Goal: Task Accomplishment & Management: Complete application form

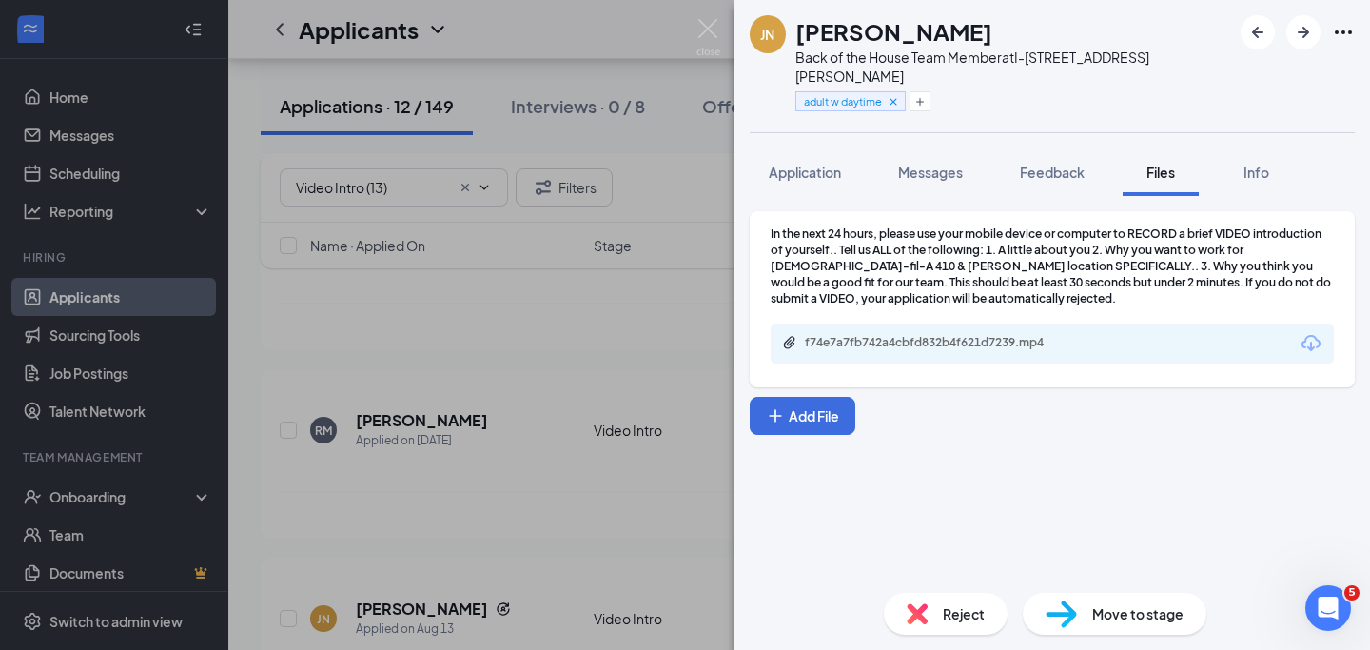
scroll to position [665, 0]
click at [711, 29] on img at bounding box center [708, 37] width 24 height 37
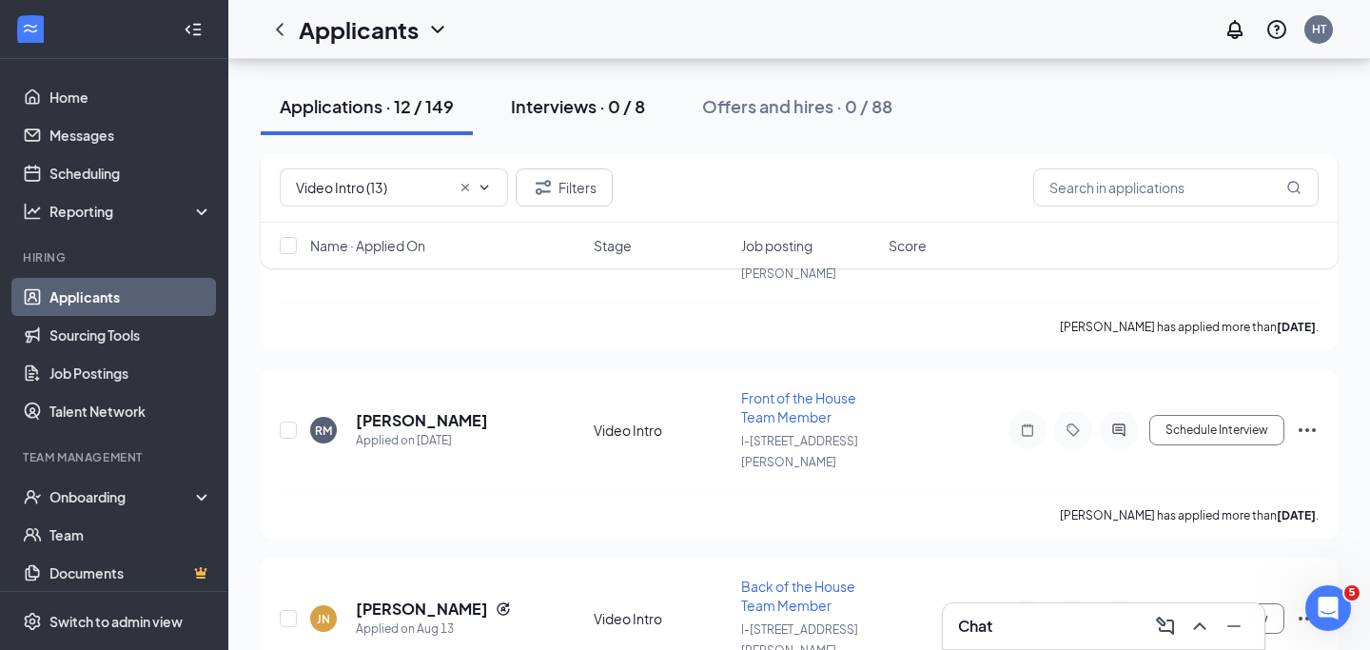
click at [558, 103] on div "Interviews · 0 / 8" at bounding box center [578, 106] width 134 height 24
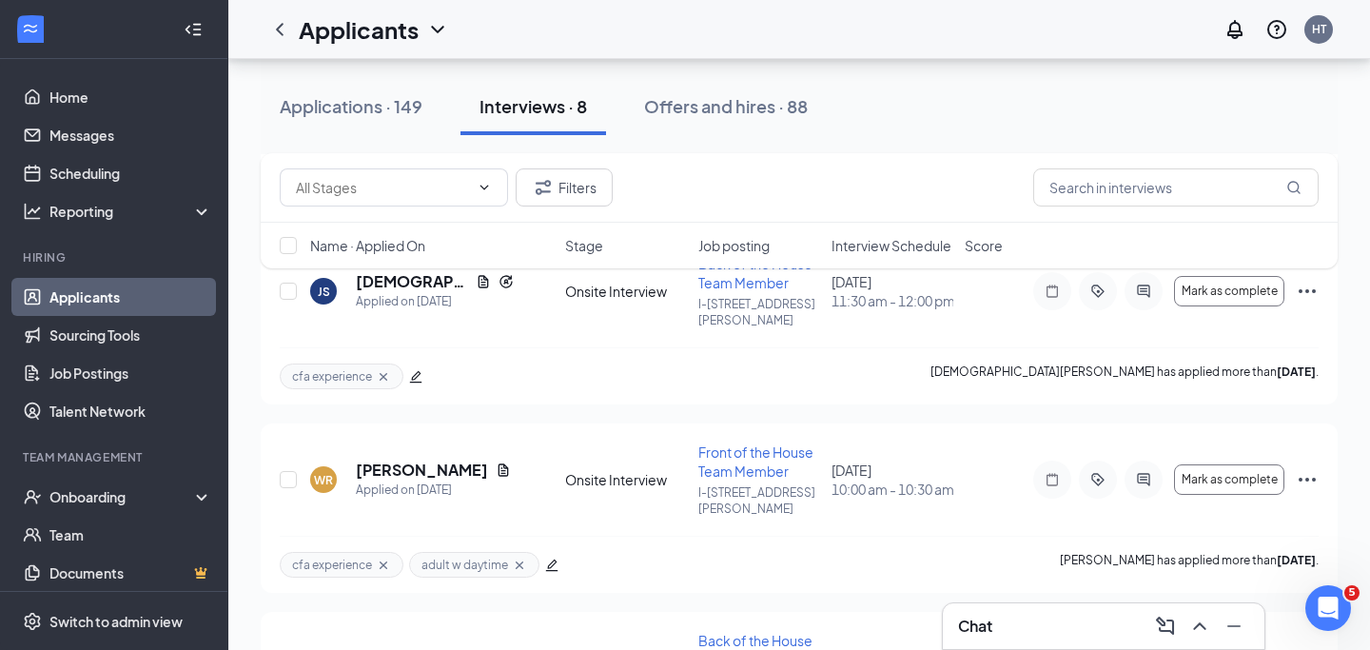
scroll to position [964, 0]
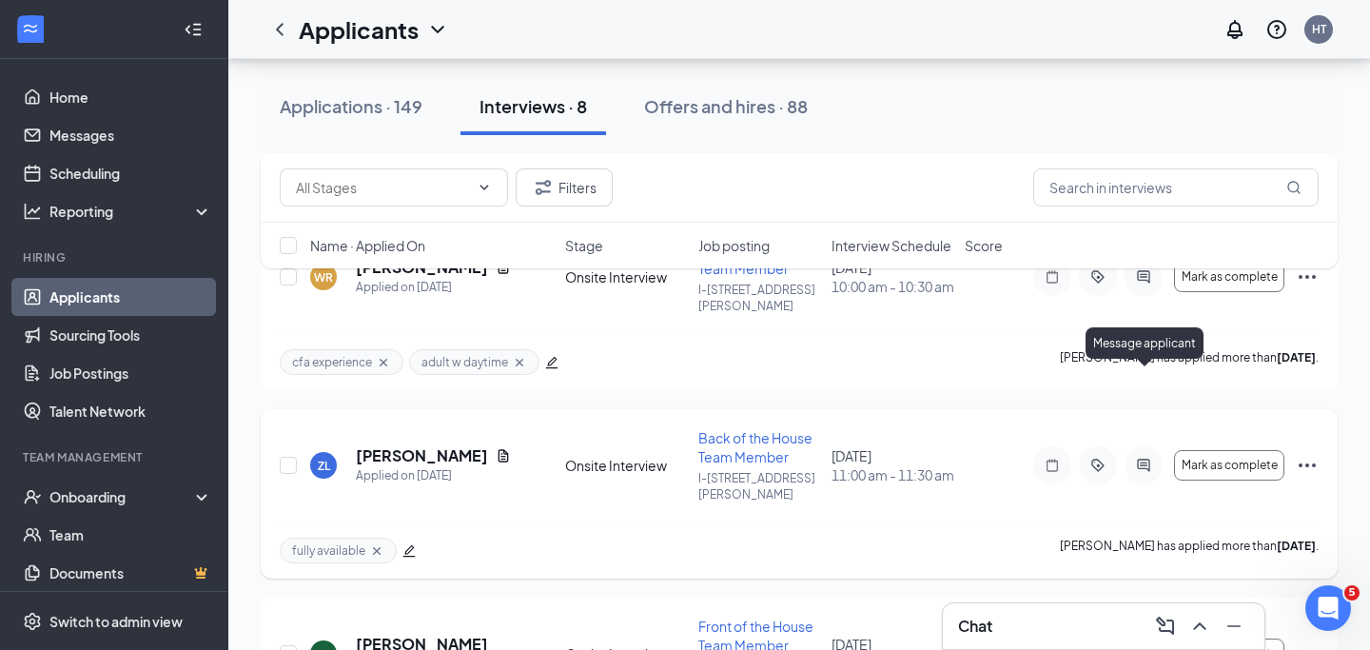
click at [1129, 446] on div at bounding box center [1144, 465] width 38 height 38
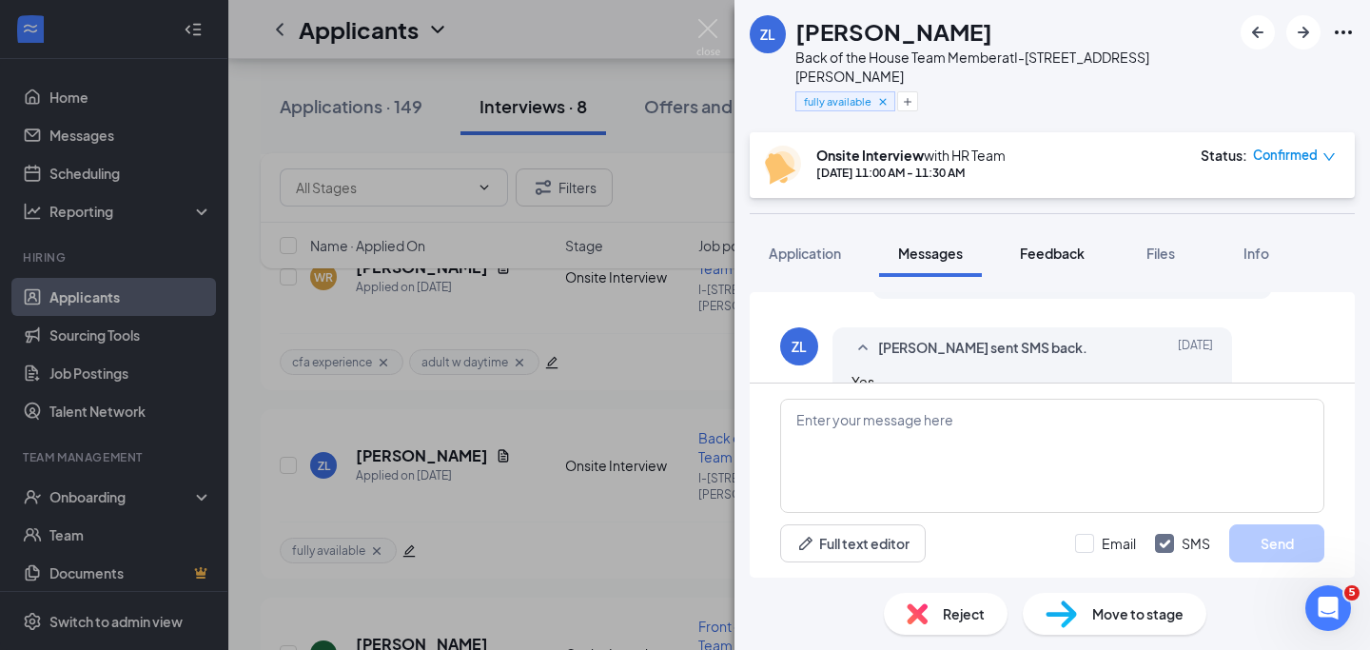
scroll to position [1045, 0]
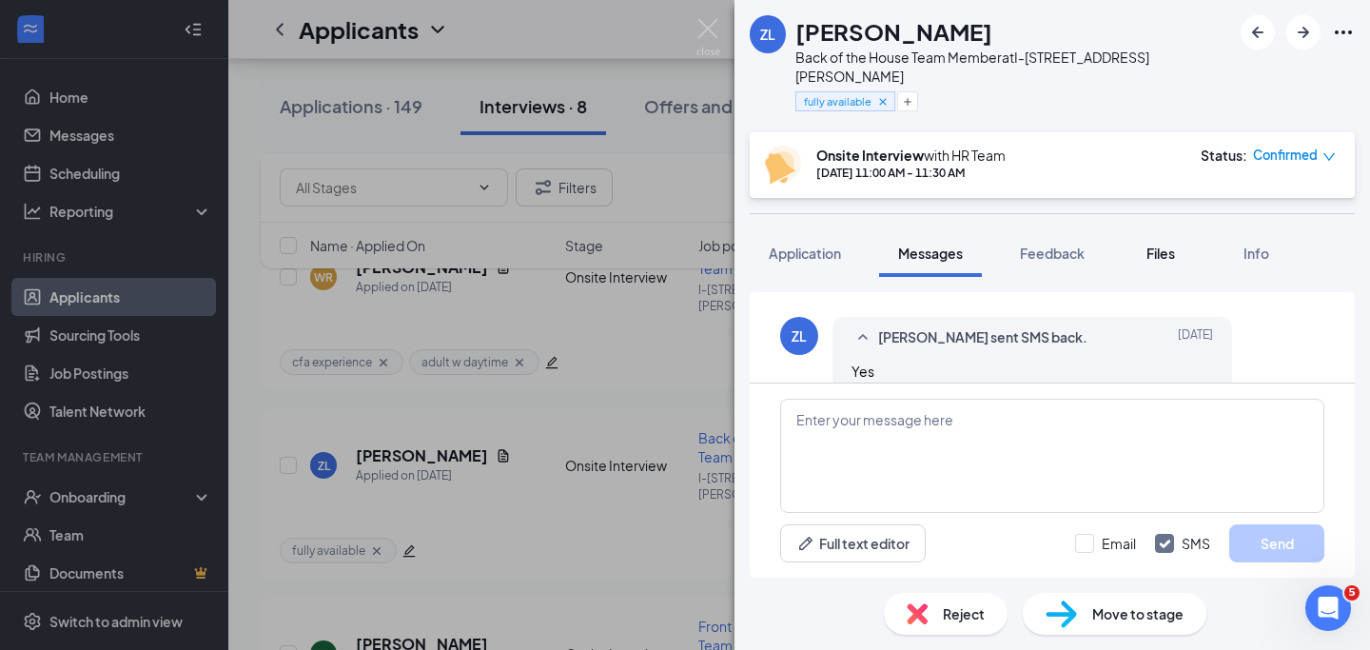
click at [1154, 244] on div "Files" at bounding box center [1161, 253] width 38 height 19
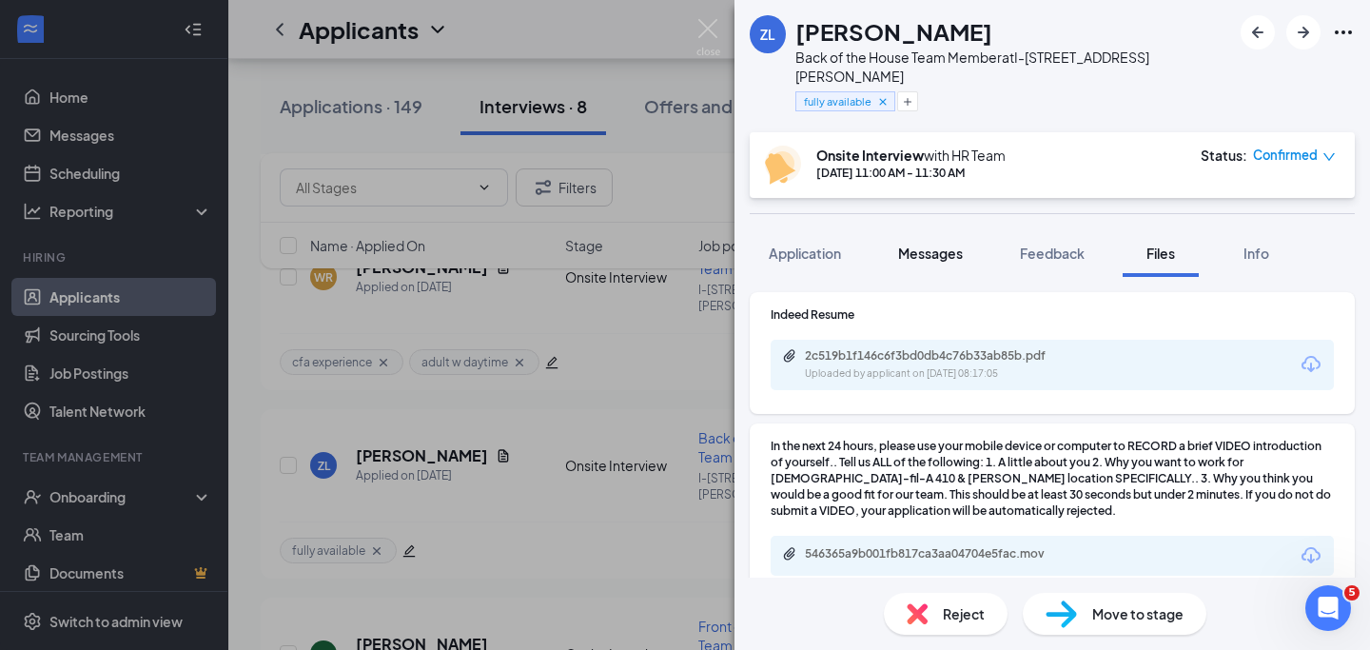
click at [930, 245] on span "Messages" at bounding box center [930, 253] width 65 height 17
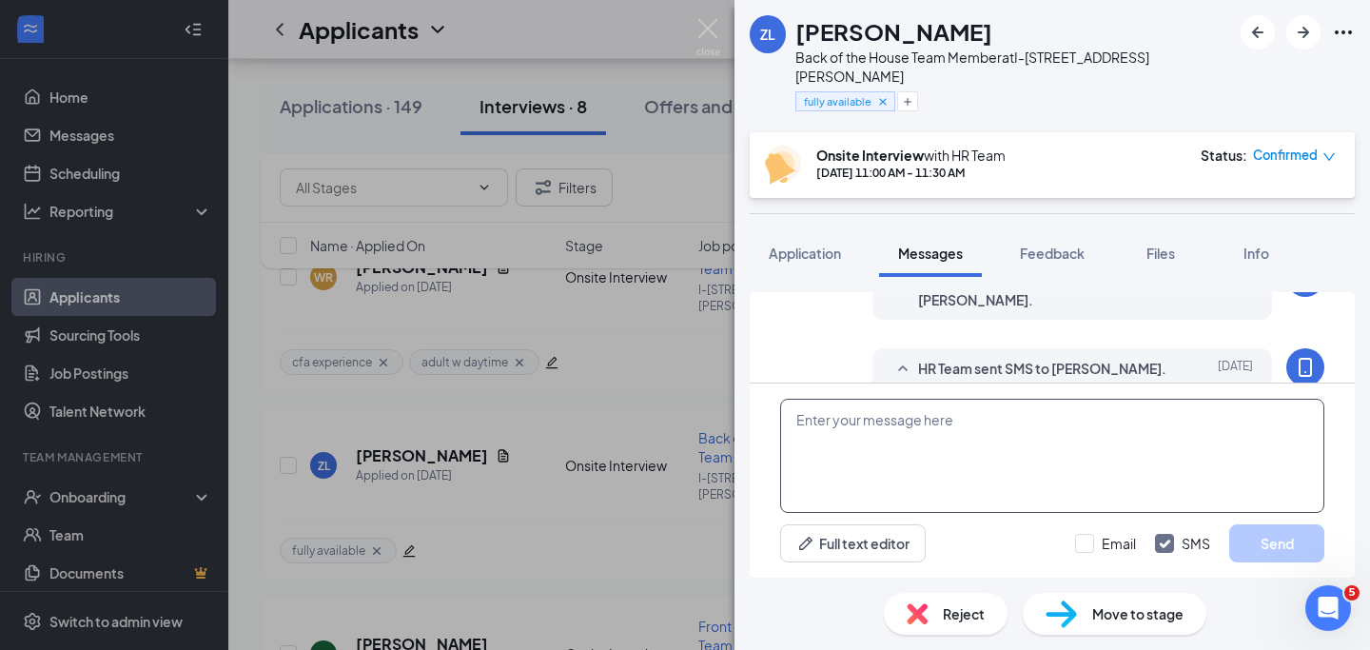
click at [874, 456] on textarea at bounding box center [1052, 456] width 544 height 114
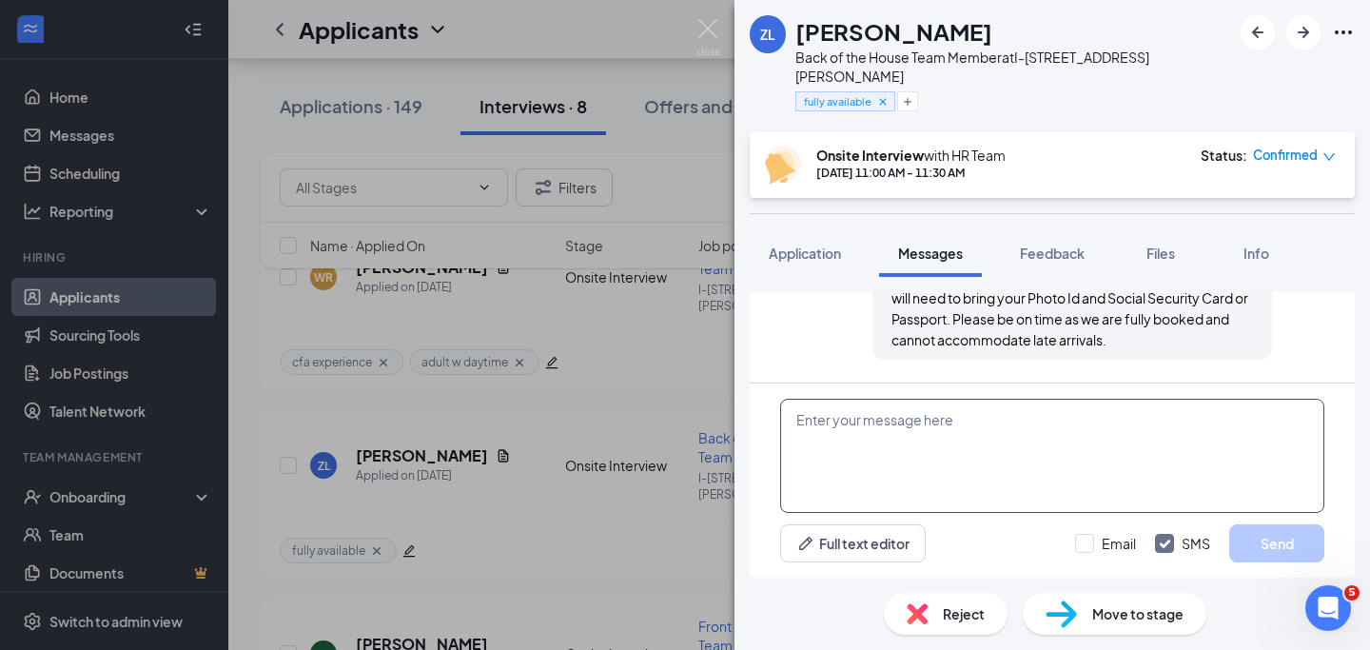
scroll to position [1240, 0]
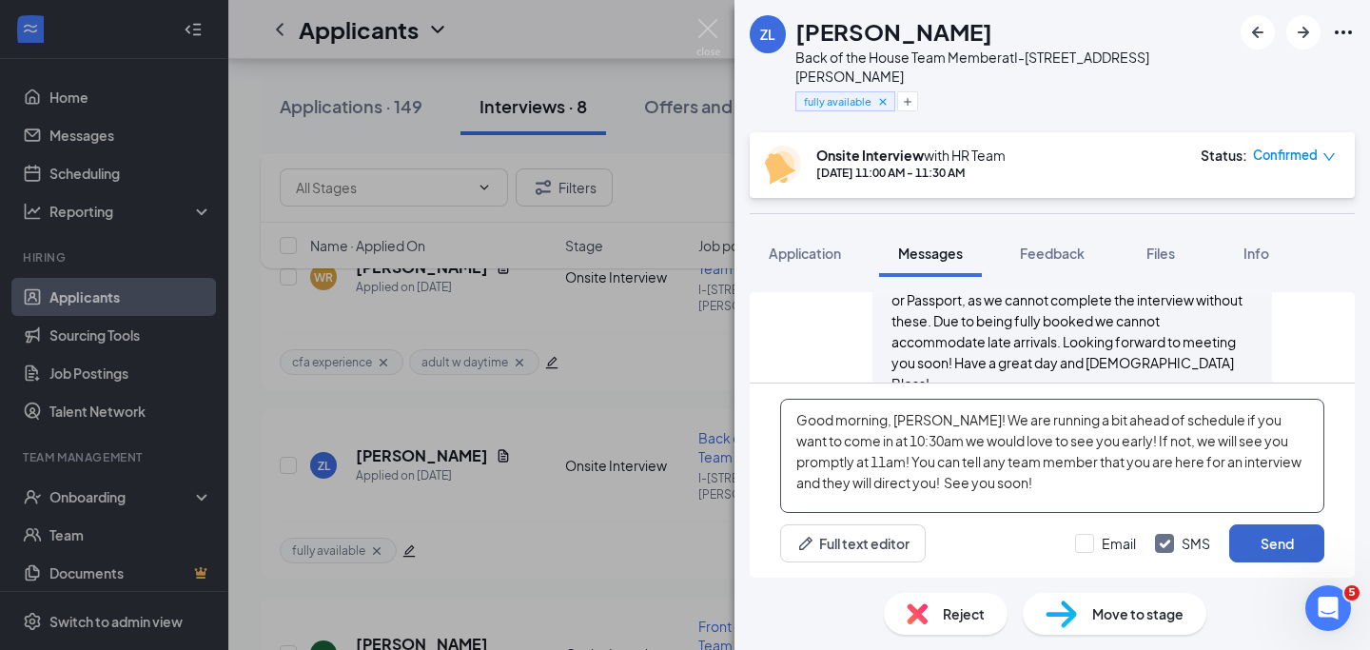
type textarea "Good morning, Zane! We are running a bit ahead of schedule if you want to come …"
click at [1249, 541] on button "Send" at bounding box center [1276, 543] width 95 height 38
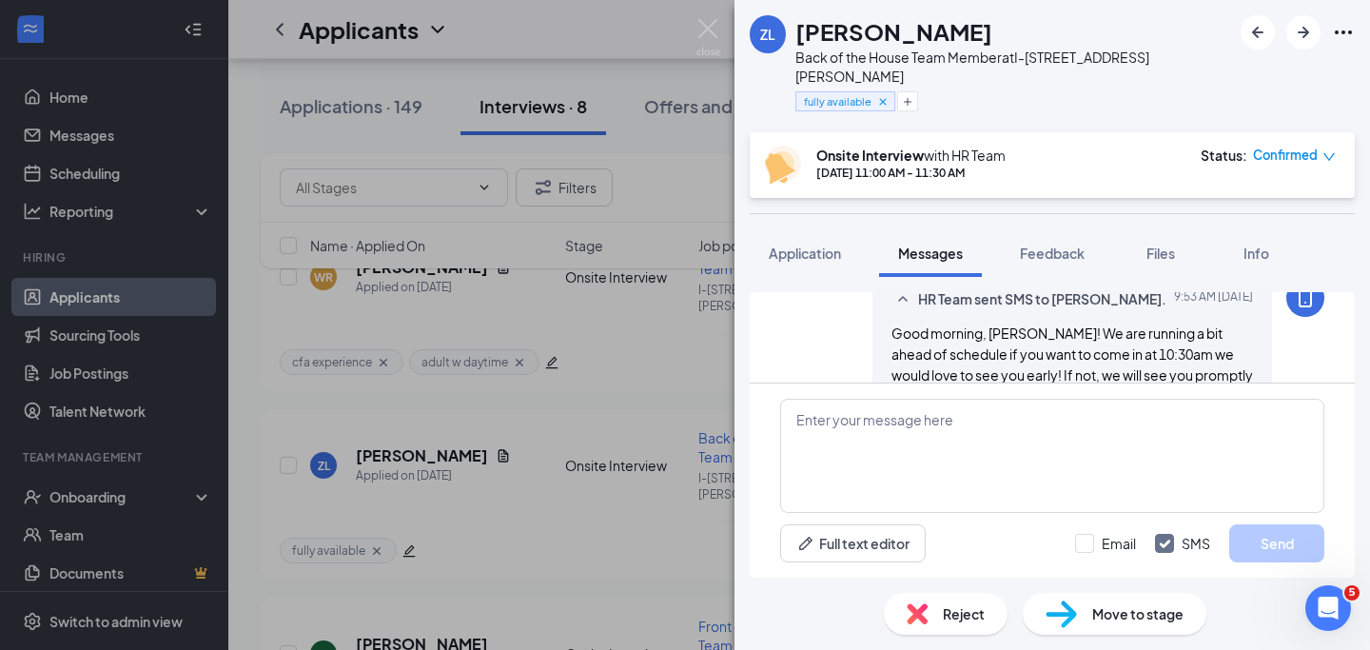
scroll to position [1426, 0]
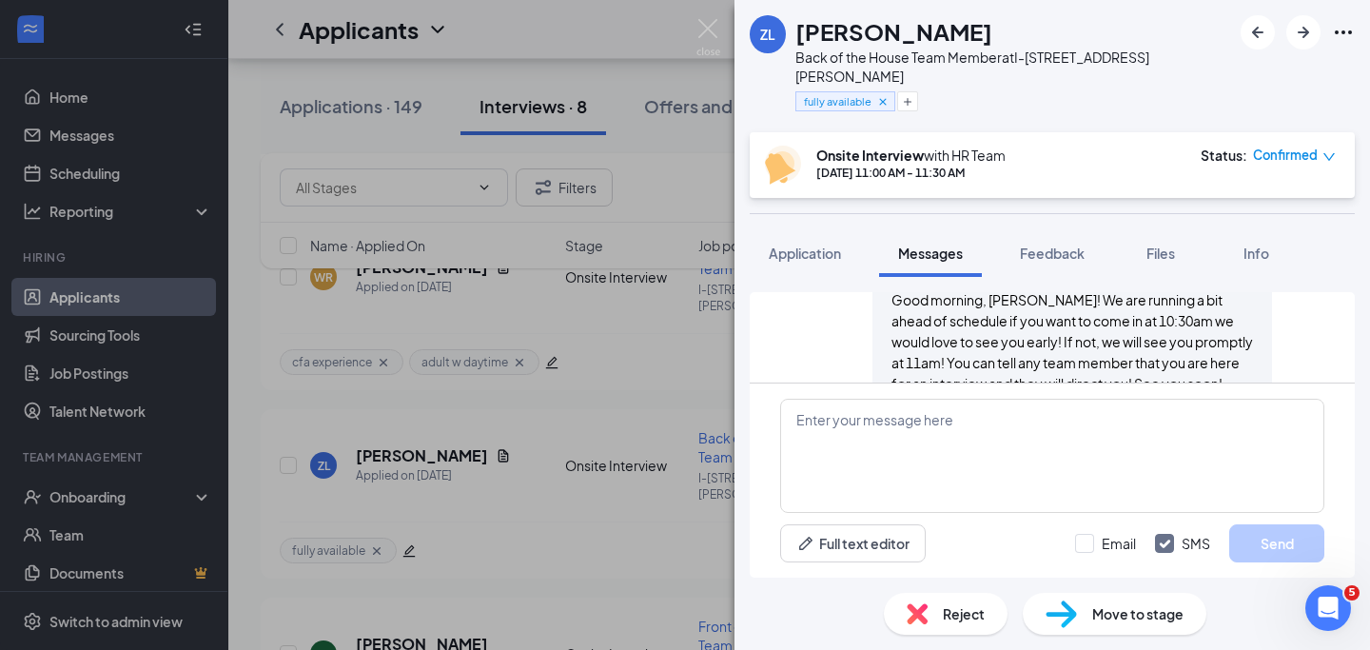
click at [705, 28] on img at bounding box center [708, 37] width 24 height 37
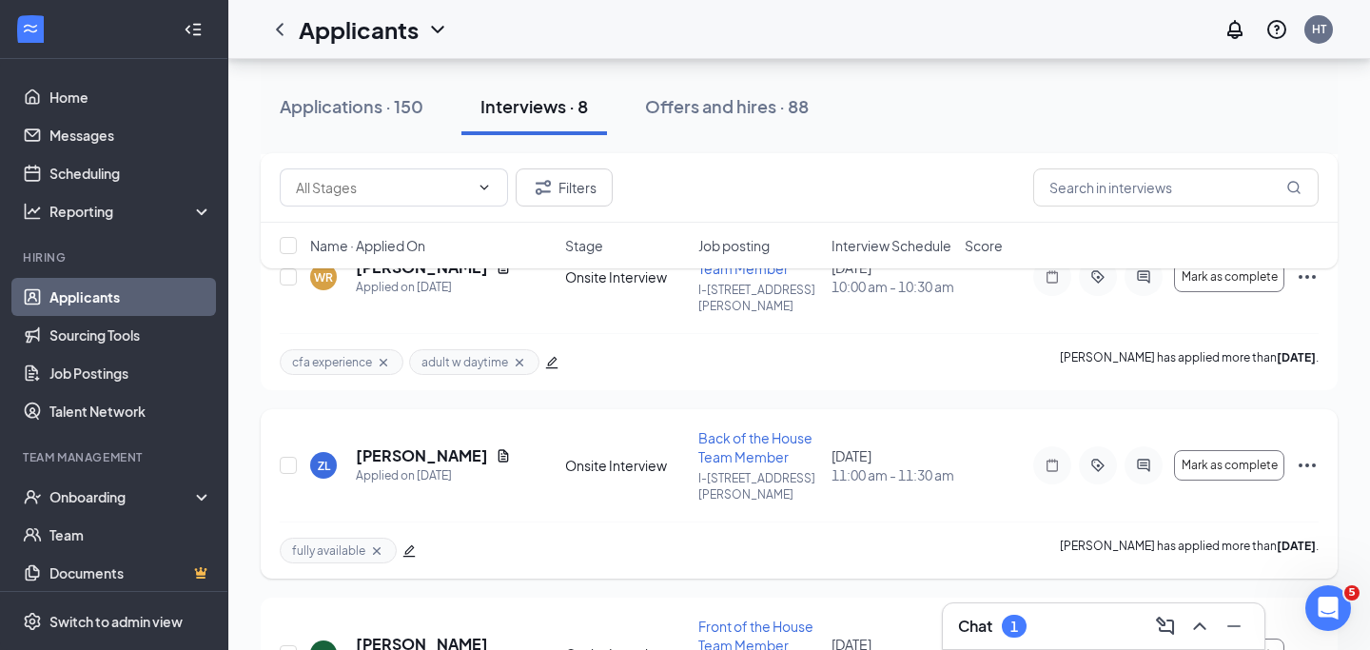
scroll to position [1153, 0]
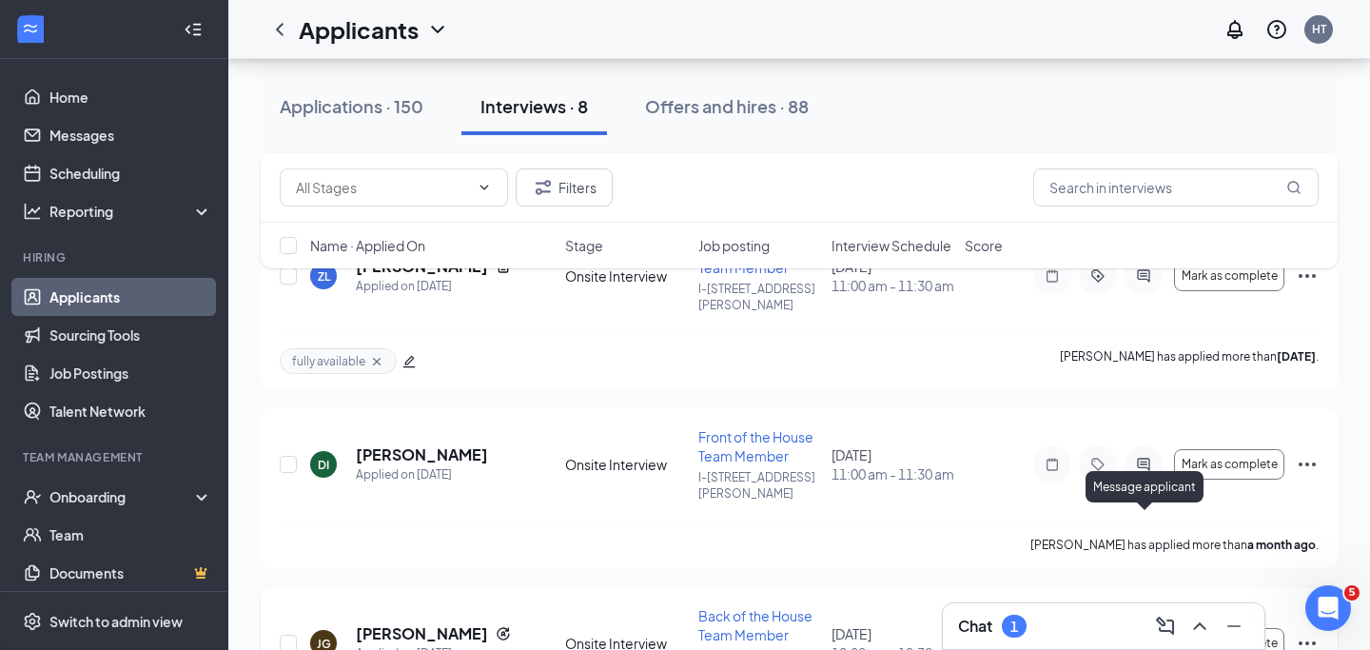
click at [1144, 636] on icon "ActiveChat" at bounding box center [1143, 643] width 23 height 15
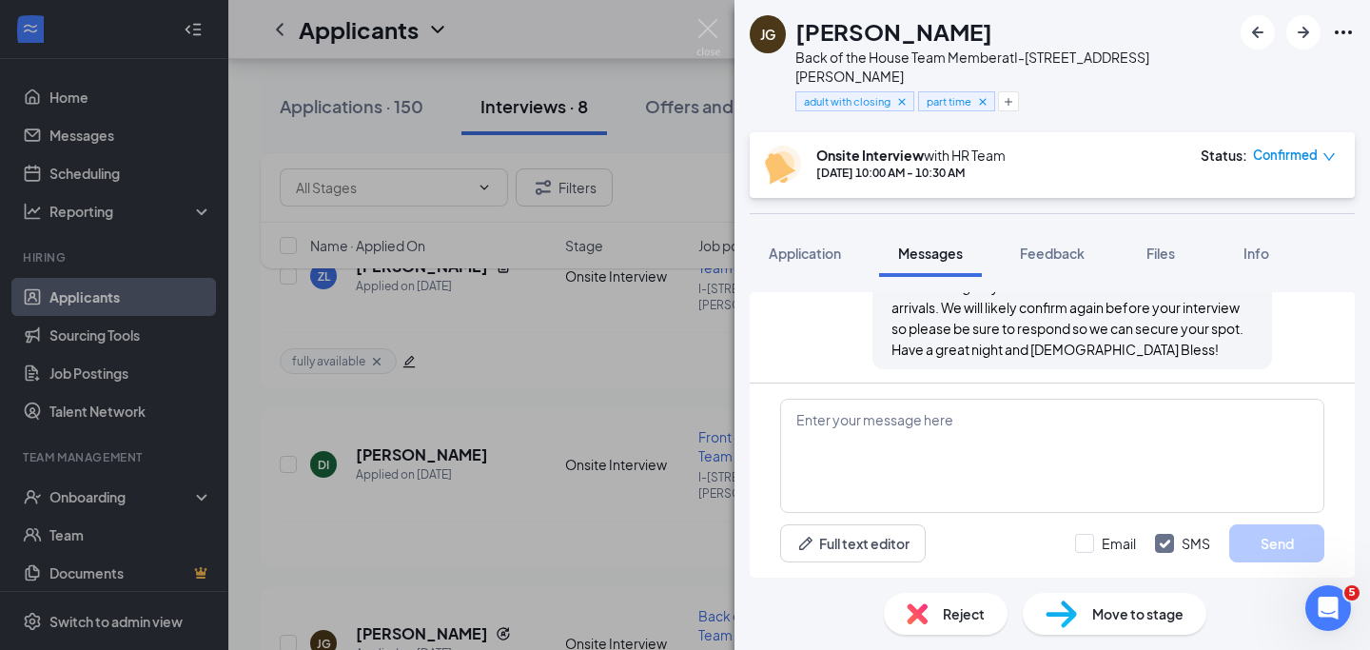
scroll to position [183, 0]
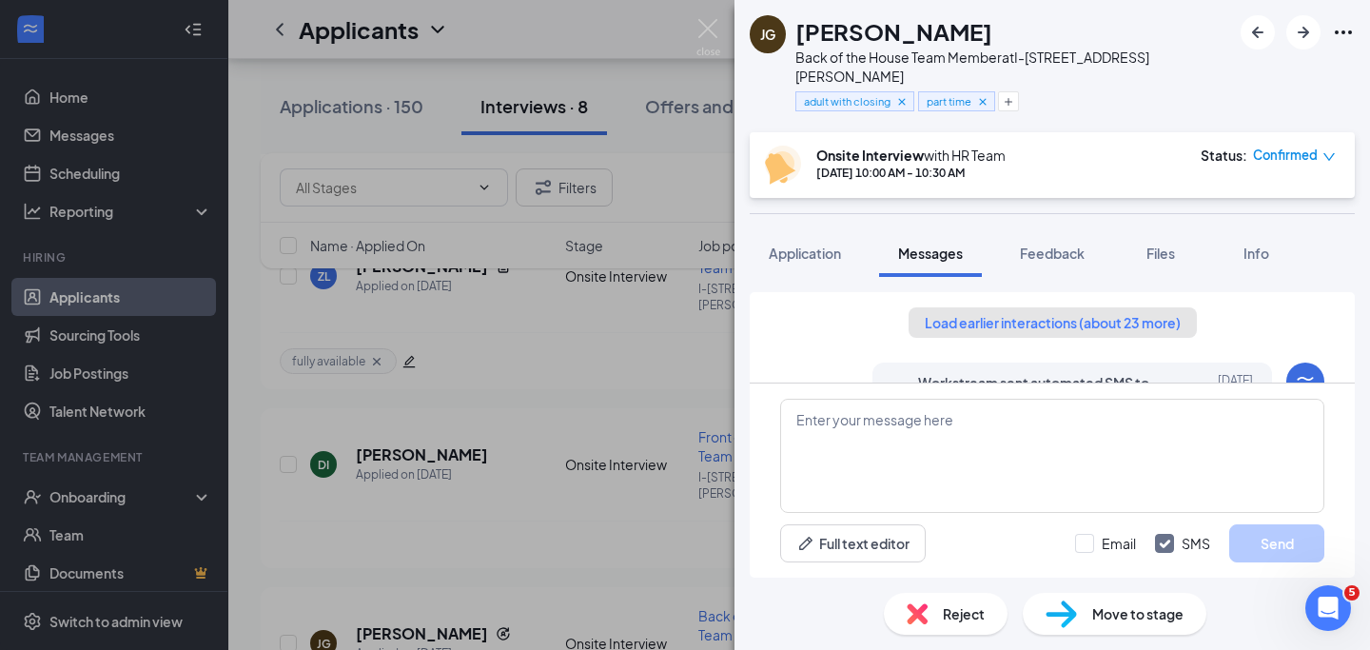
click at [1033, 307] on button "Load earlier interactions (about 23 more)" at bounding box center [1053, 322] width 288 height 30
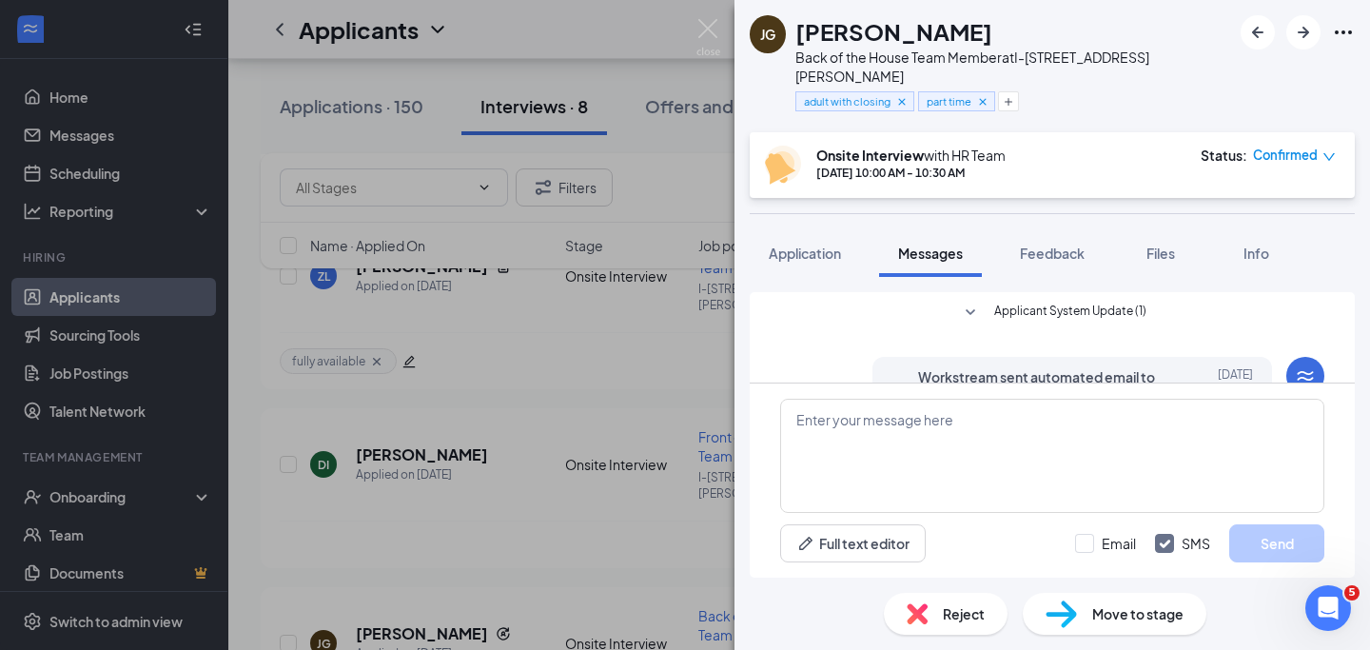
scroll to position [78, 0]
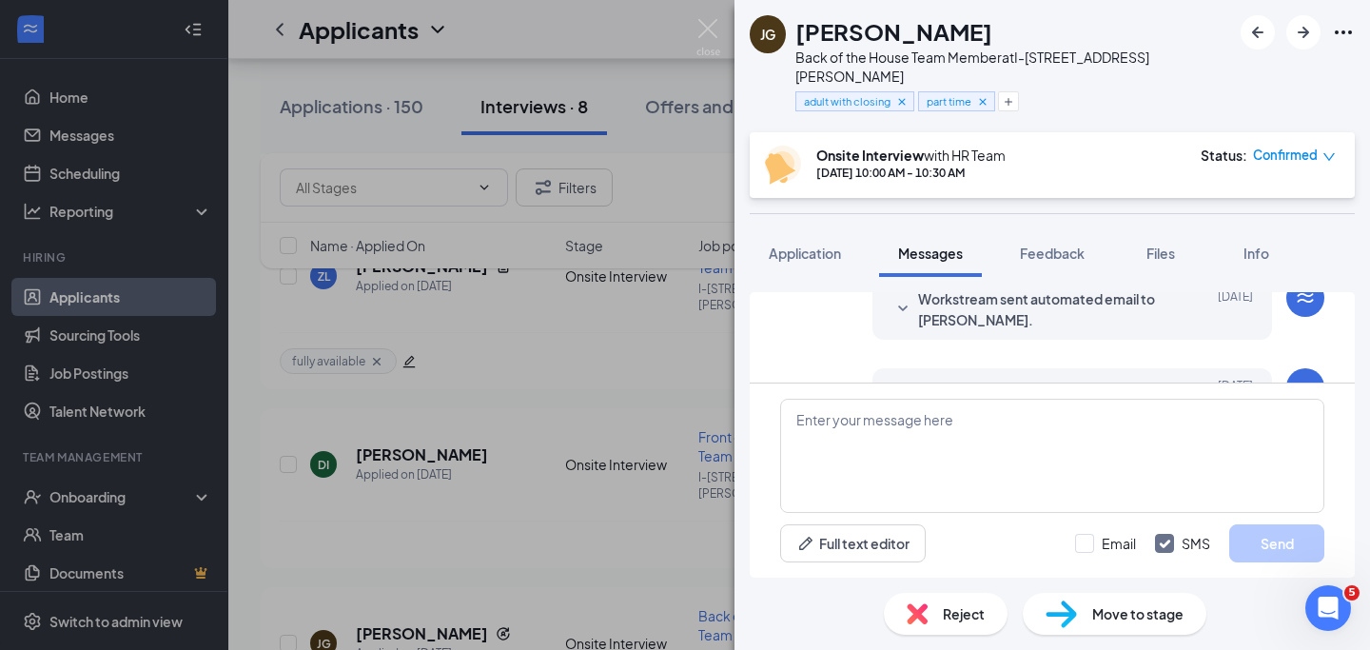
click at [1099, 294] on span "Workstream sent automated email to Jacob Godfrey." at bounding box center [1042, 309] width 249 height 42
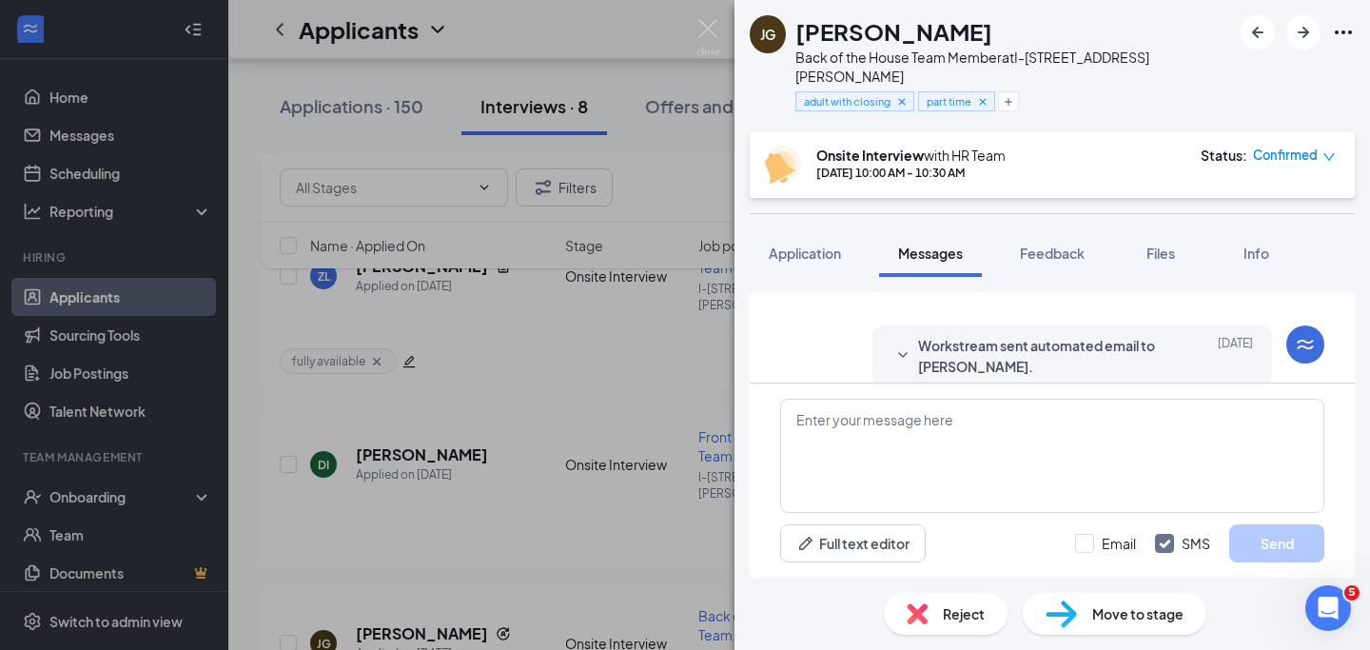
scroll to position [466, 0]
click at [1059, 245] on span "Feedback" at bounding box center [1052, 253] width 65 height 17
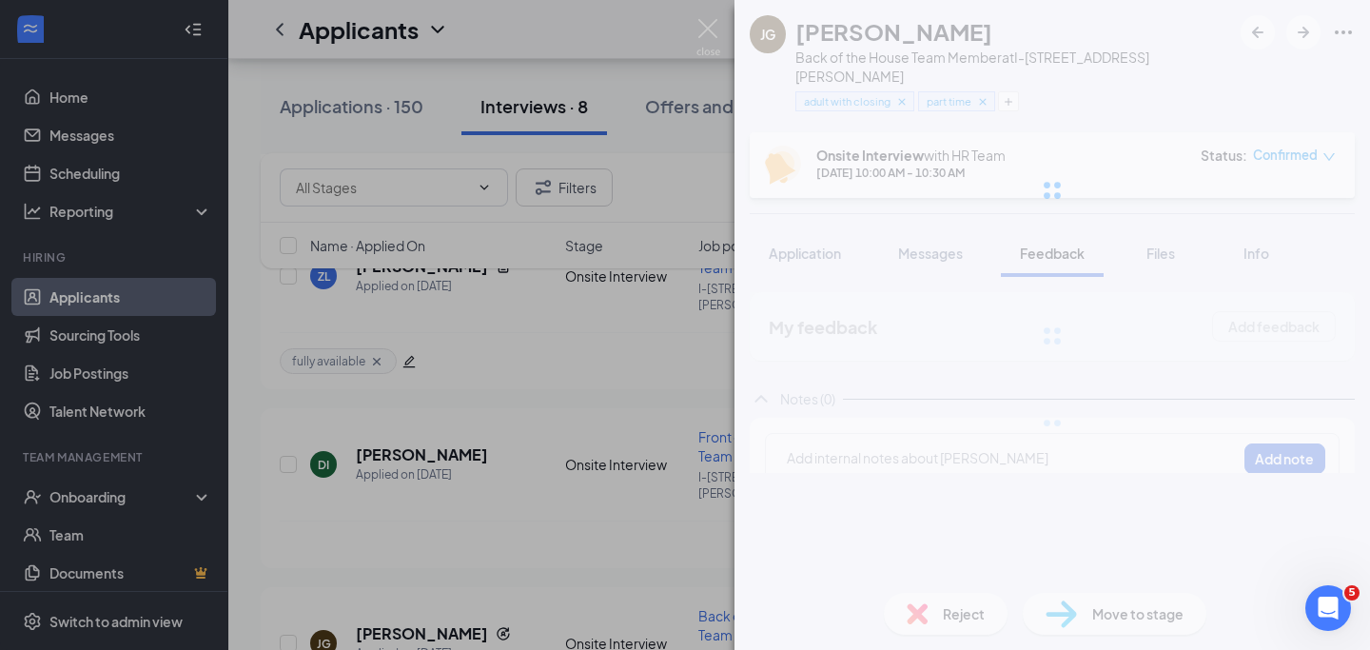
click at [1059, 237] on div at bounding box center [1053, 190] width 636 height 381
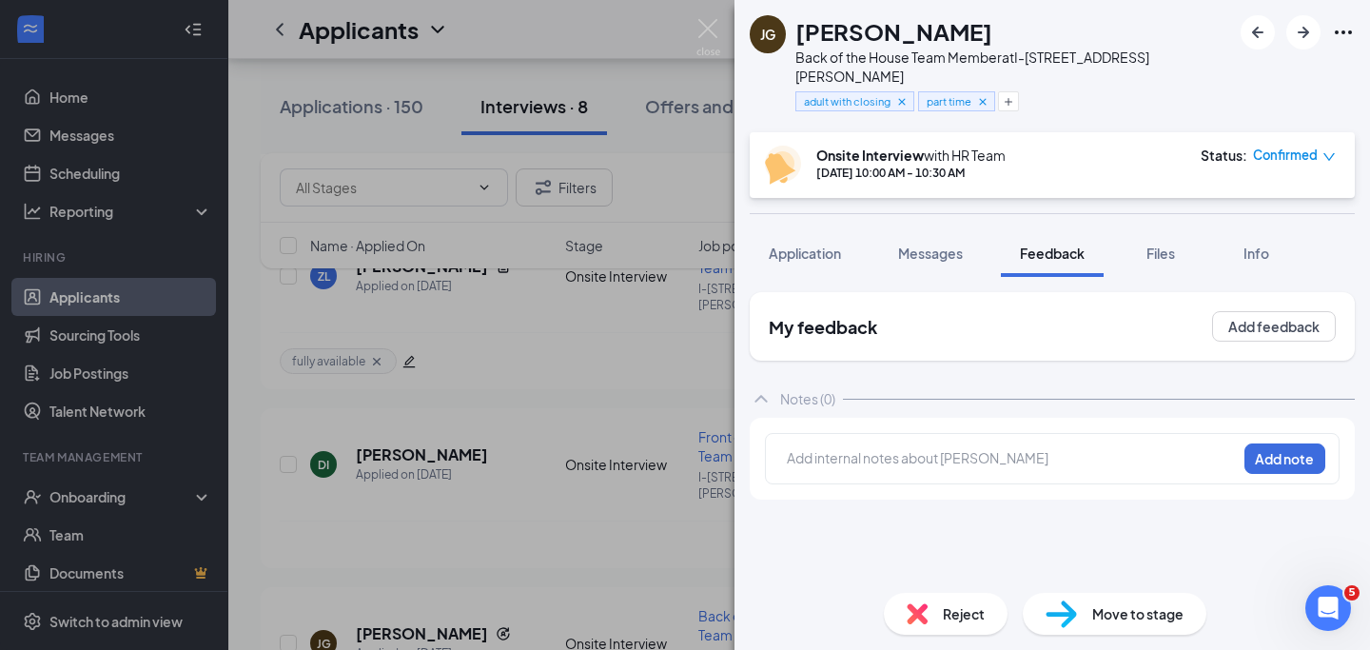
click at [1009, 448] on div at bounding box center [1012, 458] width 448 height 20
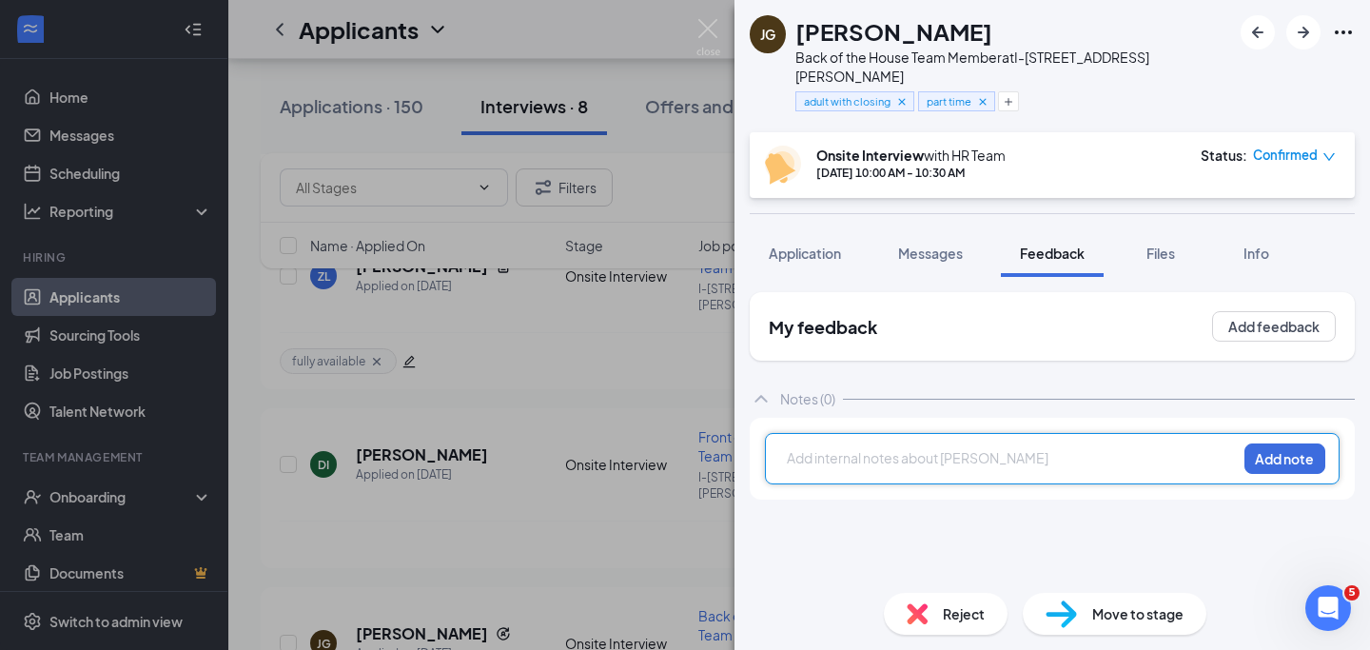
click at [911, 448] on div at bounding box center [1012, 458] width 448 height 20
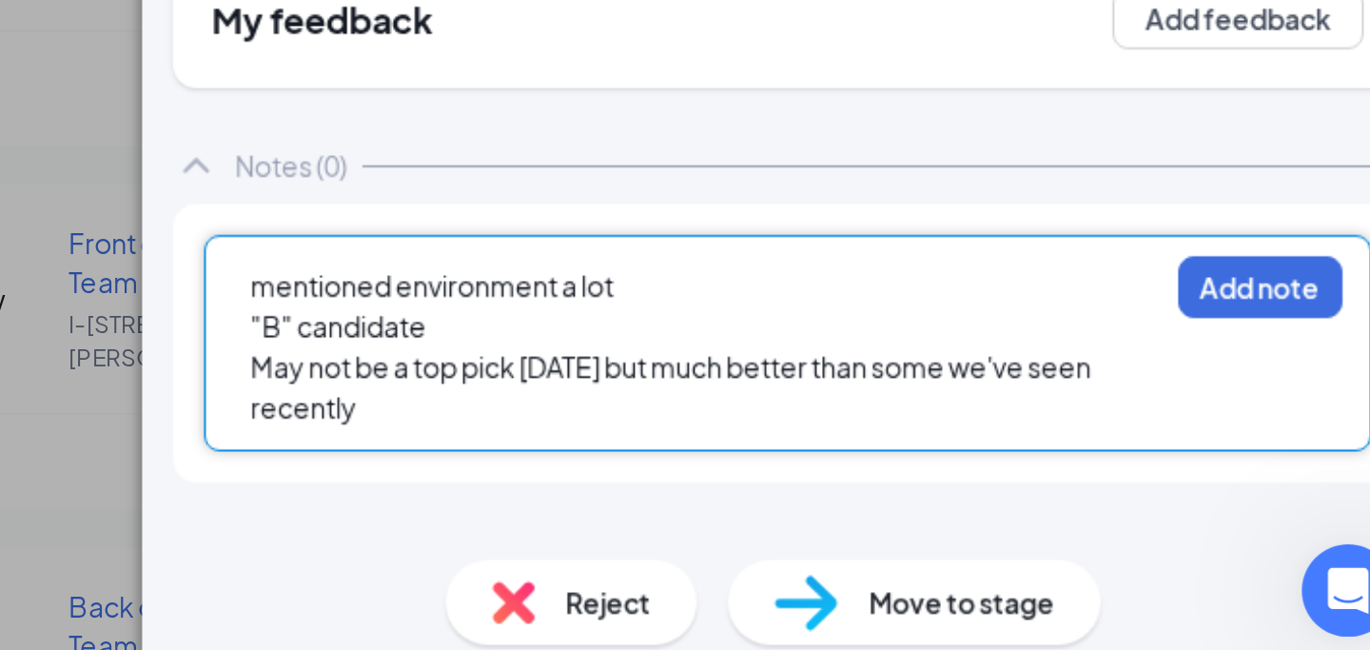
scroll to position [1152, 0]
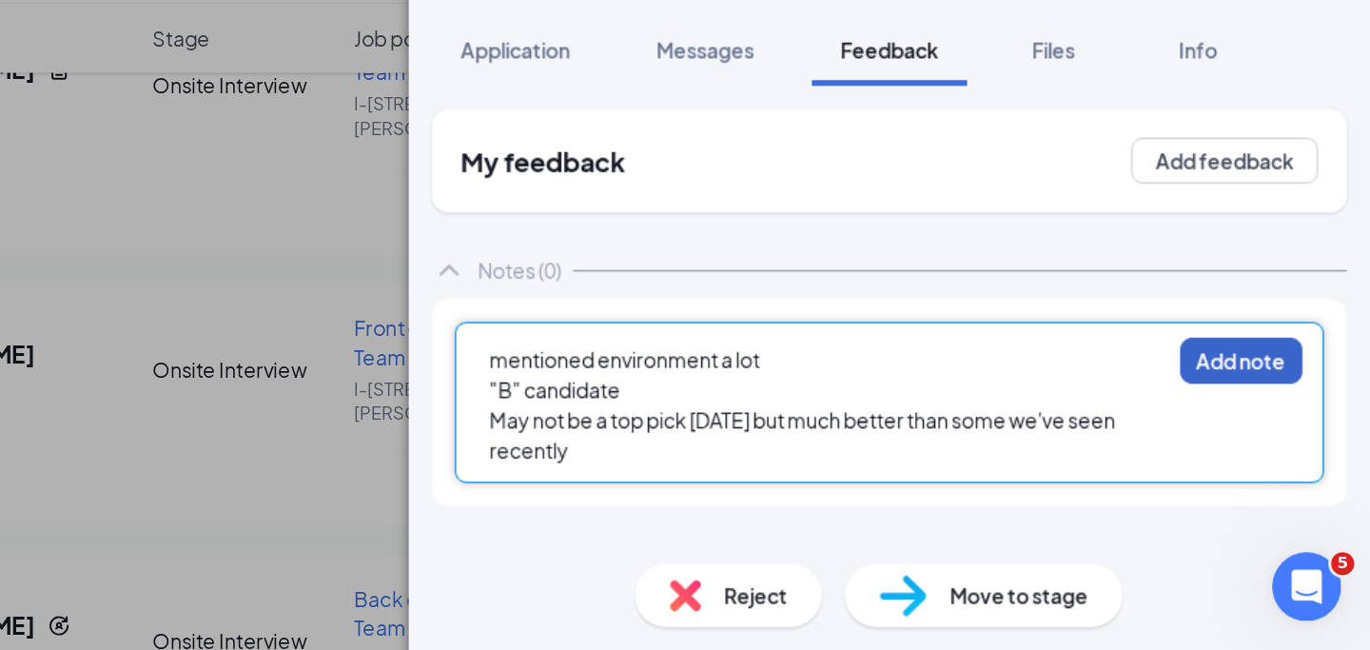
click at [1256, 443] on button "Add note" at bounding box center [1284, 458] width 81 height 30
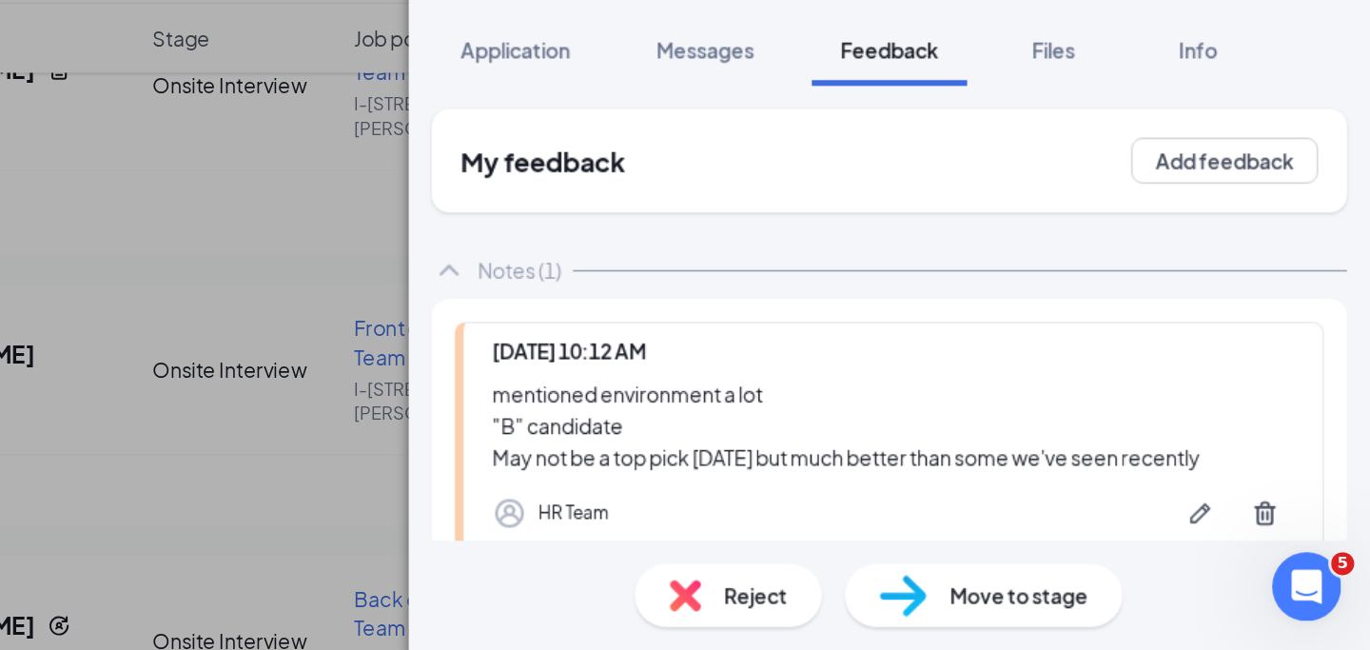
scroll to position [1153, 0]
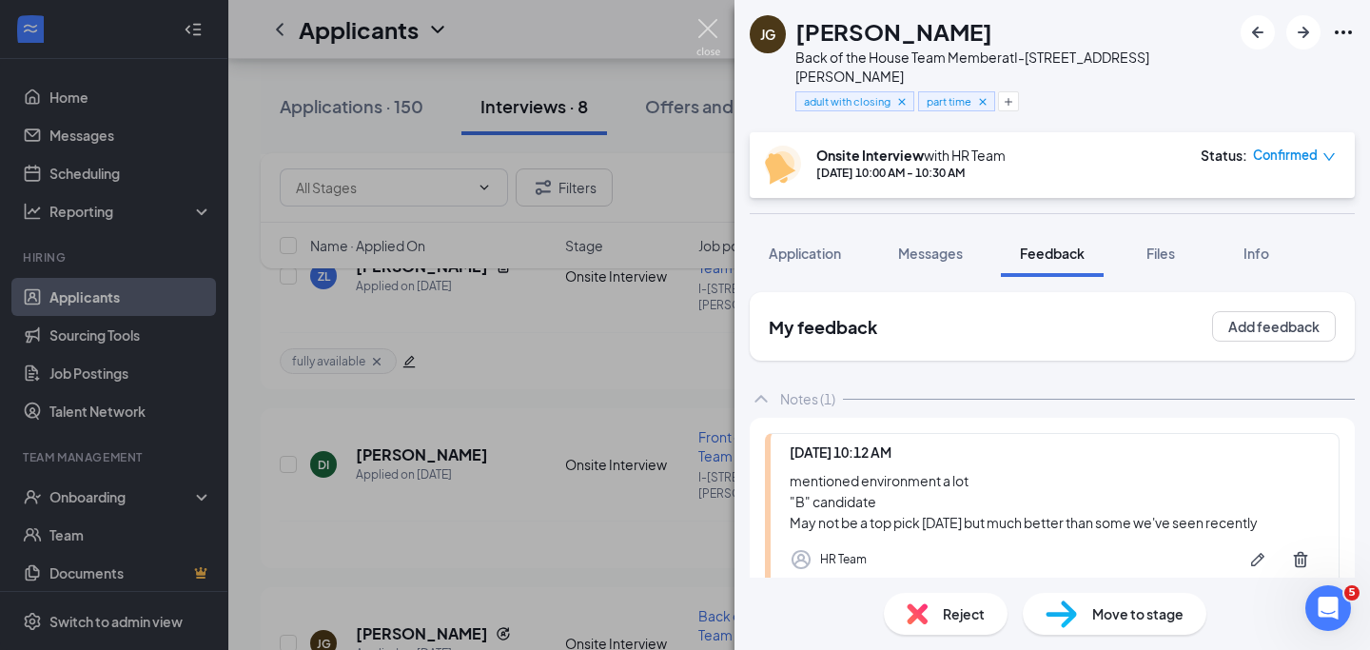
click at [703, 35] on img at bounding box center [708, 37] width 24 height 37
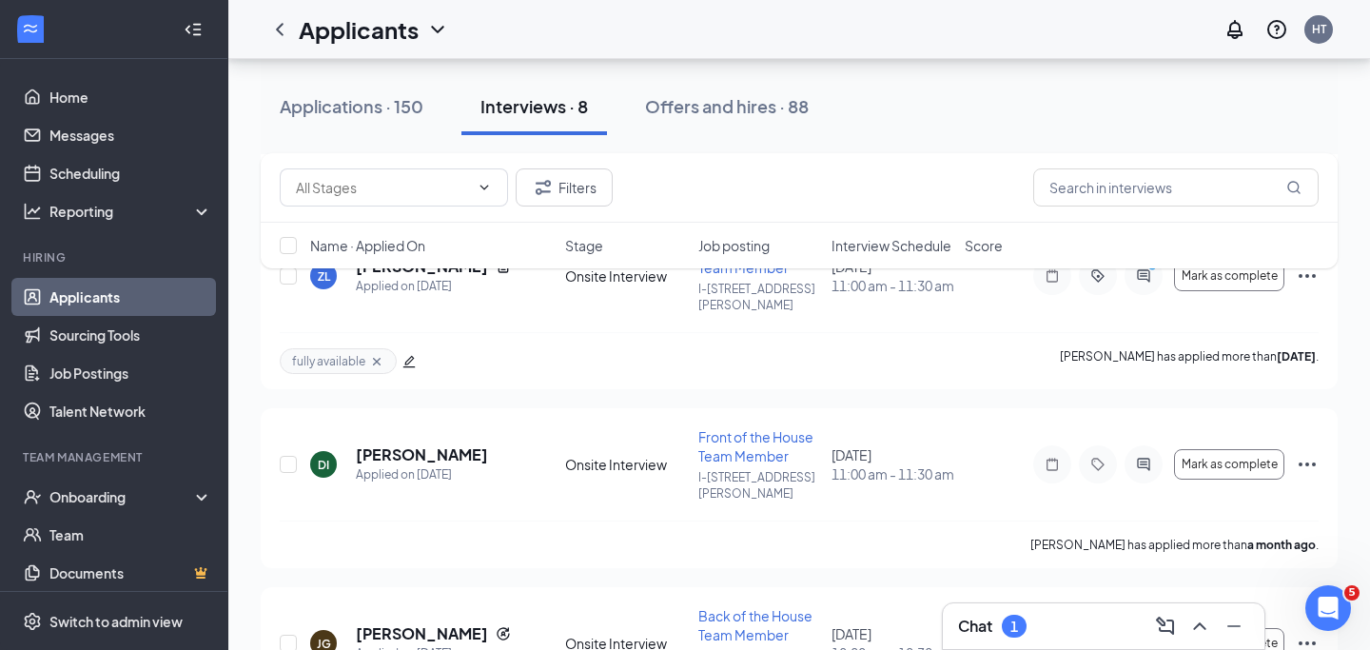
click at [1044, 622] on div "Chat 1" at bounding box center [1103, 626] width 291 height 30
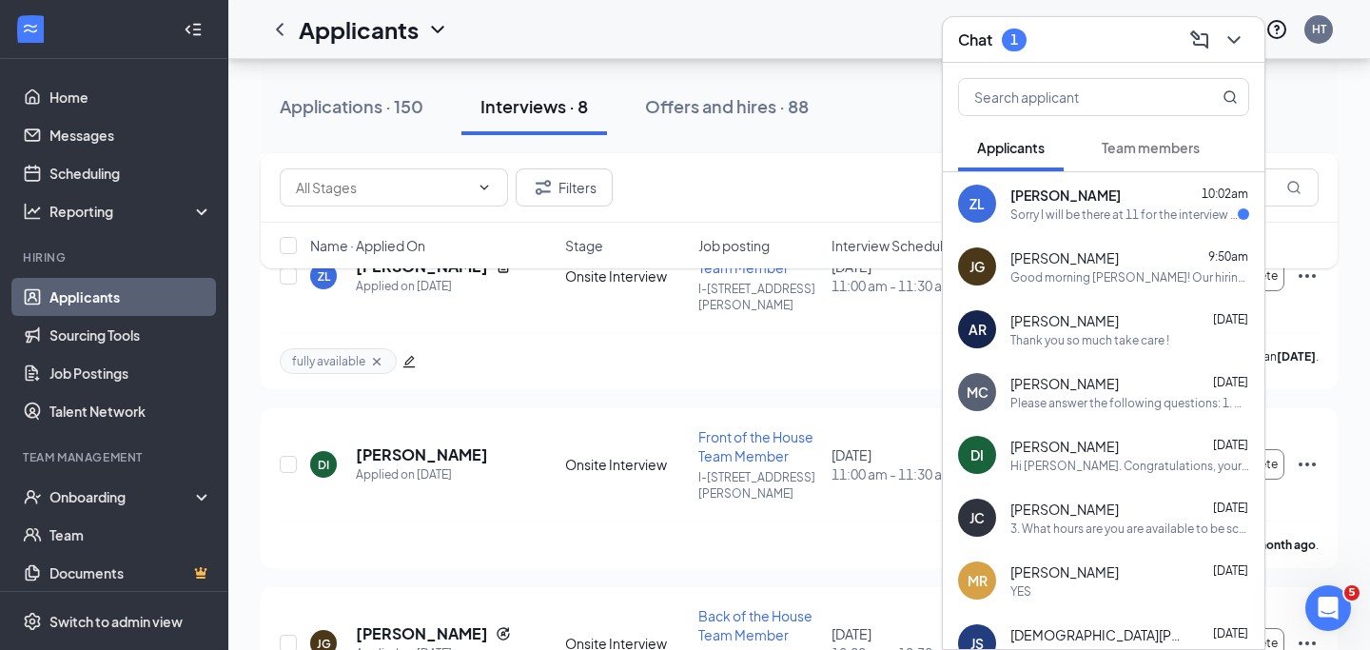
click at [1194, 210] on div "Sorry I will be there at 11 for the interview like scheduled" at bounding box center [1123, 214] width 227 height 16
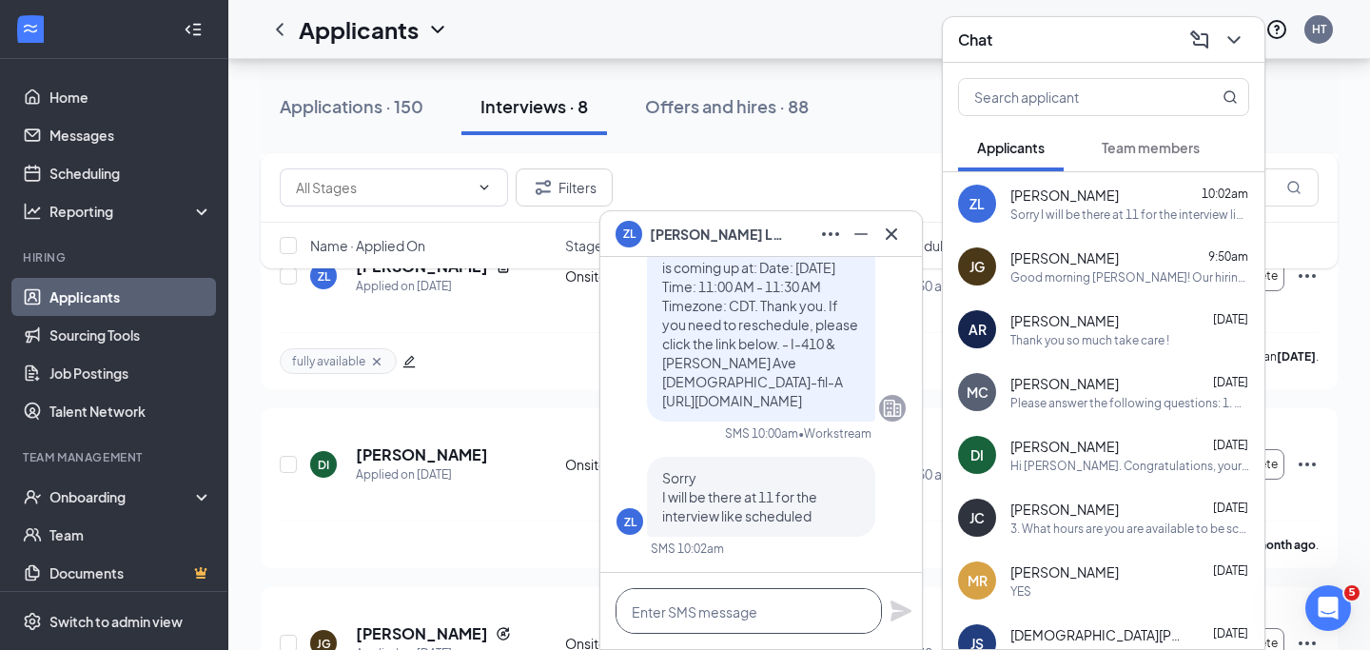
click at [690, 628] on textarea at bounding box center [749, 611] width 266 height 46
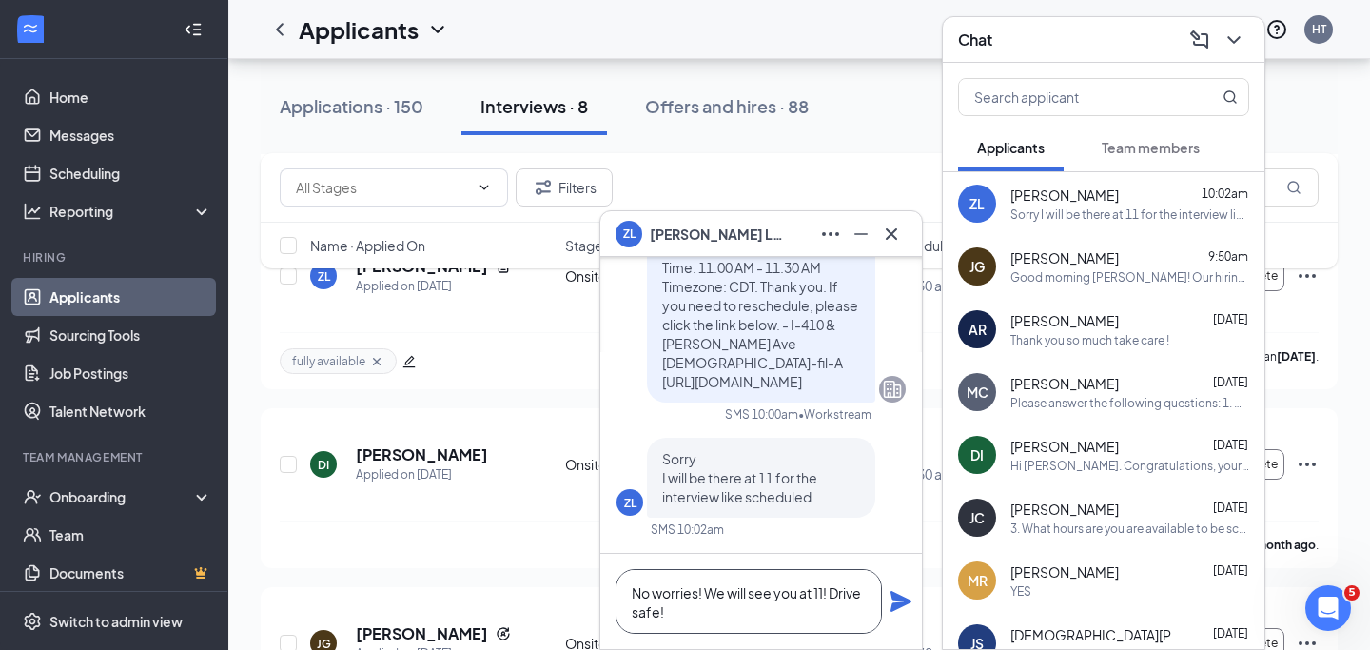
type textarea "No worries! We will see you at 11! Drive safe!"
click at [904, 603] on icon "Plane" at bounding box center [901, 601] width 21 height 21
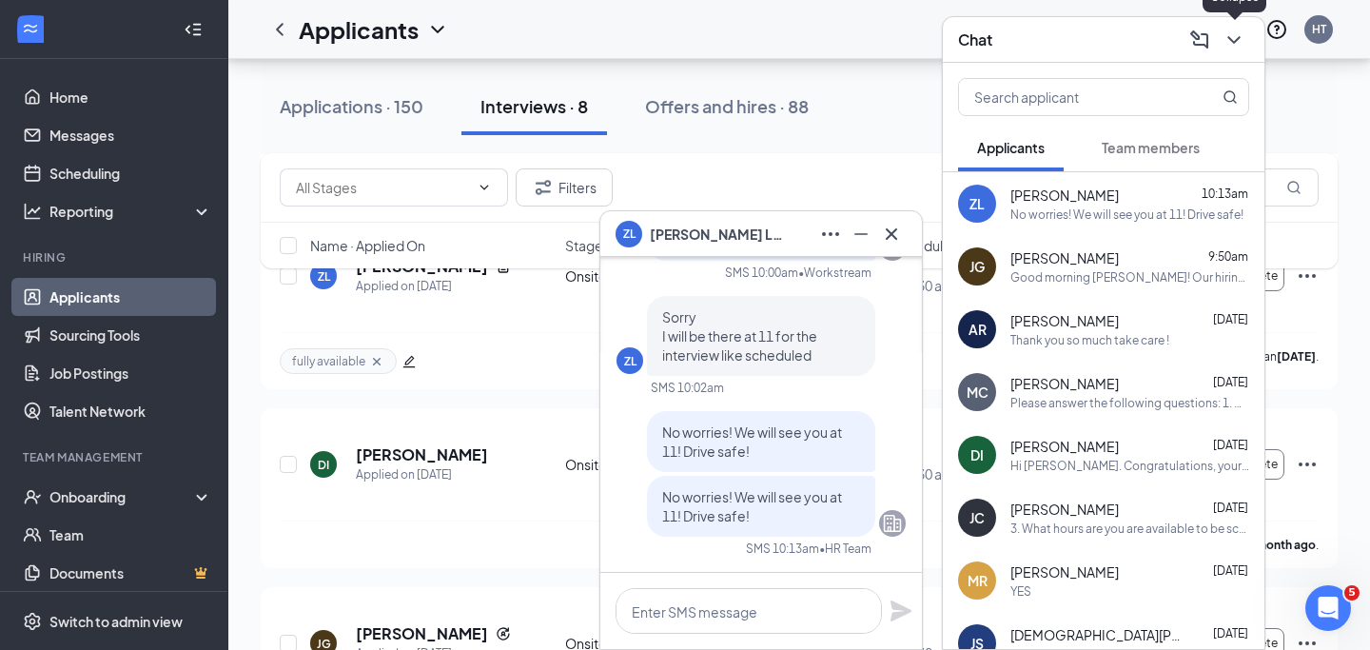
click at [1226, 45] on icon "ChevronDown" at bounding box center [1234, 40] width 23 height 23
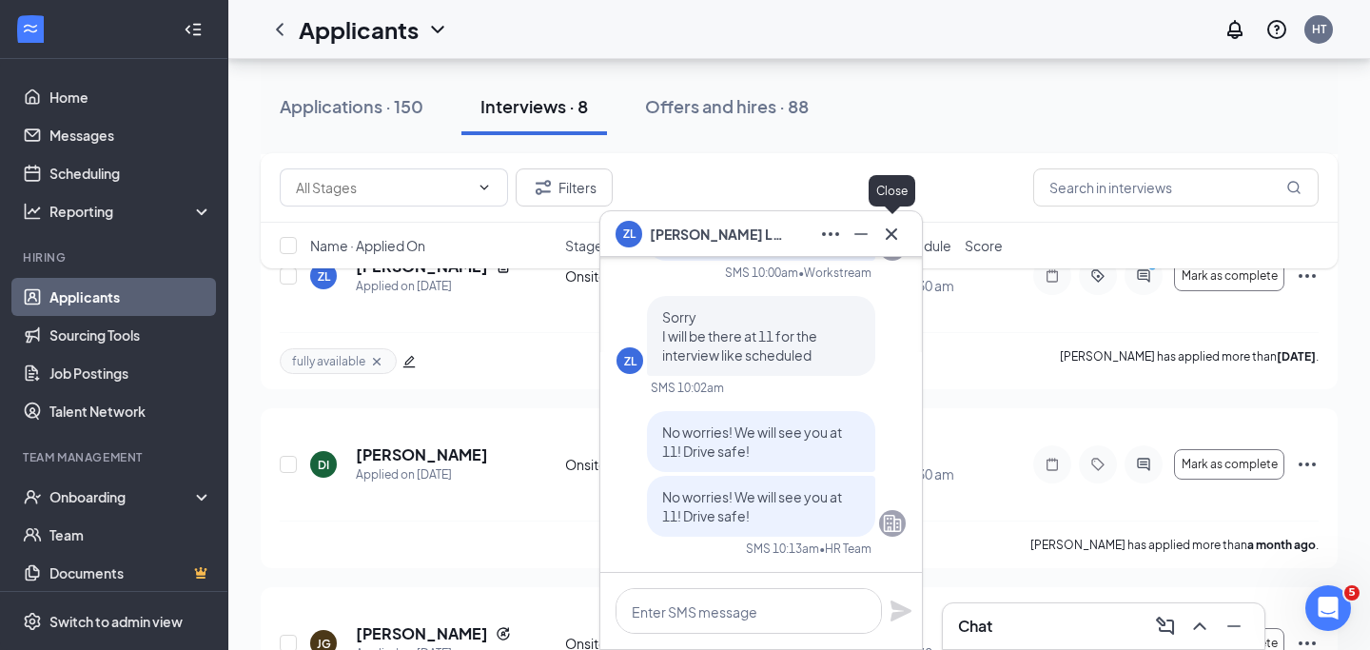
click at [884, 235] on icon "Cross" at bounding box center [891, 234] width 23 height 23
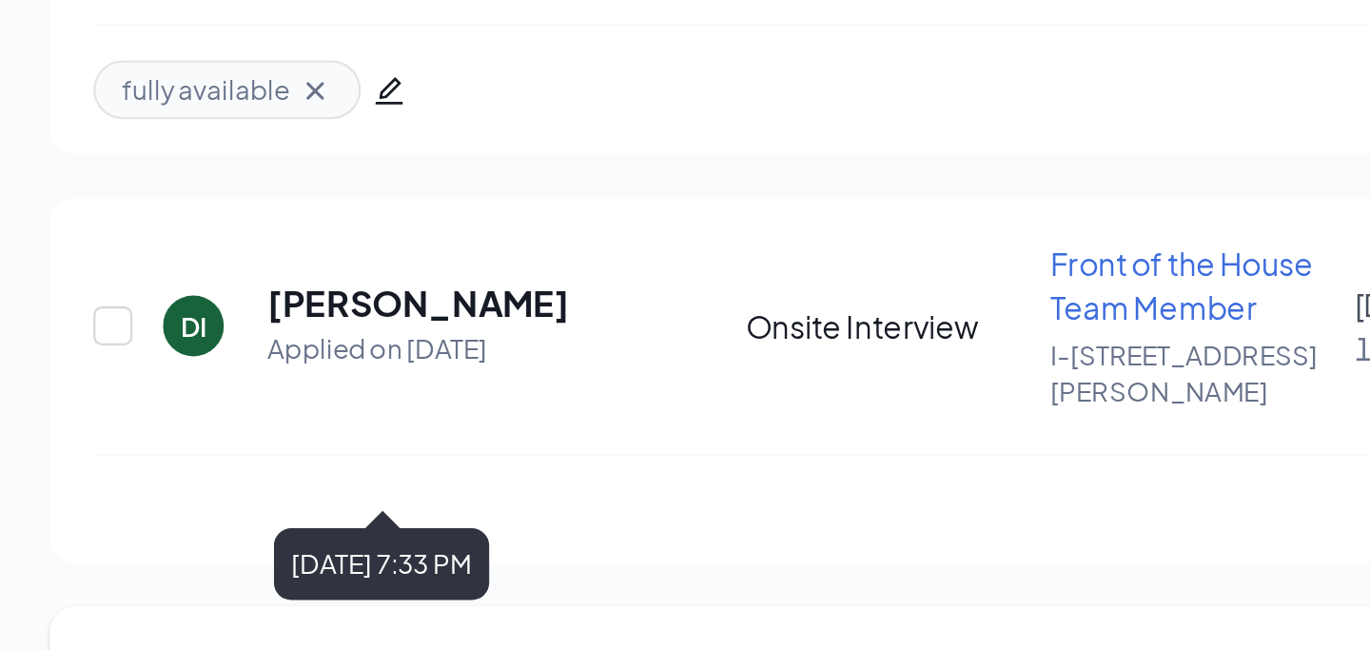
drag, startPoint x: 446, startPoint y: 530, endPoint x: 356, endPoint y: 526, distance: 90.5
click at [356, 644] on div "Applied on Jul 19" at bounding box center [433, 653] width 155 height 19
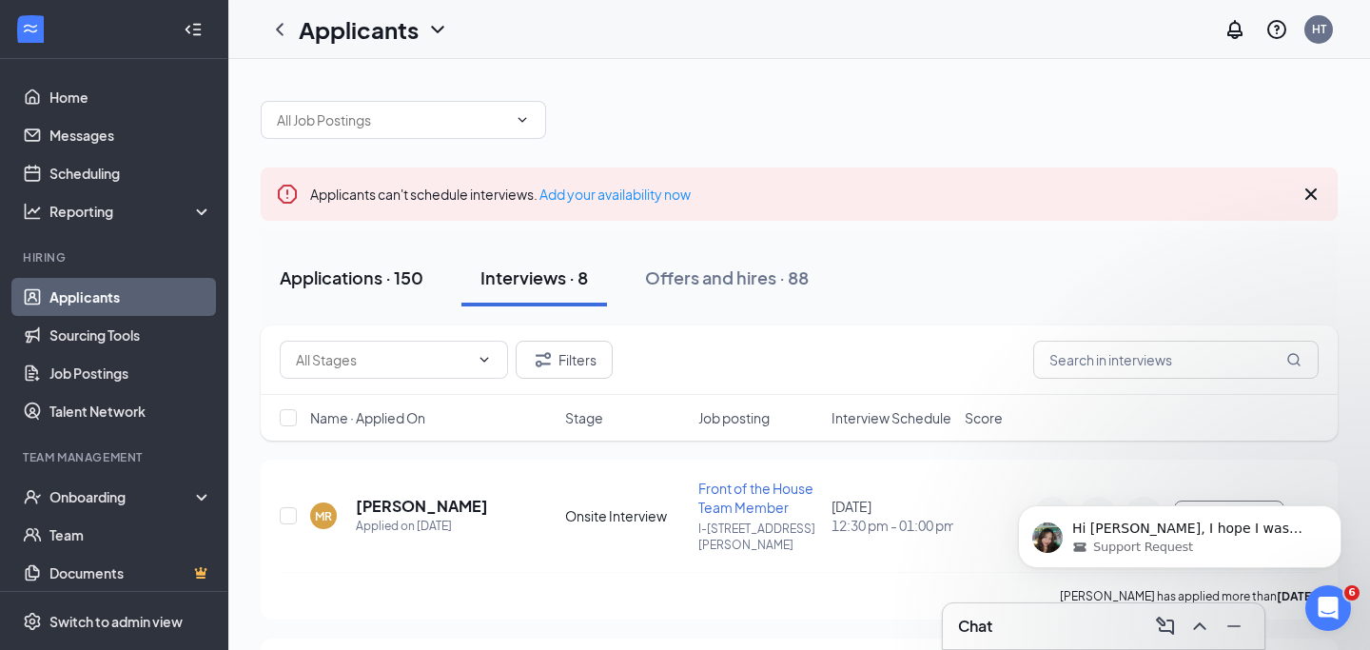
click at [384, 285] on div "Applications · 150" at bounding box center [352, 277] width 144 height 24
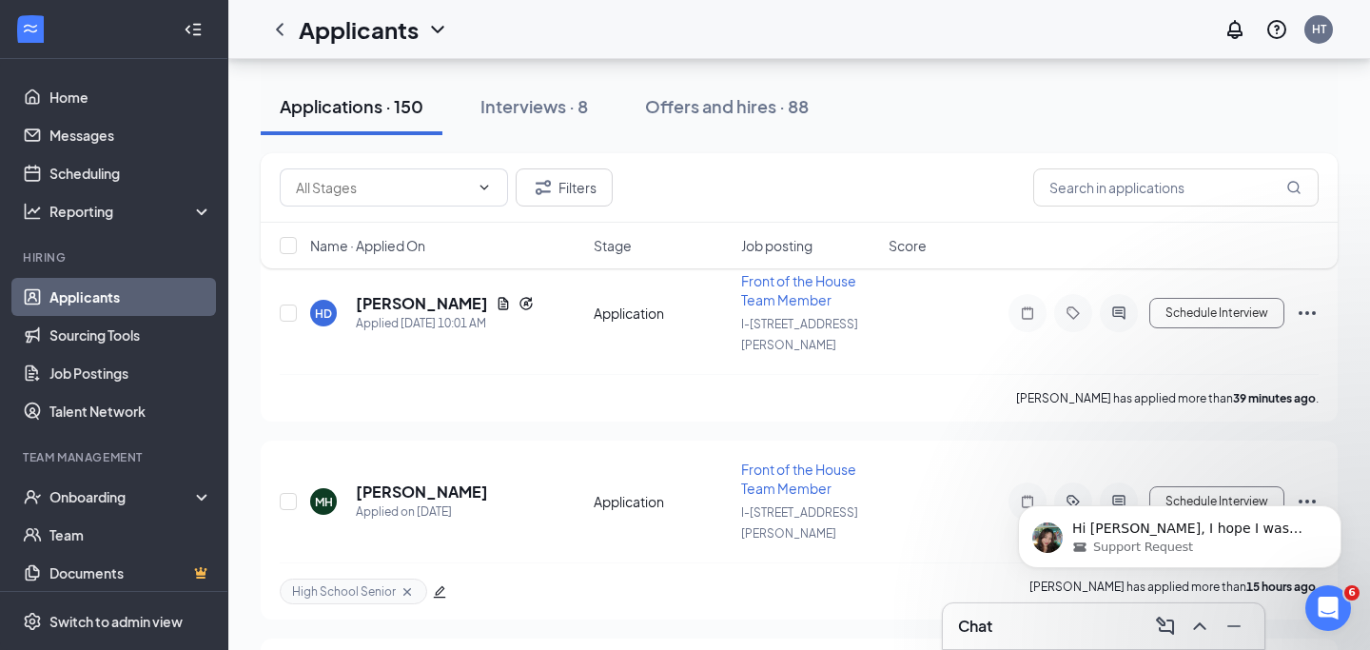
scroll to position [179, 0]
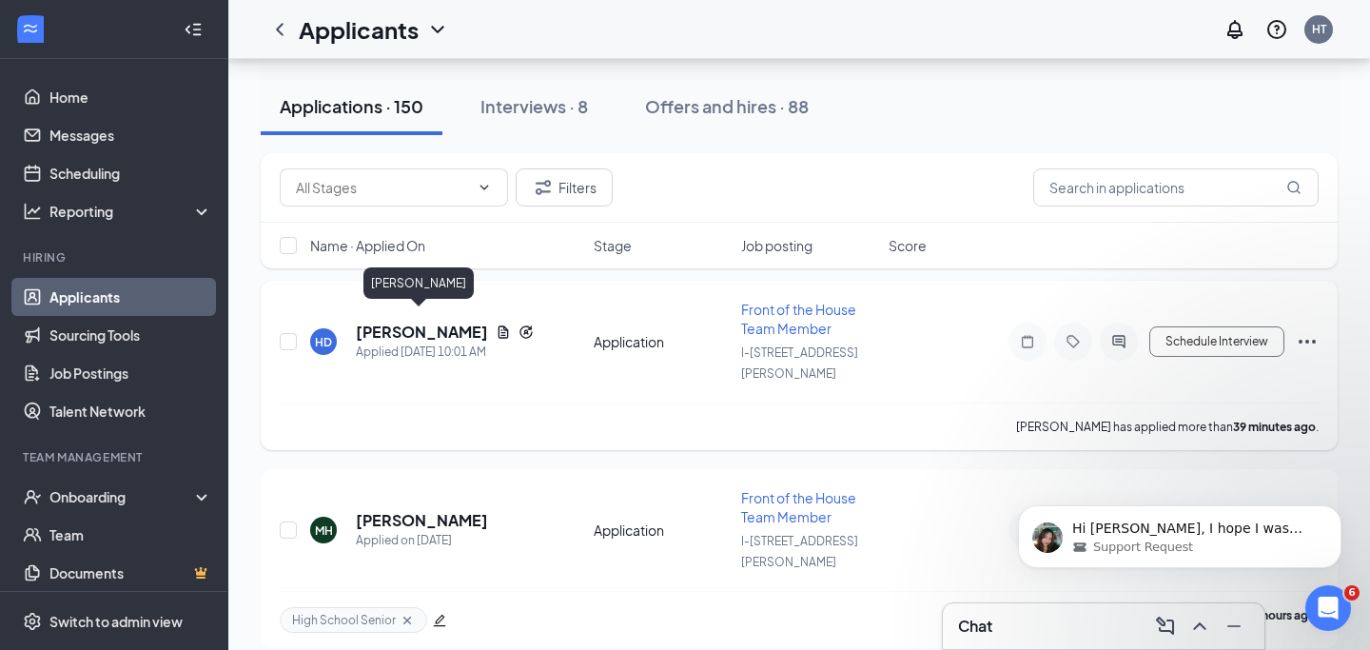
click at [430, 322] on h5 "Henesse Duhart" at bounding box center [422, 332] width 132 height 21
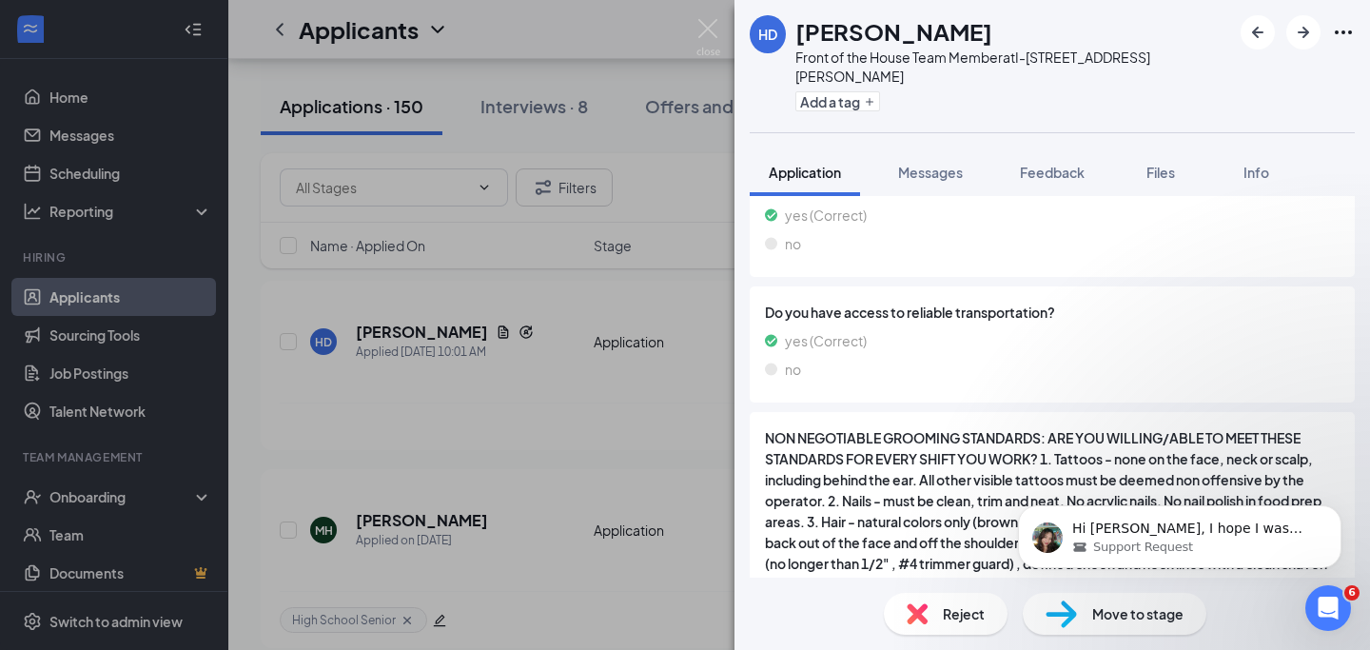
scroll to position [3481, 0]
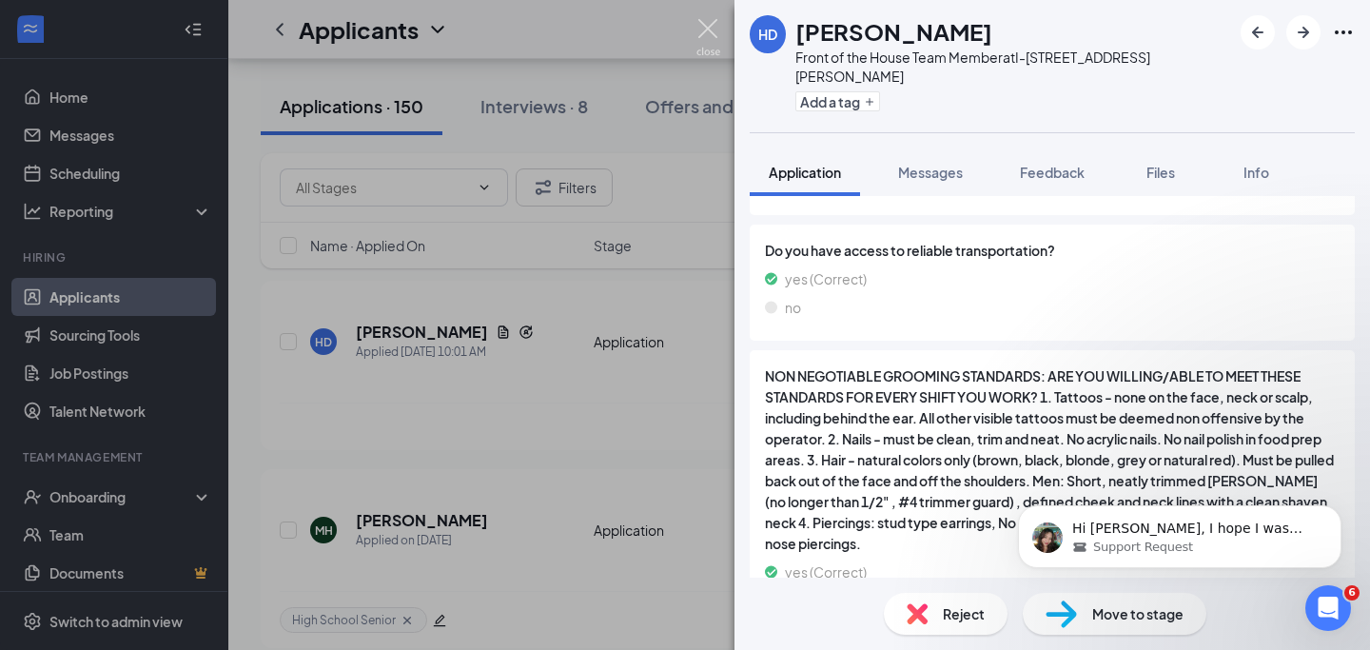
click at [712, 26] on img at bounding box center [708, 37] width 24 height 37
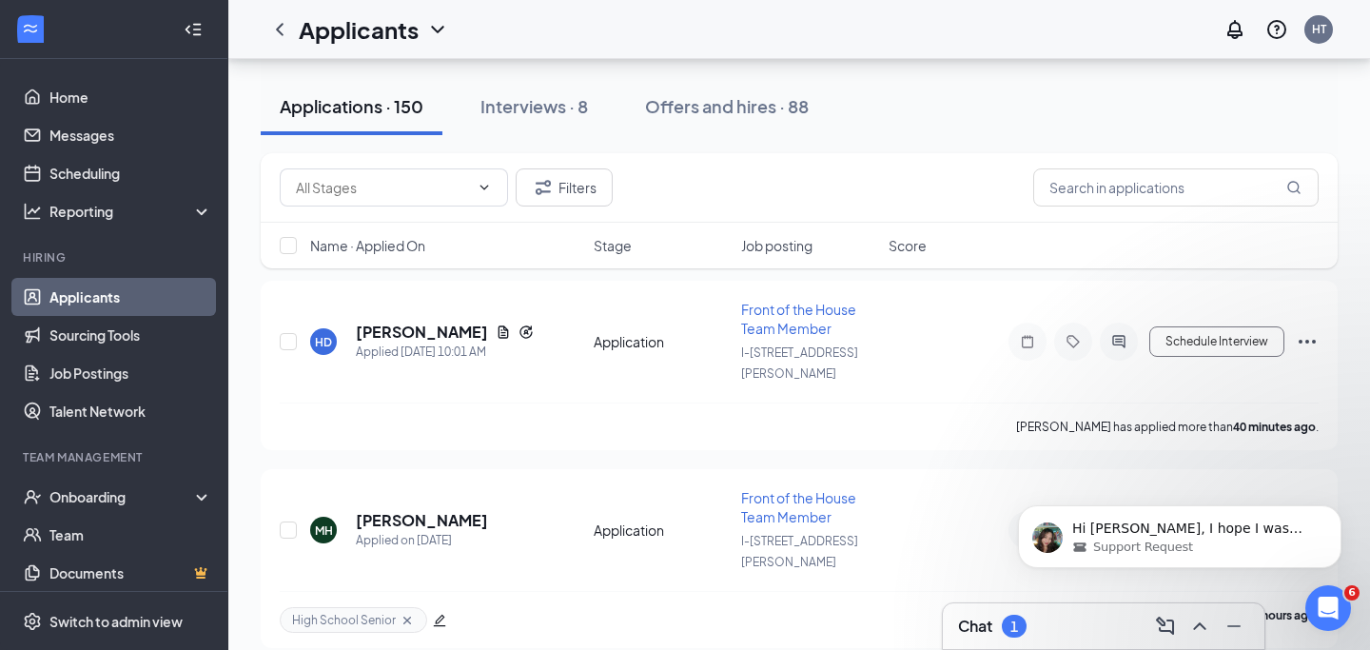
click at [1087, 628] on div "Chat 1" at bounding box center [1103, 626] width 291 height 30
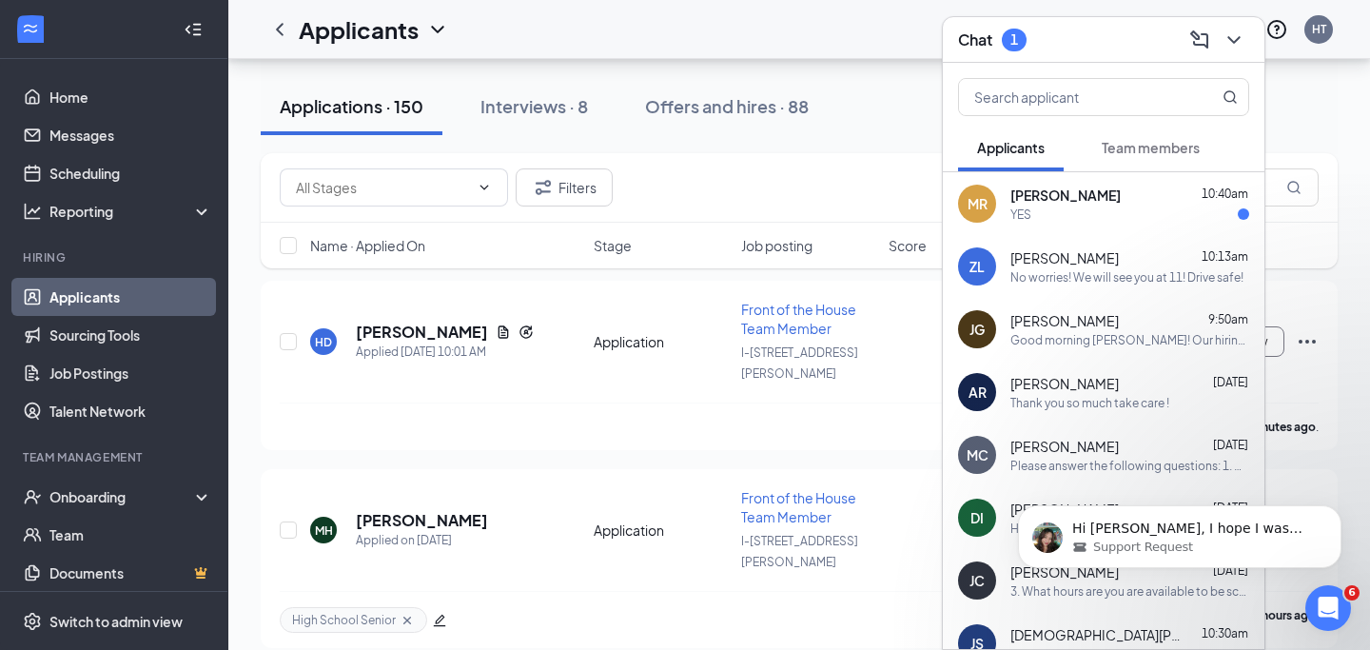
click at [1119, 216] on div "YES" at bounding box center [1129, 214] width 239 height 16
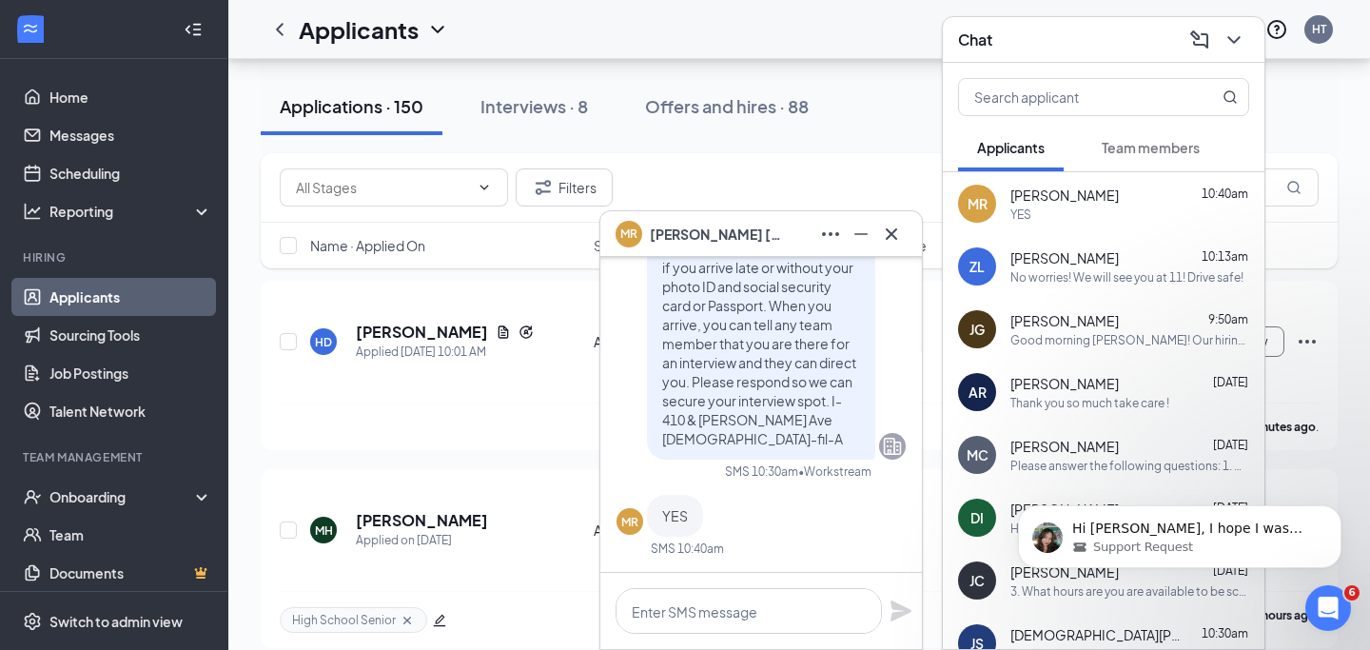
scroll to position [-54, 0]
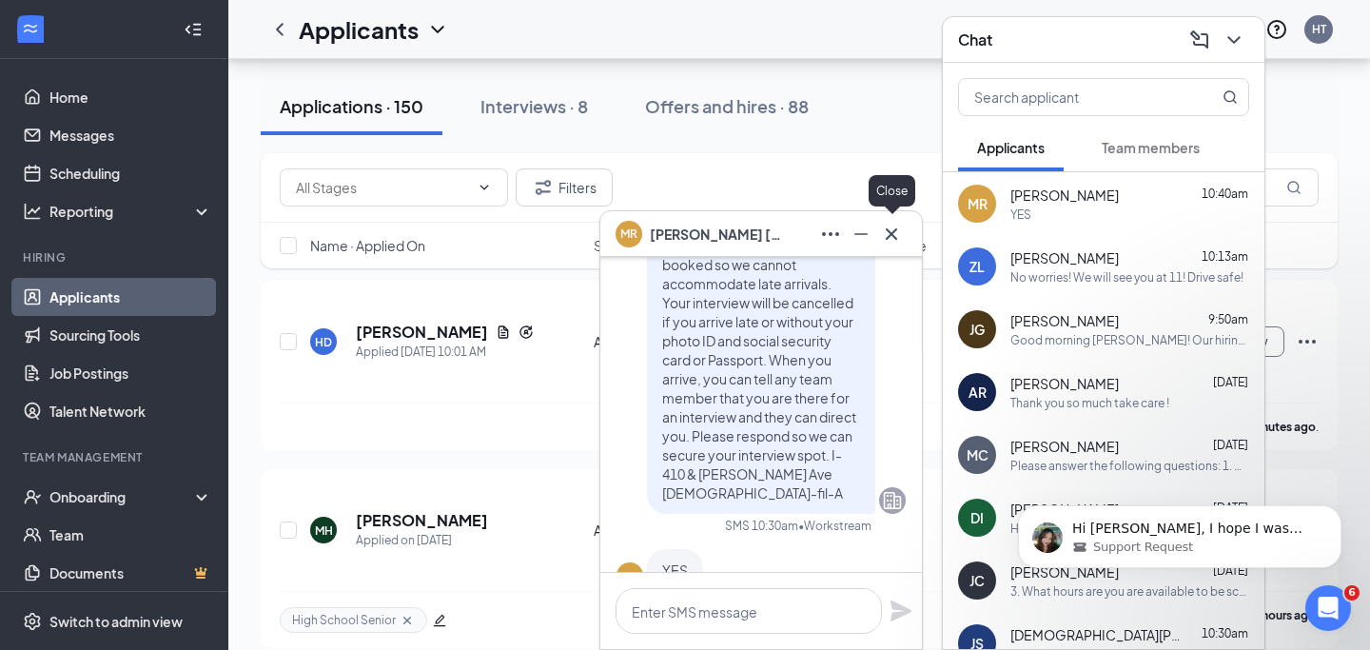
click at [889, 240] on icon "Cross" at bounding box center [891, 234] width 23 height 23
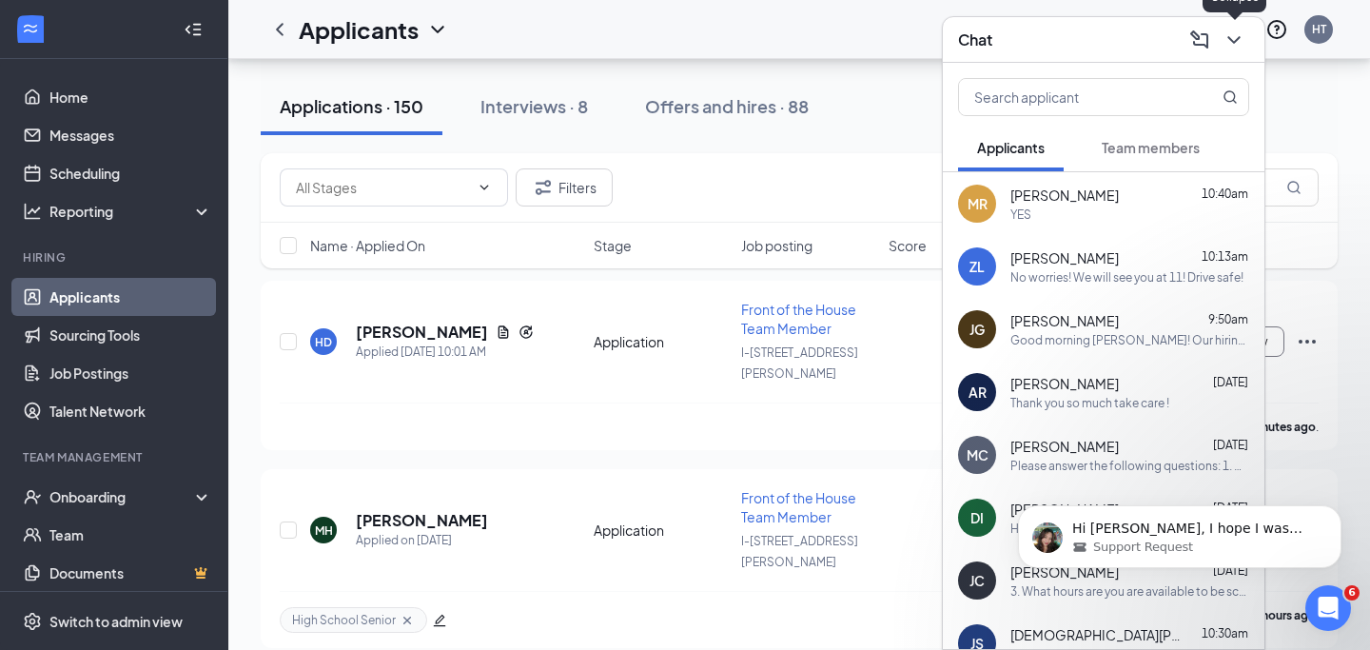
click at [1235, 42] on icon "ChevronDown" at bounding box center [1233, 40] width 12 height 8
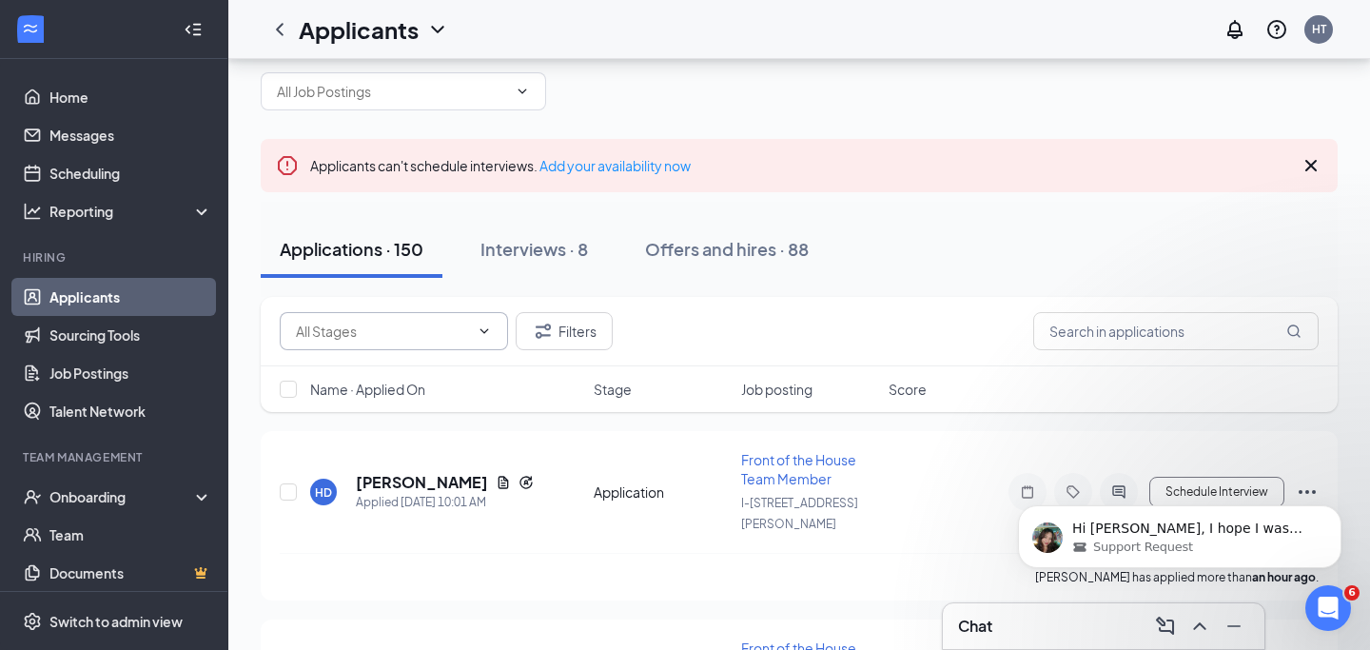
scroll to position [0, 0]
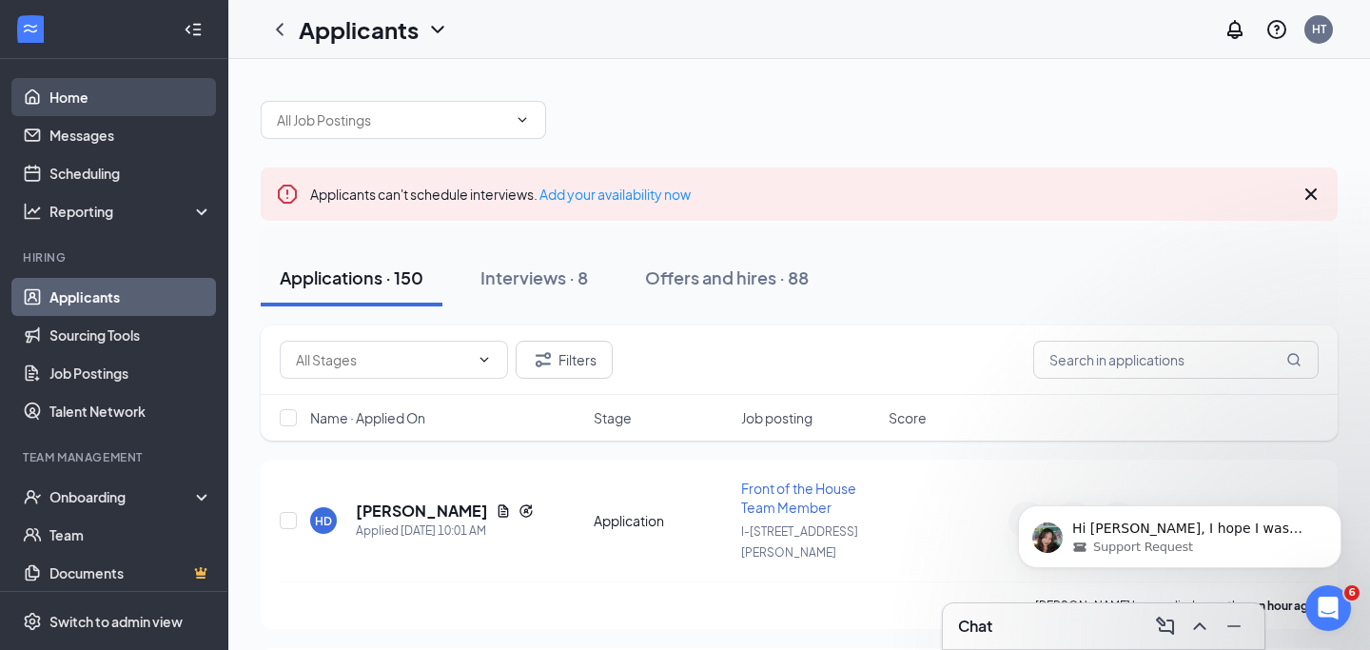
click at [149, 91] on link "Home" at bounding box center [130, 97] width 163 height 38
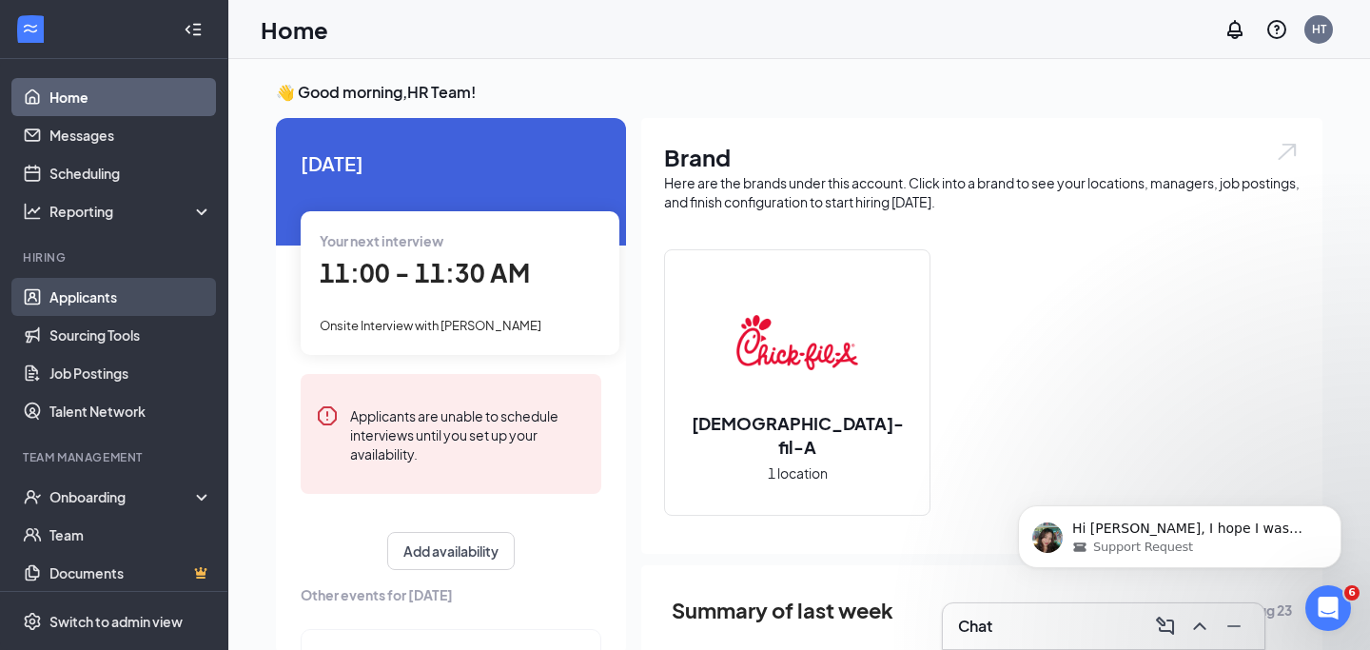
click at [104, 298] on link "Applicants" at bounding box center [130, 297] width 163 height 38
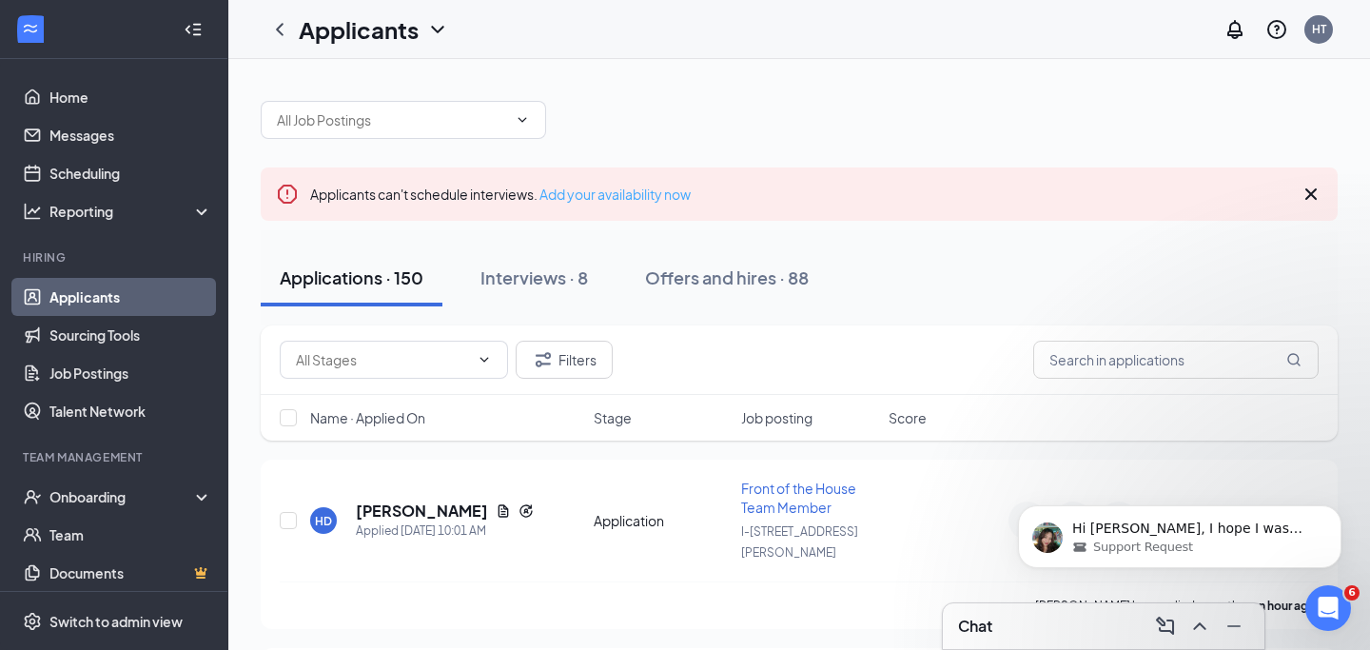
click at [571, 190] on link "Add your availability now" at bounding box center [614, 194] width 151 height 17
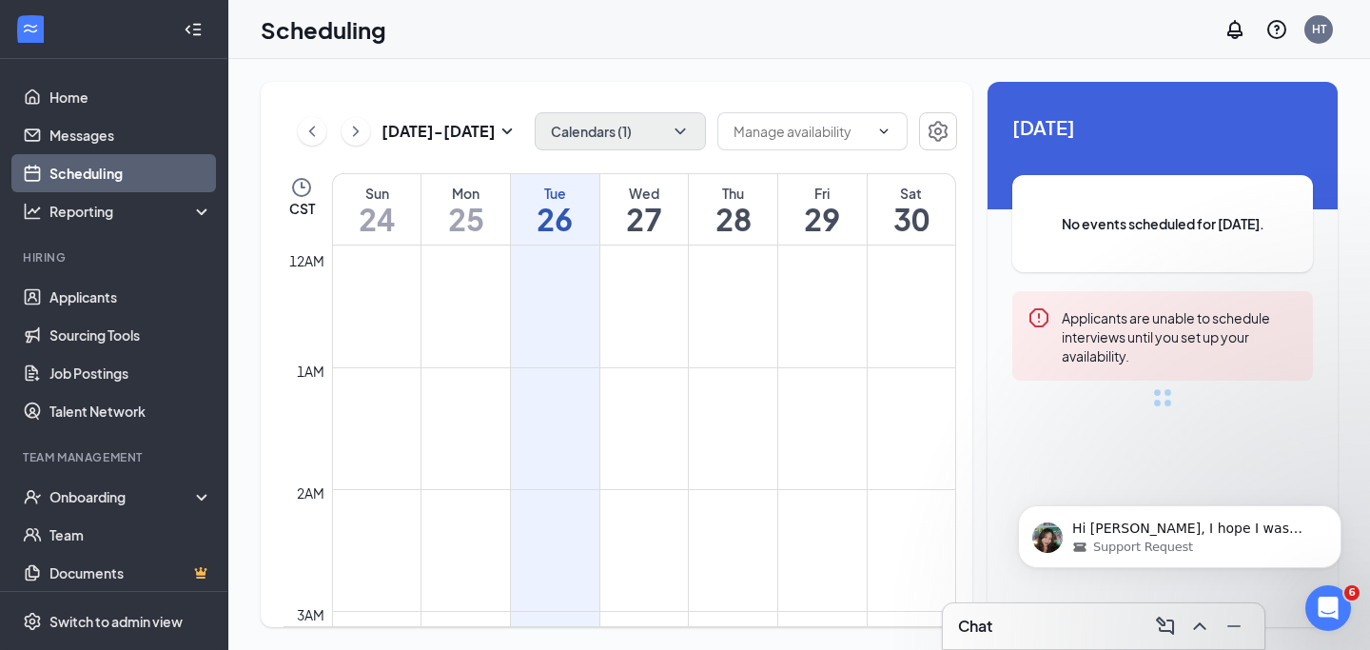
scroll to position [935, 0]
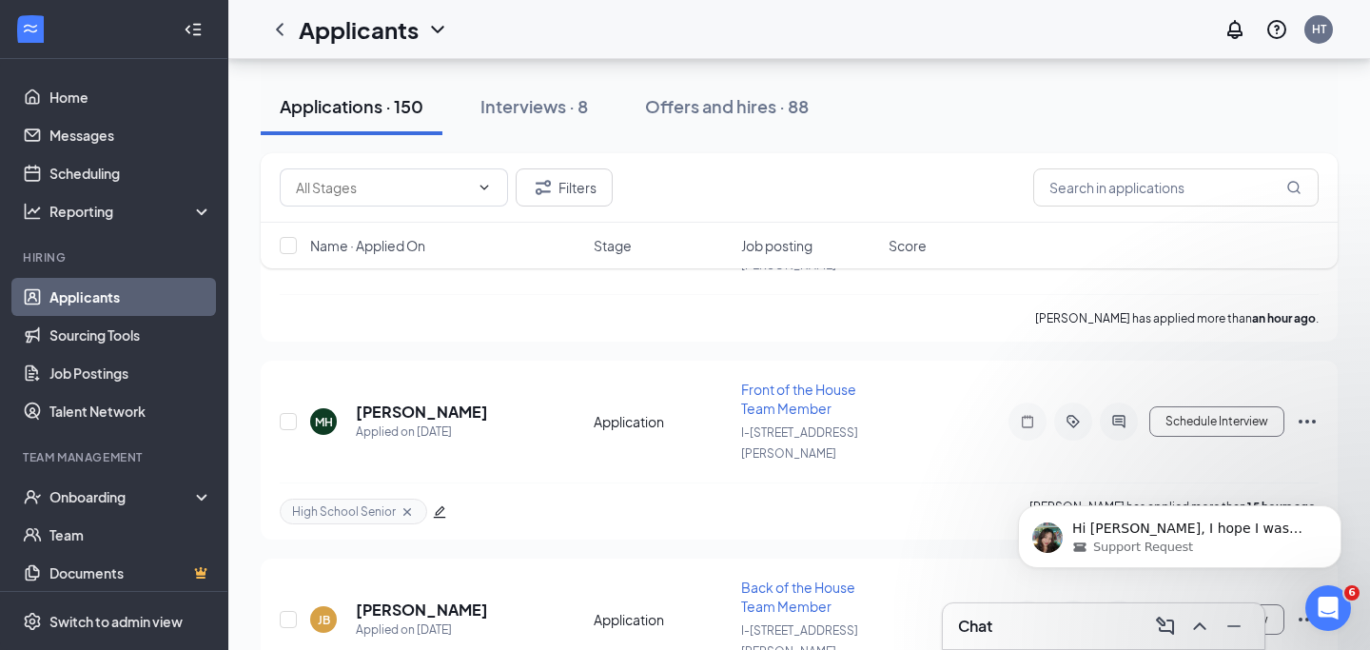
scroll to position [78, 0]
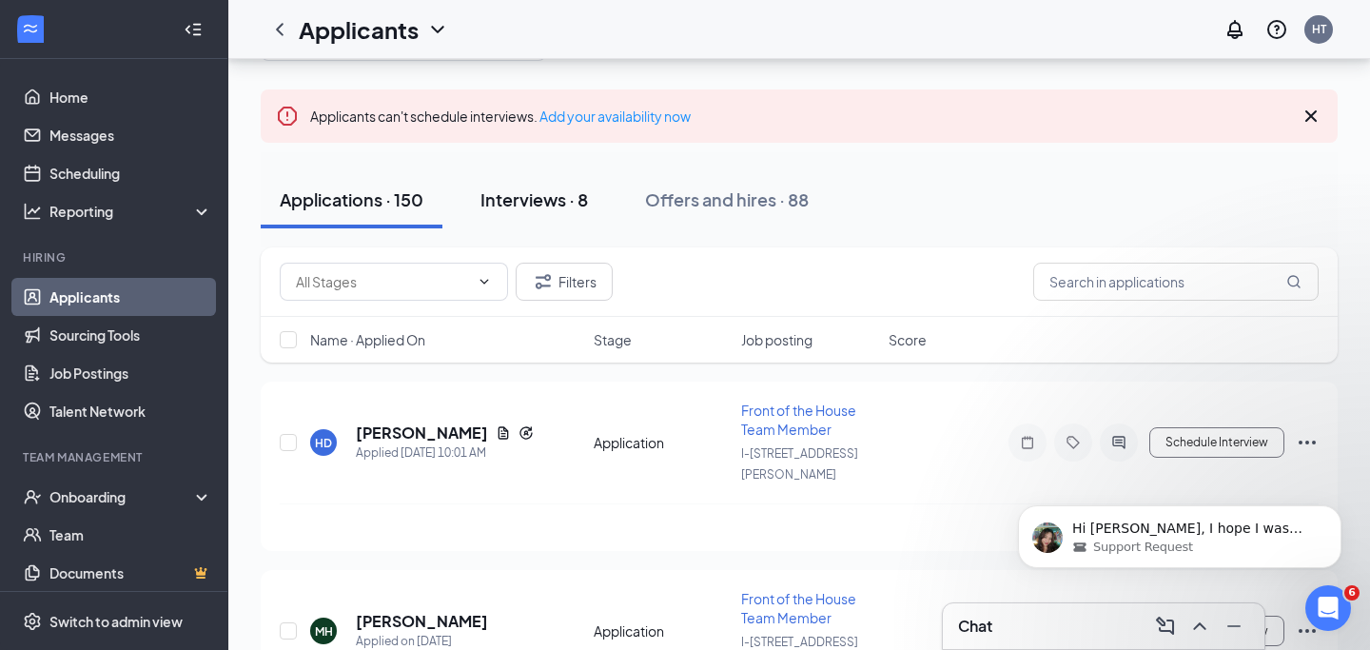
click at [542, 194] on div "Interviews · 8" at bounding box center [534, 199] width 108 height 24
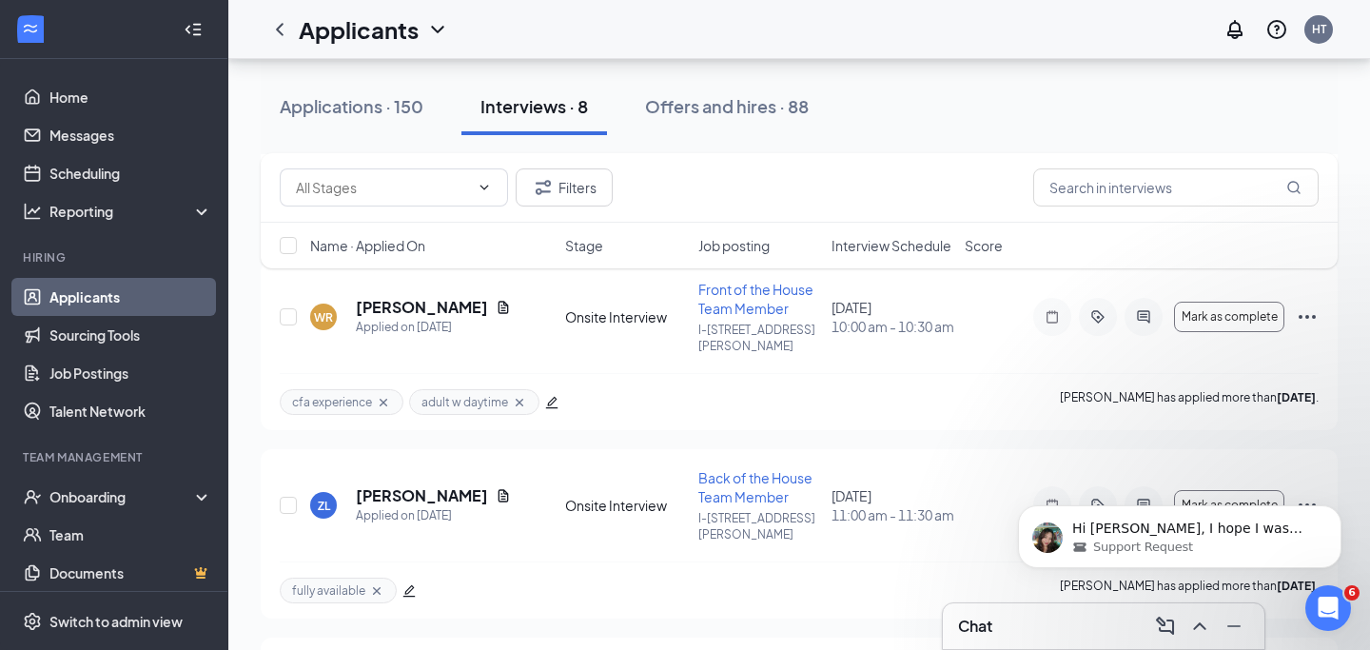
scroll to position [926, 0]
click at [1151, 496] on icon "ActiveChat" at bounding box center [1143, 503] width 23 height 15
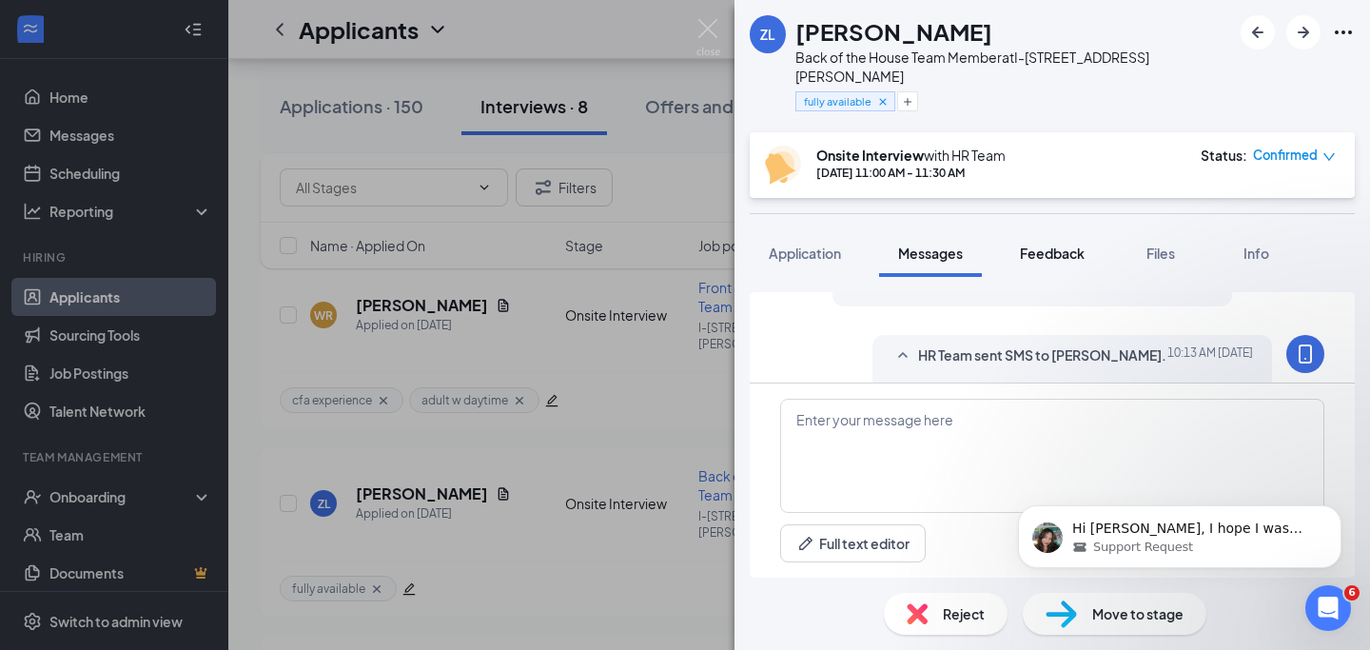
scroll to position [1219, 0]
click at [1075, 245] on span "Feedback" at bounding box center [1052, 253] width 65 height 17
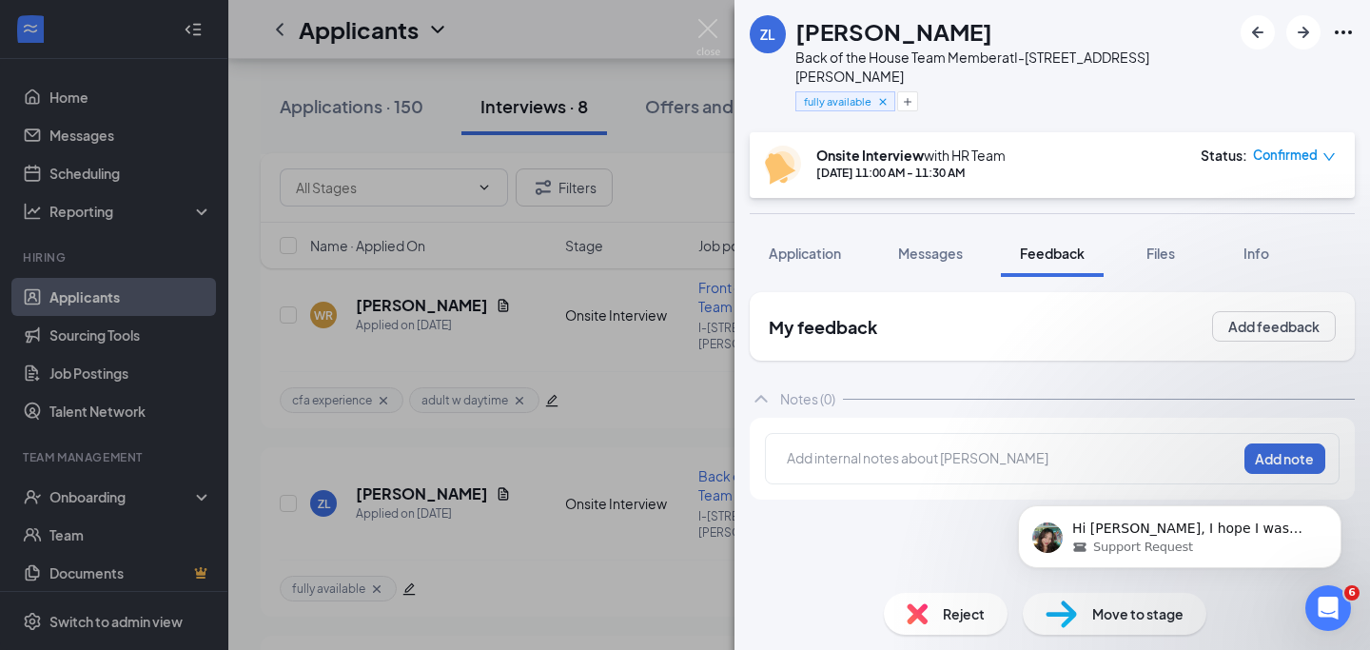
click at [900, 448] on div at bounding box center [1012, 458] width 448 height 20
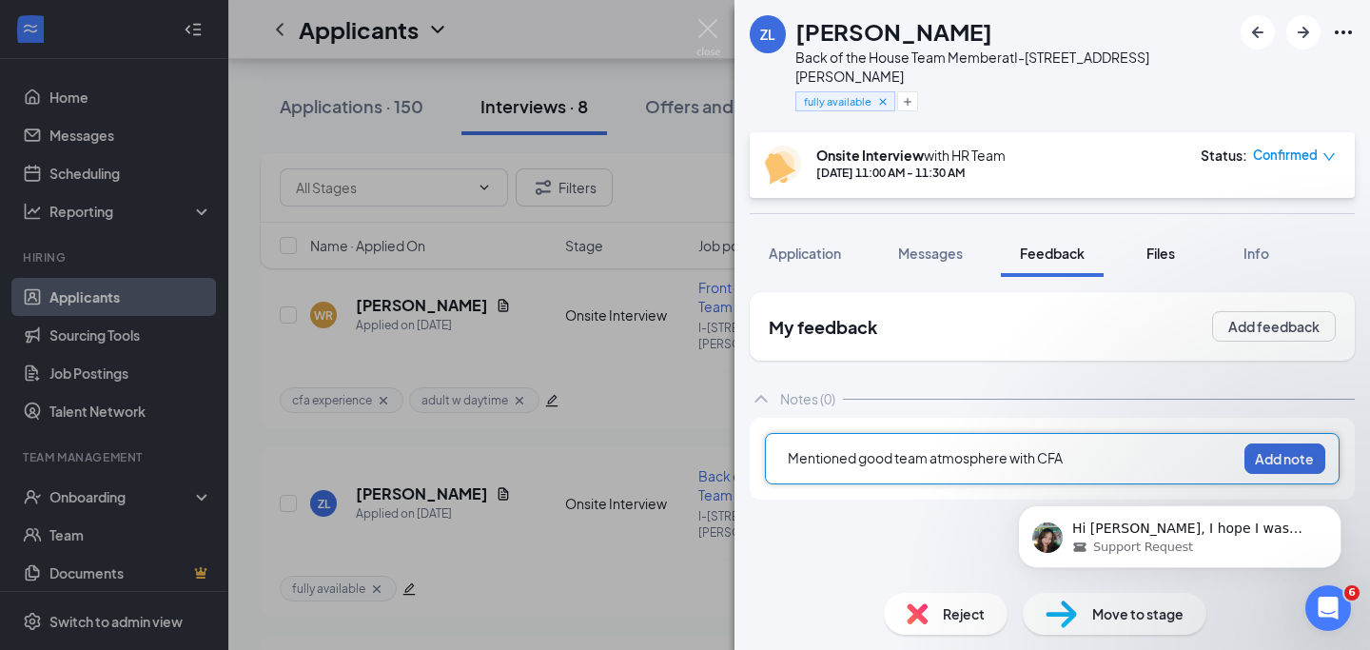
click at [1162, 245] on span "Files" at bounding box center [1161, 253] width 29 height 17
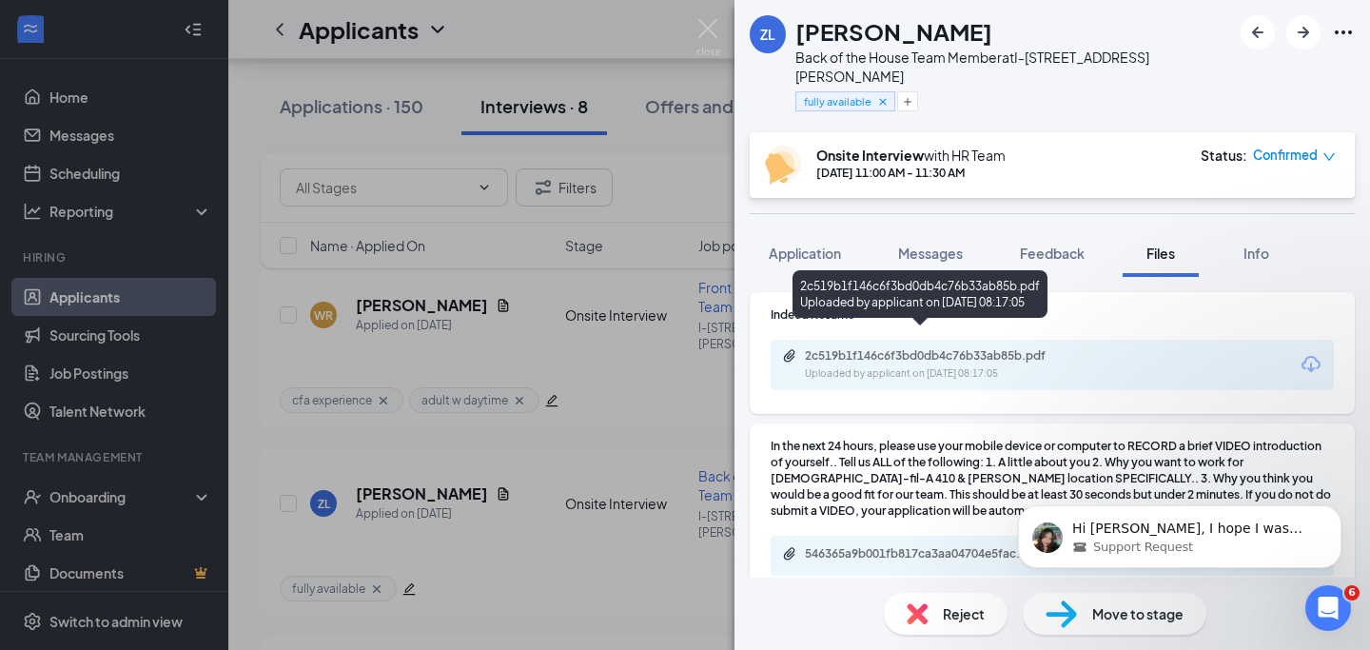
click at [1082, 366] on div "Uploaded by applicant on Aug 03, 2025 at 08:17:05" at bounding box center [947, 373] width 285 height 15
click at [1009, 348] on div "2c519b1f146c6f3bd0db4c76b33ab85b.pdf" at bounding box center [938, 355] width 266 height 15
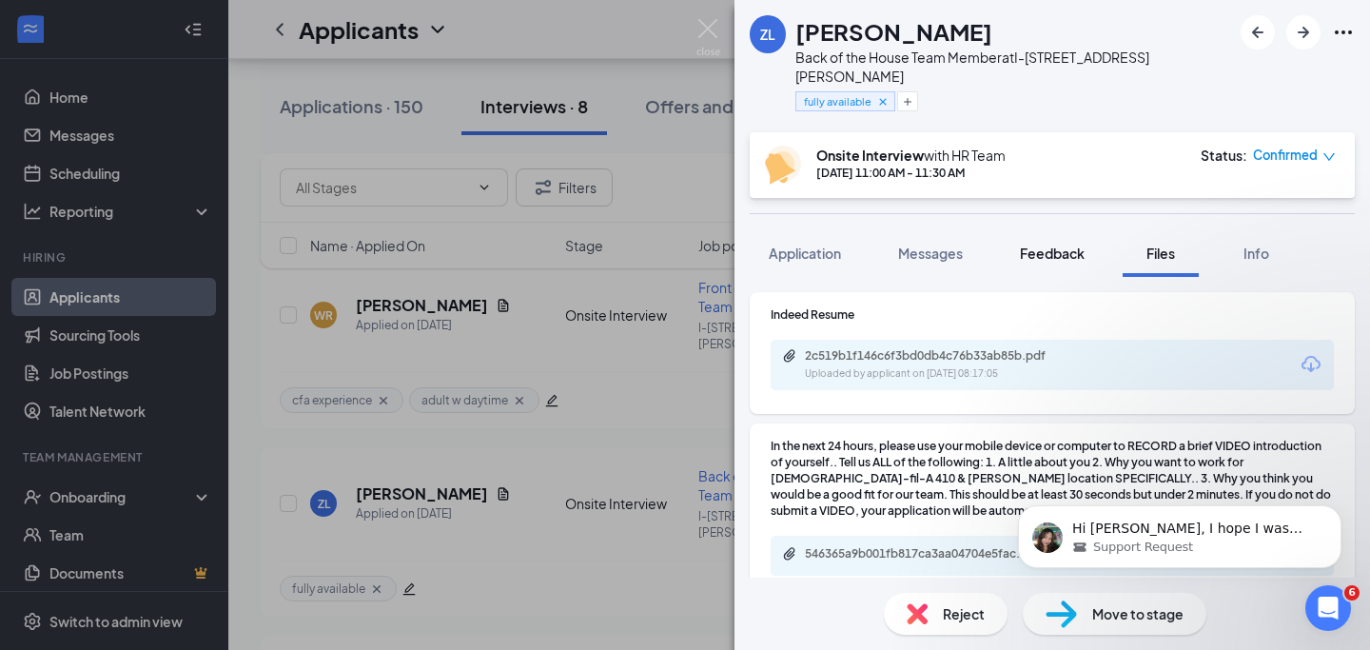
click at [1061, 245] on span "Feedback" at bounding box center [1052, 253] width 65 height 17
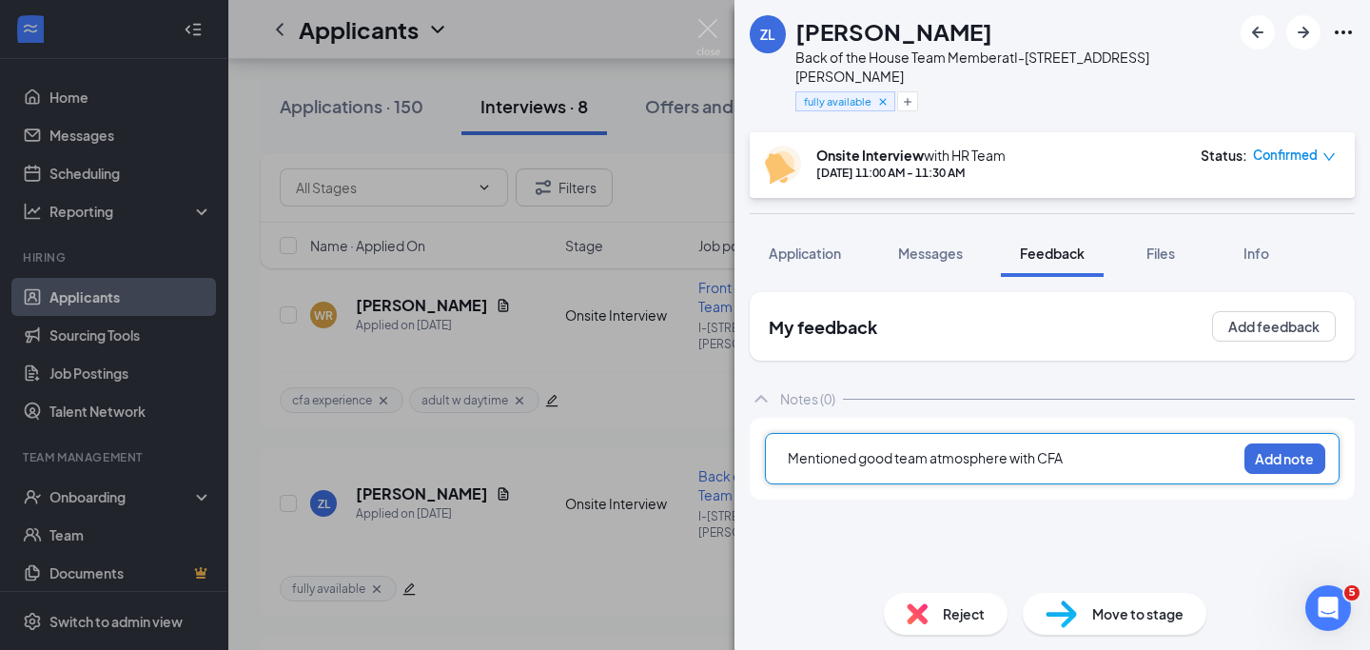
click at [1085, 448] on div "Mentioned good team atmosphere with CFA" at bounding box center [1012, 458] width 448 height 20
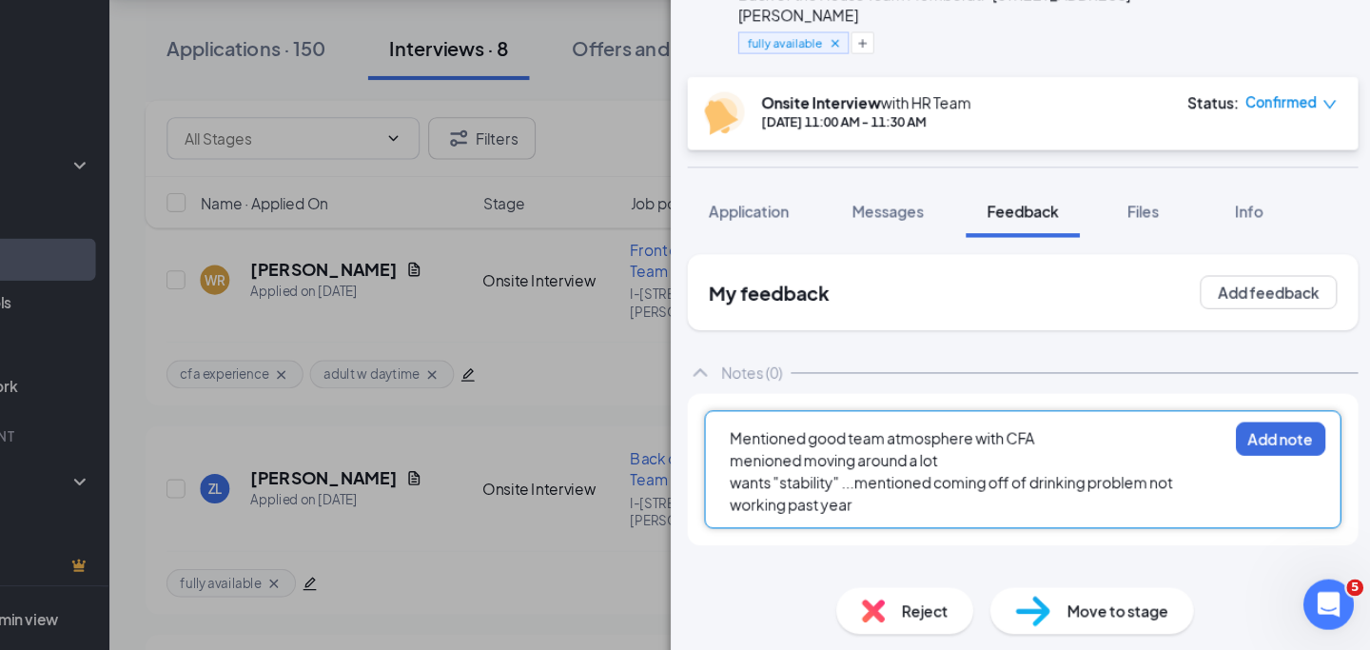
scroll to position [925, 0]
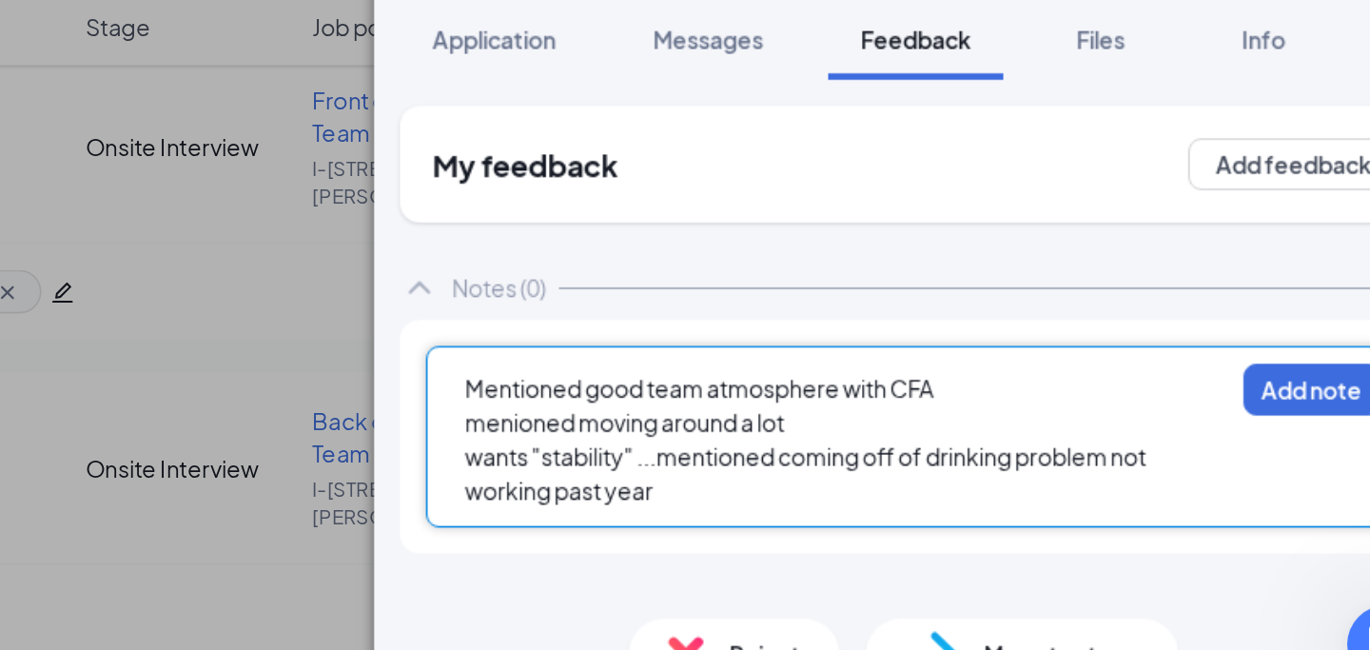
click at [785, 440] on div "Mentioned good team atmosphere with CFA menioned moving around a lot wants "sta…" at bounding box center [1052, 486] width 575 height 107
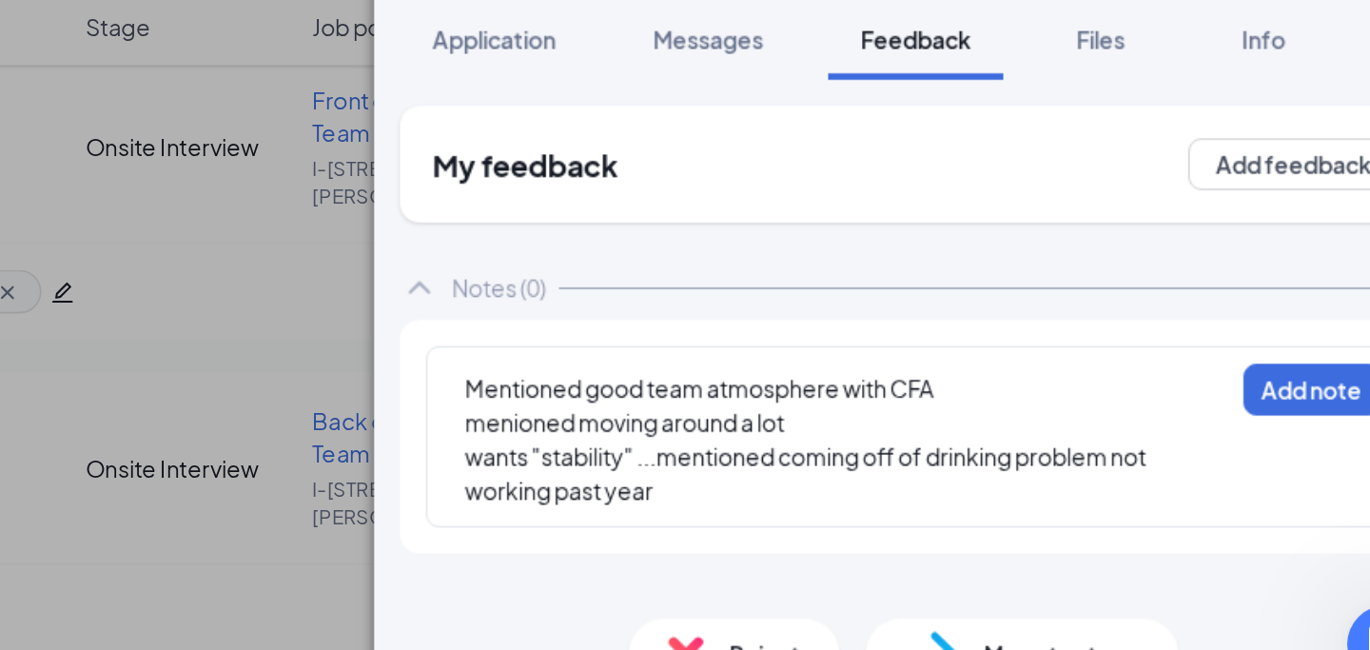
click at [787, 447] on div "Mentioned good team atmosphere with CFA menioned moving around a lot wants "sta…" at bounding box center [1012, 488] width 450 height 82
click at [788, 449] on span "Mentioned good team atmosphere with CFA" at bounding box center [925, 457] width 275 height 17
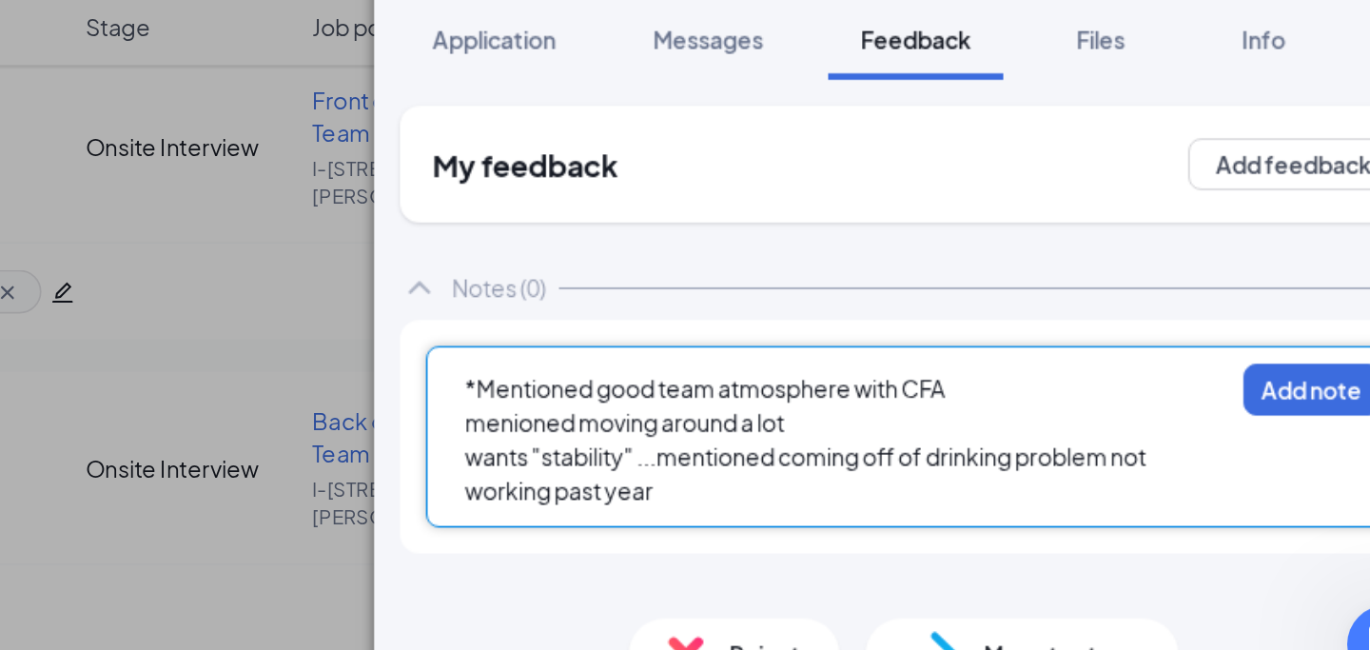
click at [785, 459] on div "*Mentioned good team atmosphere with CFA menioned moving around a lot wants "st…" at bounding box center [1052, 486] width 575 height 107
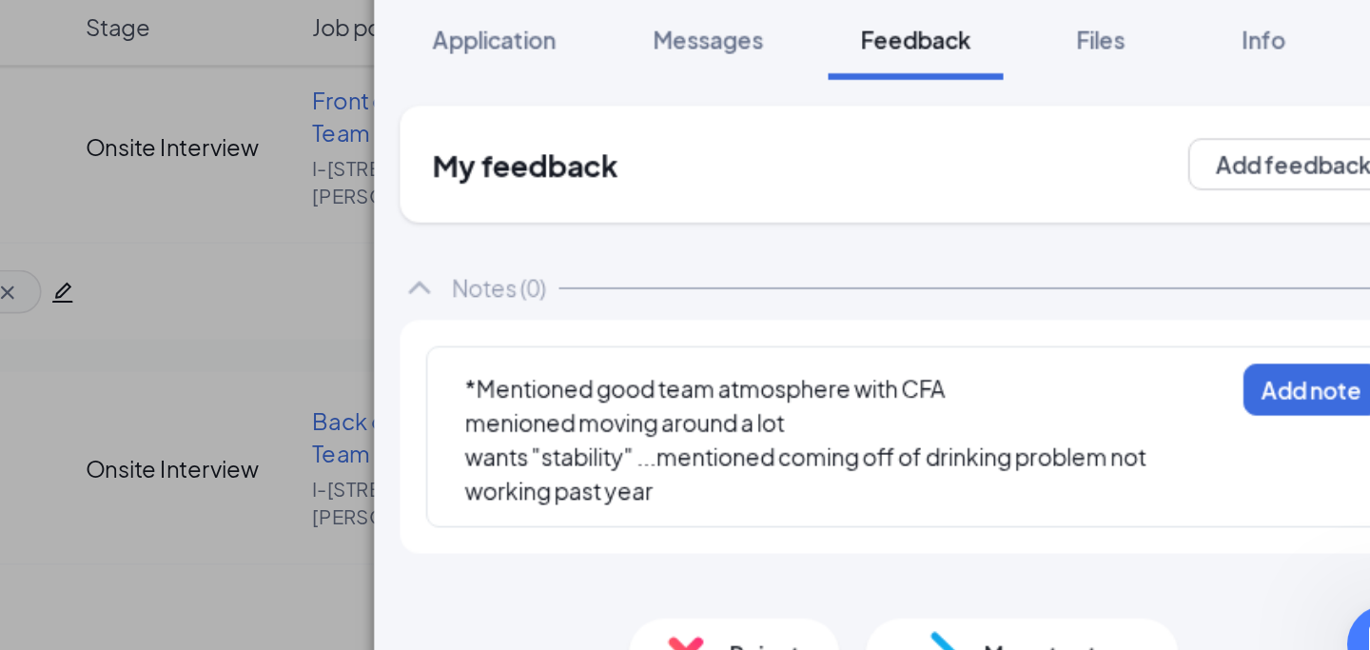
click at [785, 460] on div "*Mentioned good team atmosphere with CFA menioned moving around a lot wants "st…" at bounding box center [1052, 486] width 575 height 107
click at [787, 461] on div "*Mentioned good team atmosphere with CFA menioned moving around a lot wants "st…" at bounding box center [1012, 488] width 450 height 82
click at [789, 469] on span "menioned moving around a lot" at bounding box center [881, 477] width 187 height 17
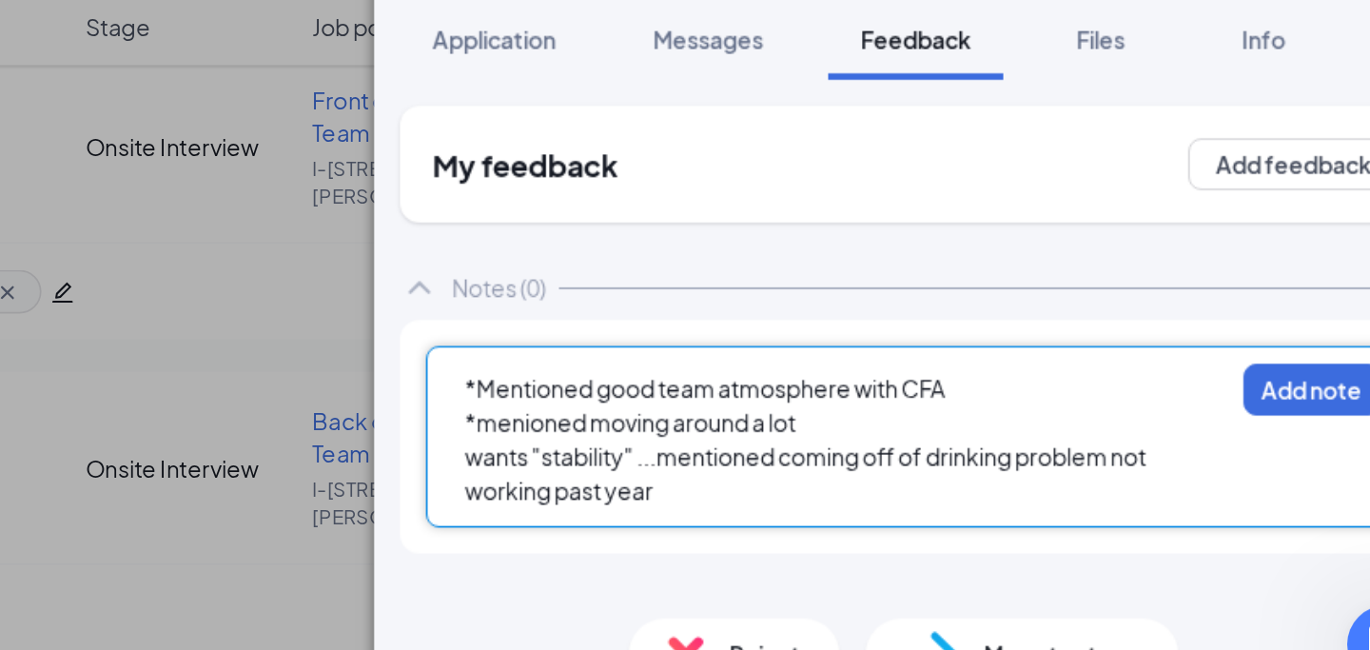
click at [788, 489] on span "wants "stability" ...mentioned coming off of drinking problem not working past …" at bounding box center [989, 507] width 402 height 37
click at [924, 499] on div "*wants "stability" ...mentioned coming off of drinking problem not working past…" at bounding box center [1012, 508] width 448 height 40
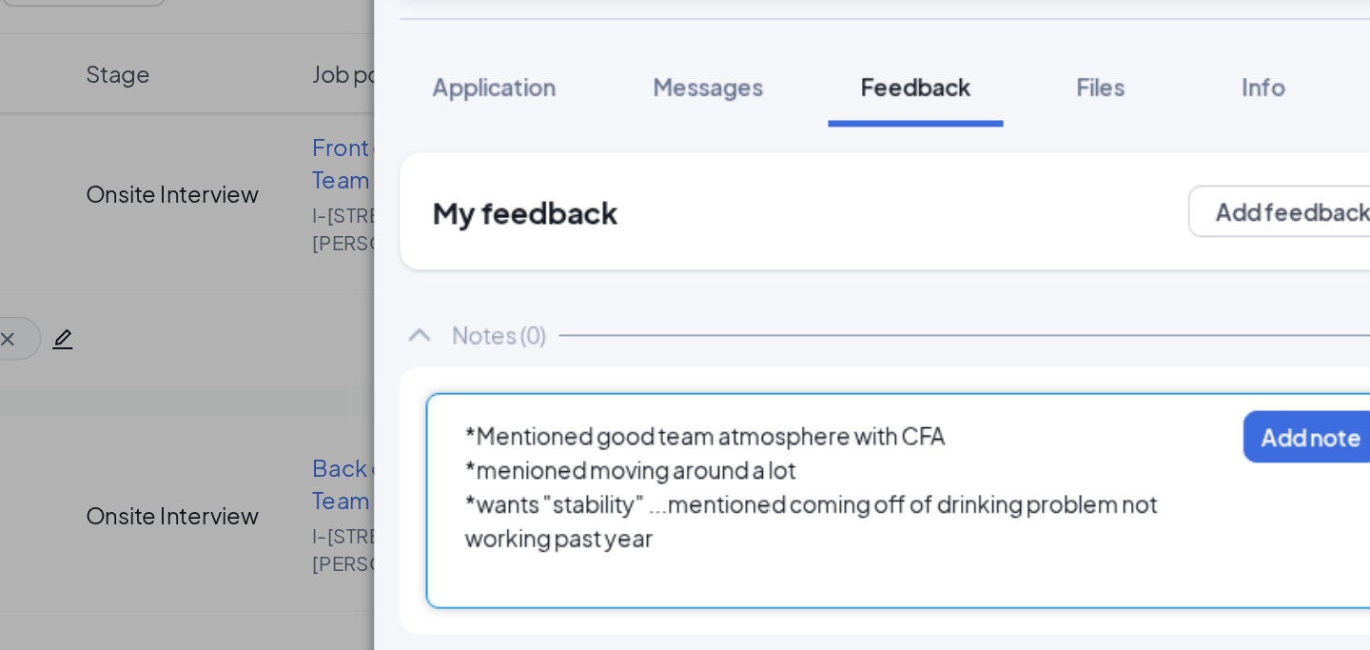
scroll to position [926, 0]
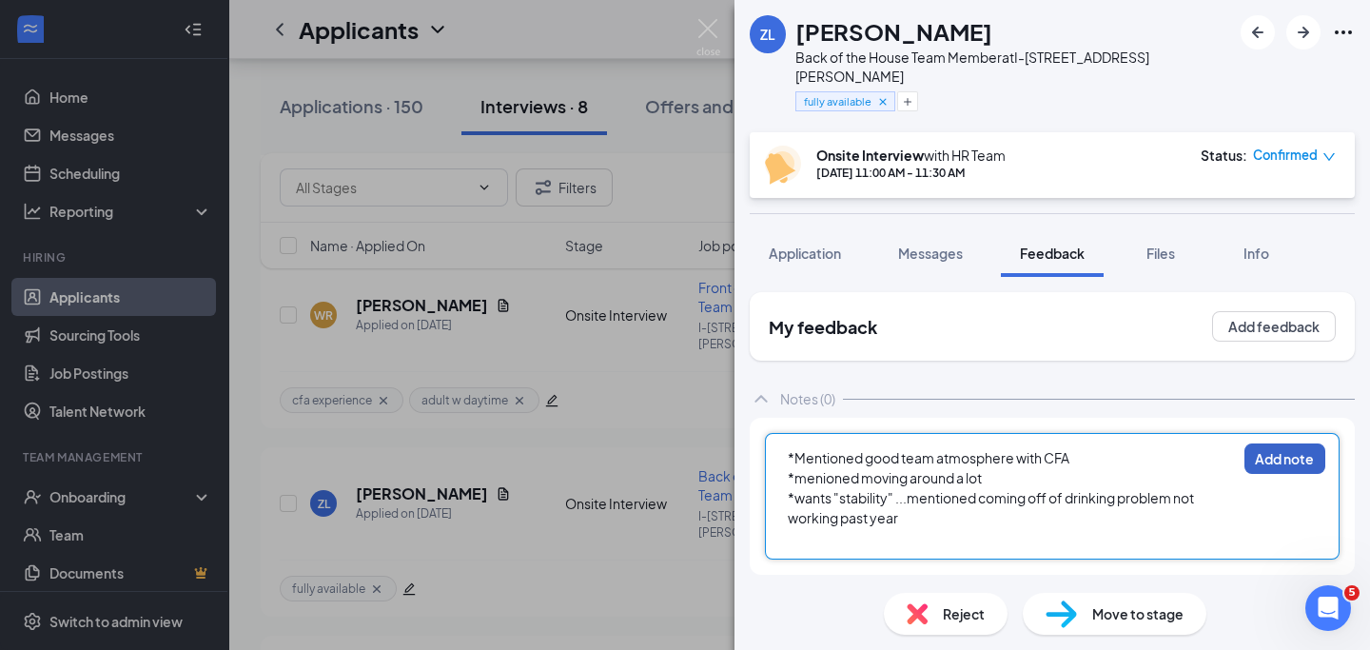
click at [1265, 443] on button "Add note" at bounding box center [1284, 458] width 81 height 30
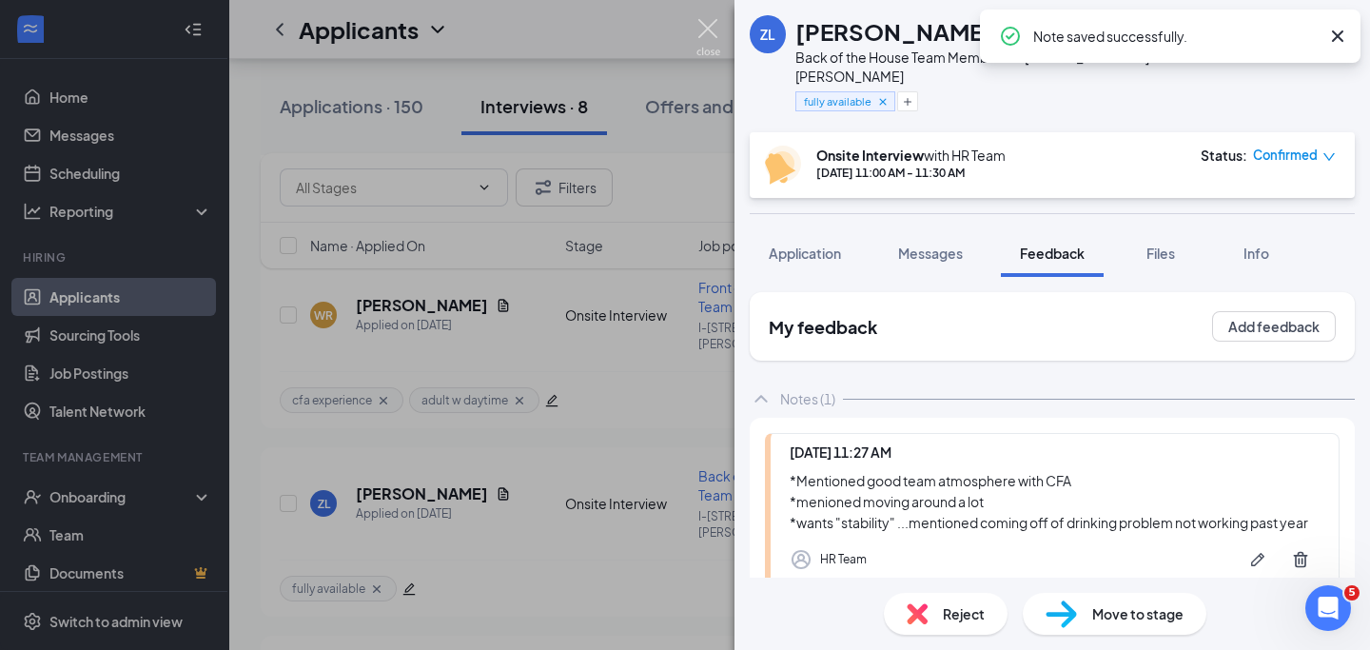
click at [719, 21] on img at bounding box center [708, 37] width 24 height 37
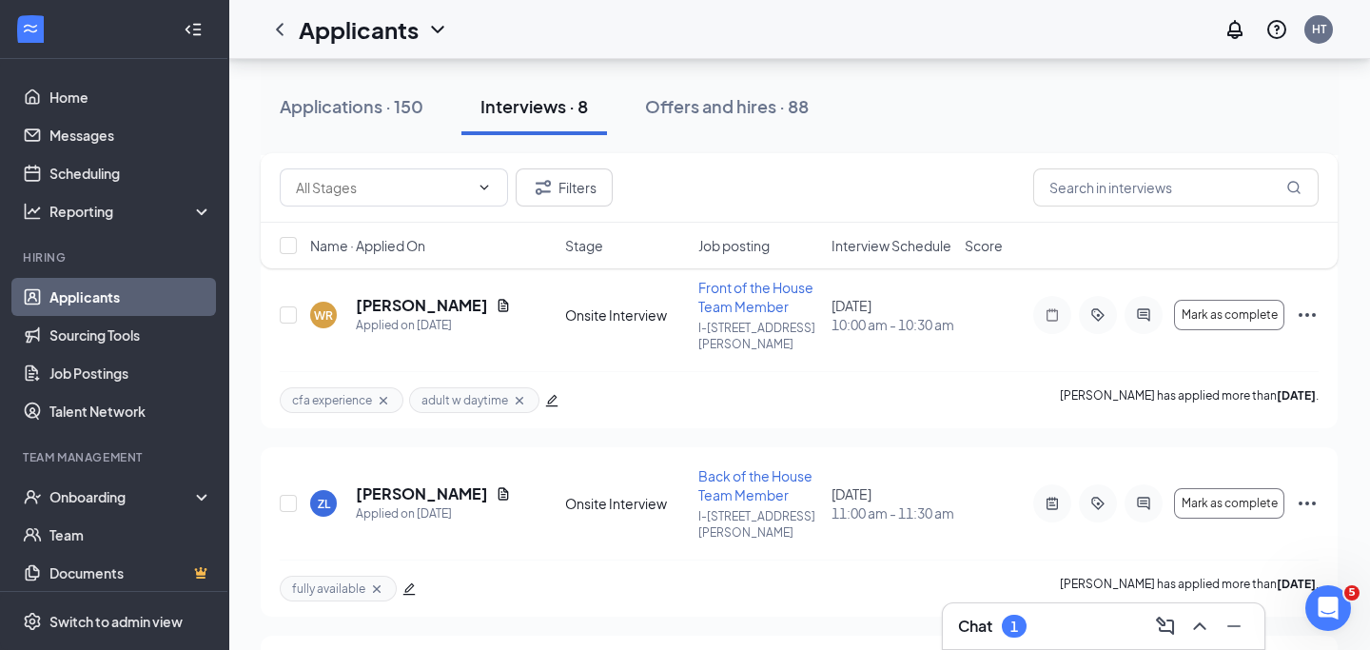
click at [1068, 628] on div "Chat 1" at bounding box center [1103, 626] width 291 height 30
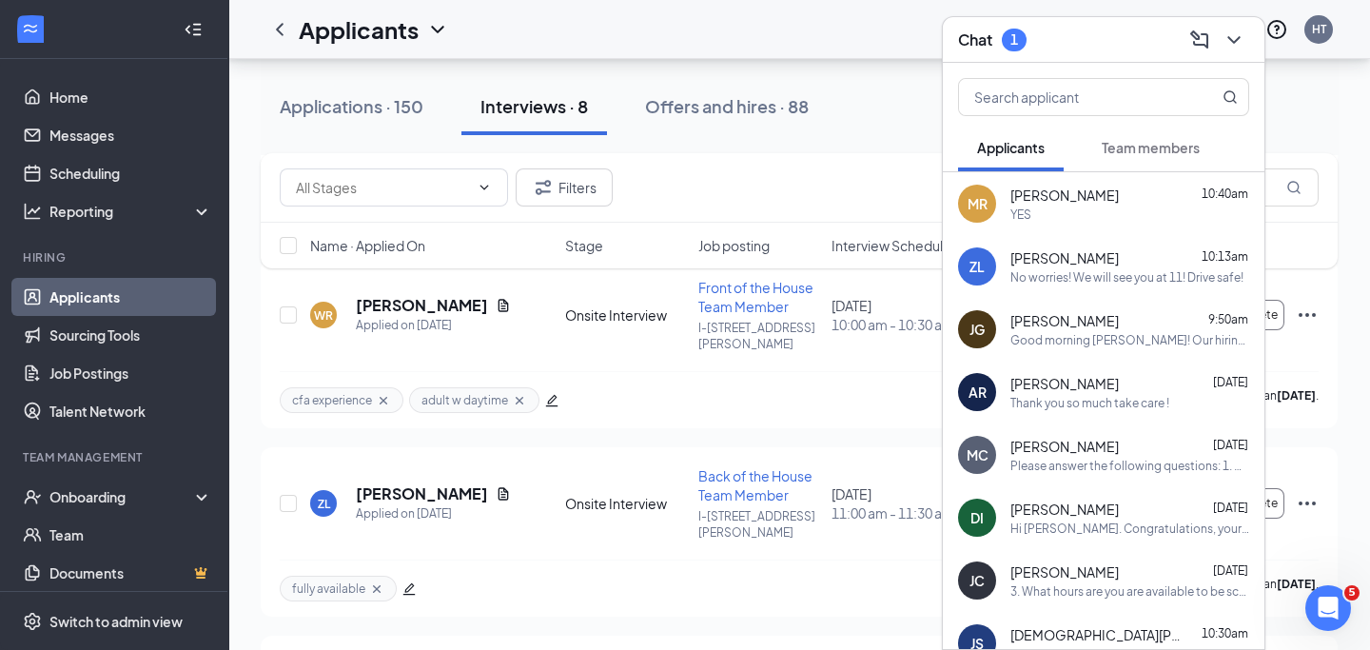
click at [1155, 154] on span "Team members" at bounding box center [1151, 147] width 98 height 17
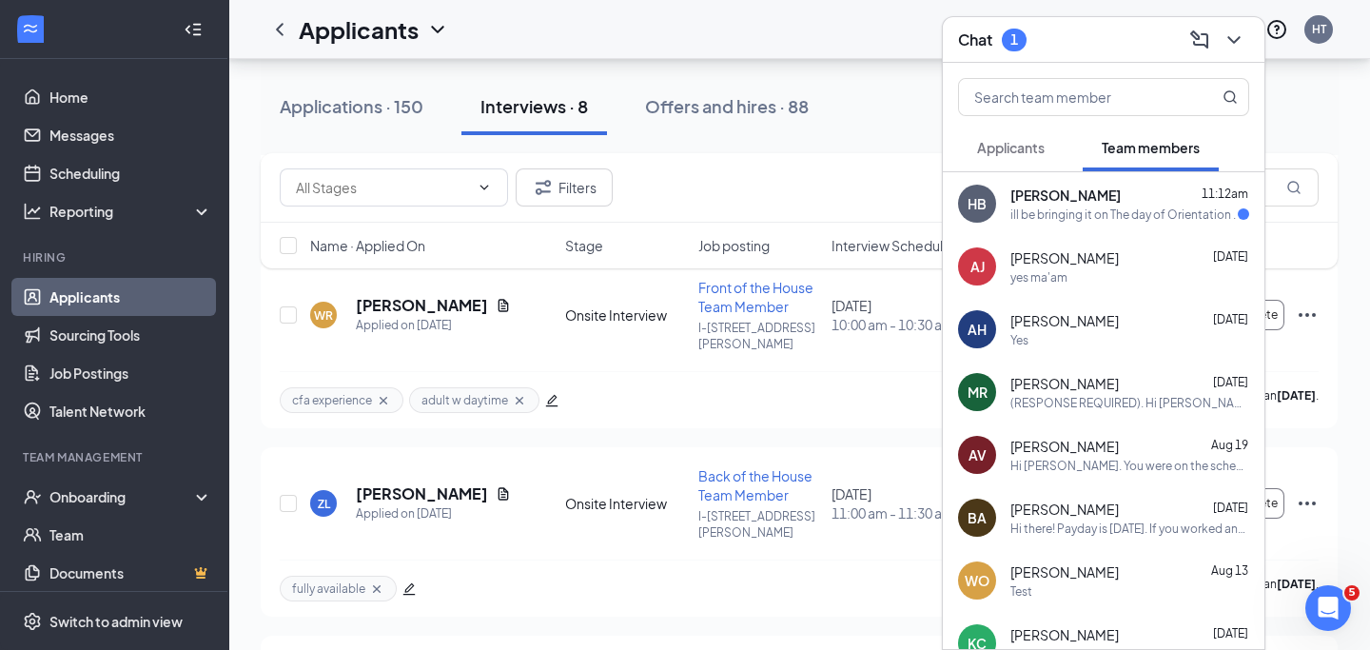
click at [1027, 155] on div "Applicants" at bounding box center [1011, 147] width 68 height 19
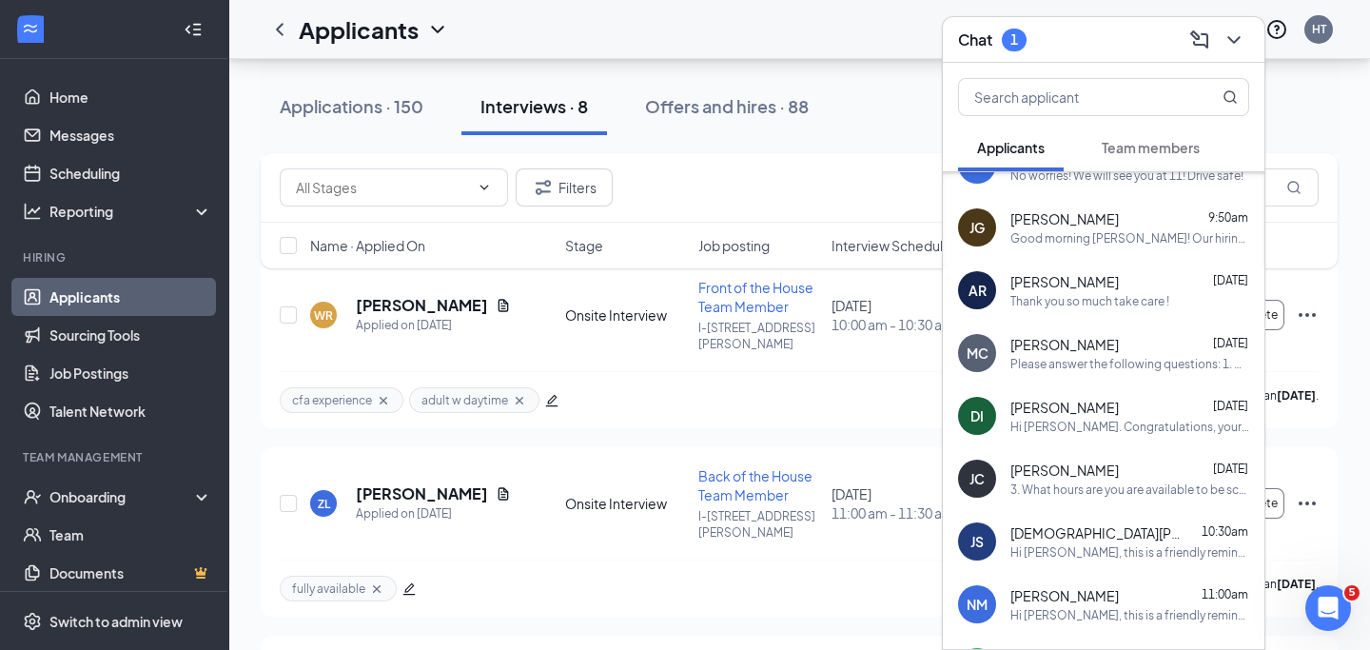
scroll to position [95, 0]
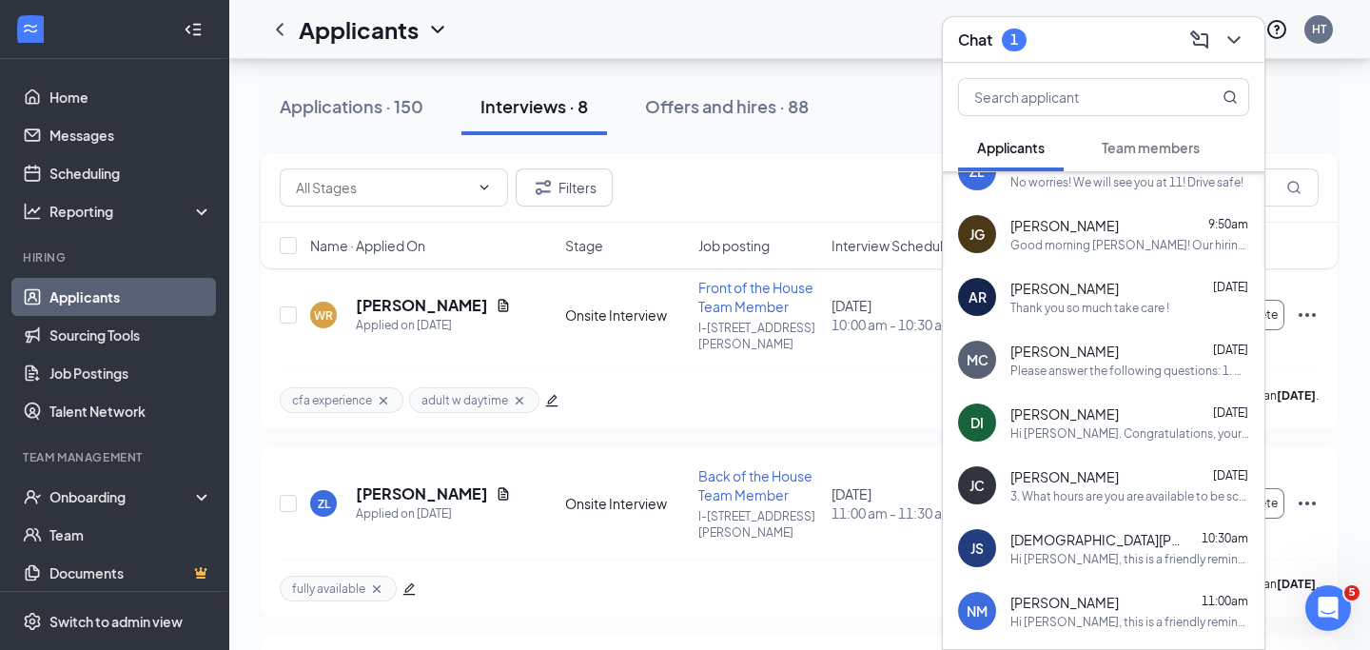
click at [1101, 539] on div "Jesus Salceda 10:30am" at bounding box center [1129, 539] width 239 height 19
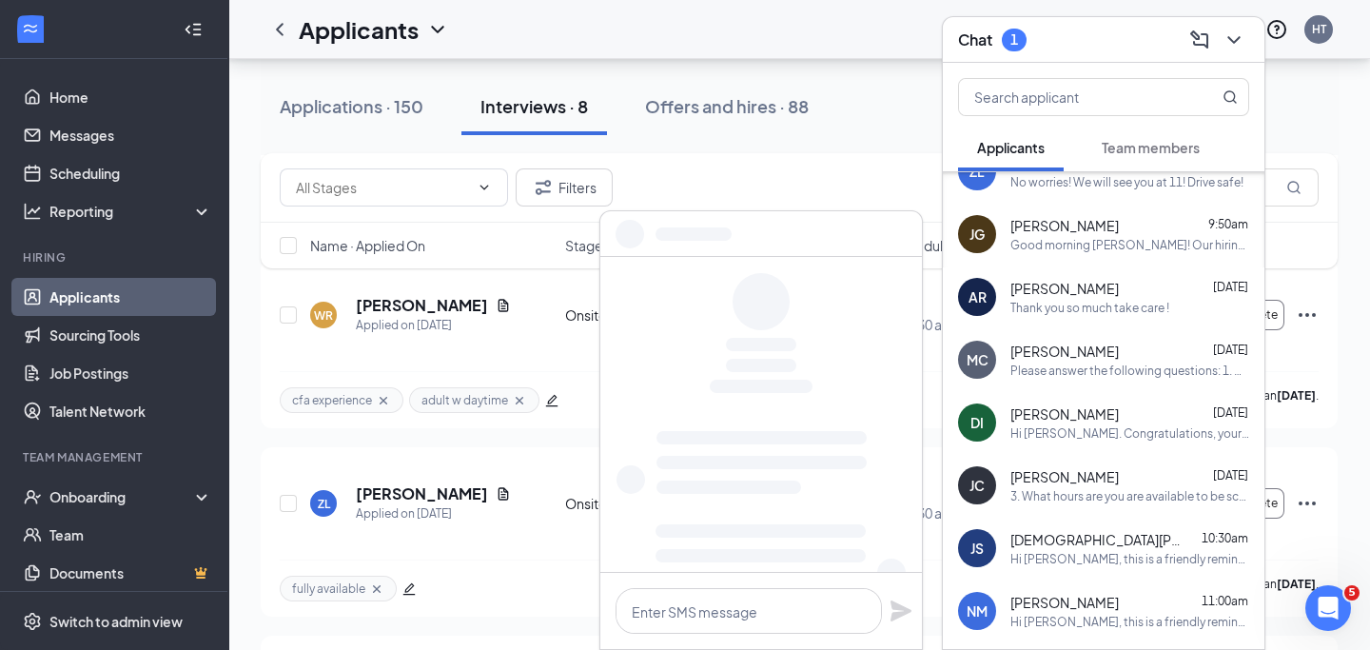
click at [1101, 539] on div "Jesus Salceda 10:30am" at bounding box center [1129, 539] width 239 height 19
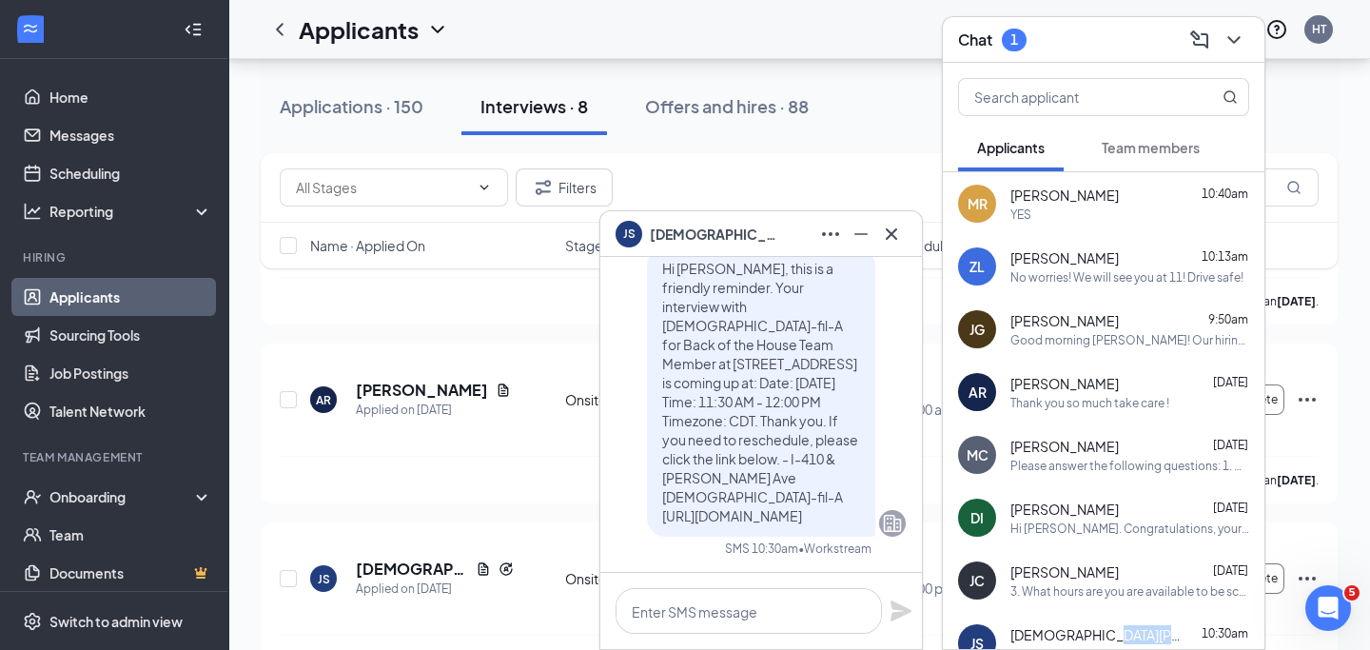
scroll to position [0, 0]
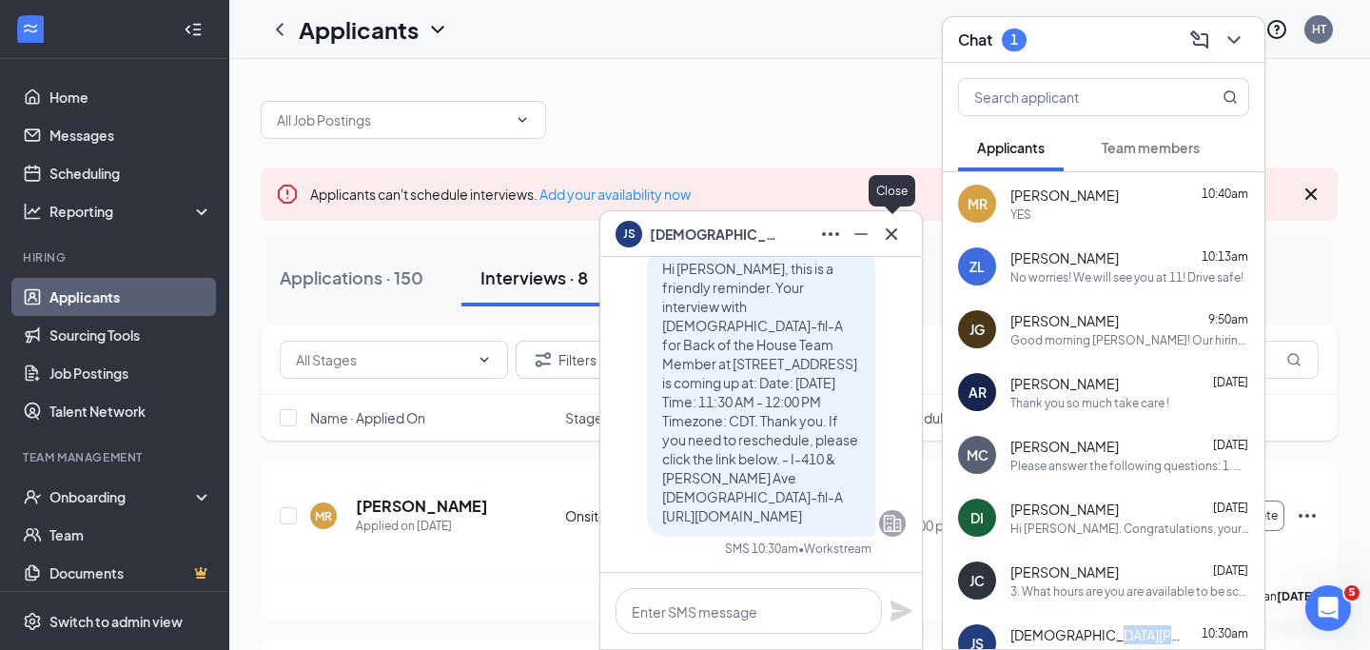
click at [887, 233] on icon "Cross" at bounding box center [891, 234] width 23 height 23
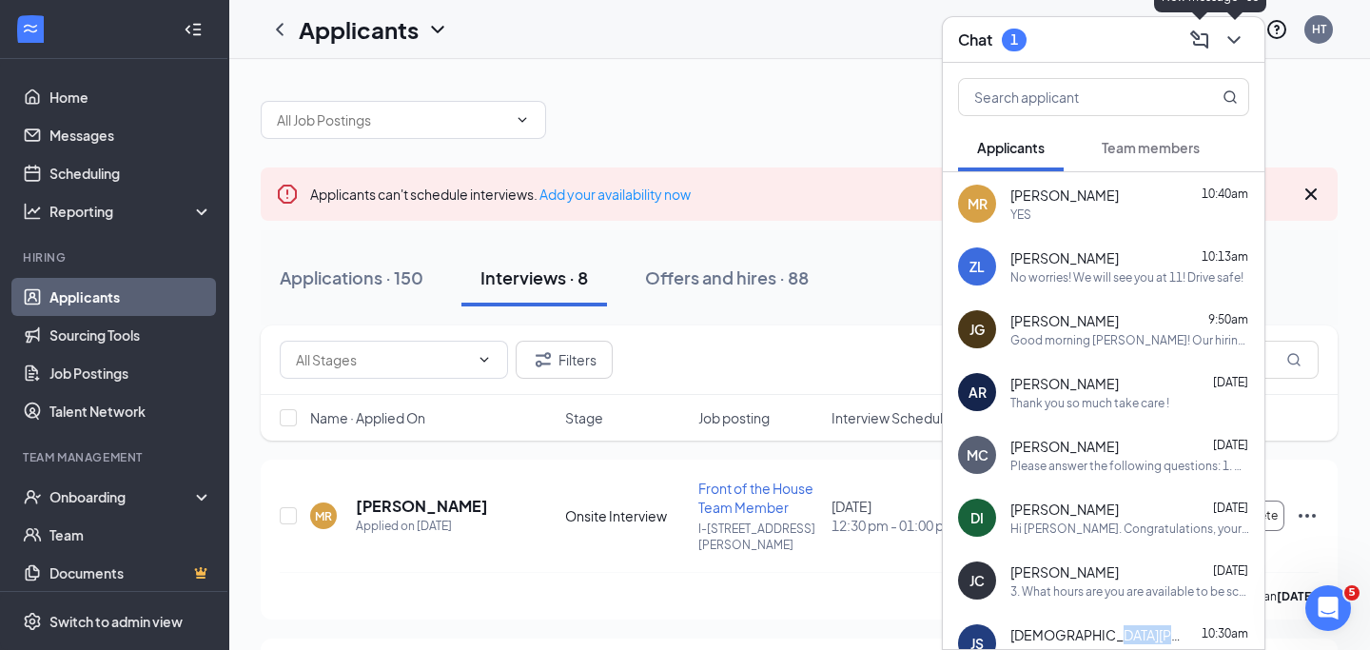
click at [1237, 47] on icon "ChevronDown" at bounding box center [1234, 40] width 23 height 23
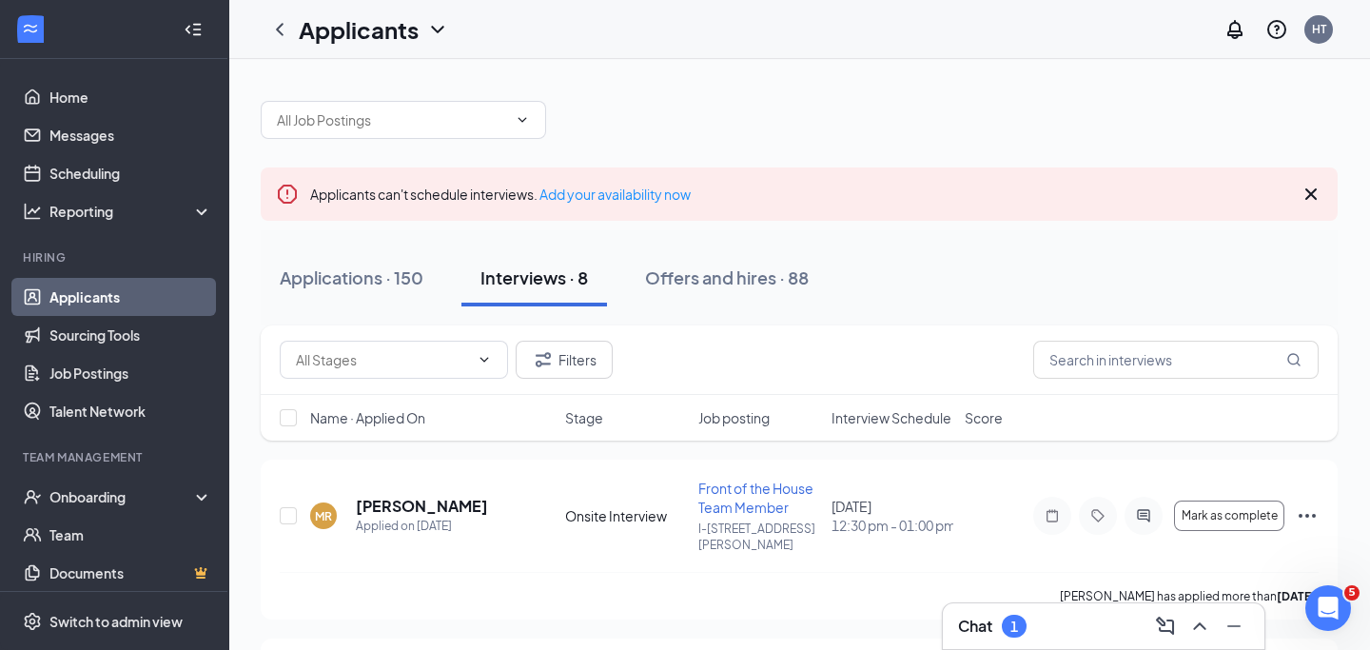
click at [1068, 638] on div "Chat 1" at bounding box center [1103, 626] width 291 height 30
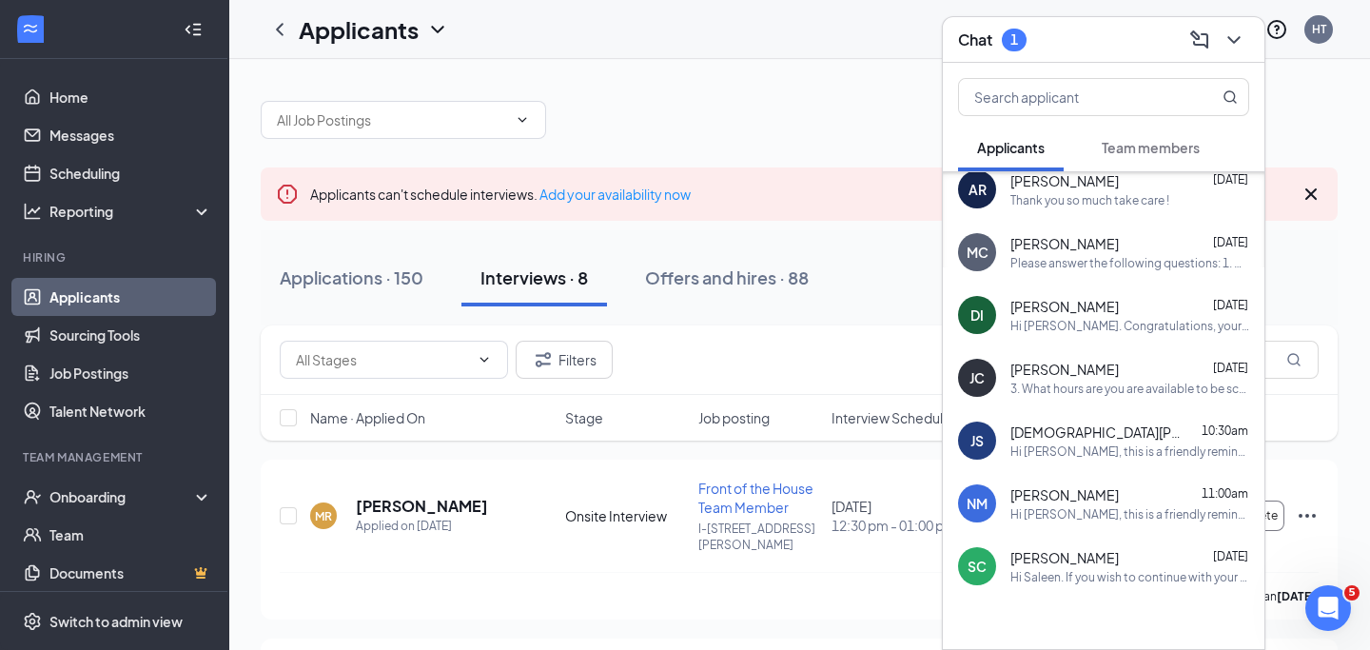
scroll to position [202, 0]
click at [1060, 430] on span "Jesus Salceda" at bounding box center [1095, 432] width 171 height 19
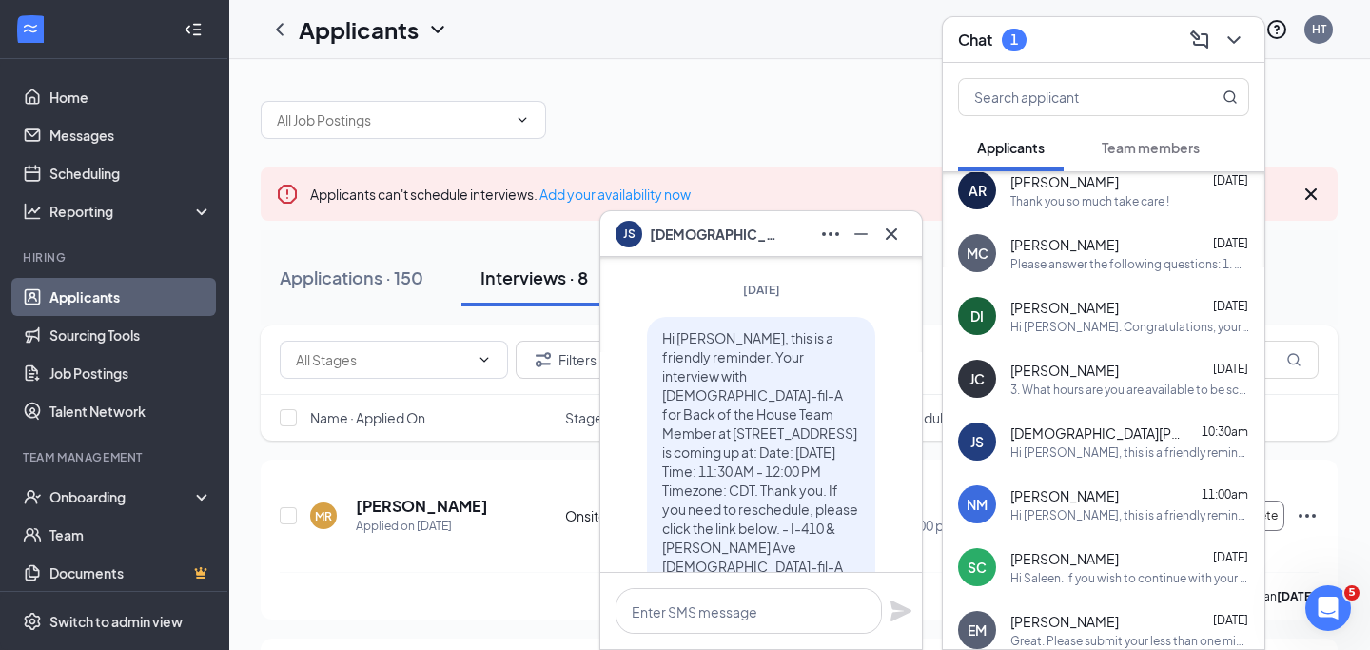
scroll to position [-71, 0]
click at [891, 231] on icon "Cross" at bounding box center [891, 234] width 23 height 23
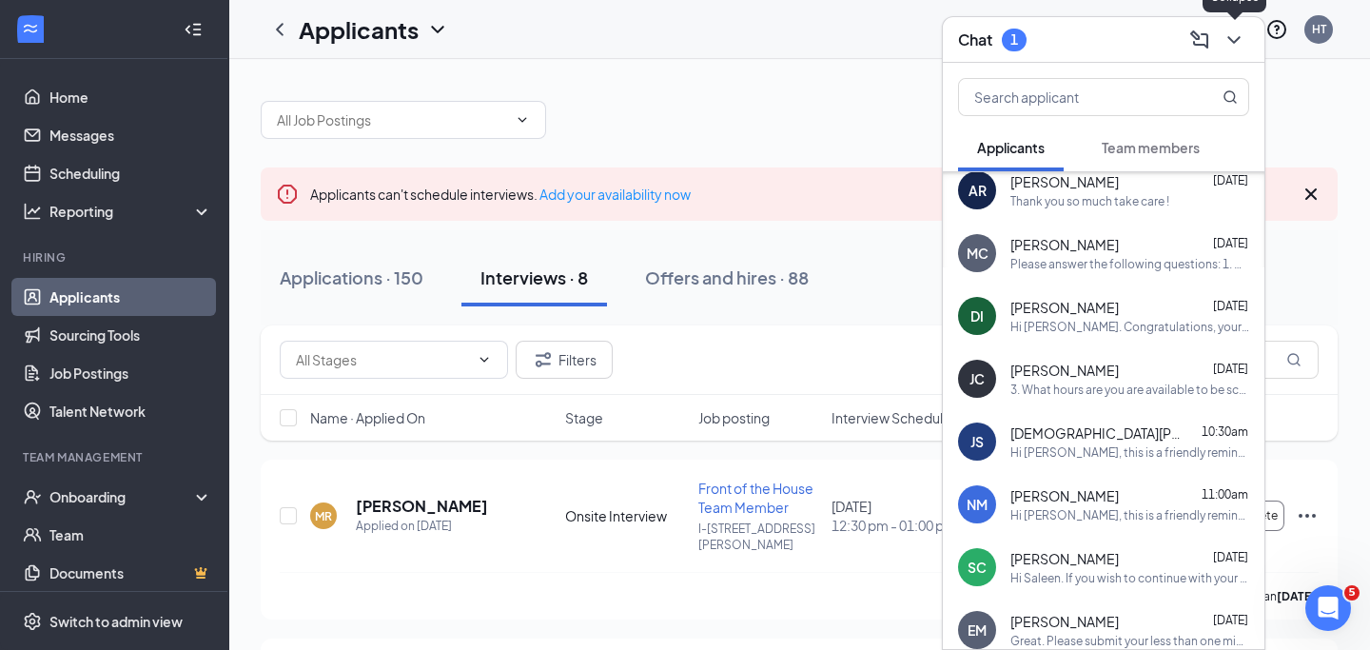
click at [1233, 38] on icon "ChevronDown" at bounding box center [1234, 40] width 23 height 23
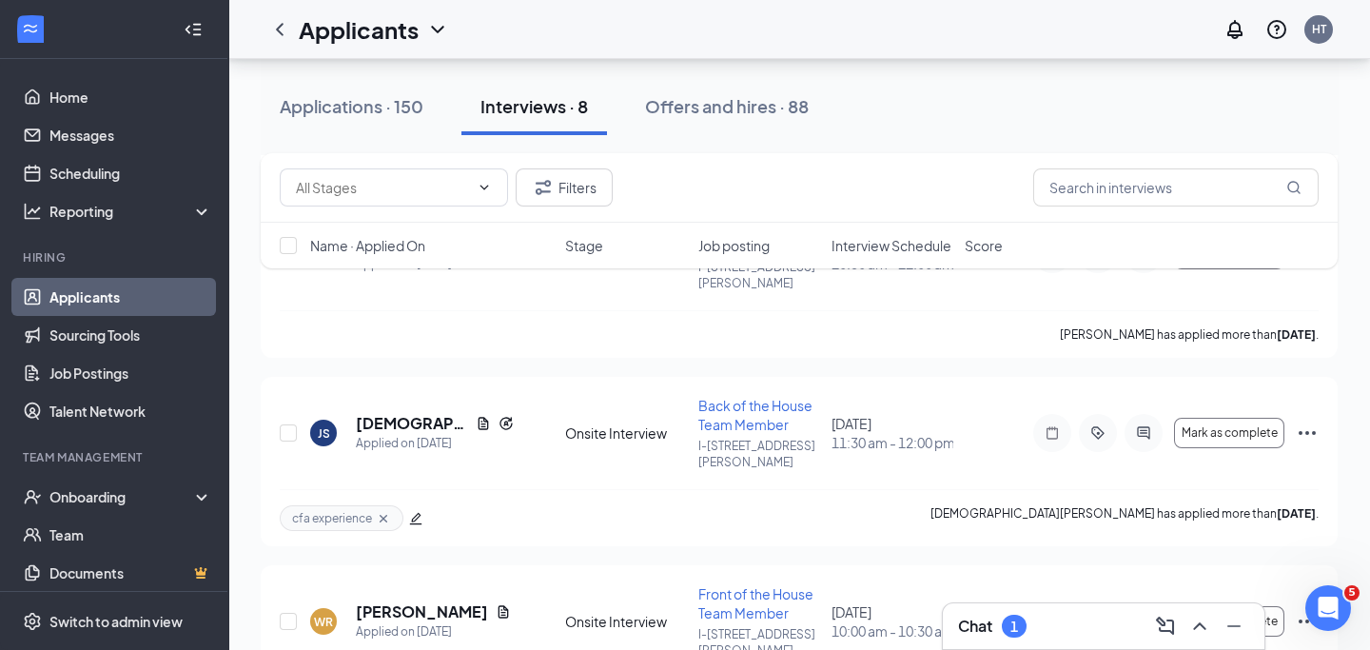
scroll to position [583, 0]
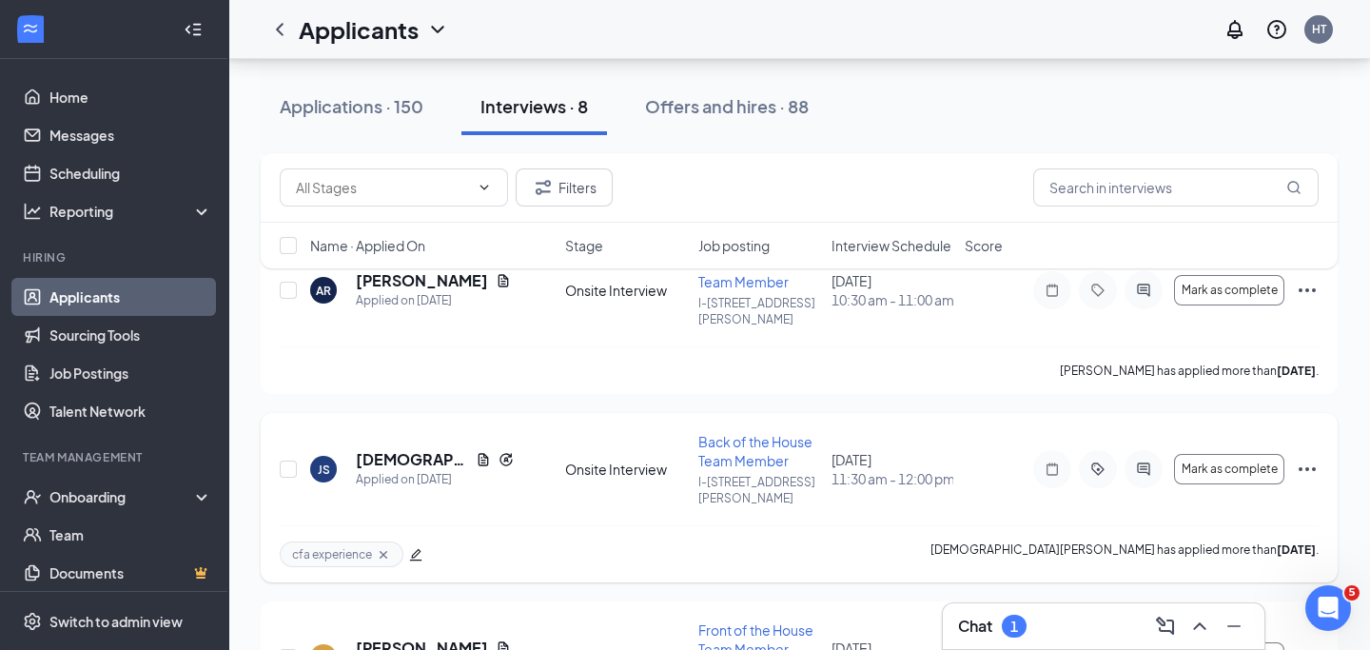
click at [1137, 461] on icon "ActiveChat" at bounding box center [1143, 468] width 23 height 15
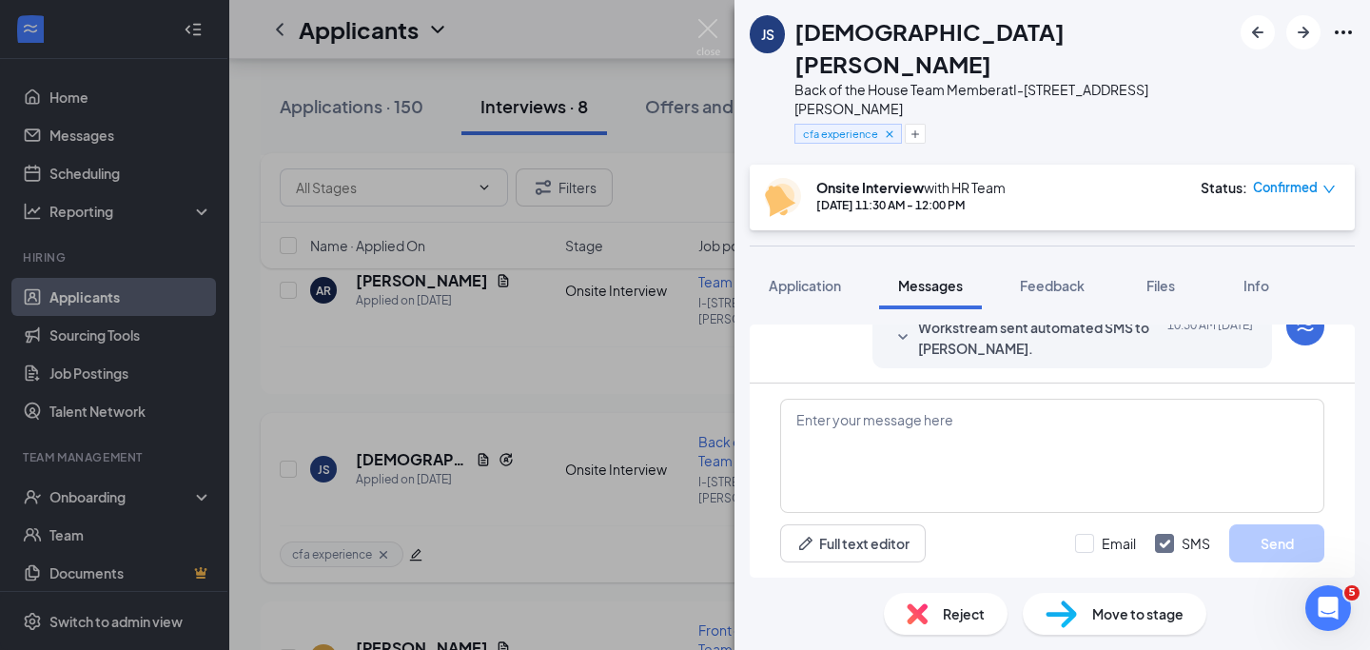
scroll to position [1198, 0]
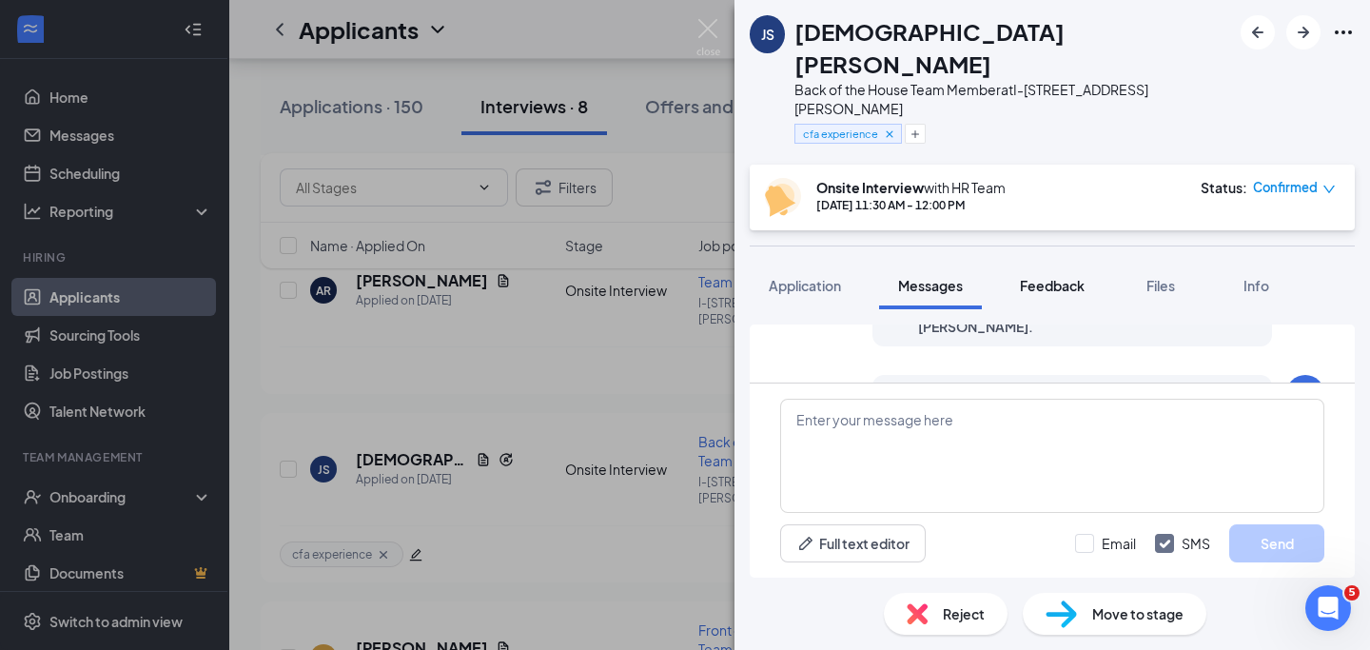
click at [1074, 277] on span "Feedback" at bounding box center [1052, 285] width 65 height 17
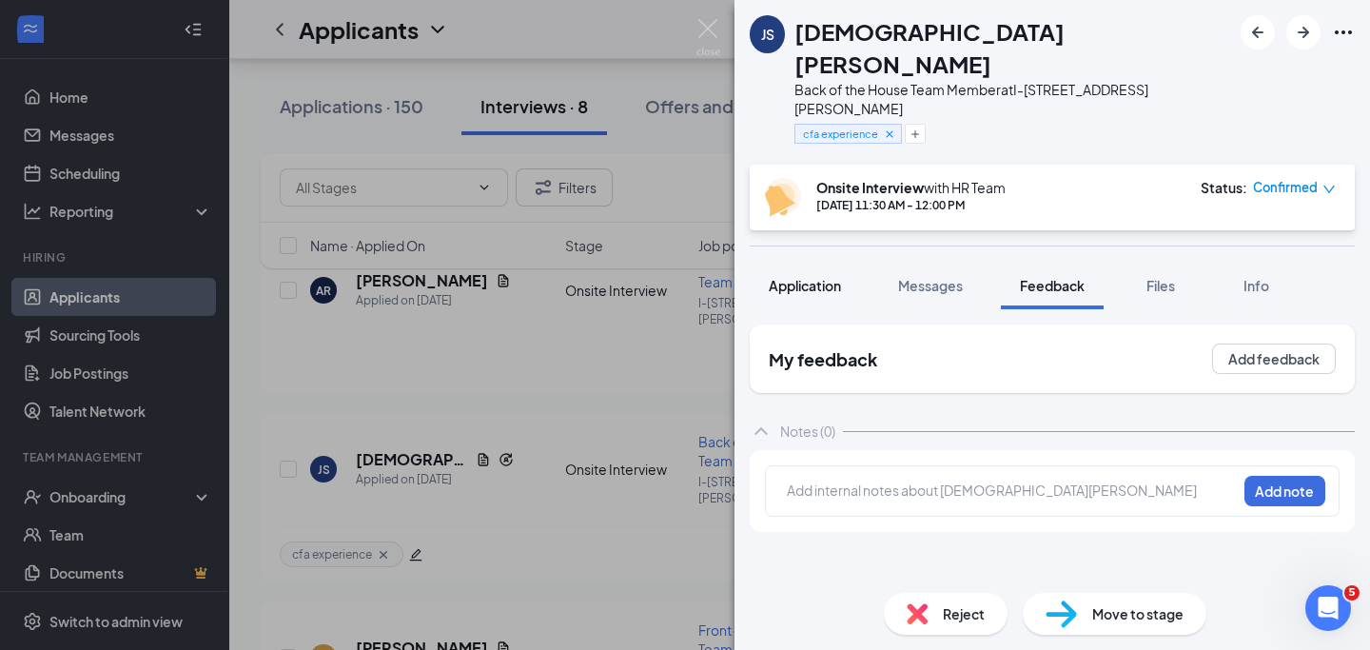
click at [829, 276] on div "Application" at bounding box center [805, 285] width 72 height 19
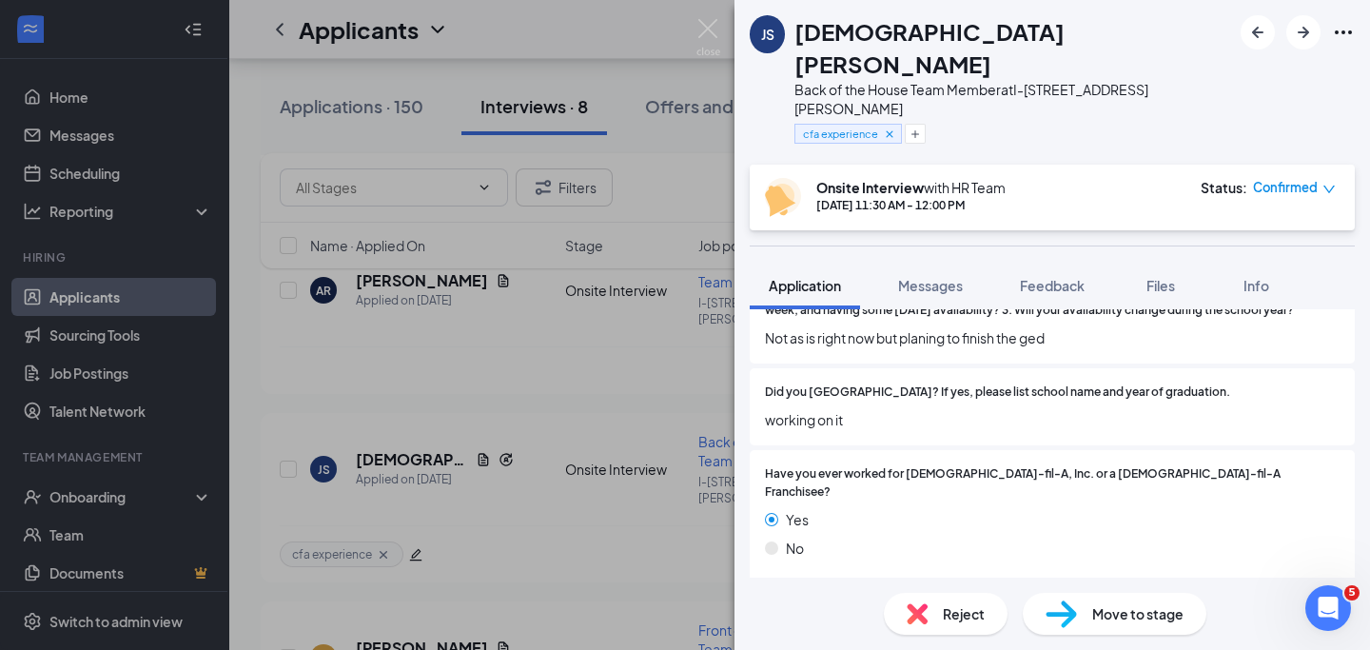
scroll to position [591, 0]
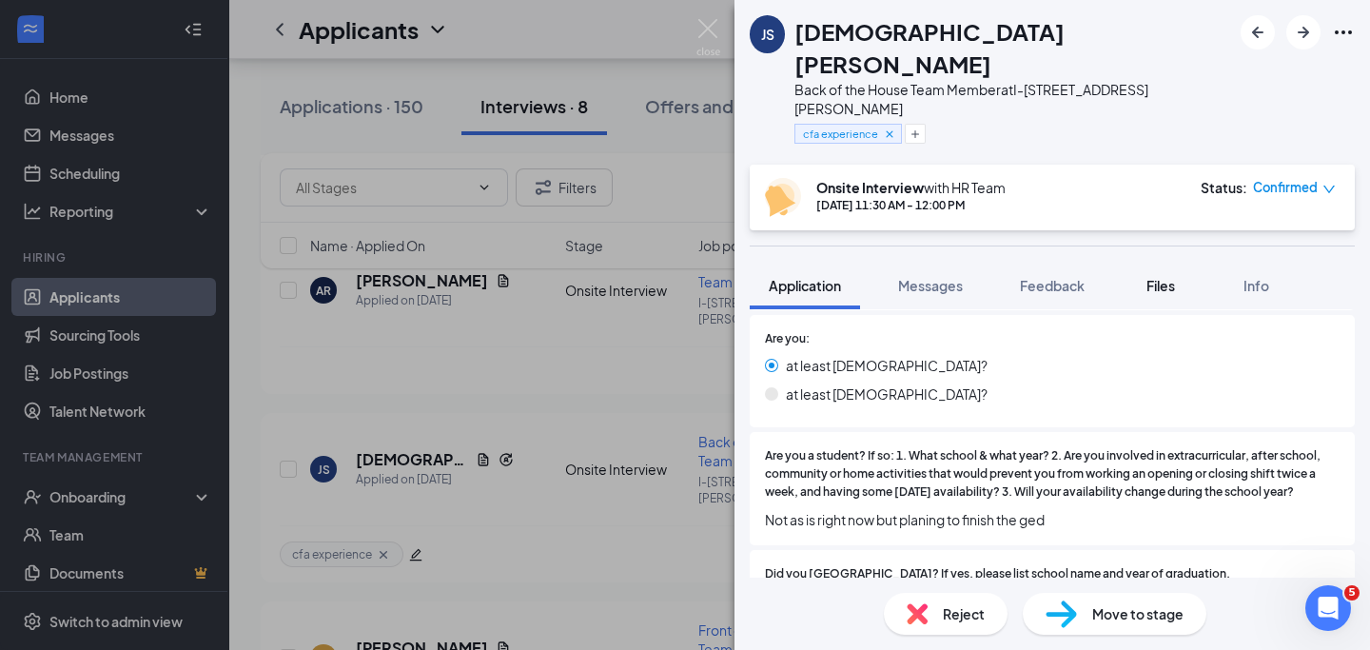
click at [1162, 277] on span "Files" at bounding box center [1161, 285] width 29 height 17
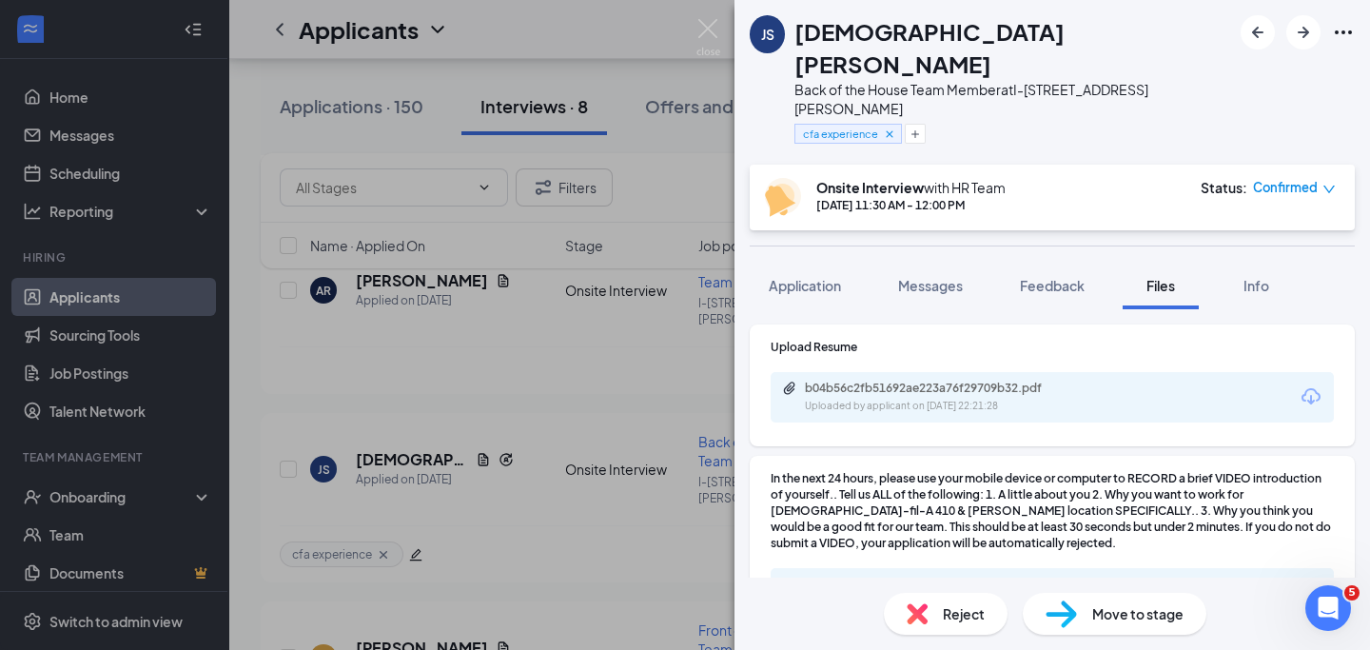
click at [1081, 381] on div "b04b56c2fb51692ae223a76f29709b32.pdf" at bounding box center [936, 388] width 308 height 15
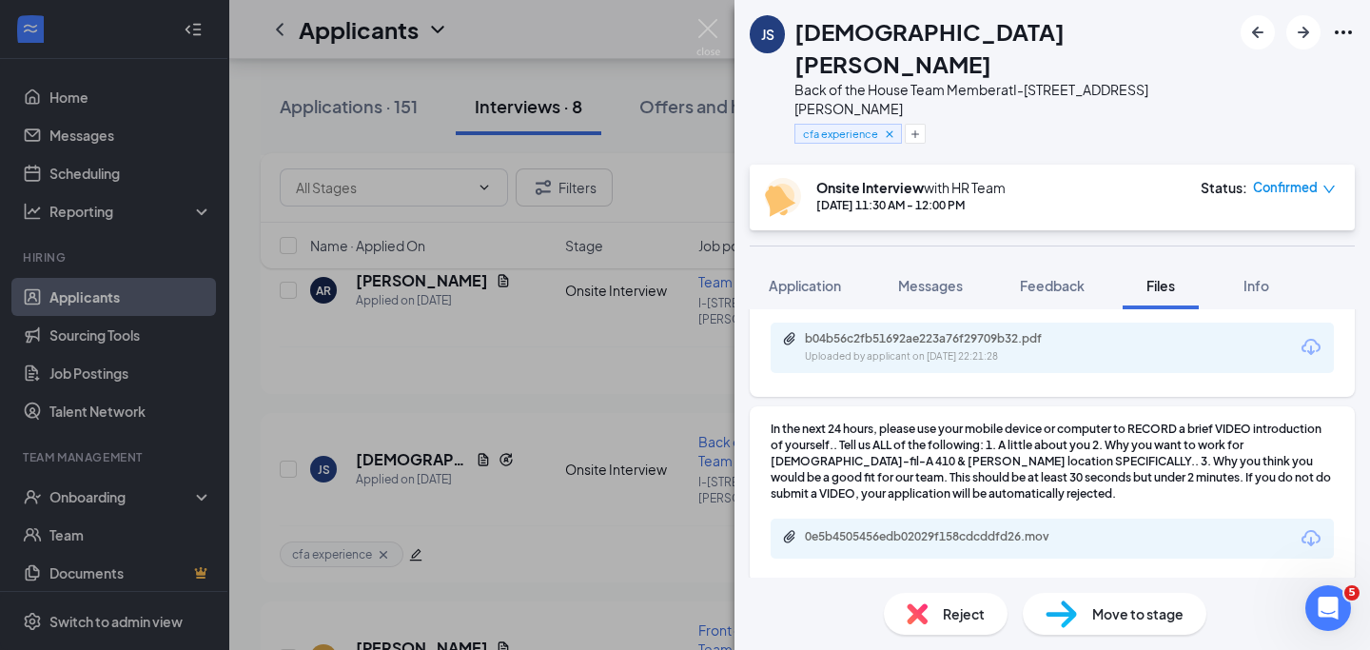
click at [978, 622] on span "Reject" at bounding box center [964, 613] width 42 height 21
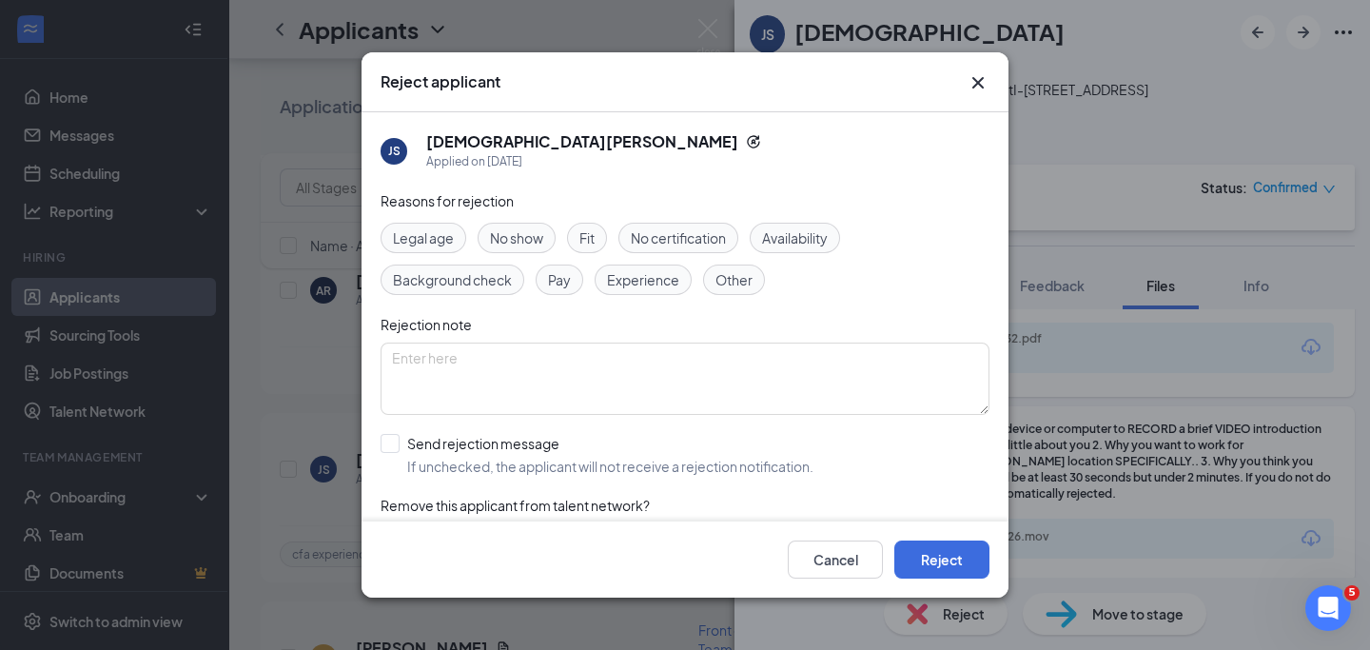
scroll to position [50, 0]
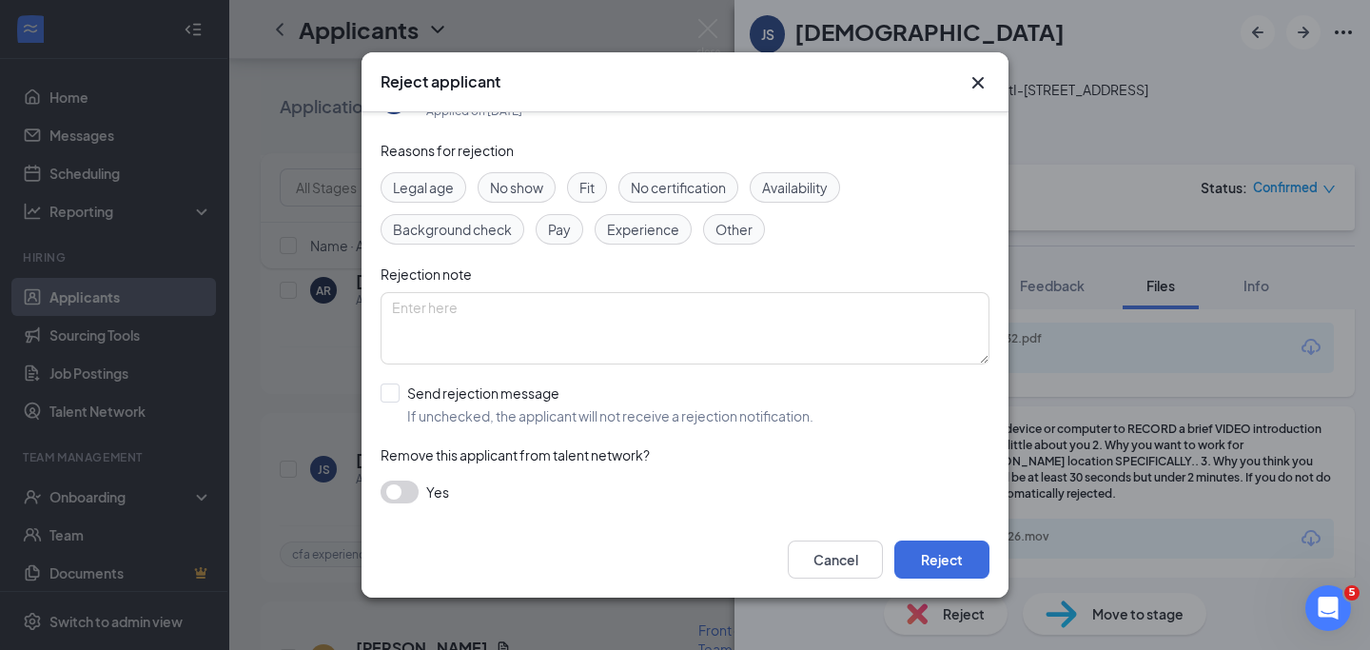
click at [410, 489] on button "button" at bounding box center [400, 491] width 38 height 23
click at [937, 558] on button "Reject" at bounding box center [941, 559] width 95 height 38
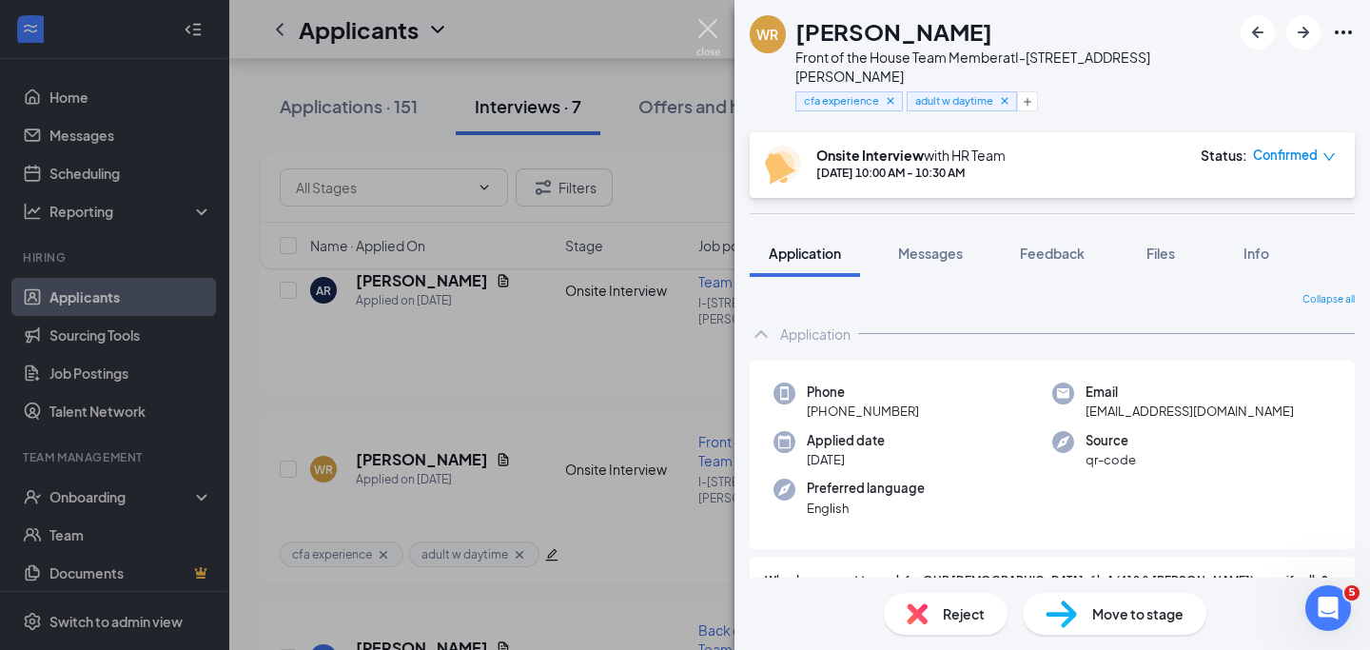
click at [712, 26] on img at bounding box center [708, 37] width 24 height 37
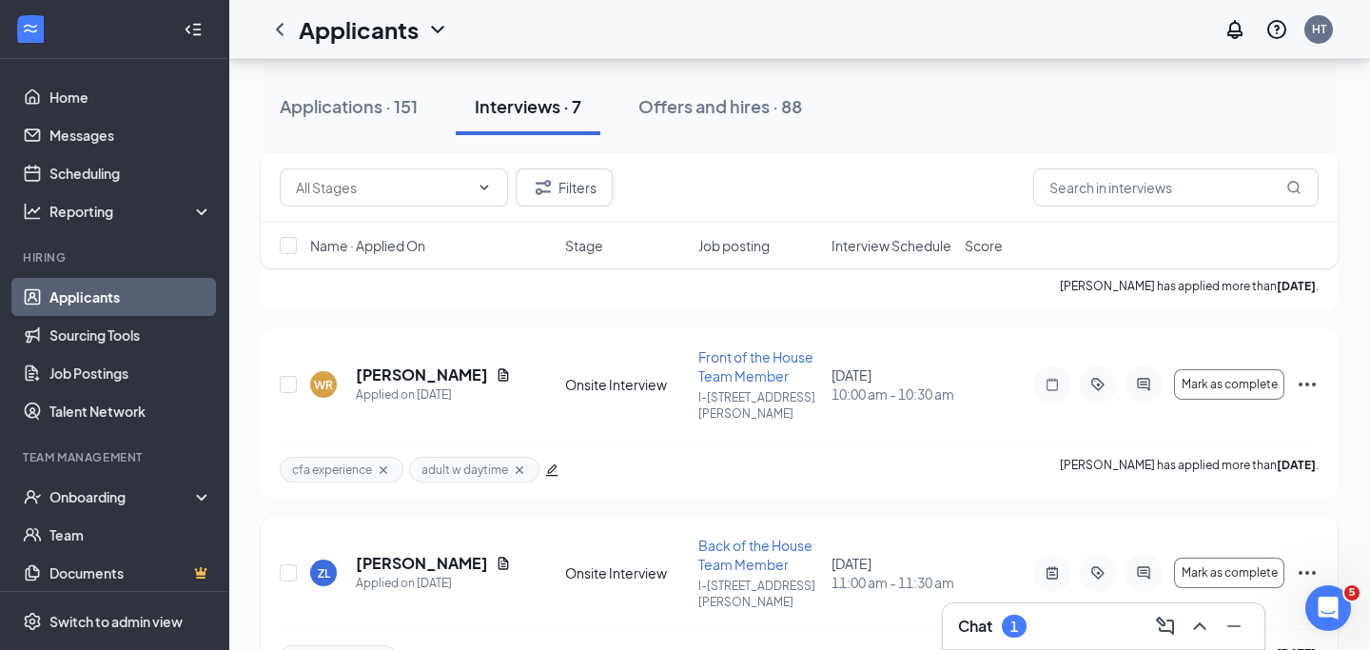
scroll to position [677, 0]
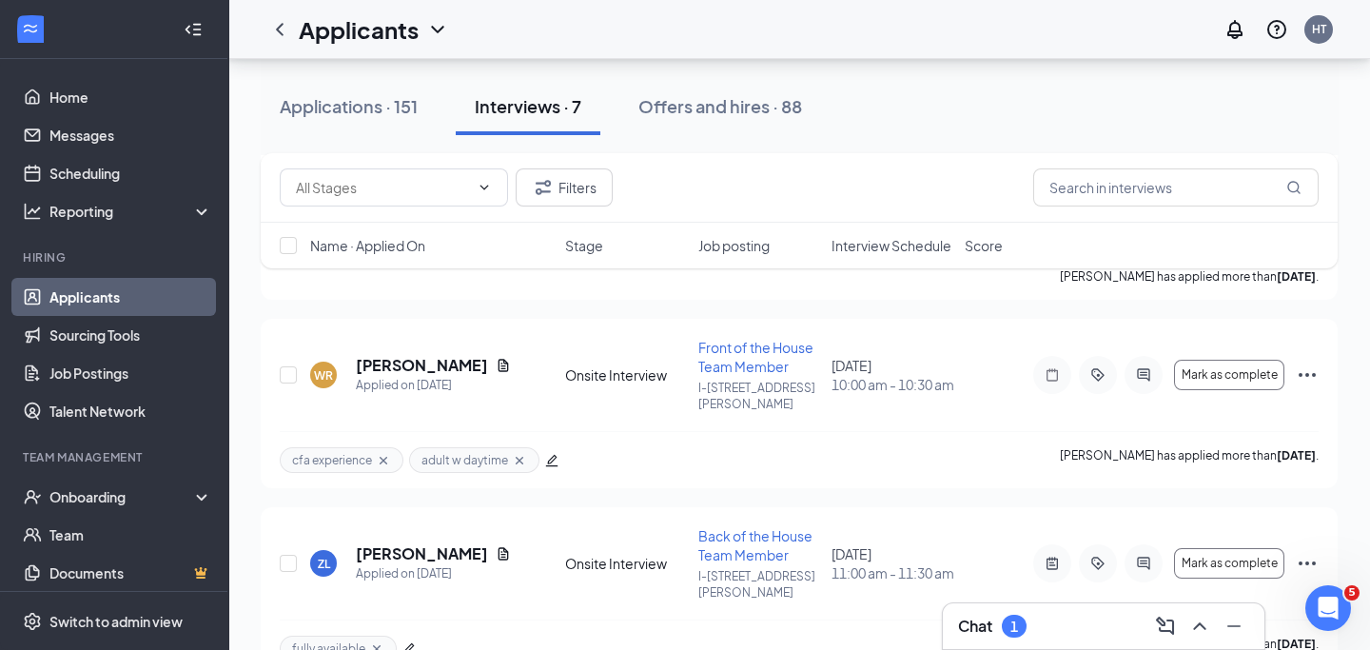
click at [1087, 623] on div "Chat 1" at bounding box center [1103, 626] width 291 height 30
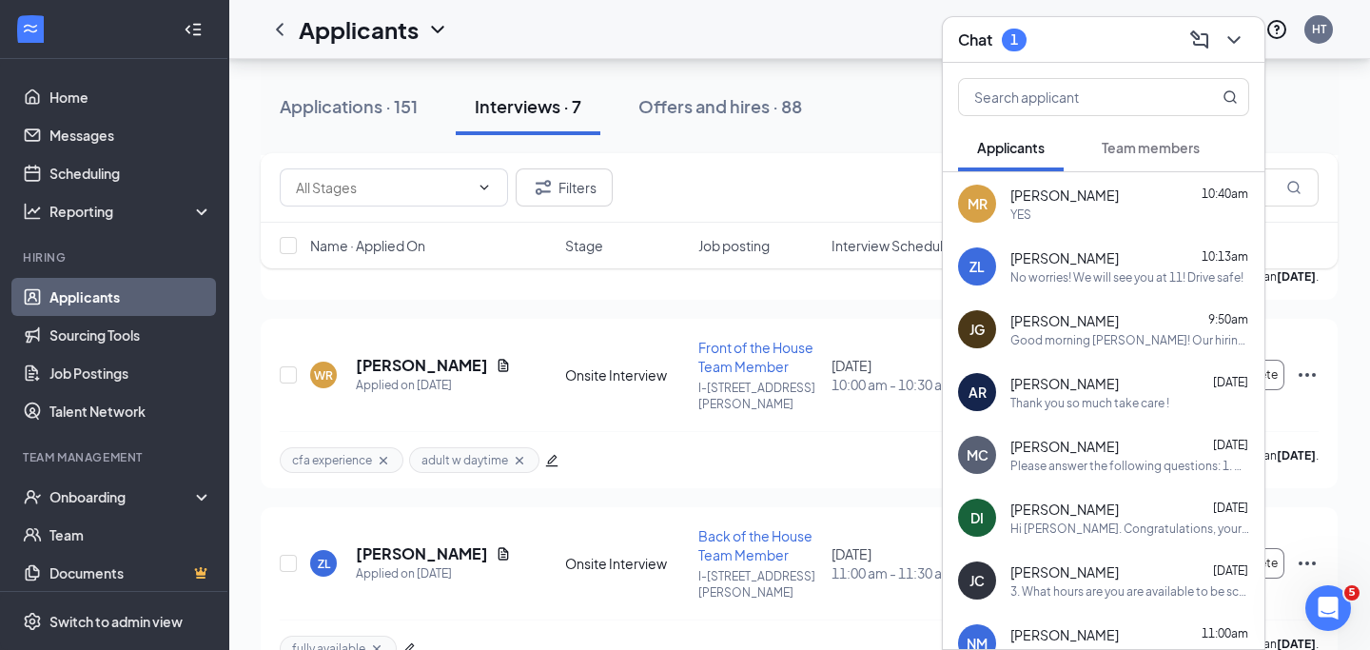
click at [1130, 151] on span "Team members" at bounding box center [1151, 147] width 98 height 17
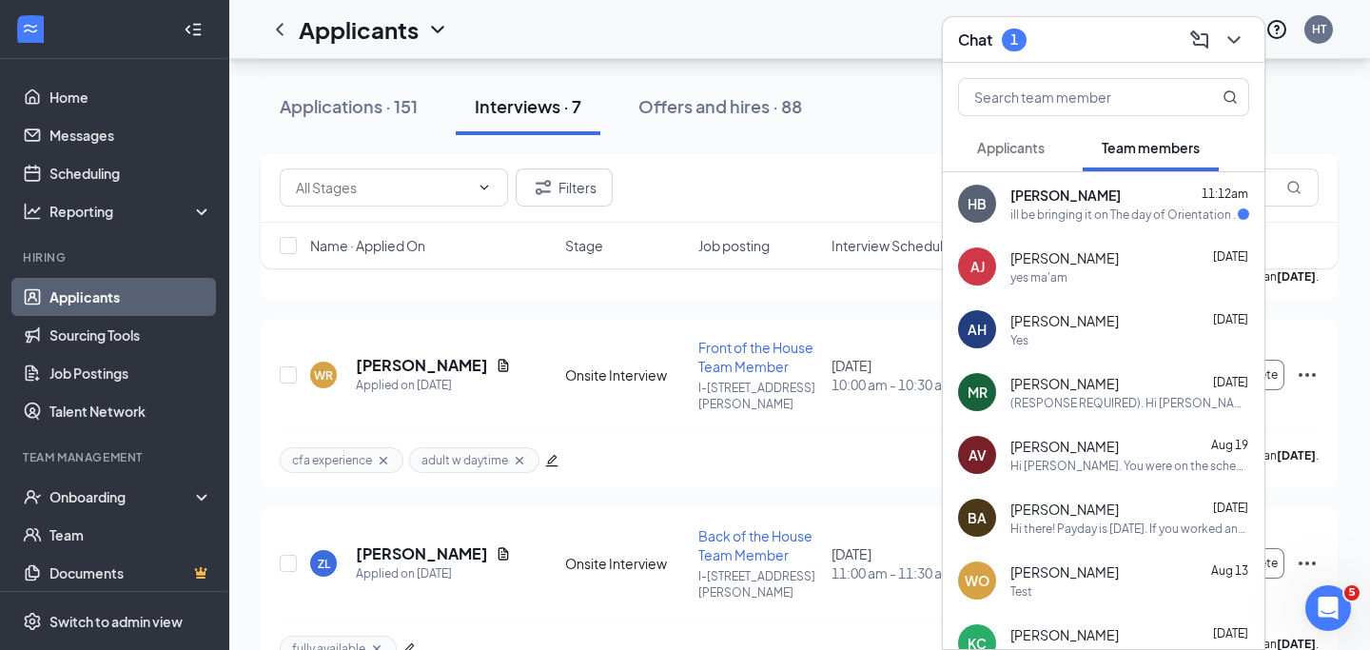
click at [1129, 155] on span "Team members" at bounding box center [1151, 147] width 98 height 17
click at [1125, 206] on div "ill be bringing it on The day of Orientation ." at bounding box center [1122, 214] width 225 height 16
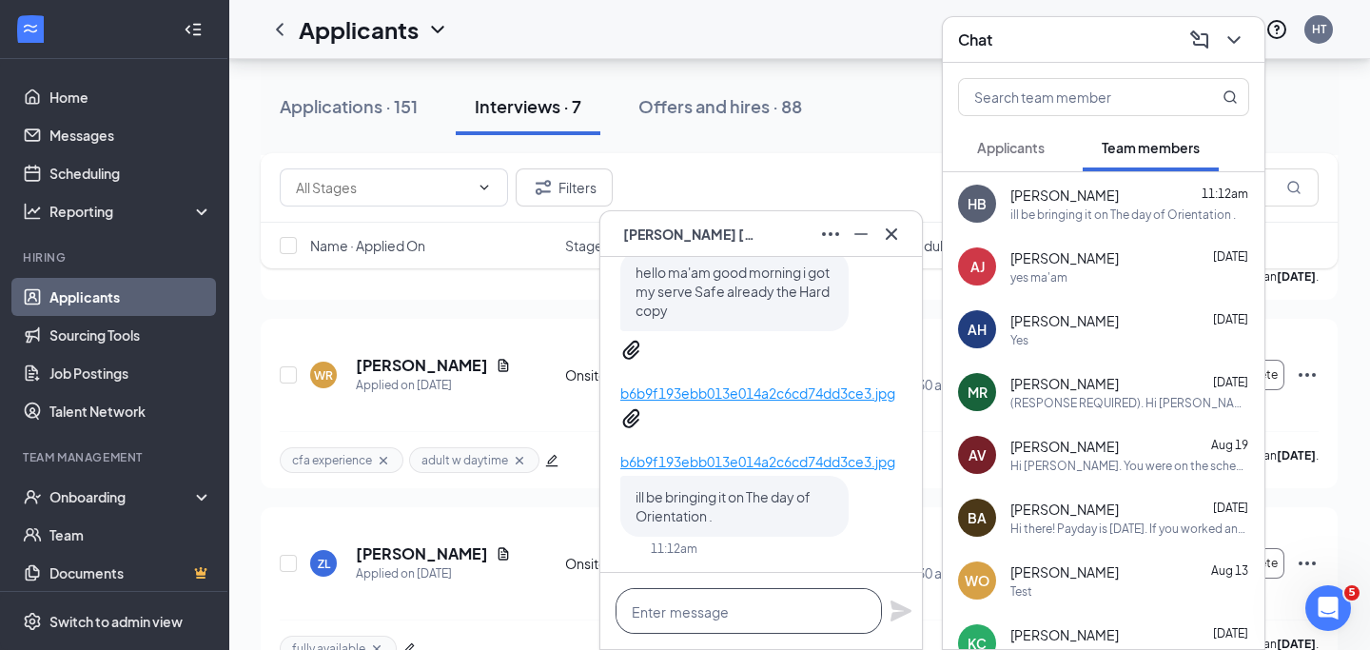
click at [793, 621] on textarea at bounding box center [749, 611] width 266 height 46
type textarea "Awesome!"
click at [900, 607] on icon "Plane" at bounding box center [901, 610] width 21 height 21
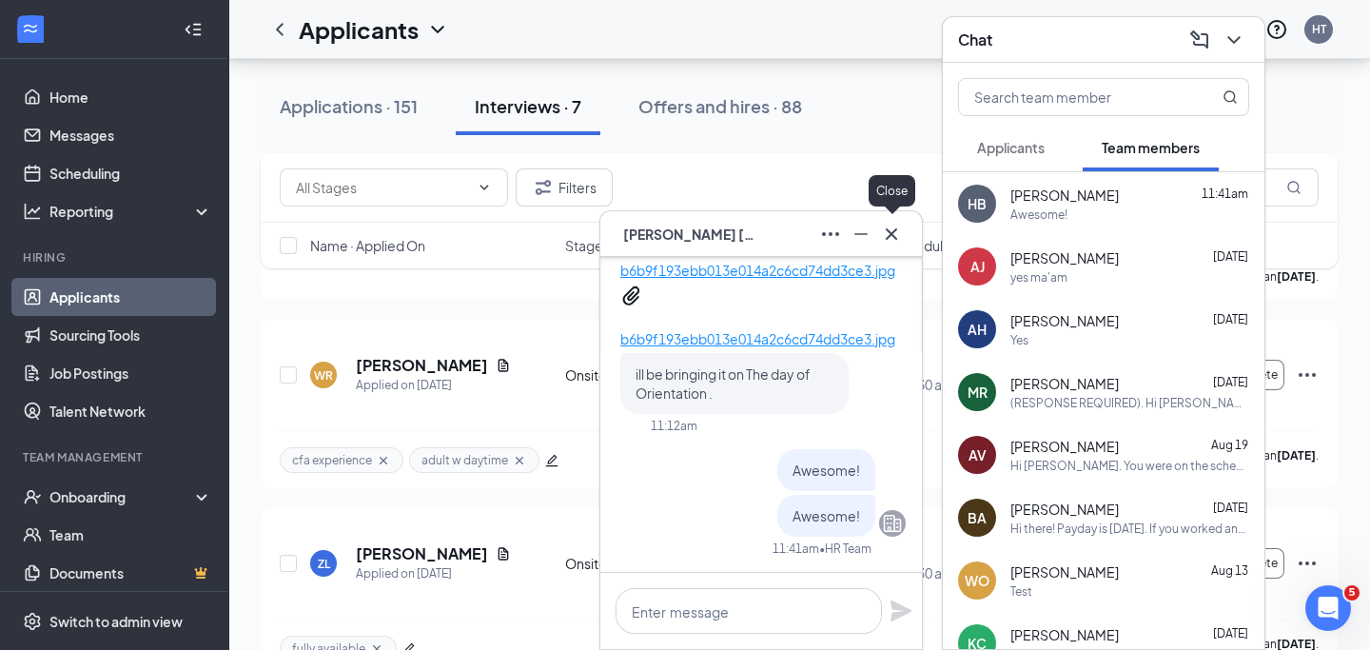
click at [899, 224] on icon "Cross" at bounding box center [891, 234] width 23 height 23
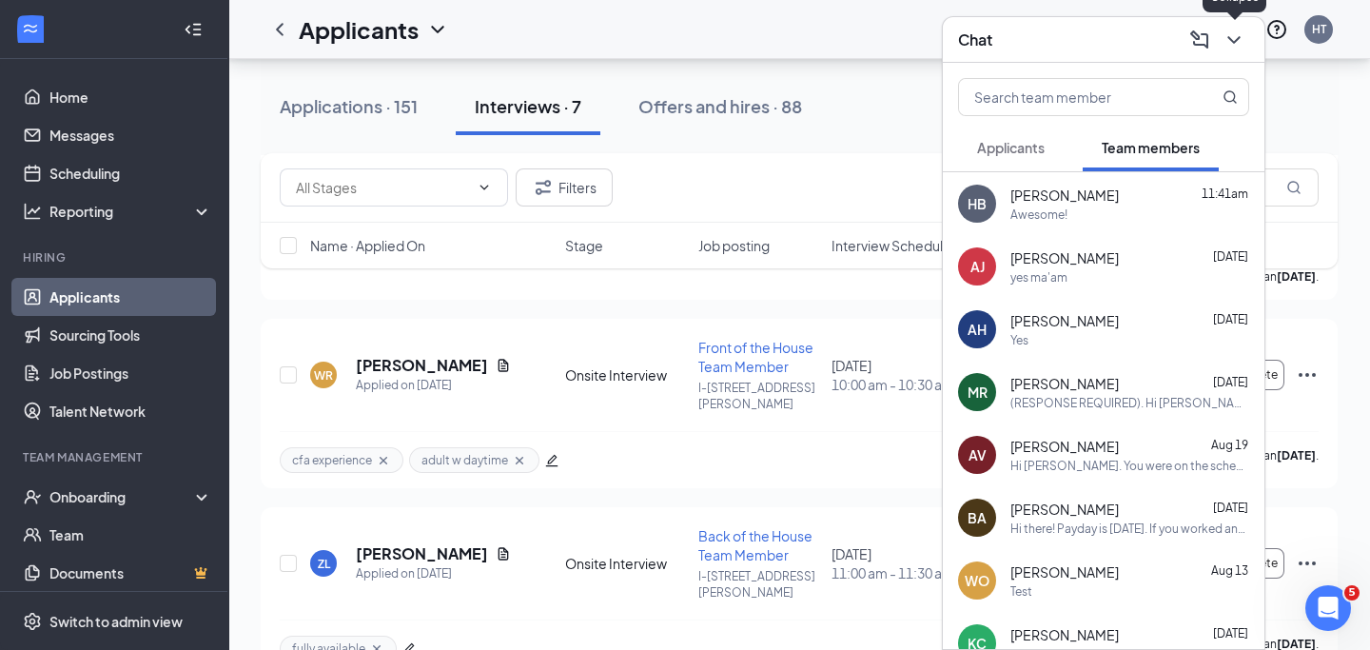
click at [1237, 35] on icon "ChevronDown" at bounding box center [1234, 40] width 23 height 23
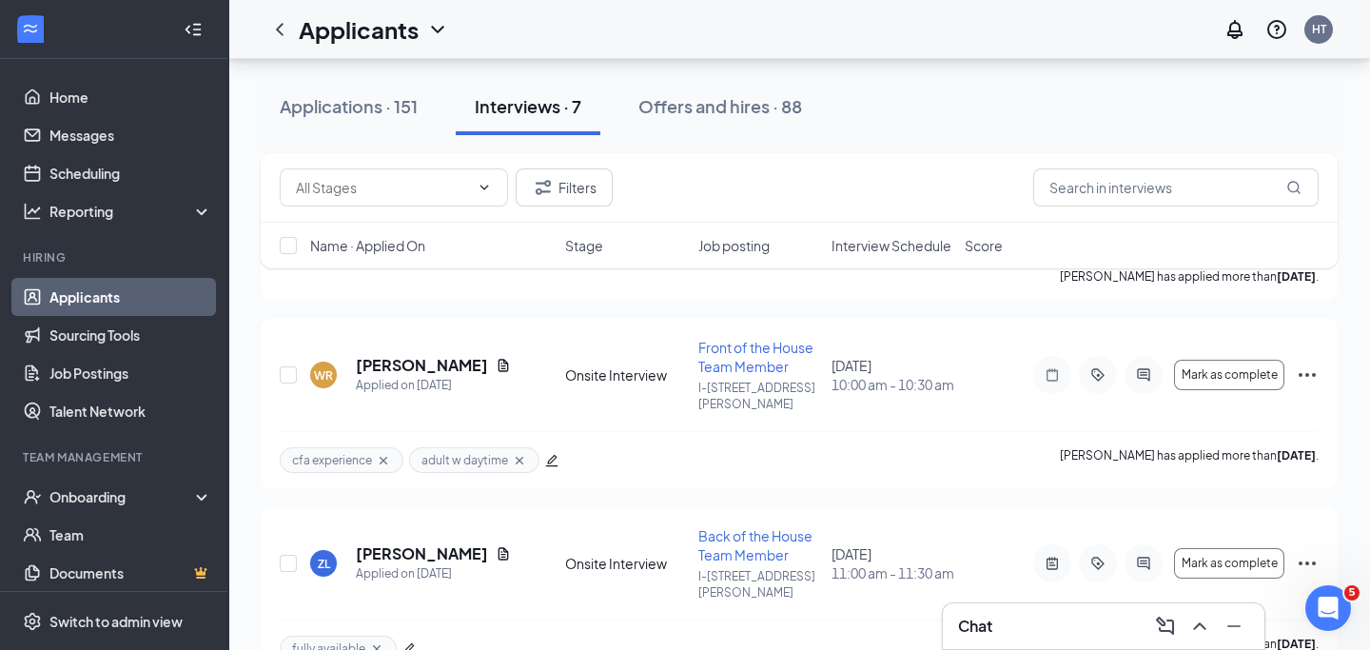
click at [1044, 635] on div "Chat" at bounding box center [1103, 626] width 291 height 30
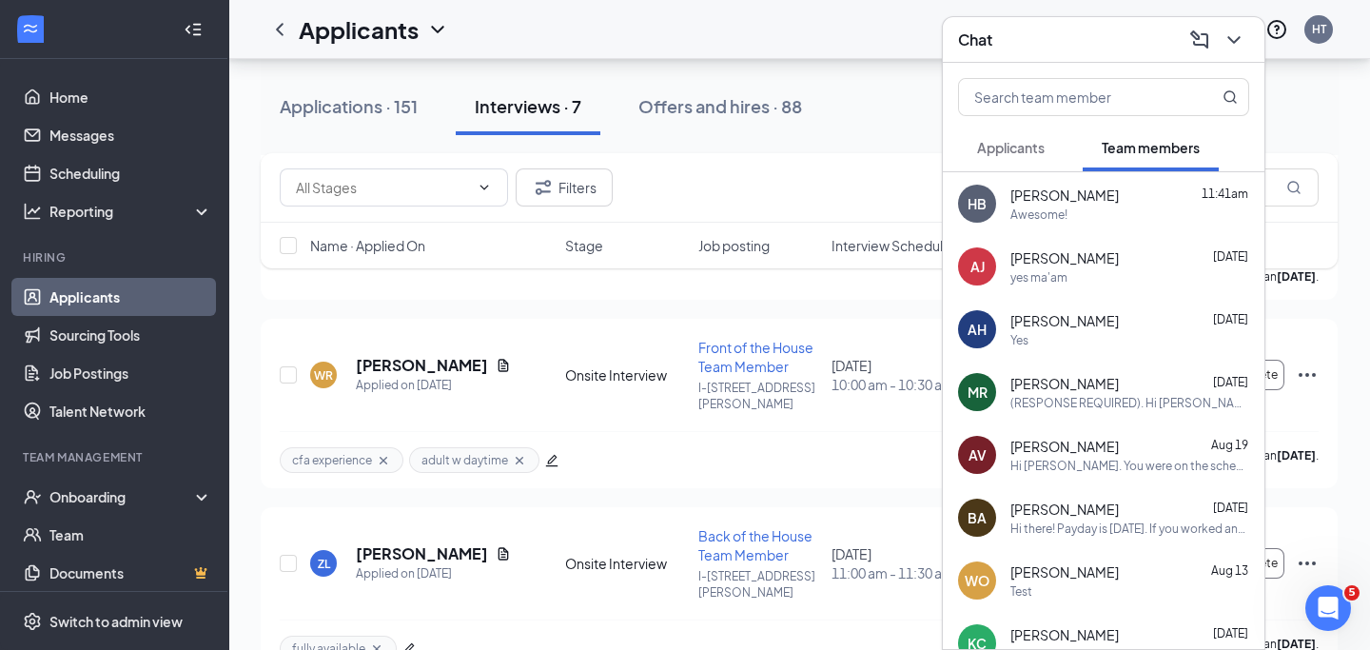
click at [1029, 145] on span "Applicants" at bounding box center [1011, 147] width 68 height 17
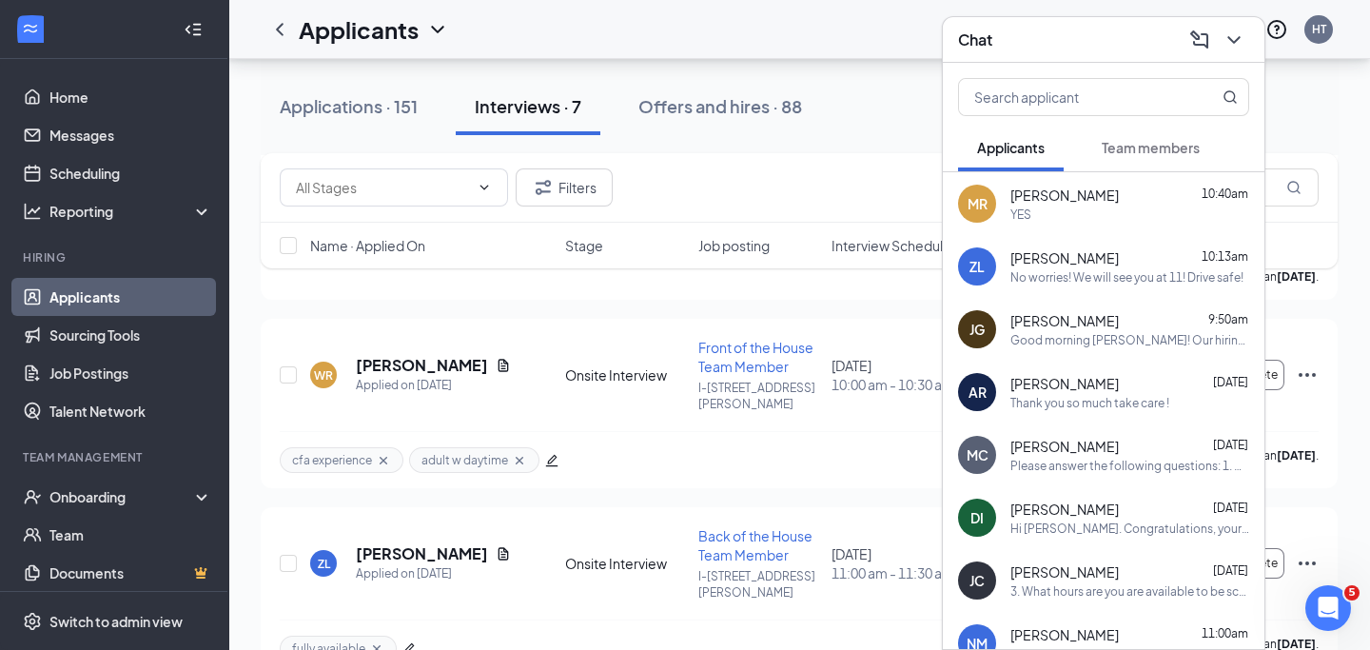
scroll to position [166, 0]
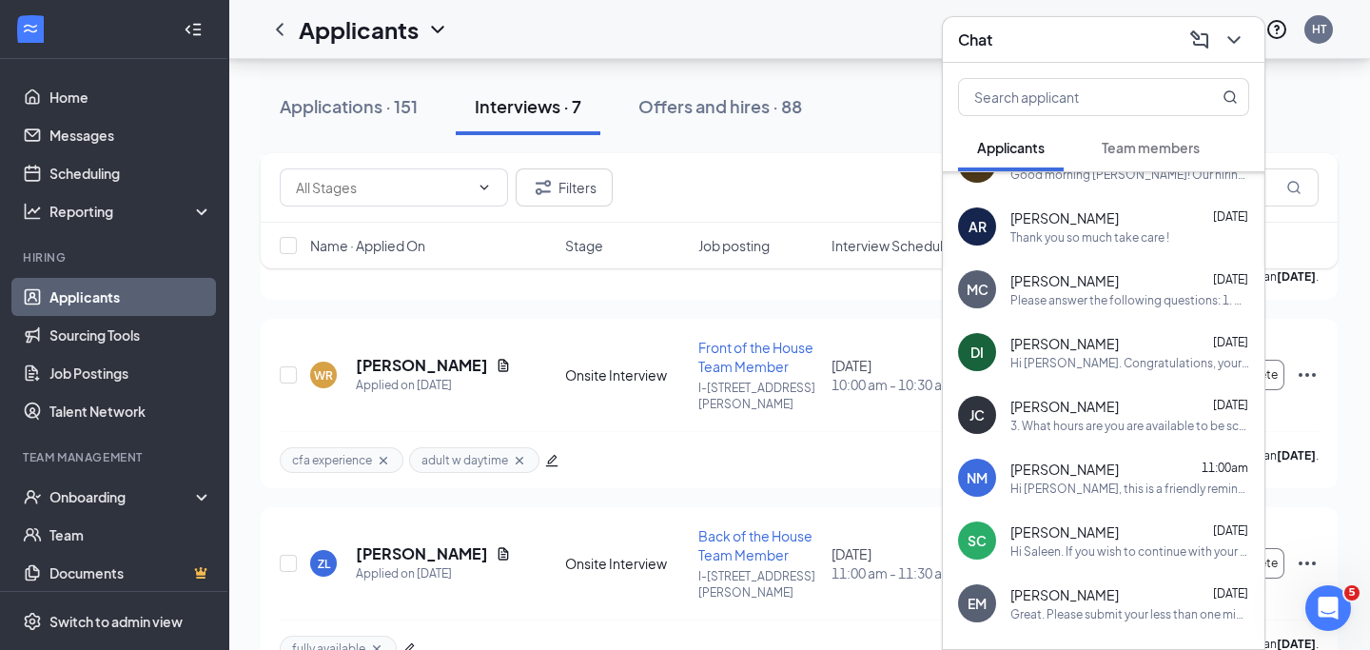
click at [1079, 474] on span "Nathan Miller" at bounding box center [1064, 469] width 108 height 19
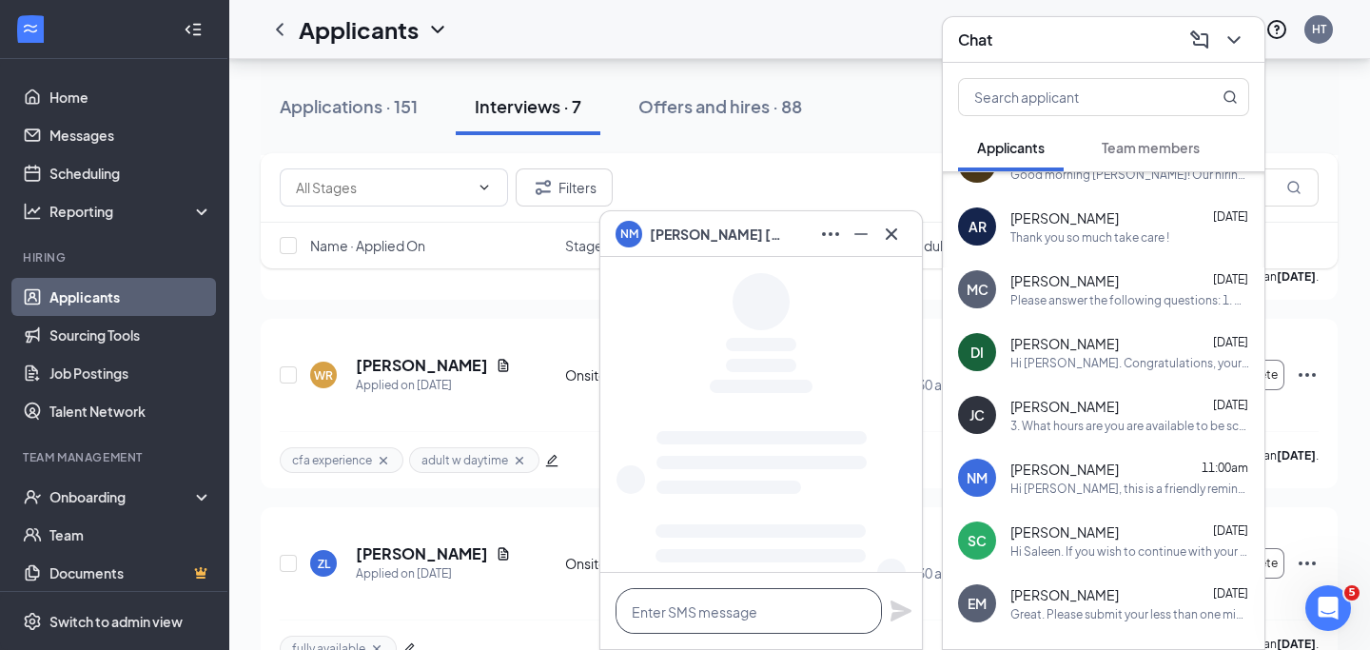
click at [785, 630] on textarea at bounding box center [749, 611] width 266 height 46
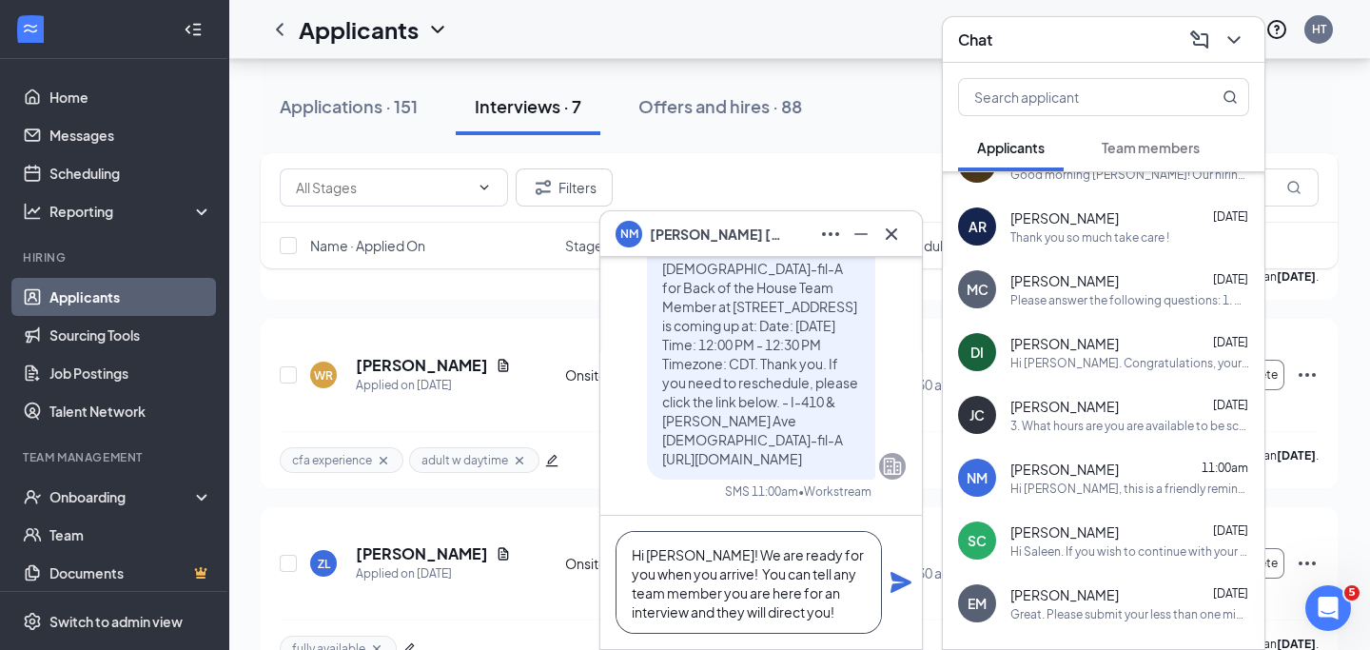
scroll to position [19, 0]
type textarea "Hi Nathan! We are ready for you when you arrive! You can tell any team member y…"
click at [898, 579] on icon "Plane" at bounding box center [901, 582] width 21 height 21
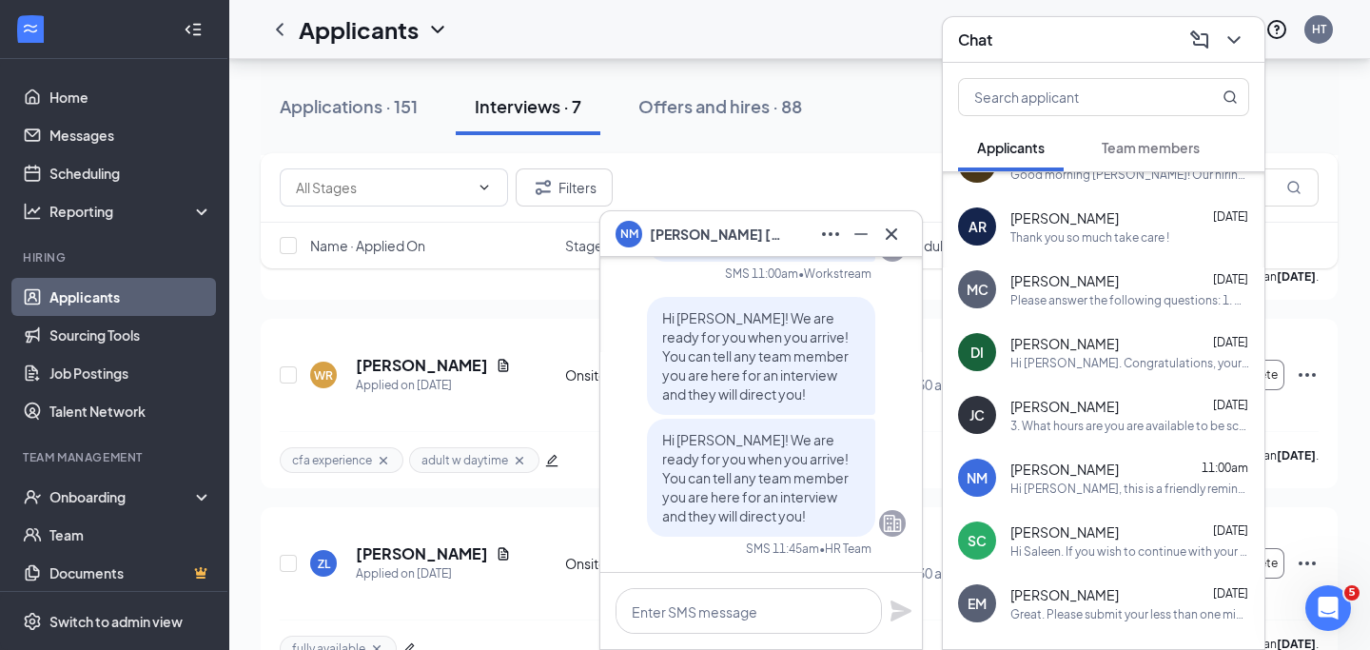
scroll to position [0, 0]
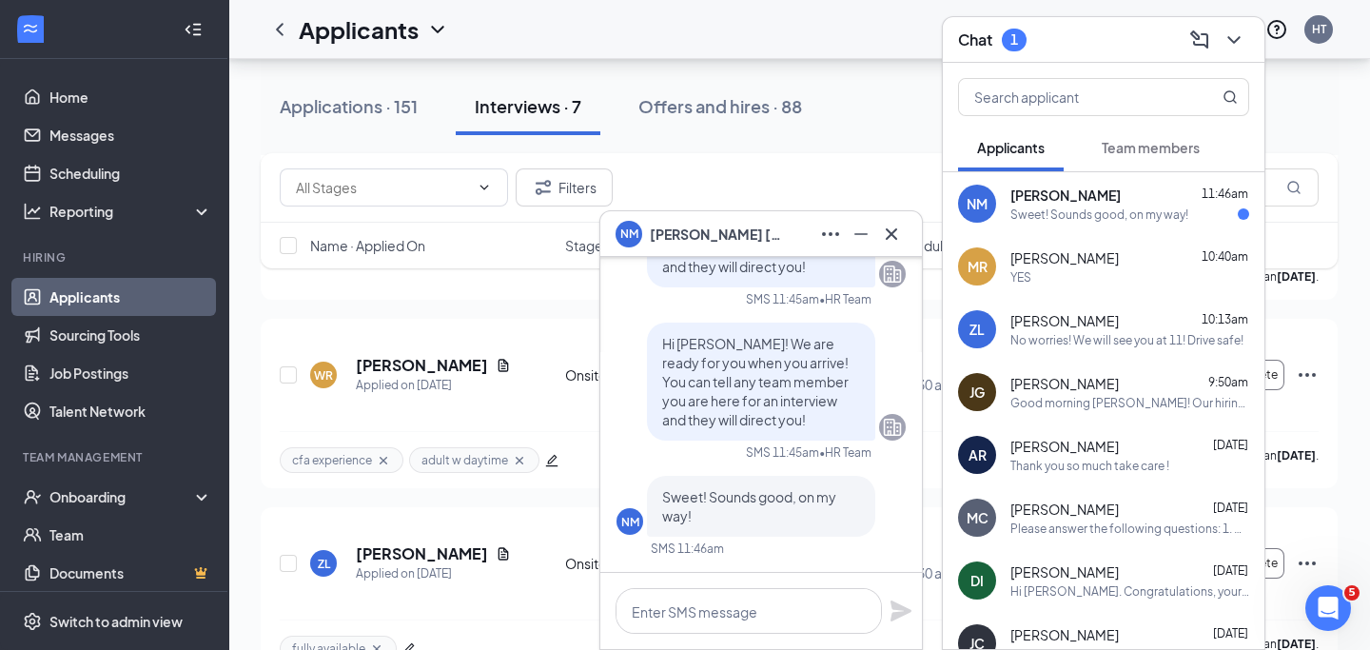
click at [1126, 203] on div "Nathan Miller 11:46am" at bounding box center [1129, 195] width 239 height 19
click at [896, 231] on icon "Cross" at bounding box center [891, 234] width 23 height 23
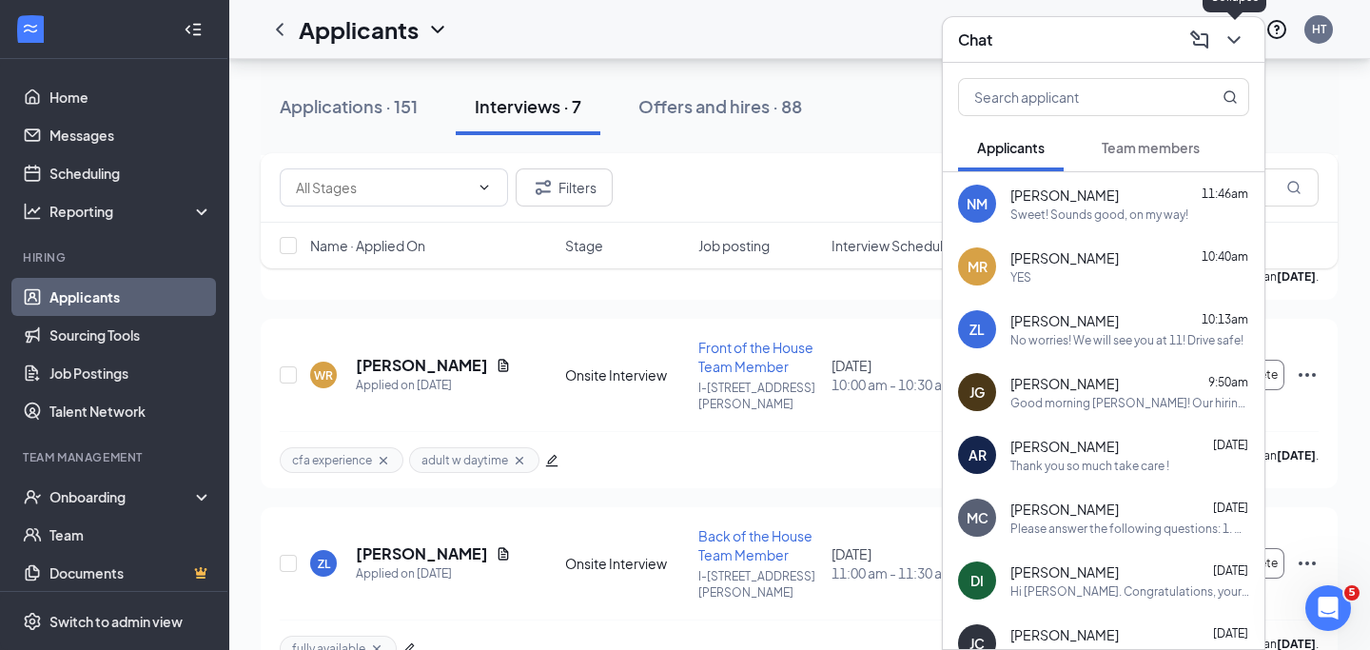
click at [1238, 40] on icon "ChevronDown" at bounding box center [1234, 40] width 23 height 23
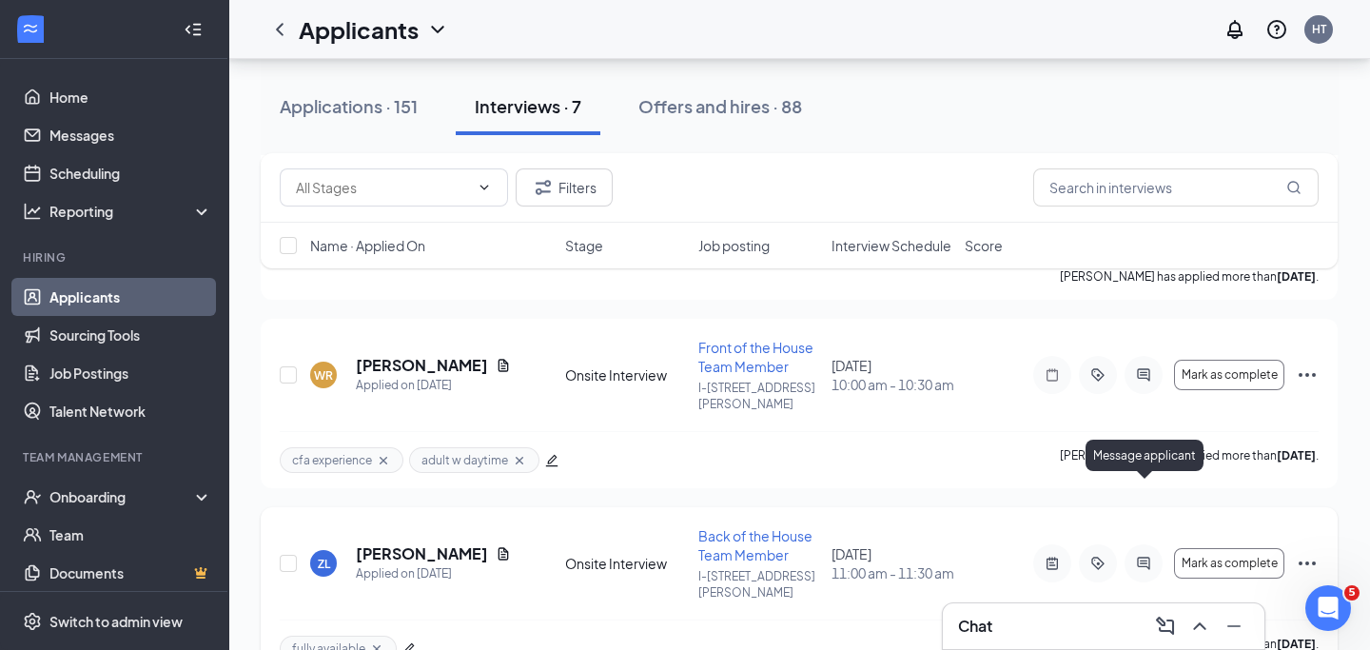
click at [1135, 556] on icon "ActiveChat" at bounding box center [1143, 563] width 23 height 15
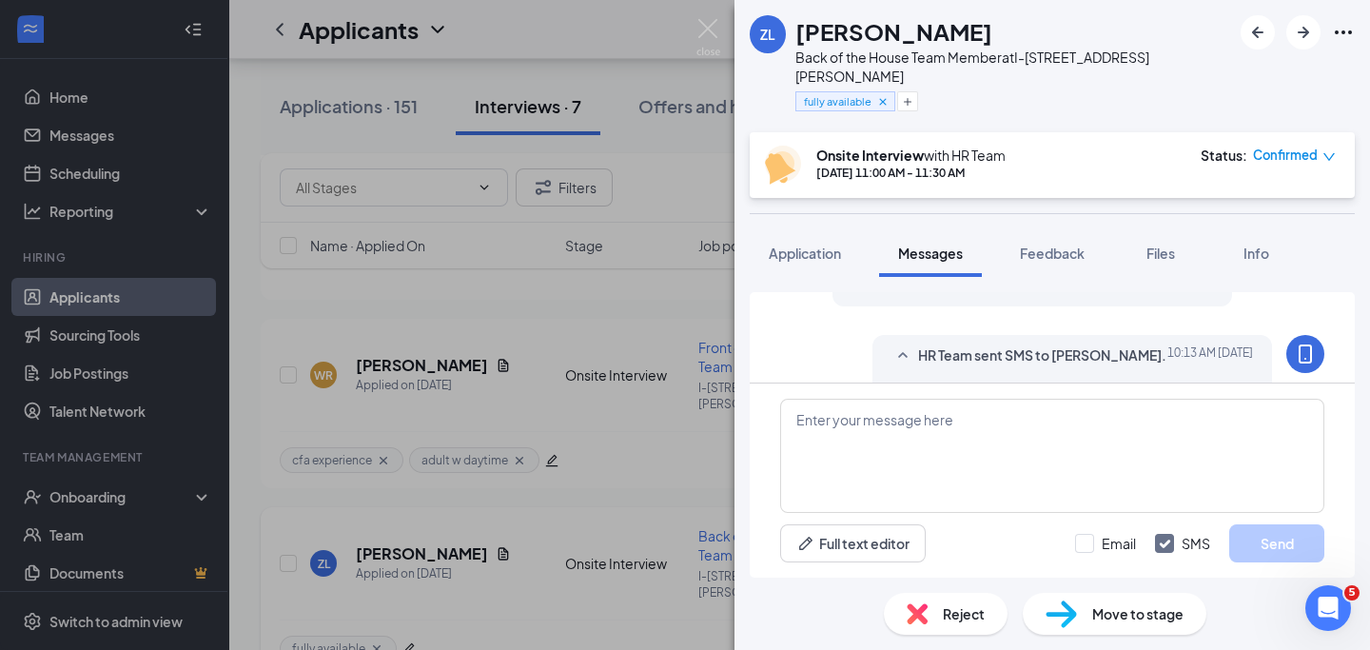
scroll to position [1219, 0]
click at [812, 245] on button "Application" at bounding box center [805, 253] width 110 height 48
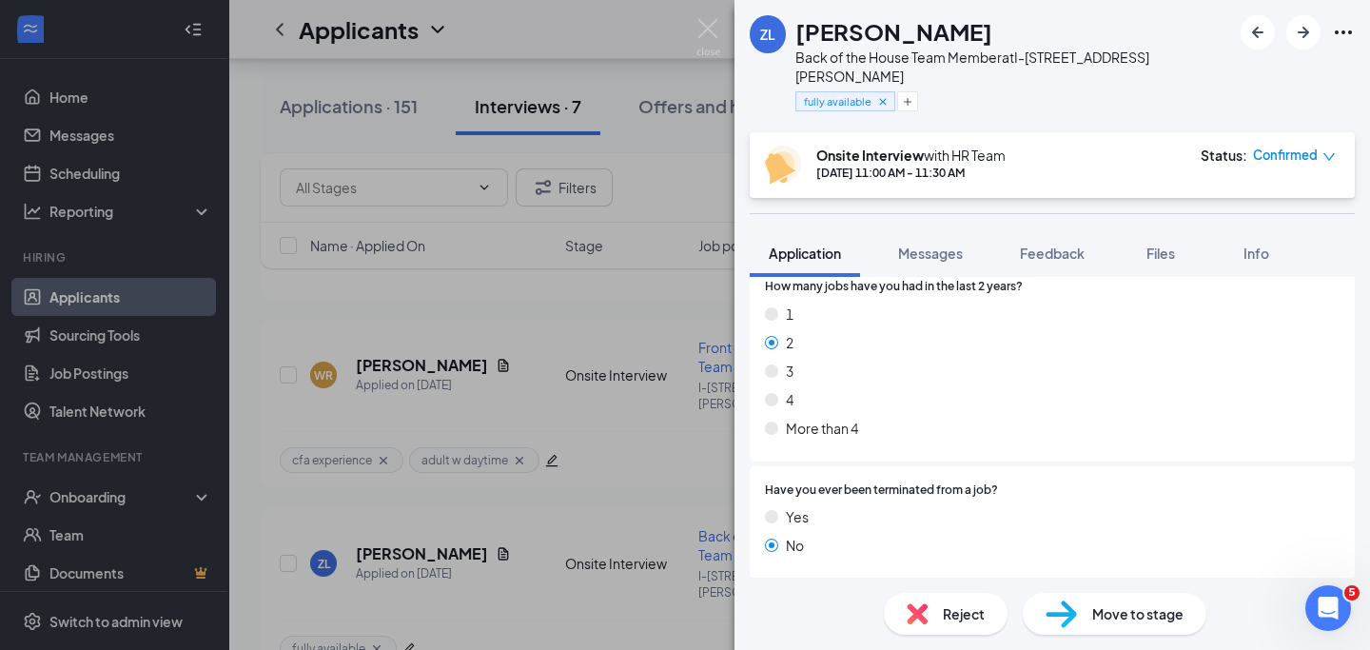
scroll to position [2163, 0]
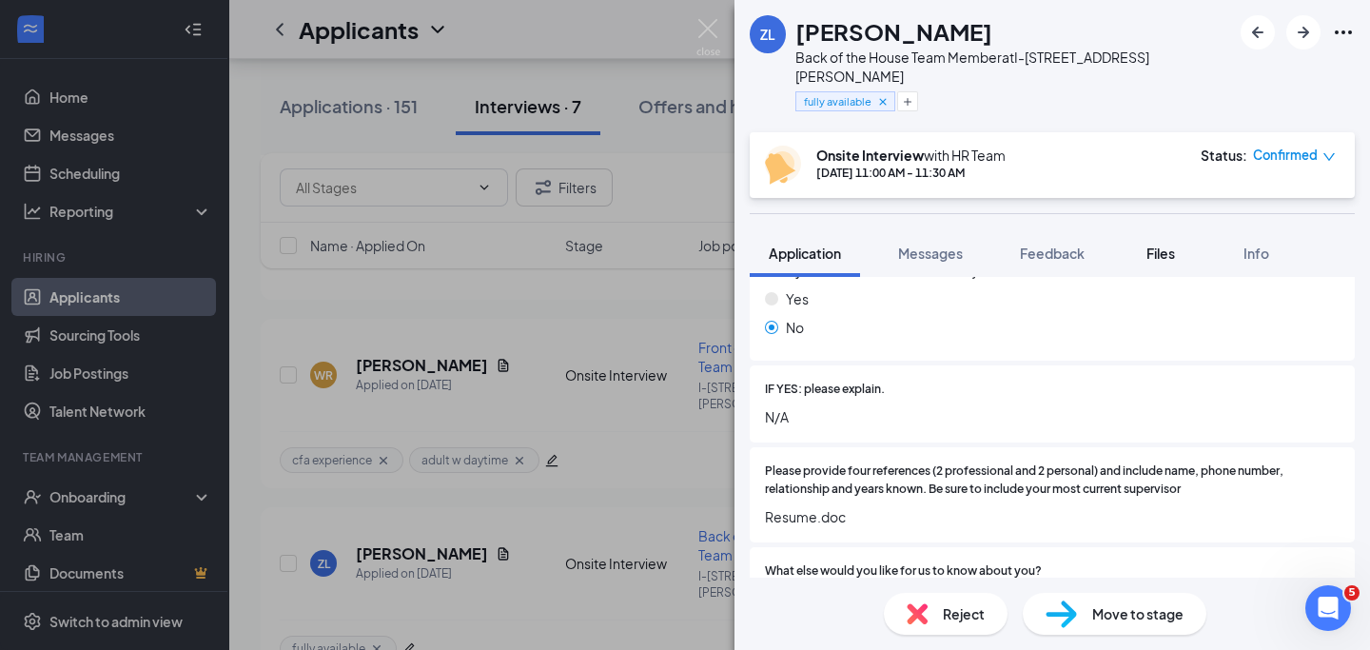
click at [1180, 244] on div "Files" at bounding box center [1161, 253] width 38 height 19
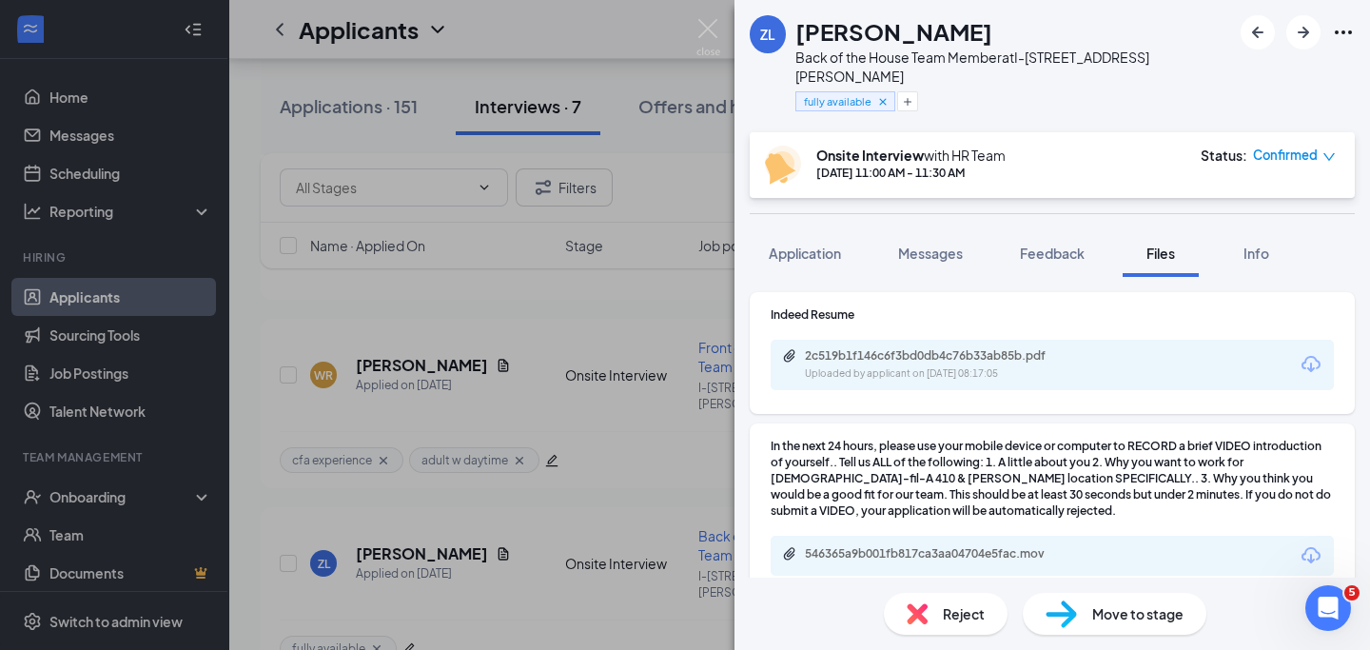
click at [1093, 346] on div "2c519b1f146c6f3bd0db4c76b33ab85b.pdf Uploaded by applicant on Aug 03, 2025 at 0…" at bounding box center [1052, 365] width 563 height 50
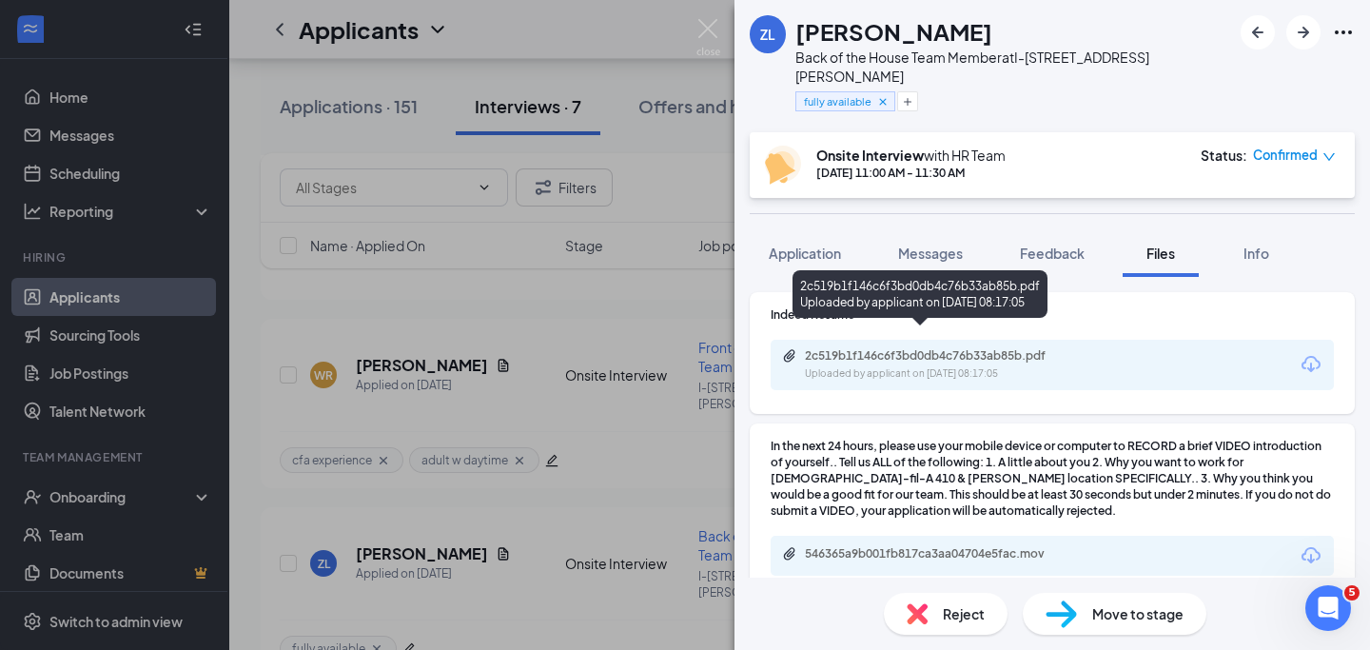
click at [1044, 366] on div "Uploaded by applicant on Aug 03, 2025 at 08:17:05" at bounding box center [947, 373] width 285 height 15
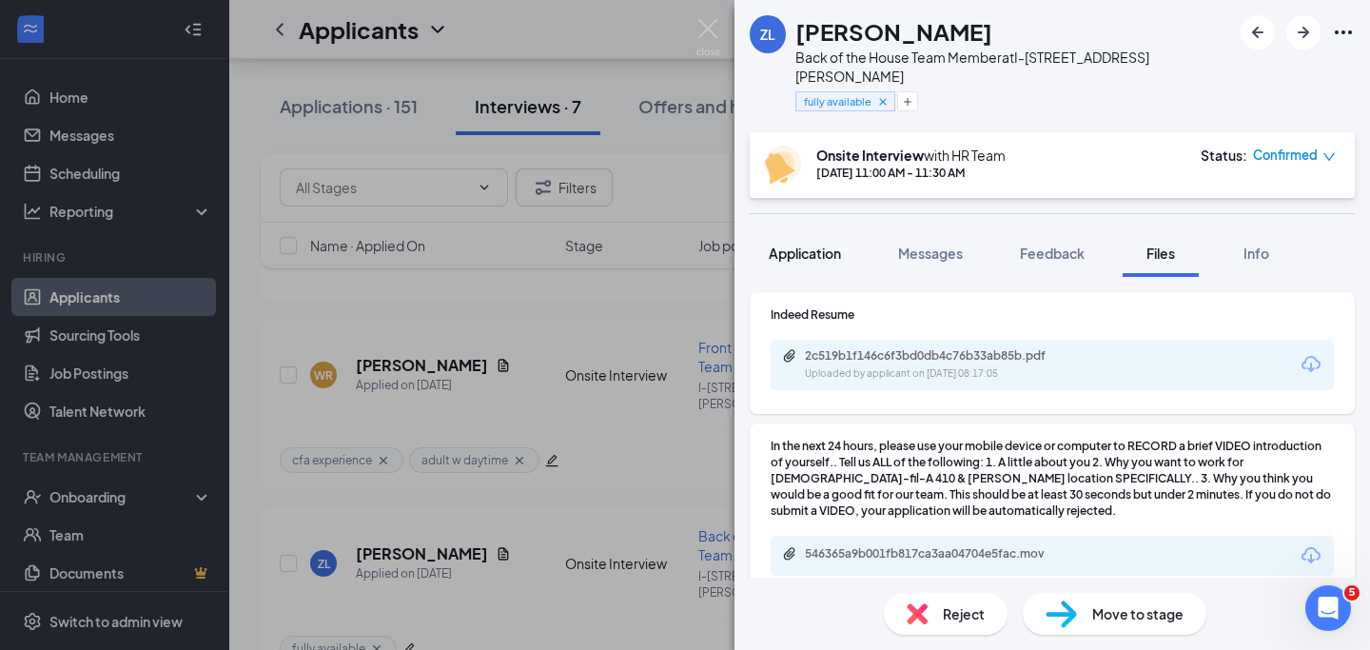
click at [835, 245] on span "Application" at bounding box center [805, 253] width 72 height 17
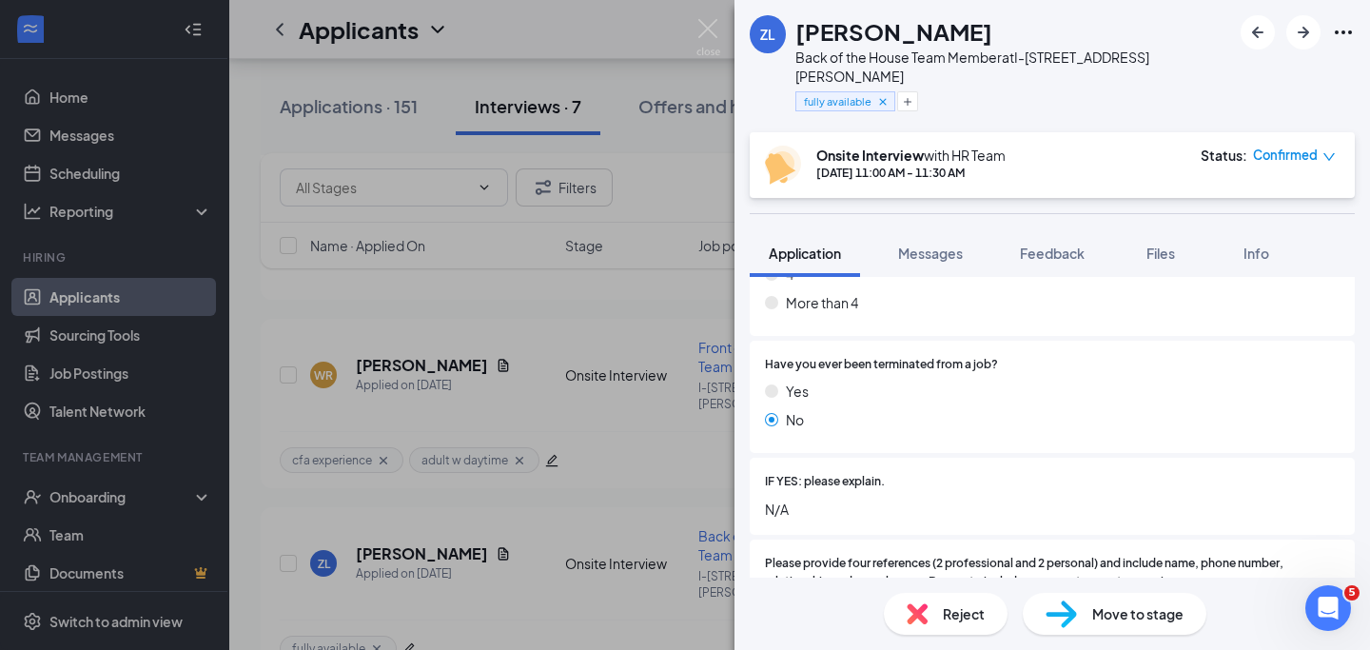
scroll to position [2184, 0]
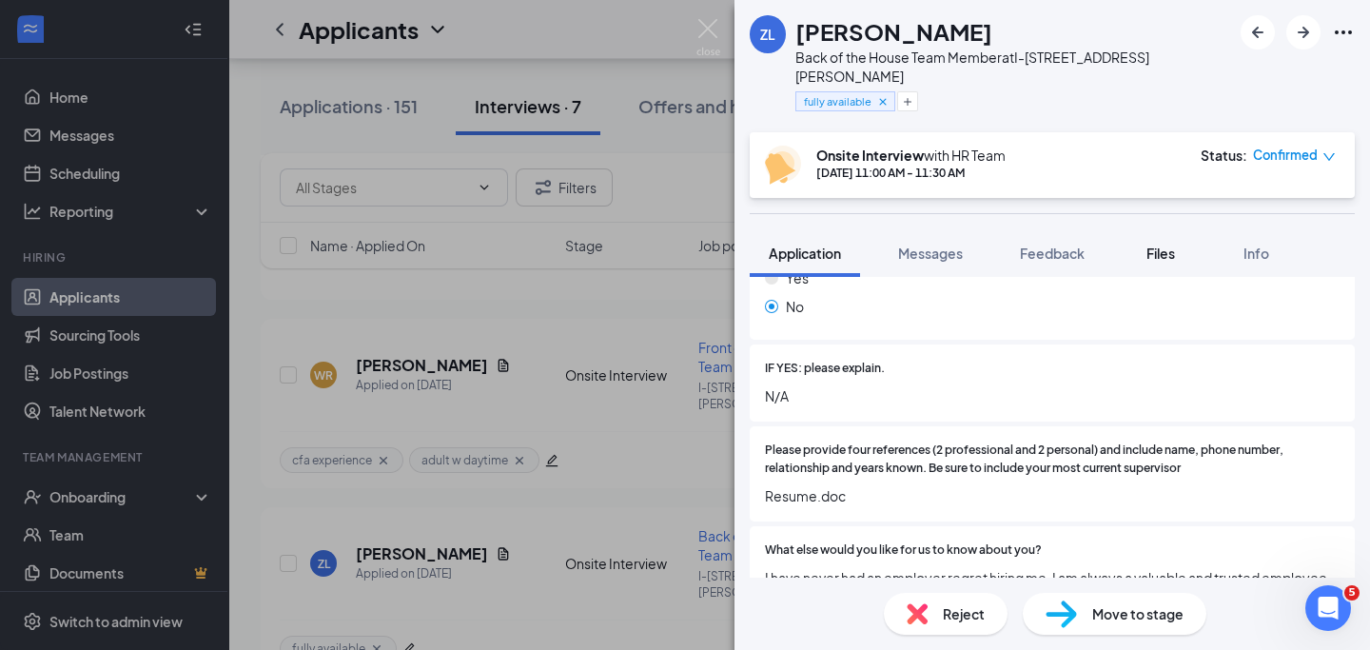
click at [1166, 245] on span "Files" at bounding box center [1161, 253] width 29 height 17
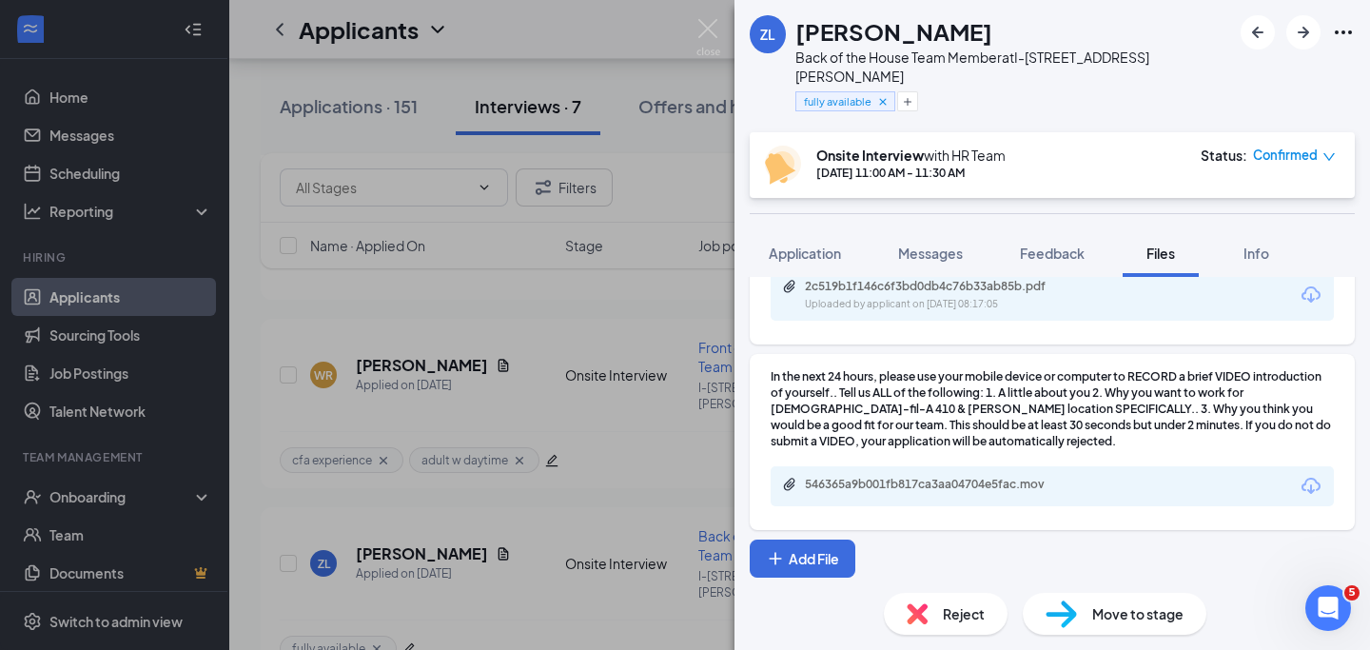
scroll to position [49, 0]
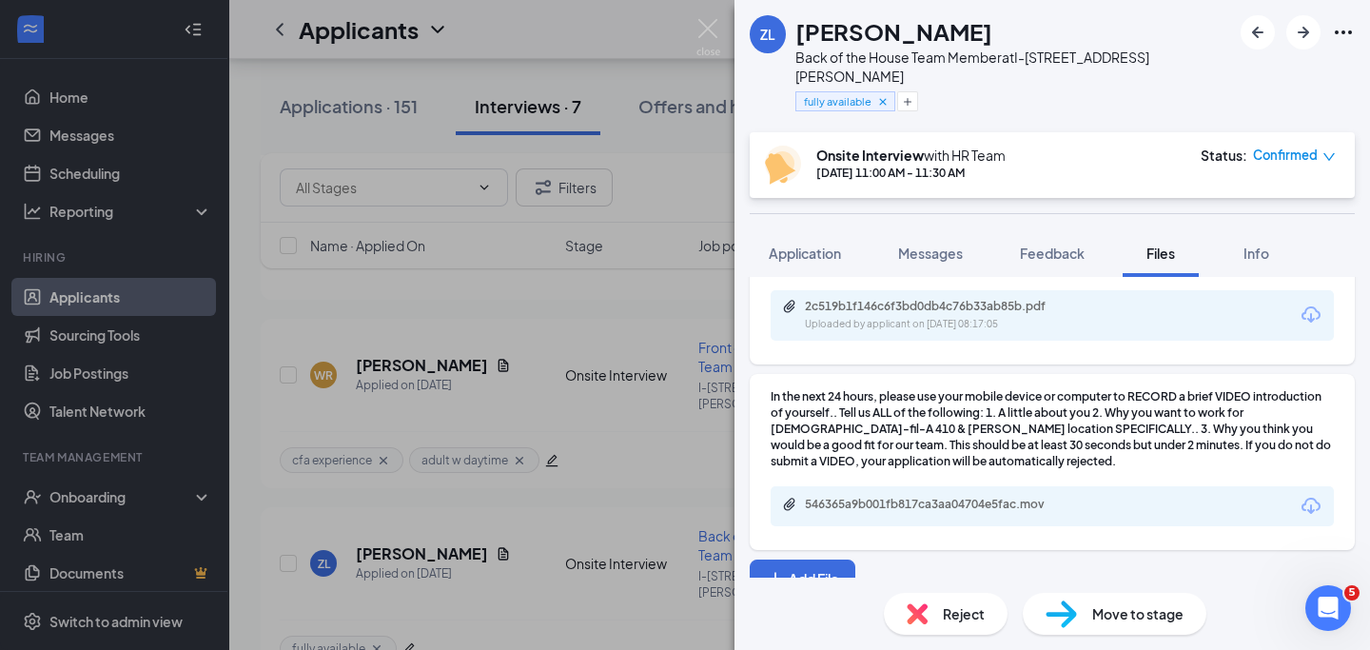
click at [1166, 245] on span "Files" at bounding box center [1161, 253] width 29 height 17
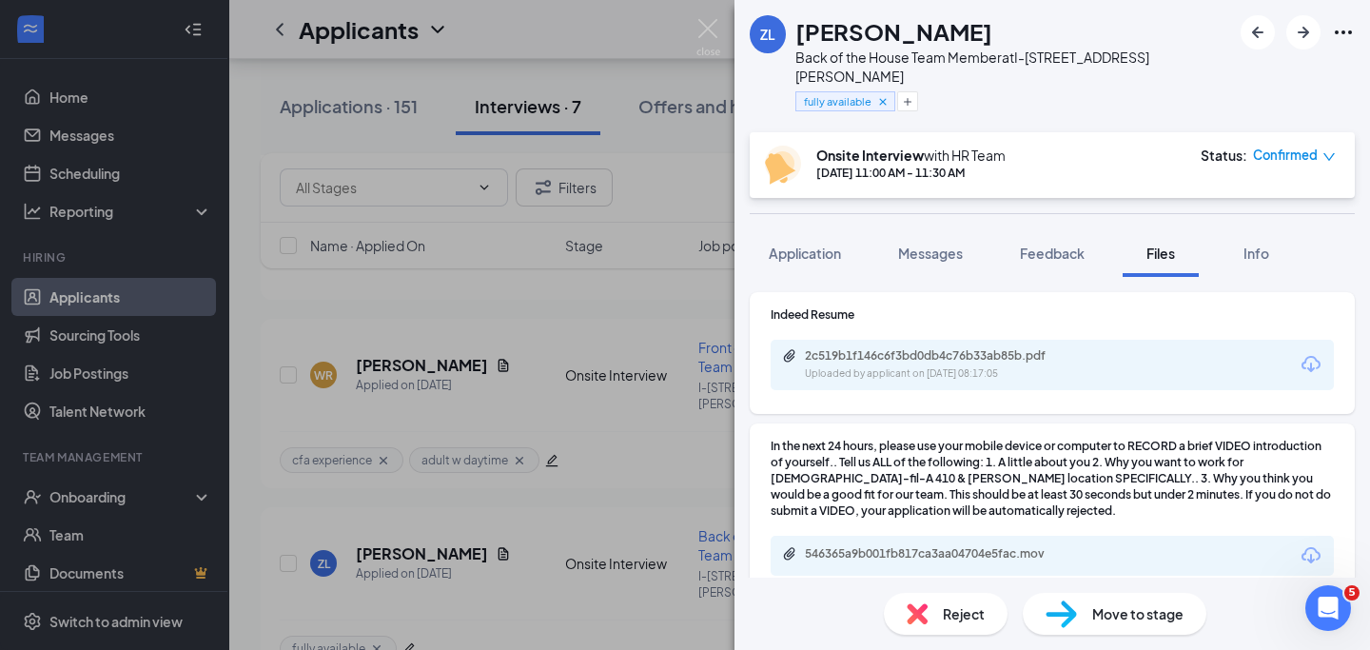
click at [1166, 245] on span "Files" at bounding box center [1161, 253] width 29 height 17
click at [711, 27] on img at bounding box center [708, 37] width 24 height 37
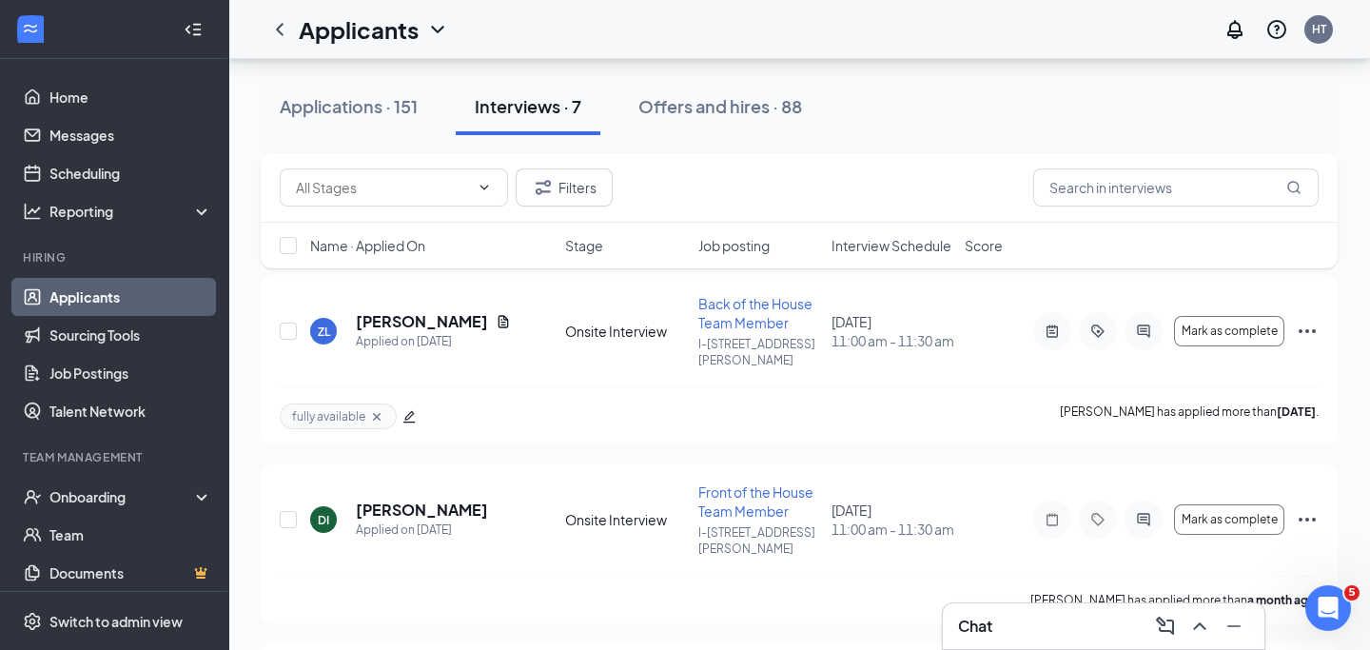
scroll to position [981, 0]
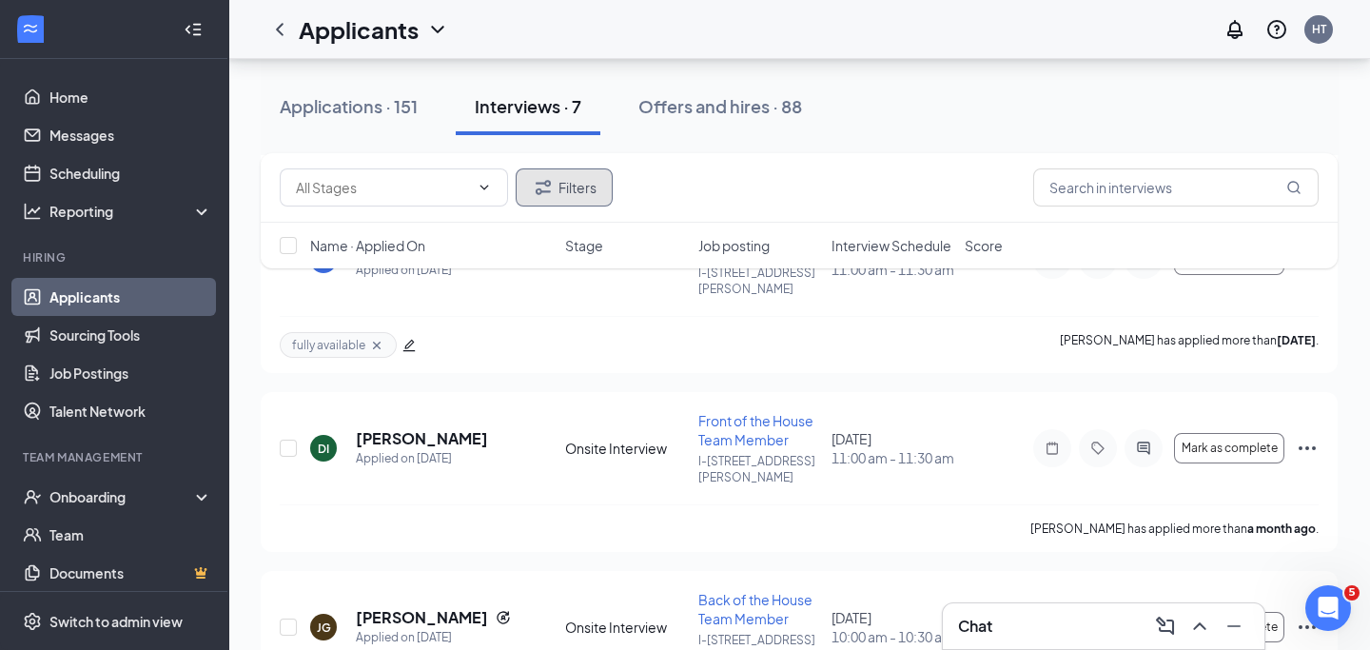
click at [559, 186] on button "Filters" at bounding box center [564, 187] width 97 height 38
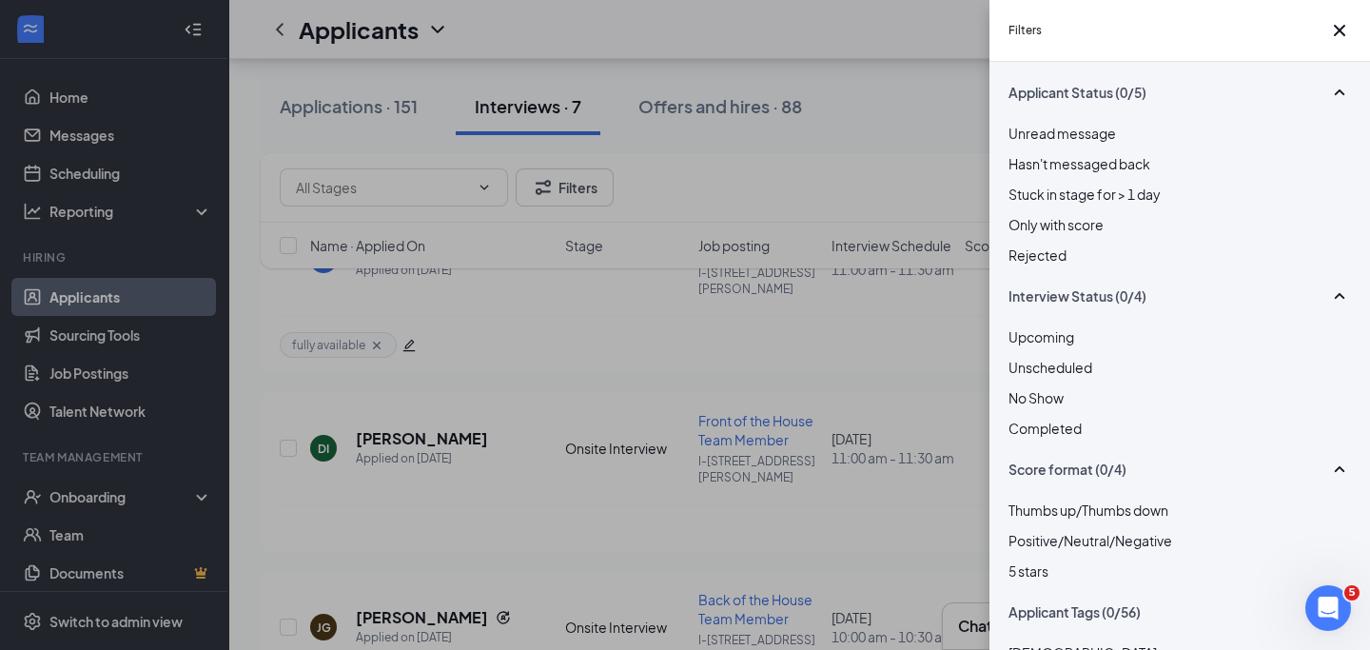
click at [1027, 245] on div at bounding box center [1180, 245] width 343 height 0
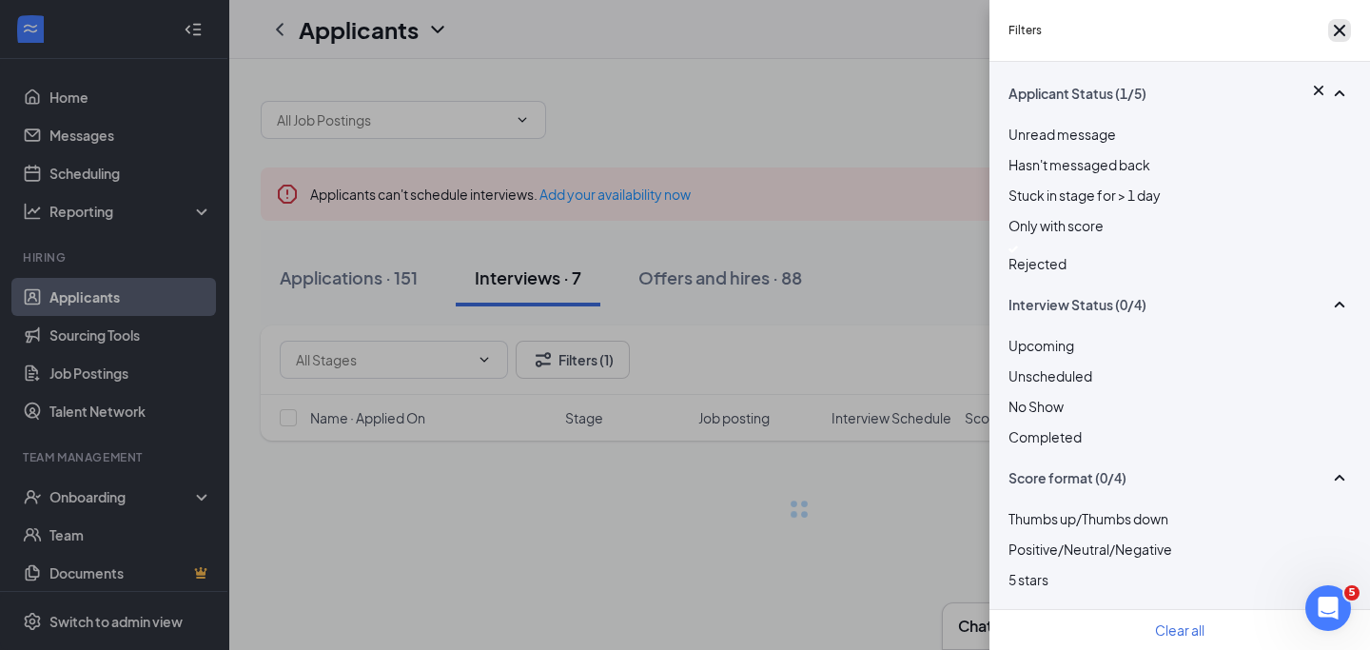
click at [1337, 31] on icon "Cross" at bounding box center [1339, 30] width 11 height 11
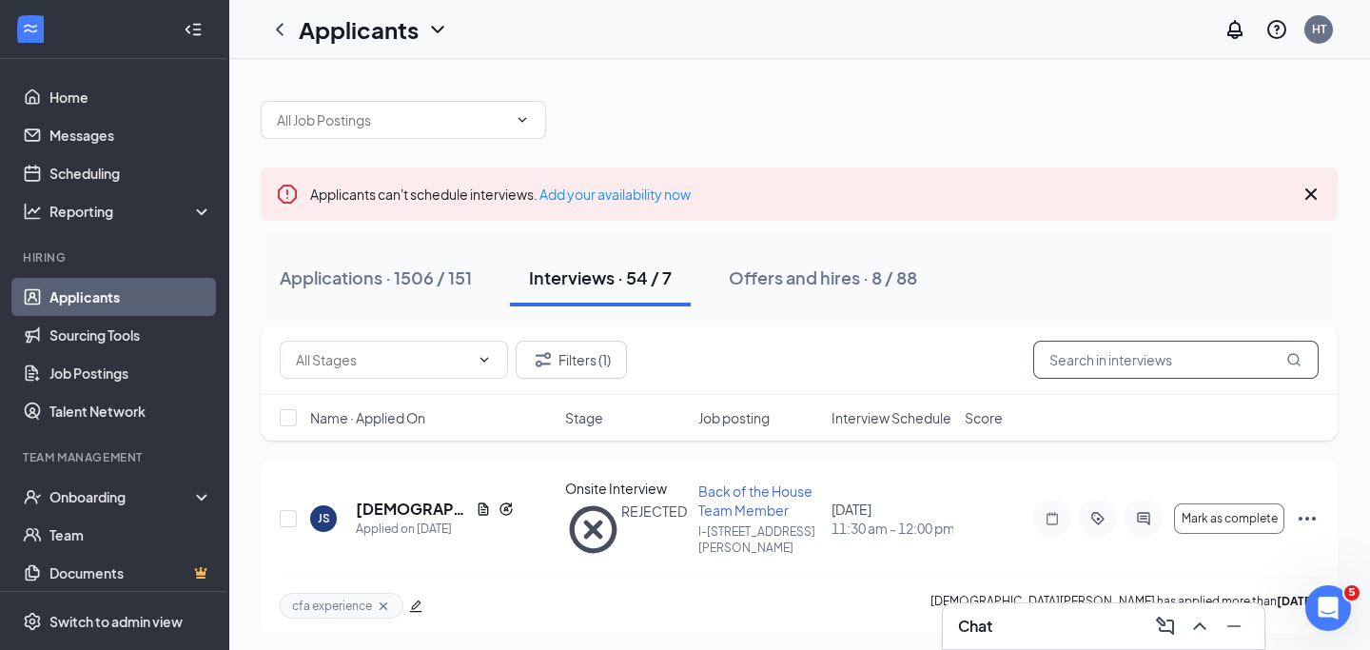
click at [1135, 363] on input "text" at bounding box center [1175, 360] width 285 height 38
type input "jacob"
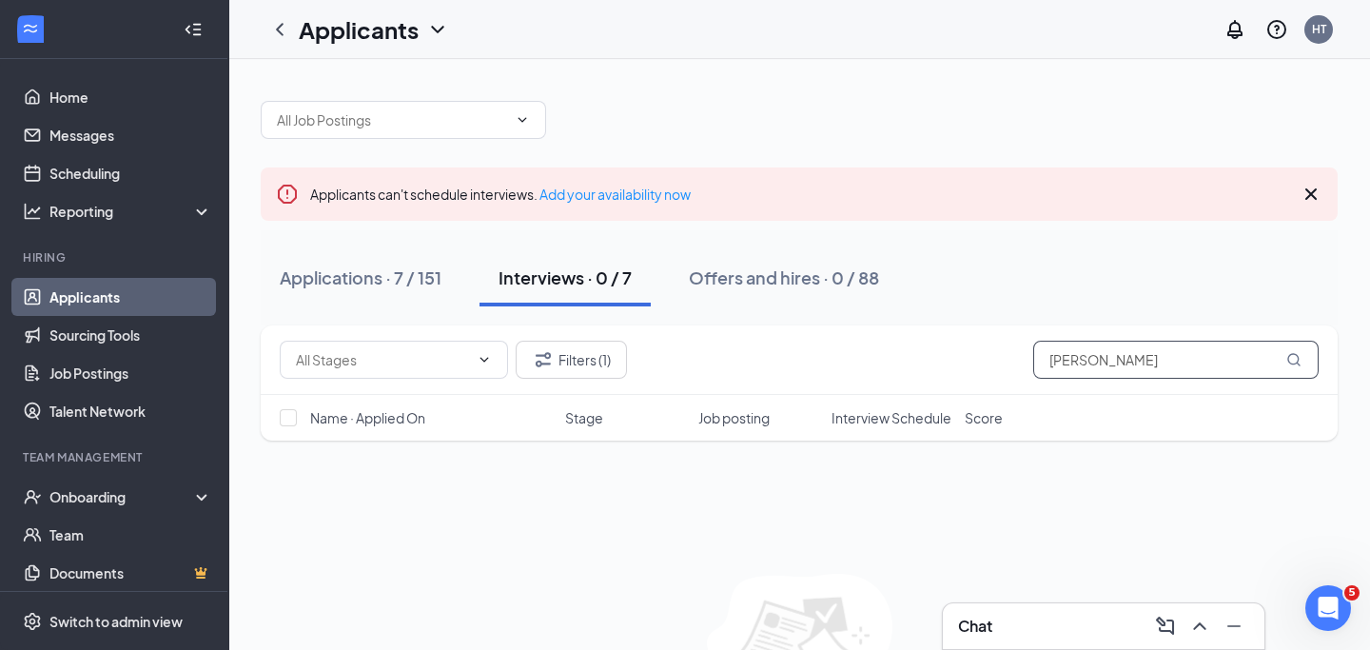
scroll to position [131, 0]
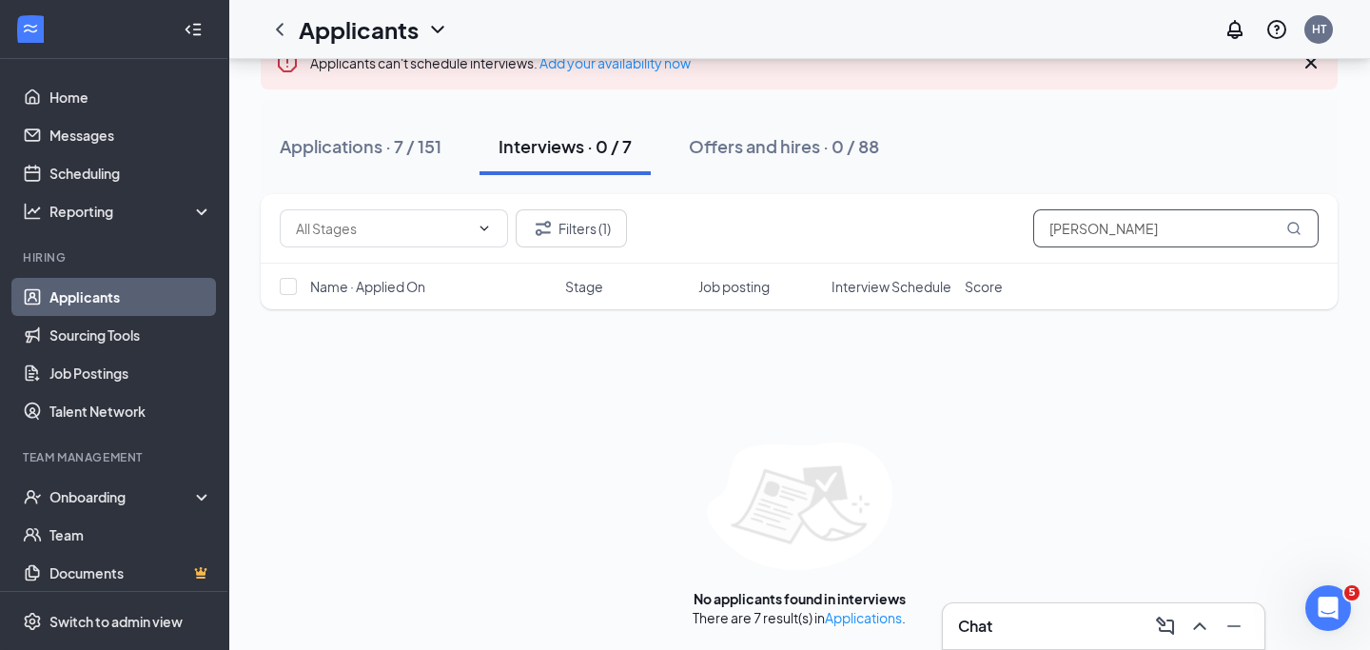
click at [1191, 242] on input "jacob" at bounding box center [1175, 228] width 285 height 38
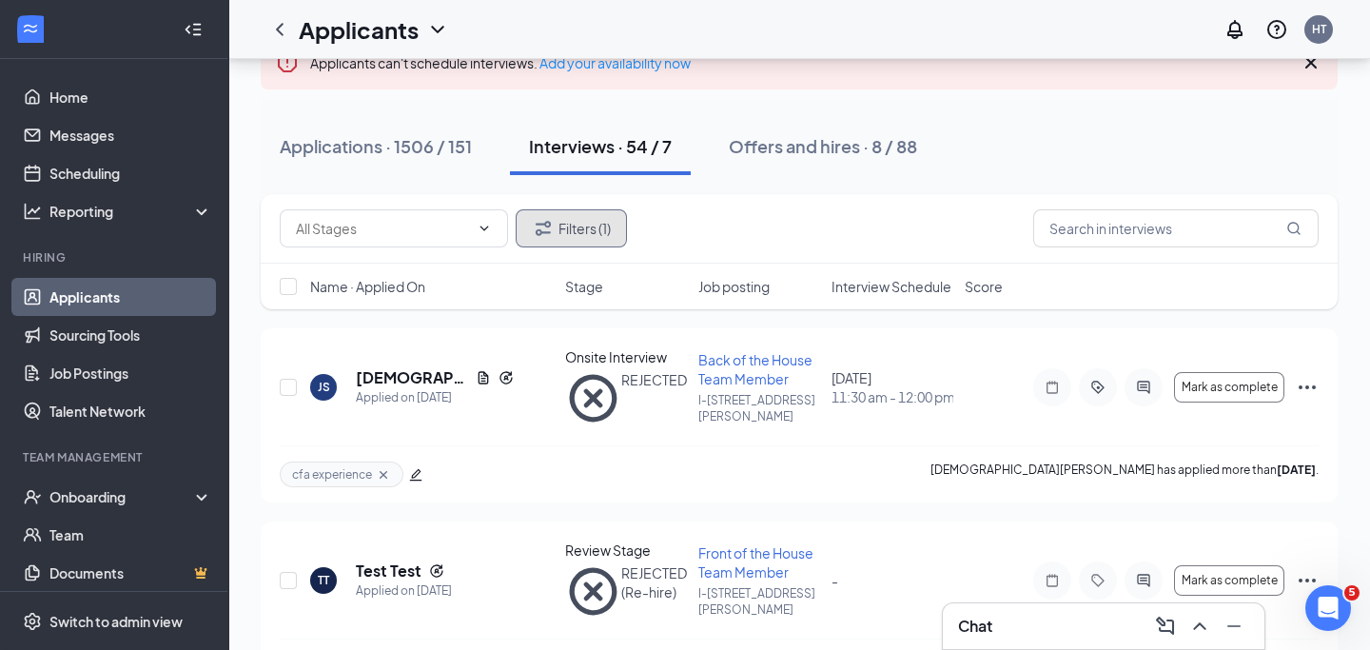
click at [593, 232] on button "Filters (1)" at bounding box center [571, 228] width 111 height 38
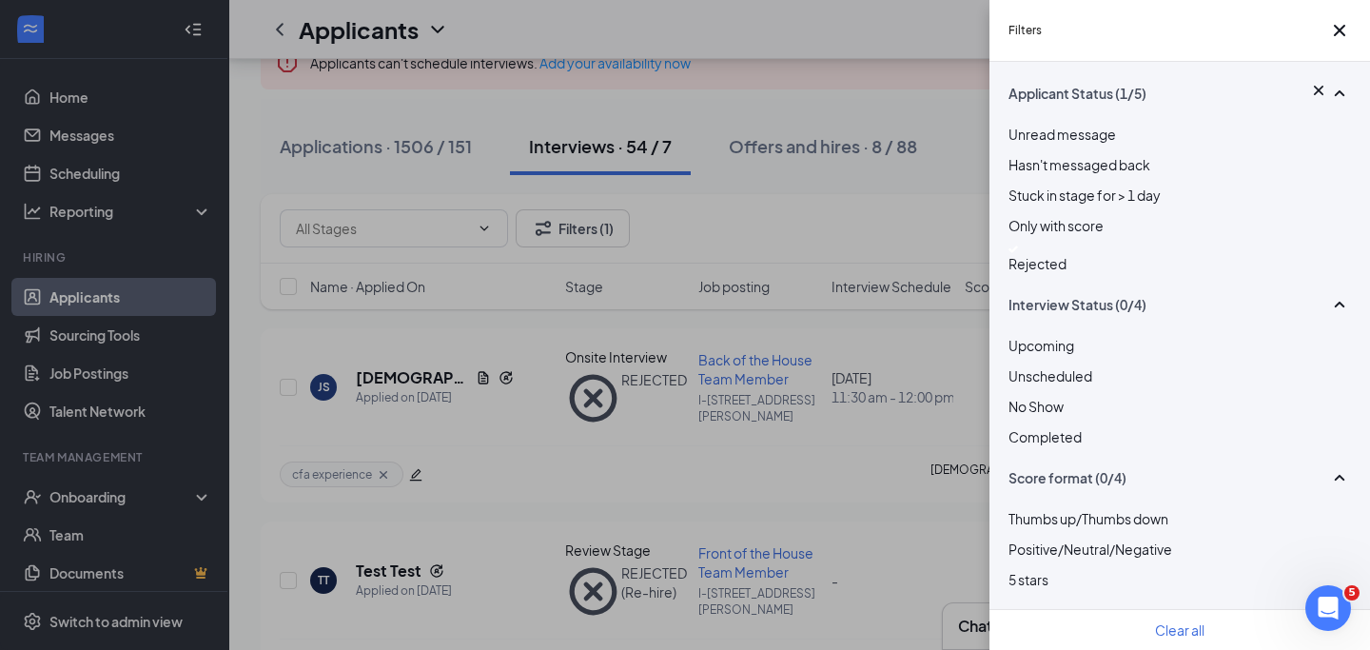
click at [1018, 253] on img at bounding box center [1014, 249] width 10 height 8
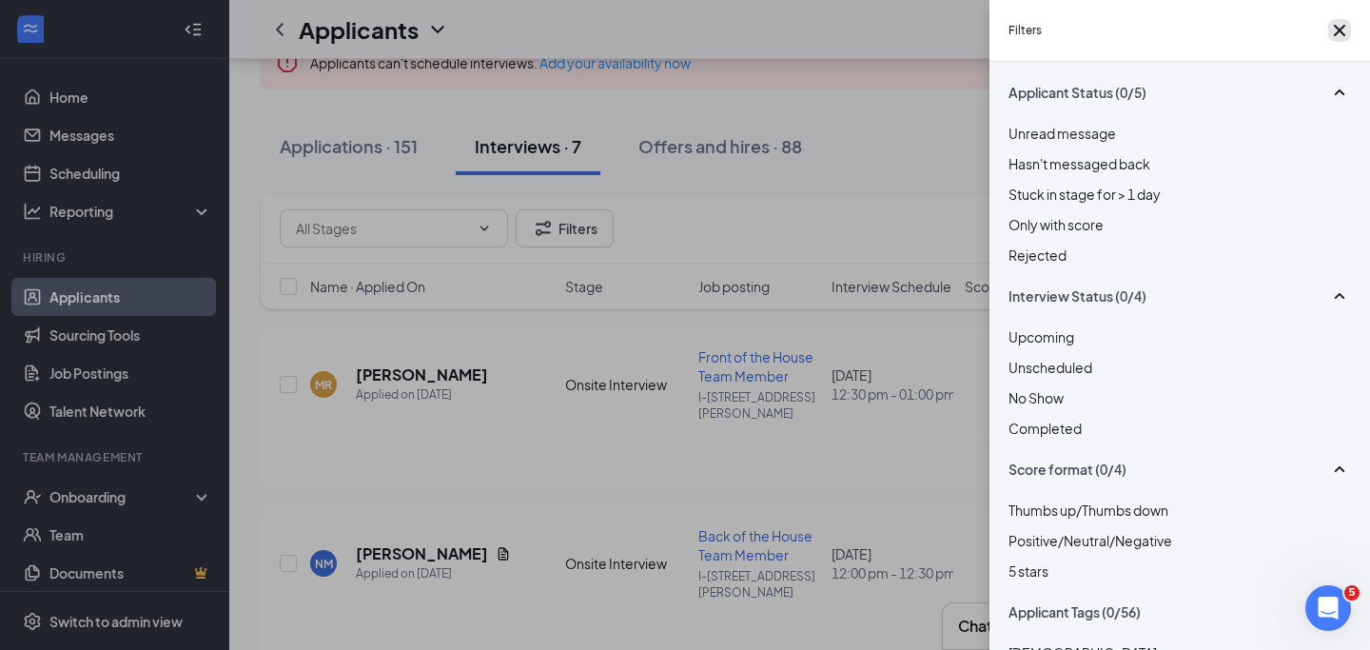
click at [1339, 33] on icon "Cross" at bounding box center [1339, 30] width 23 height 23
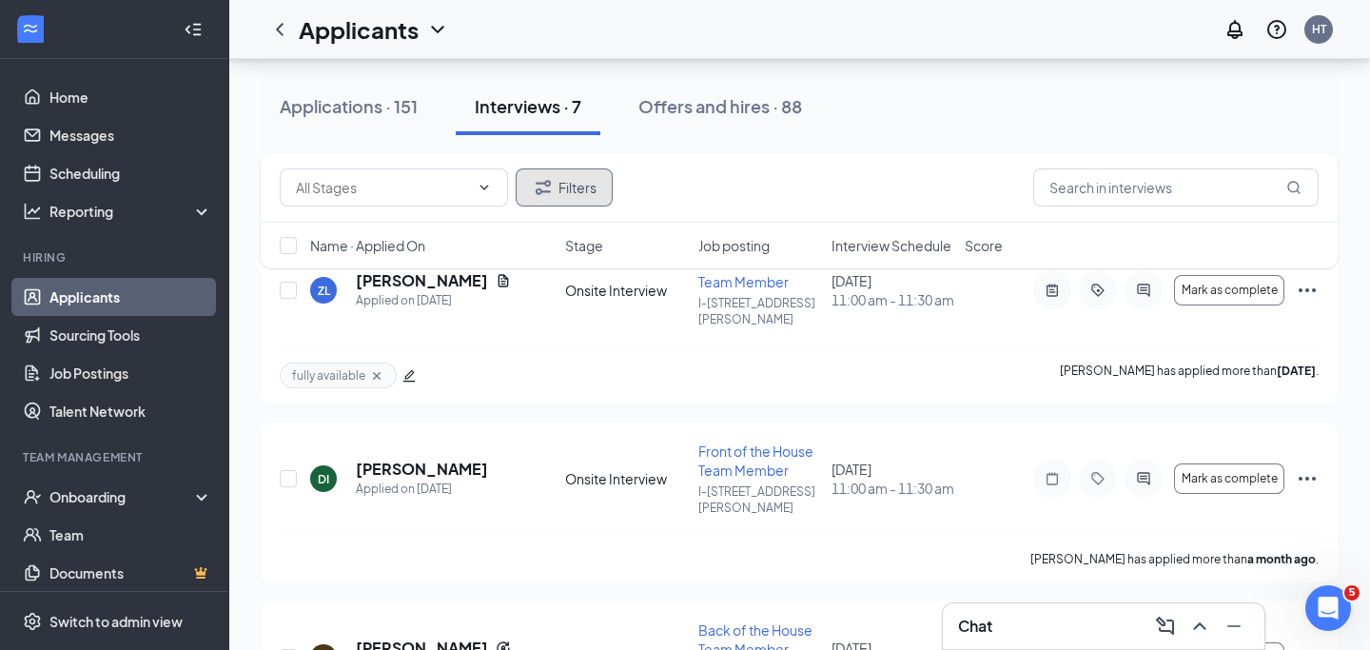
scroll to position [981, 0]
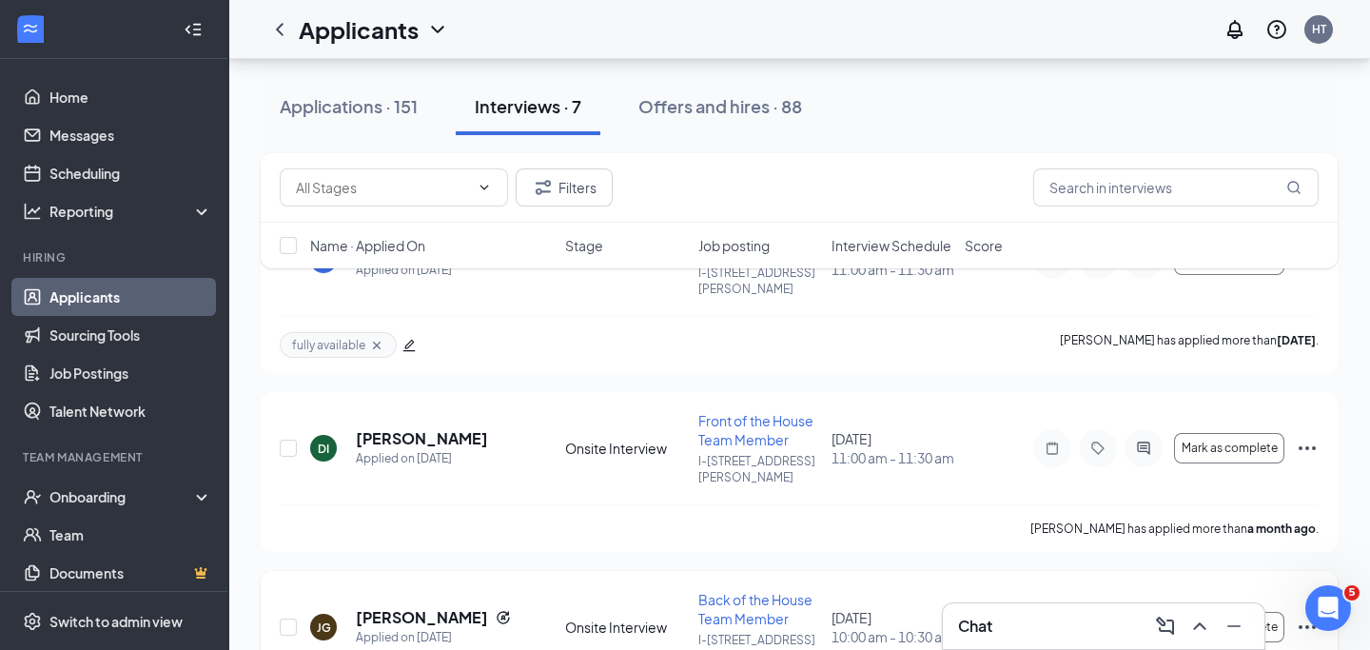
click at [1303, 616] on icon "Ellipses" at bounding box center [1307, 627] width 23 height 23
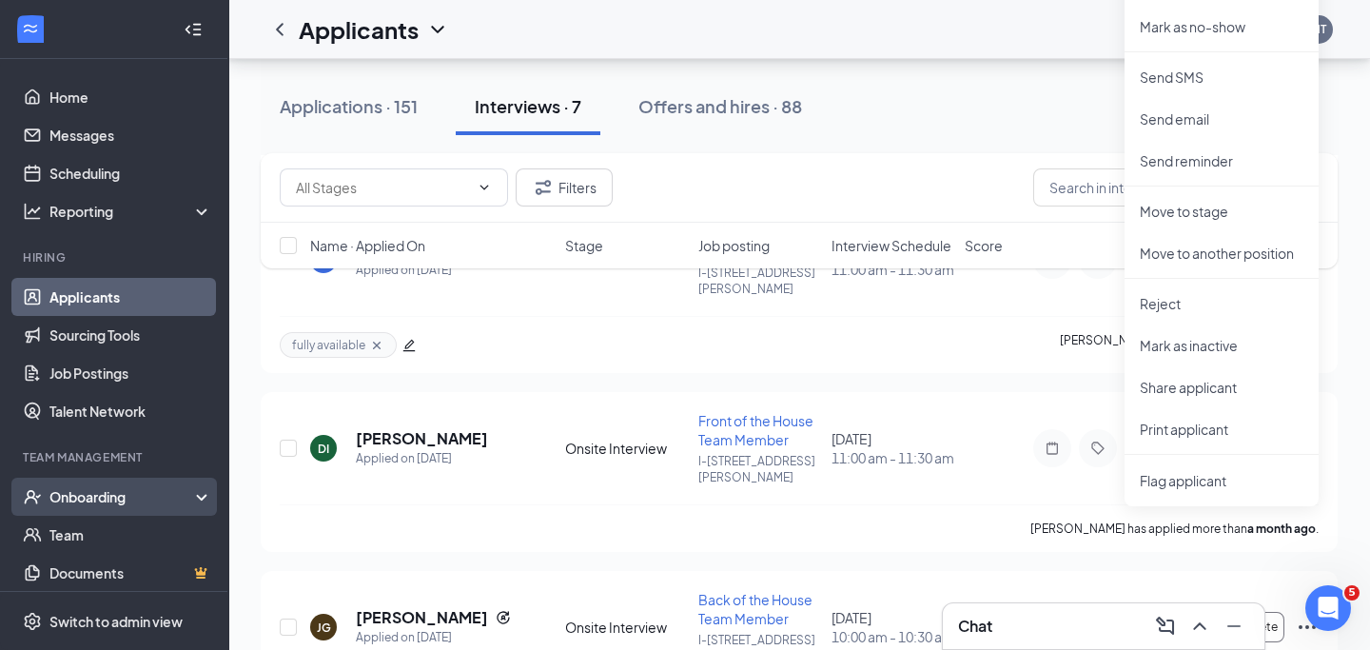
click at [111, 494] on div "Onboarding" at bounding box center [122, 496] width 147 height 19
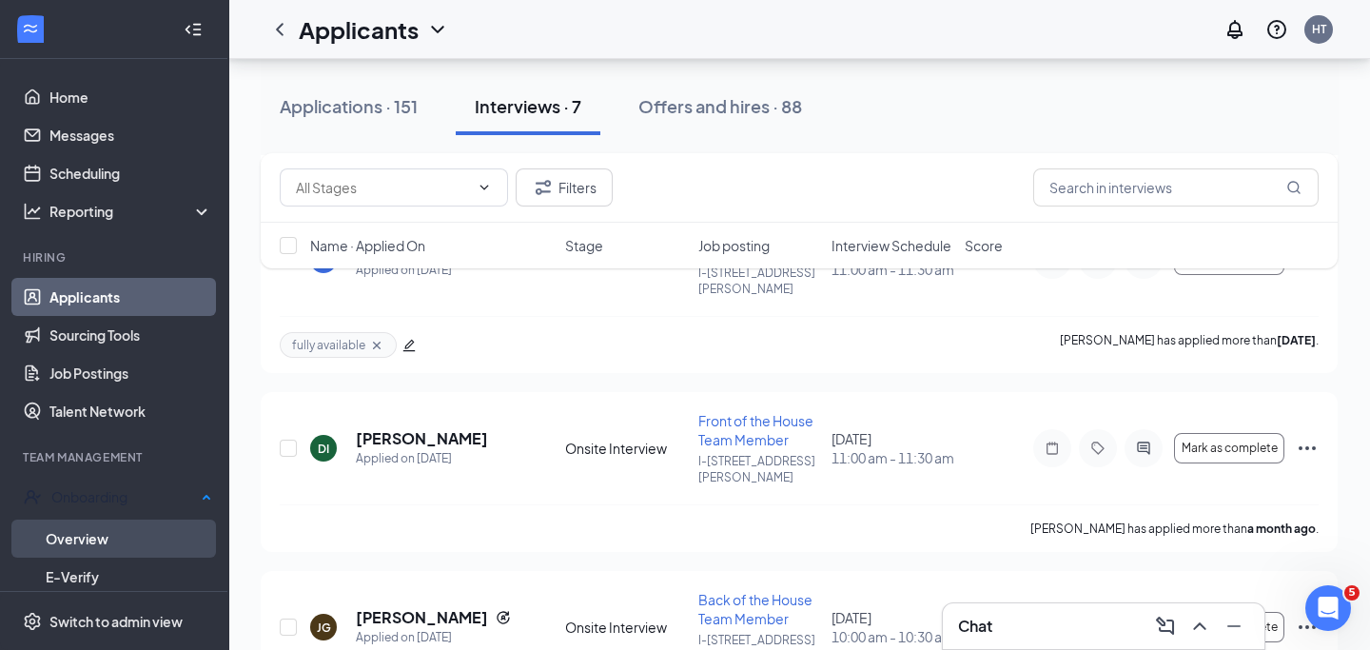
click at [125, 538] on link "Overview" at bounding box center [129, 538] width 167 height 38
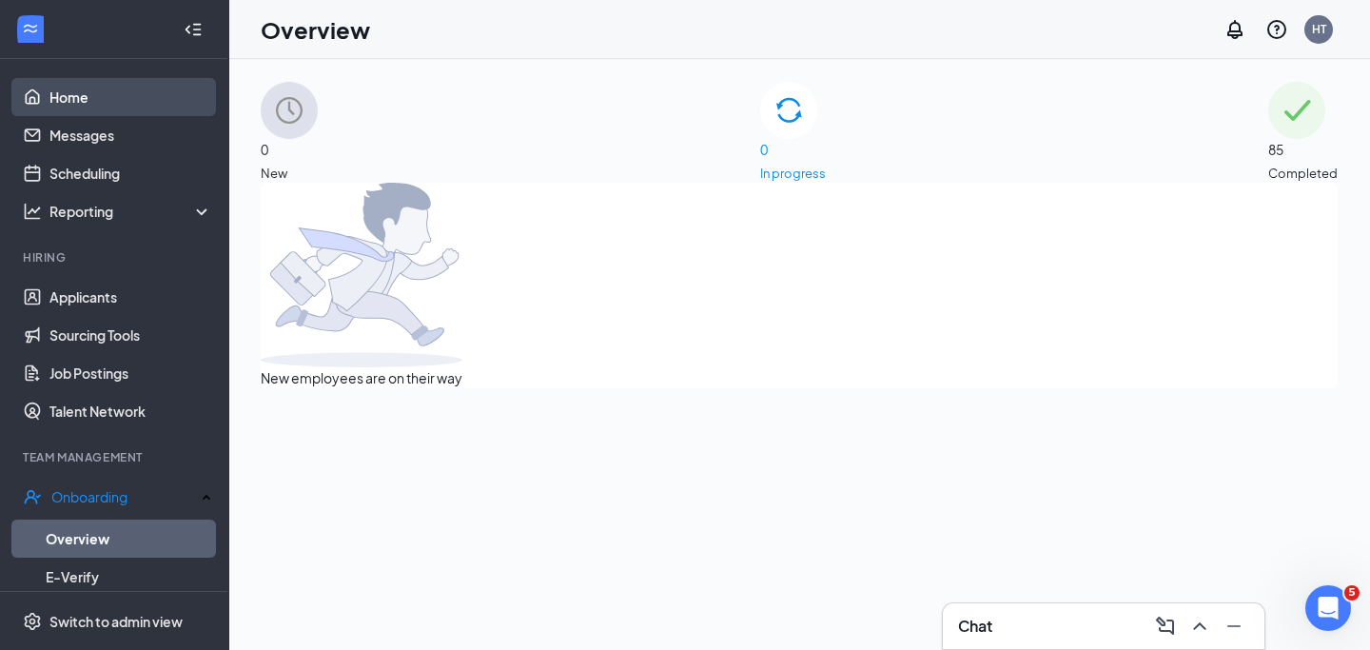
click at [113, 98] on link "Home" at bounding box center [130, 97] width 163 height 38
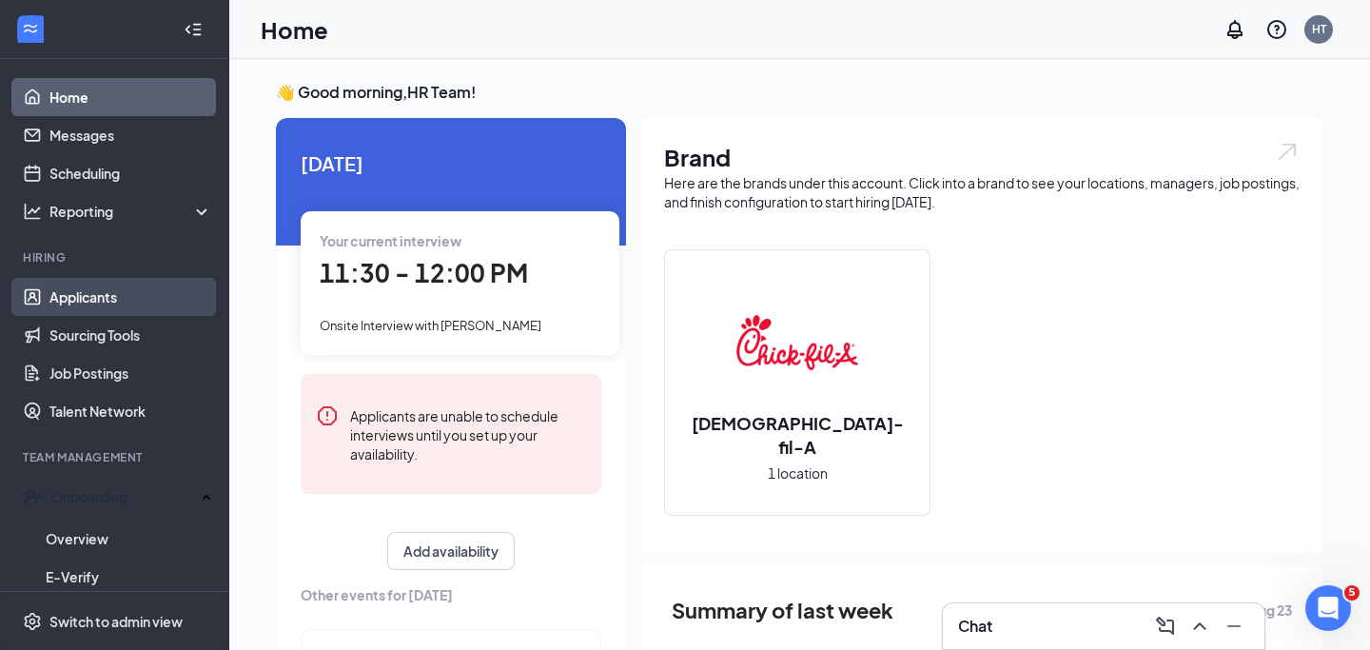
click at [103, 293] on link "Applicants" at bounding box center [130, 297] width 163 height 38
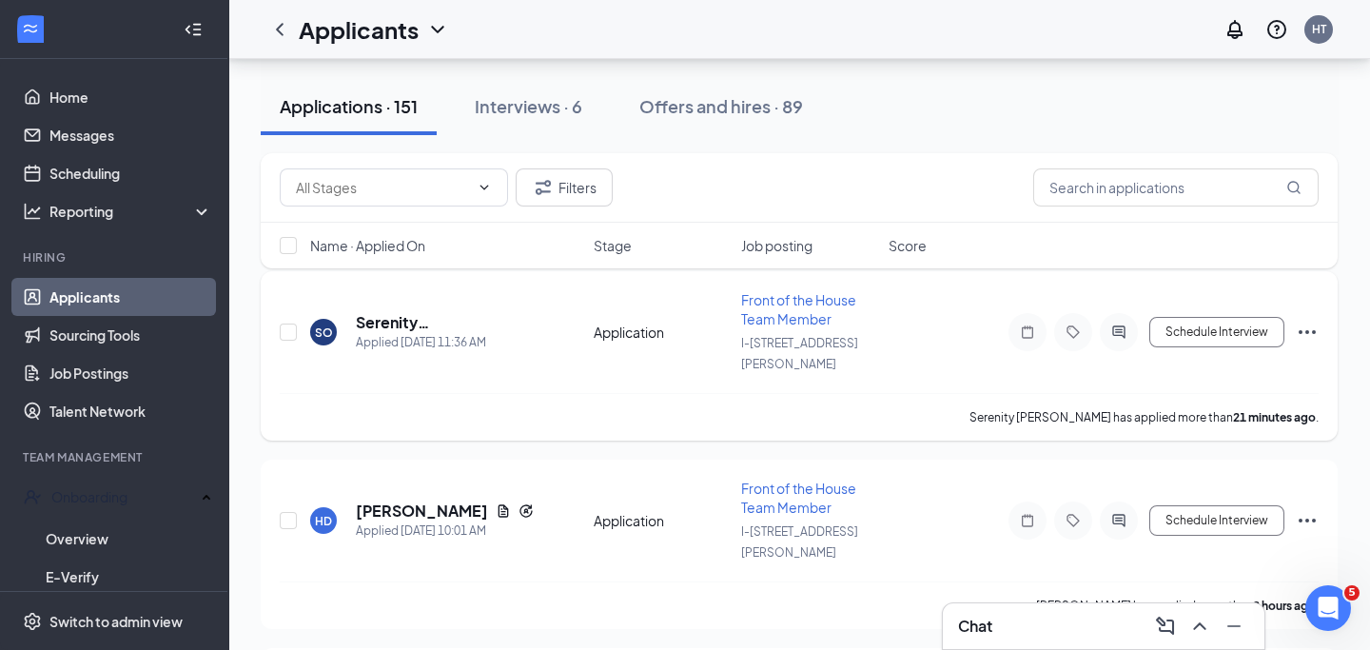
scroll to position [186, 0]
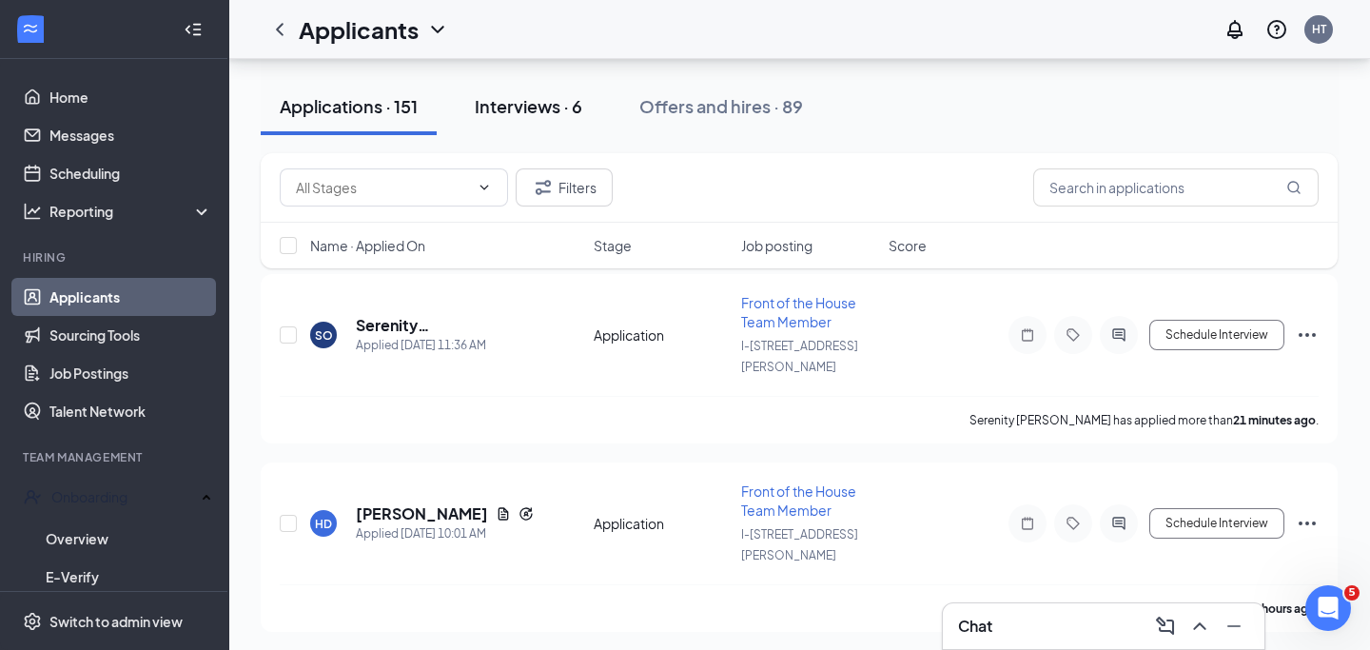
click at [553, 95] on div "Interviews · 6" at bounding box center [529, 106] width 108 height 24
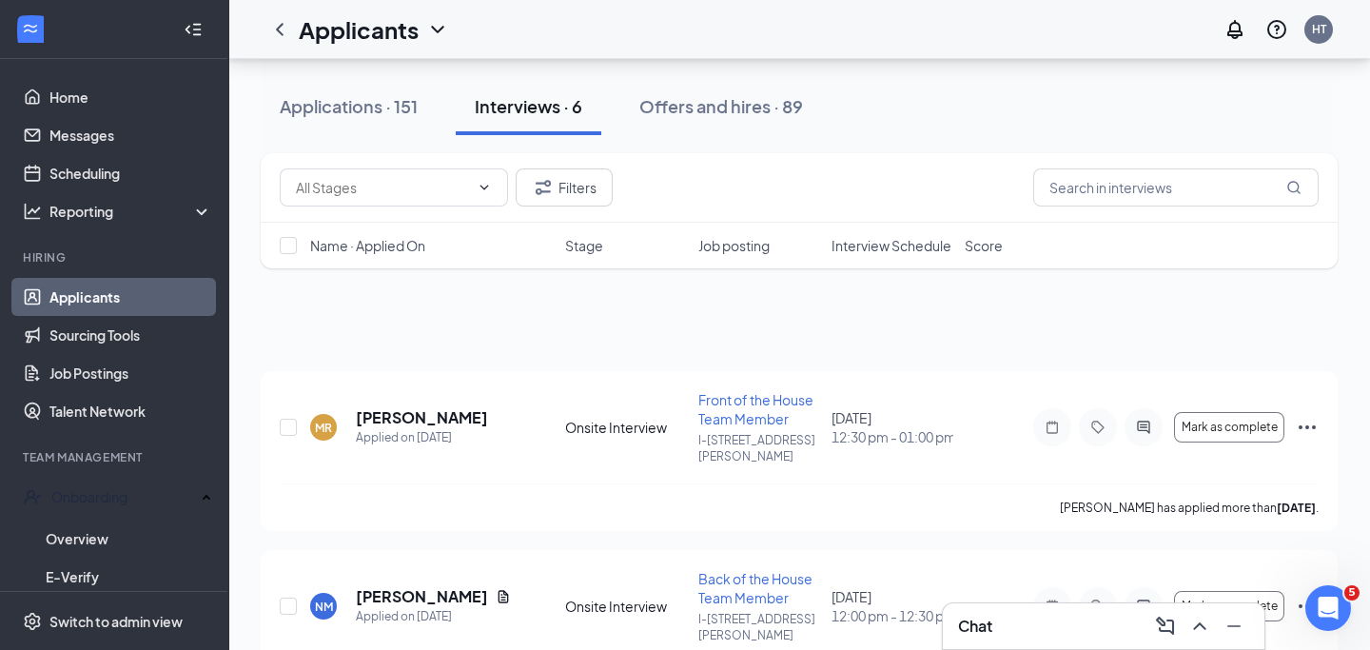
scroll to position [272, 0]
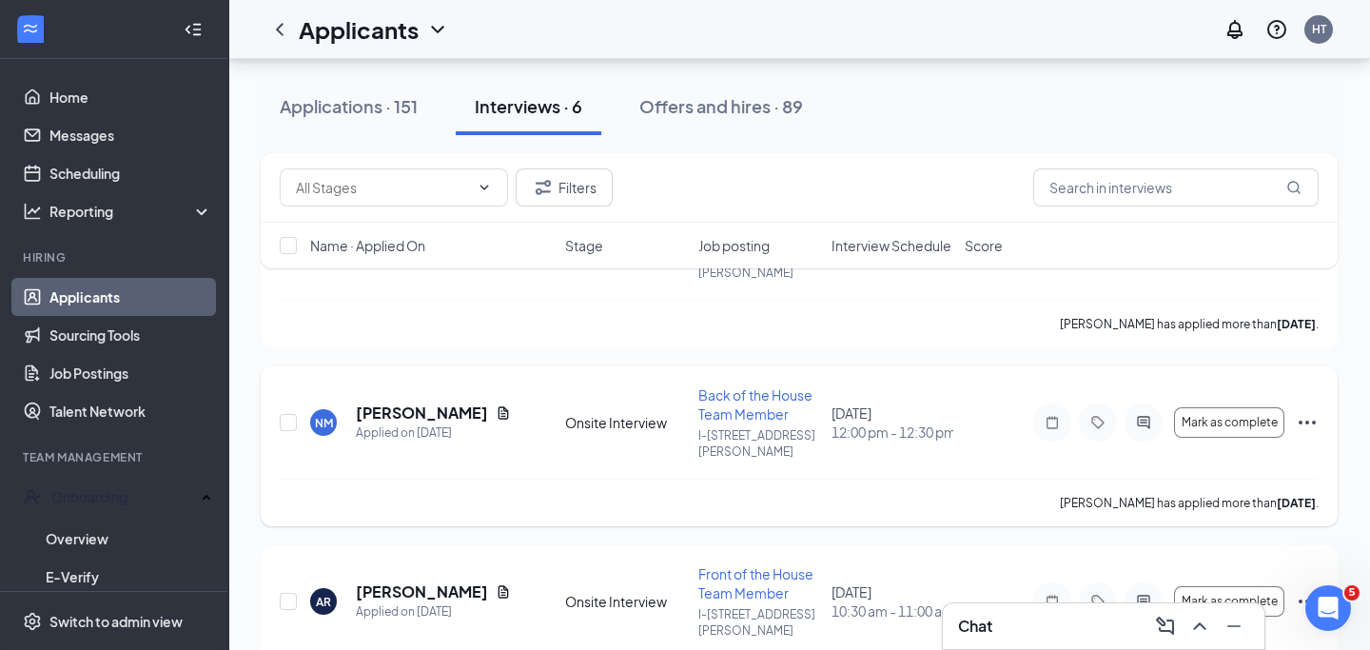
click at [1136, 415] on icon "ActiveChat" at bounding box center [1143, 422] width 23 height 15
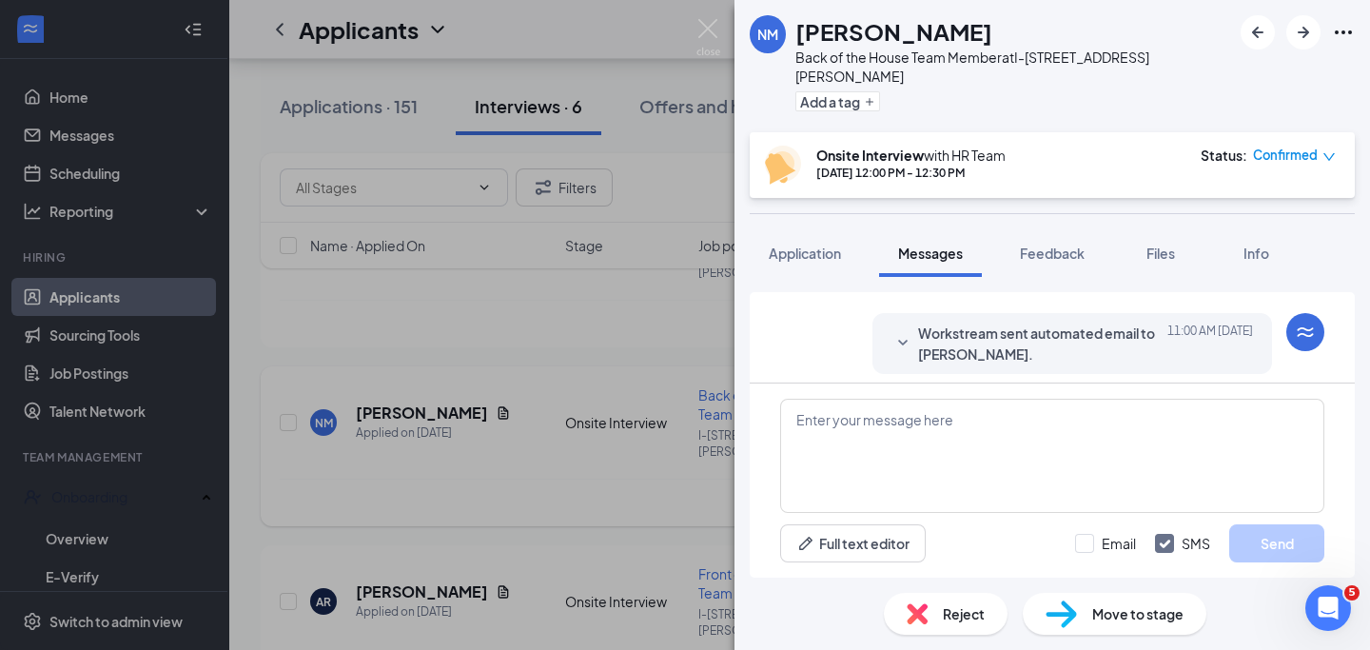
scroll to position [1156, 0]
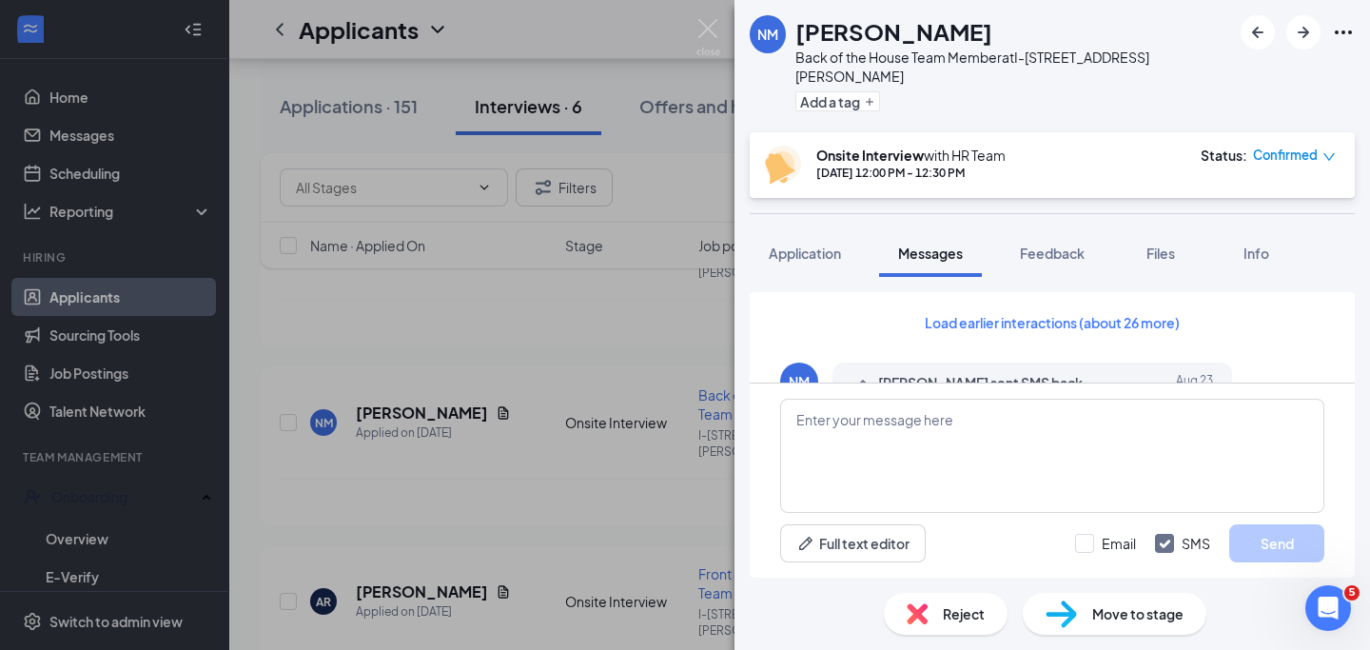
click at [927, 245] on span "Messages" at bounding box center [930, 253] width 65 height 17
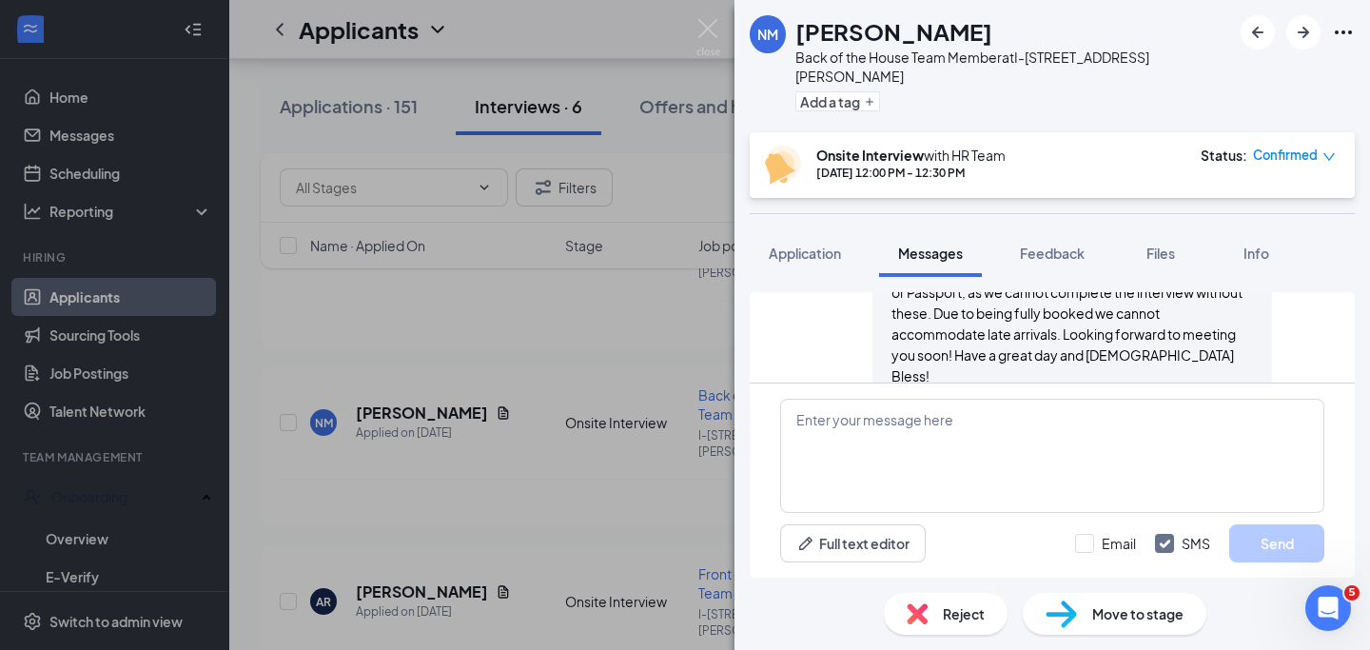
scroll to position [567, 0]
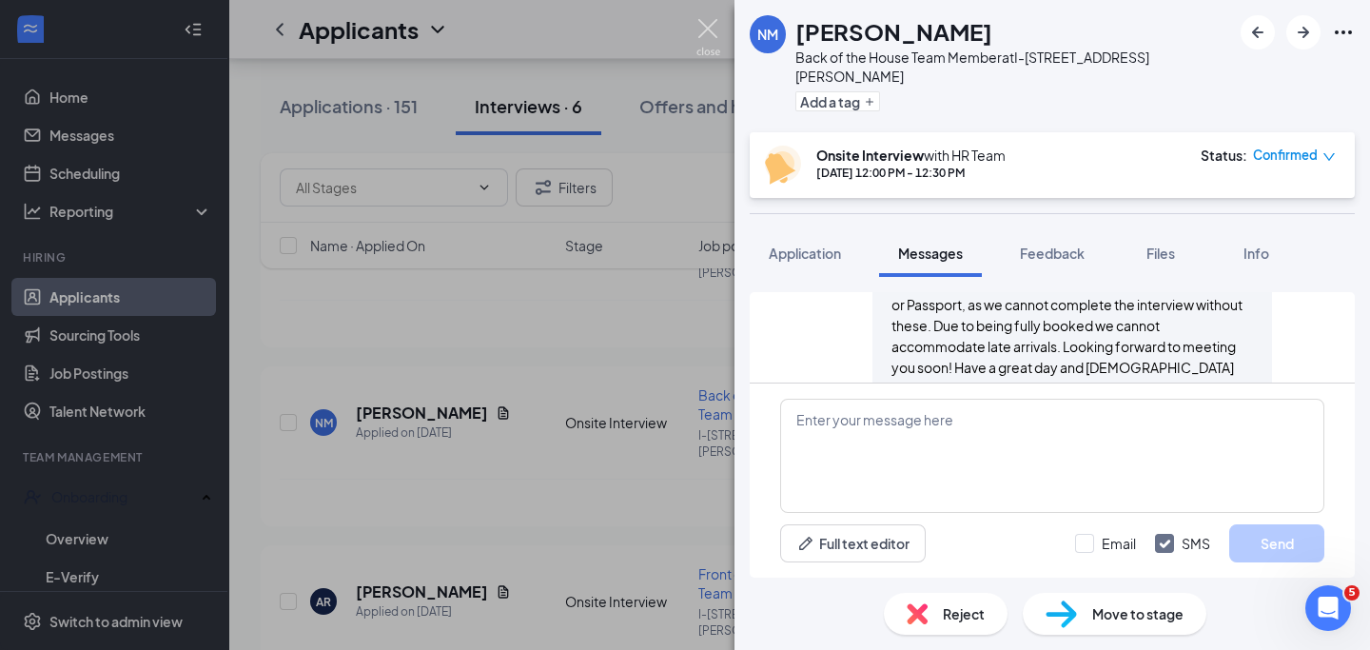
click at [714, 29] on img at bounding box center [708, 37] width 24 height 37
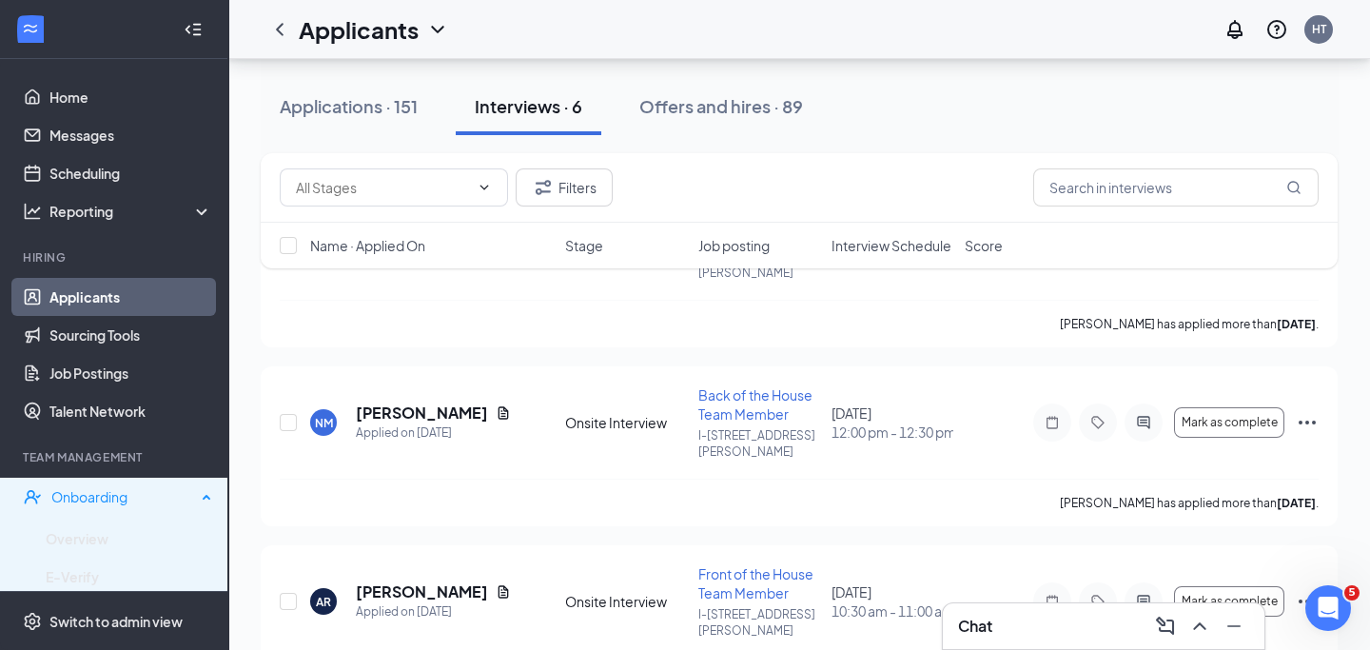
click at [111, 502] on div "Onboarding" at bounding box center [123, 496] width 145 height 19
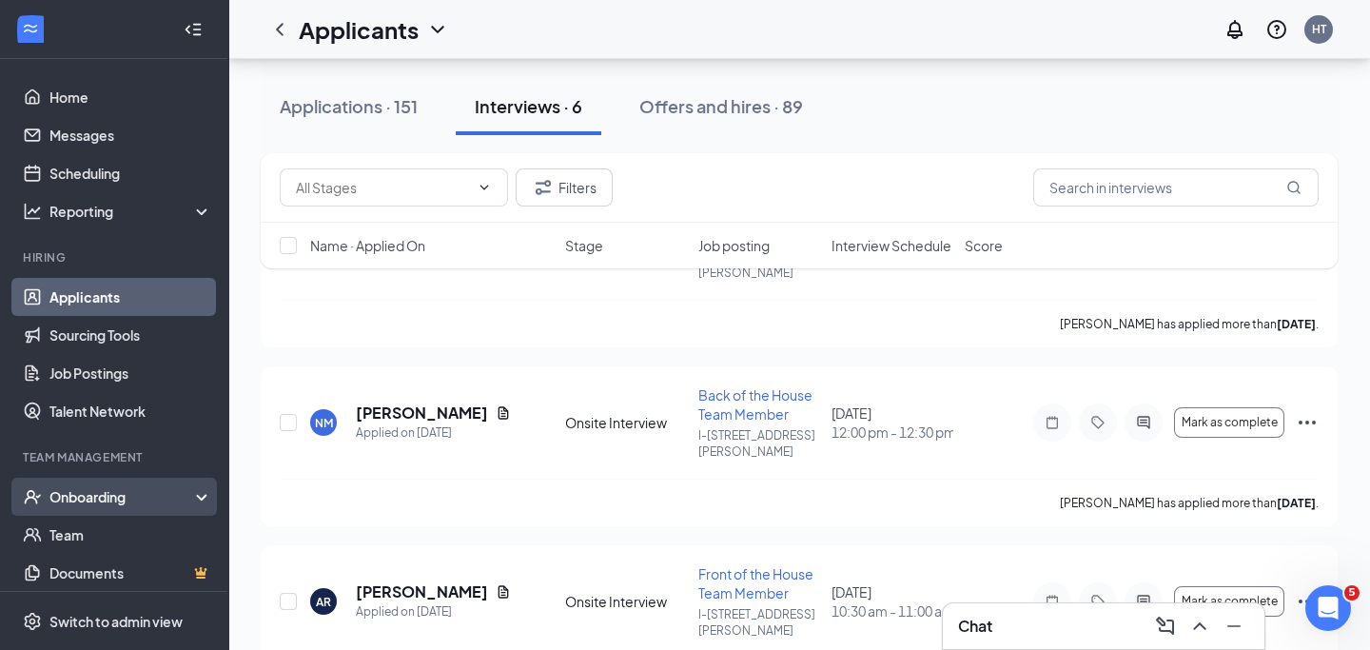
click at [111, 502] on div "Onboarding" at bounding box center [122, 496] width 147 height 19
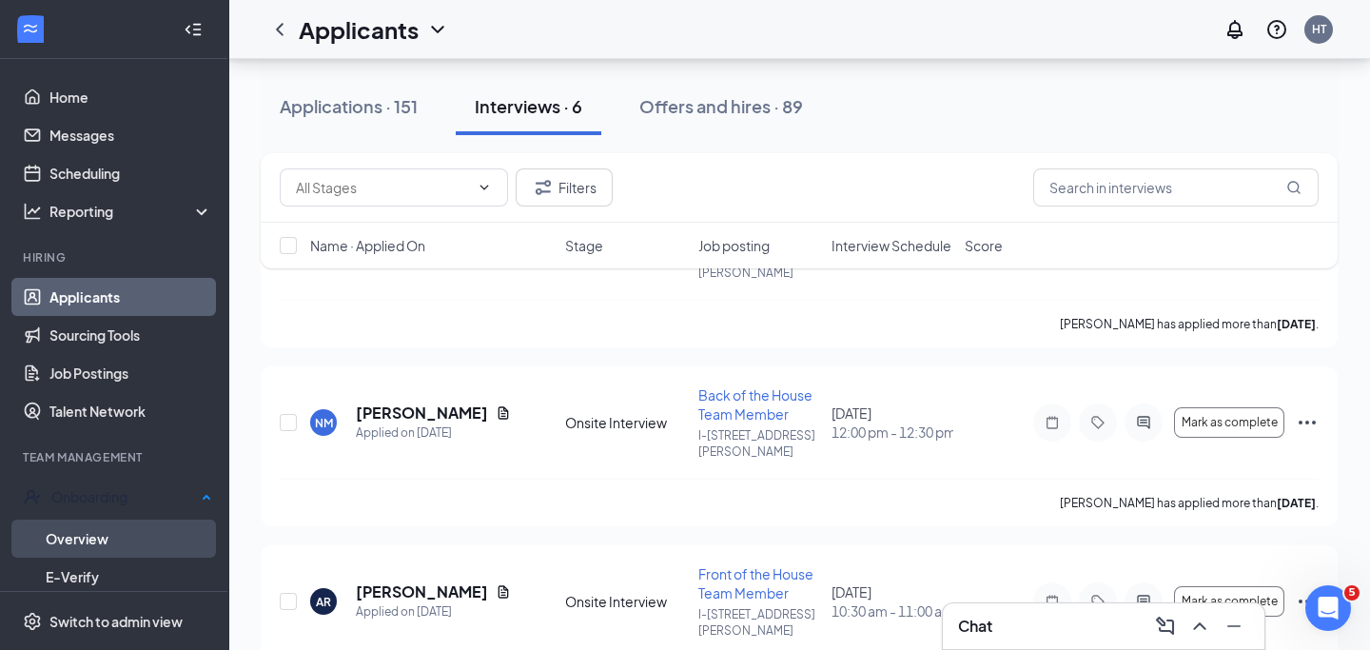
click at [108, 531] on link "Overview" at bounding box center [129, 538] width 167 height 38
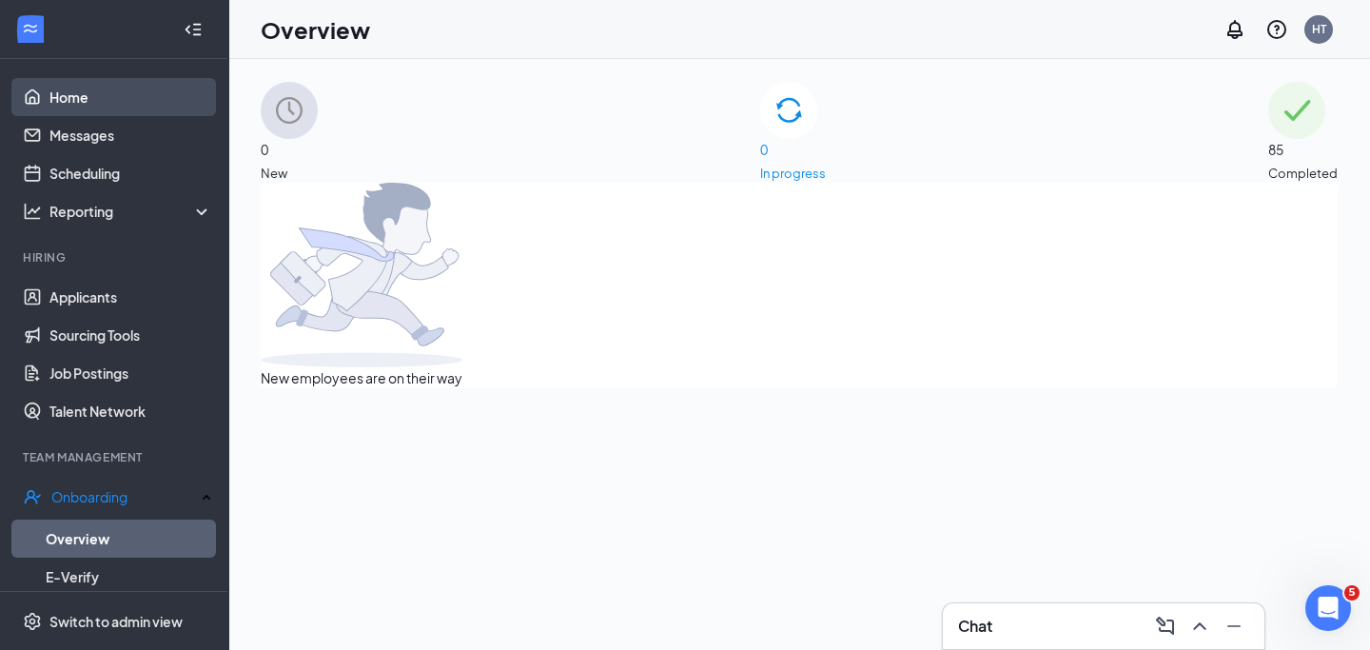
click at [123, 89] on link "Home" at bounding box center [130, 97] width 163 height 38
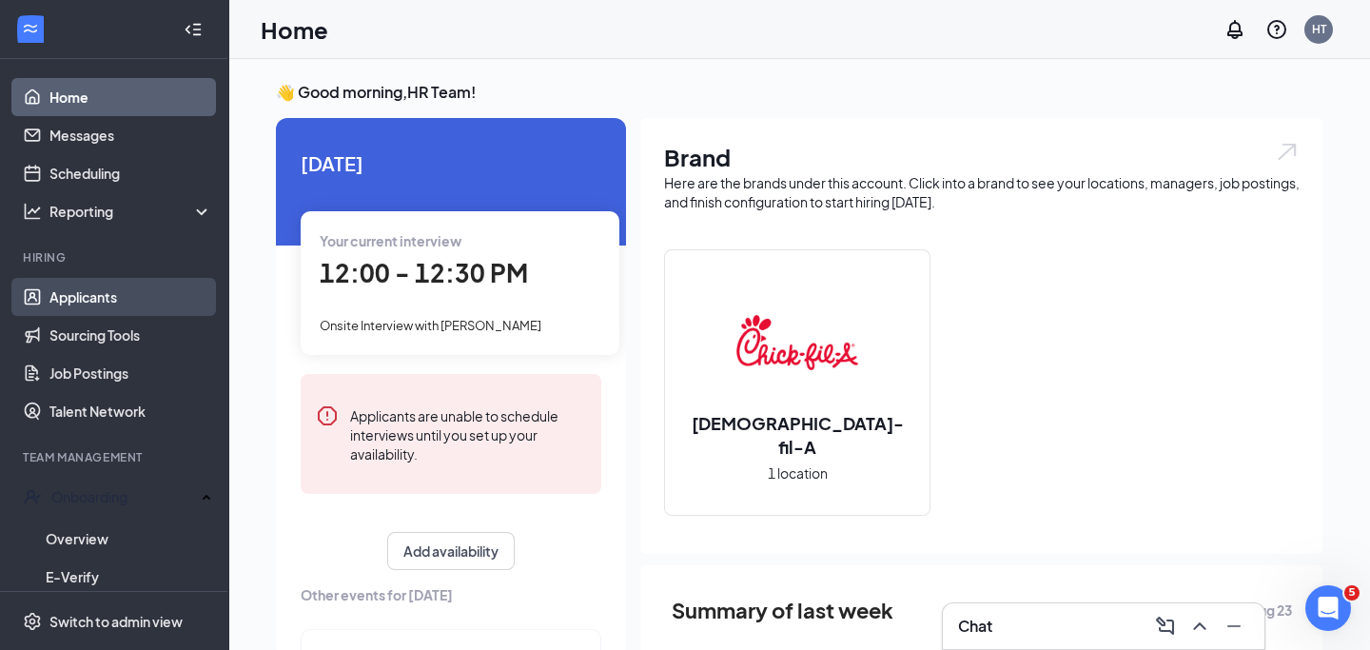
click at [101, 296] on link "Applicants" at bounding box center [130, 297] width 163 height 38
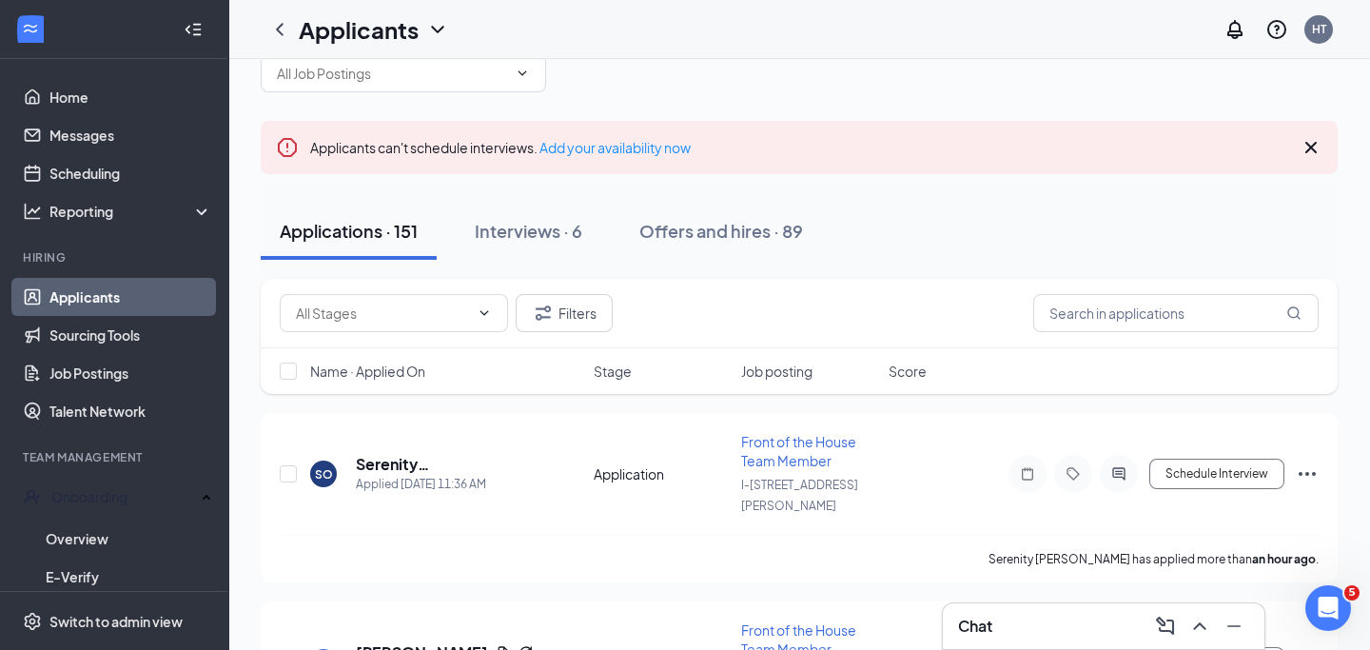
scroll to position [67, 0]
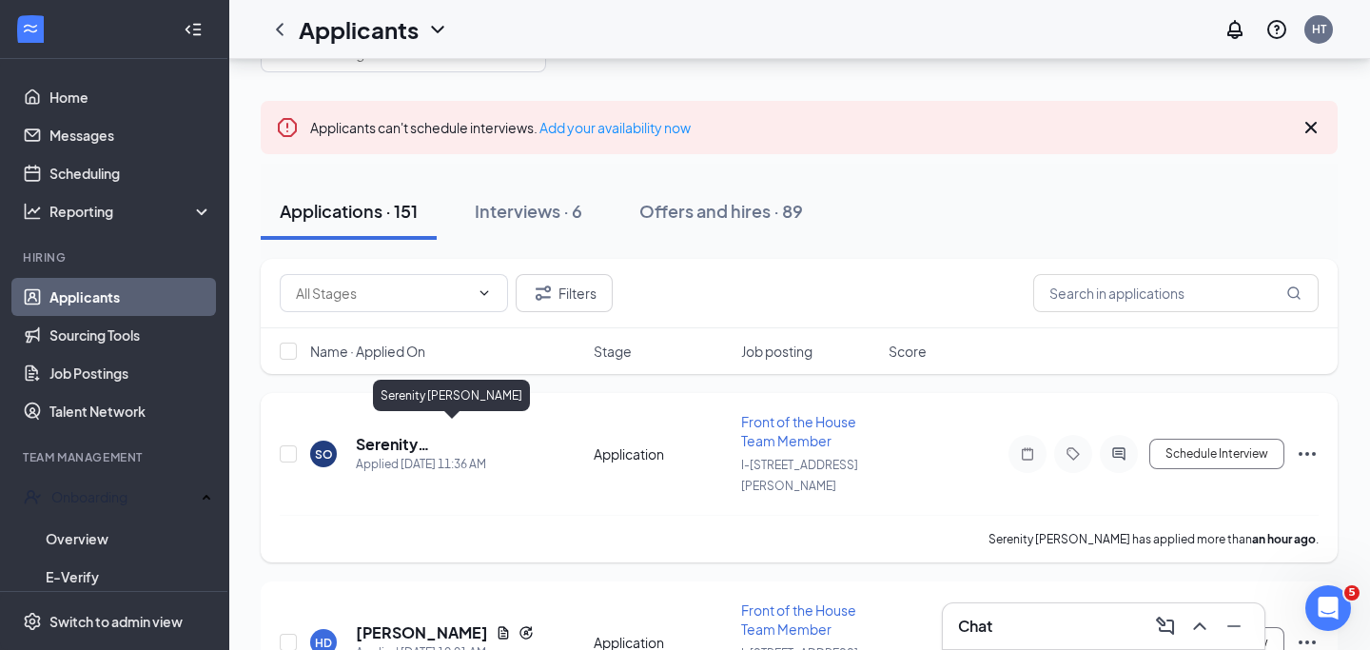
click at [446, 434] on h5 "Serenity Olvera-camargo" at bounding box center [449, 444] width 186 height 21
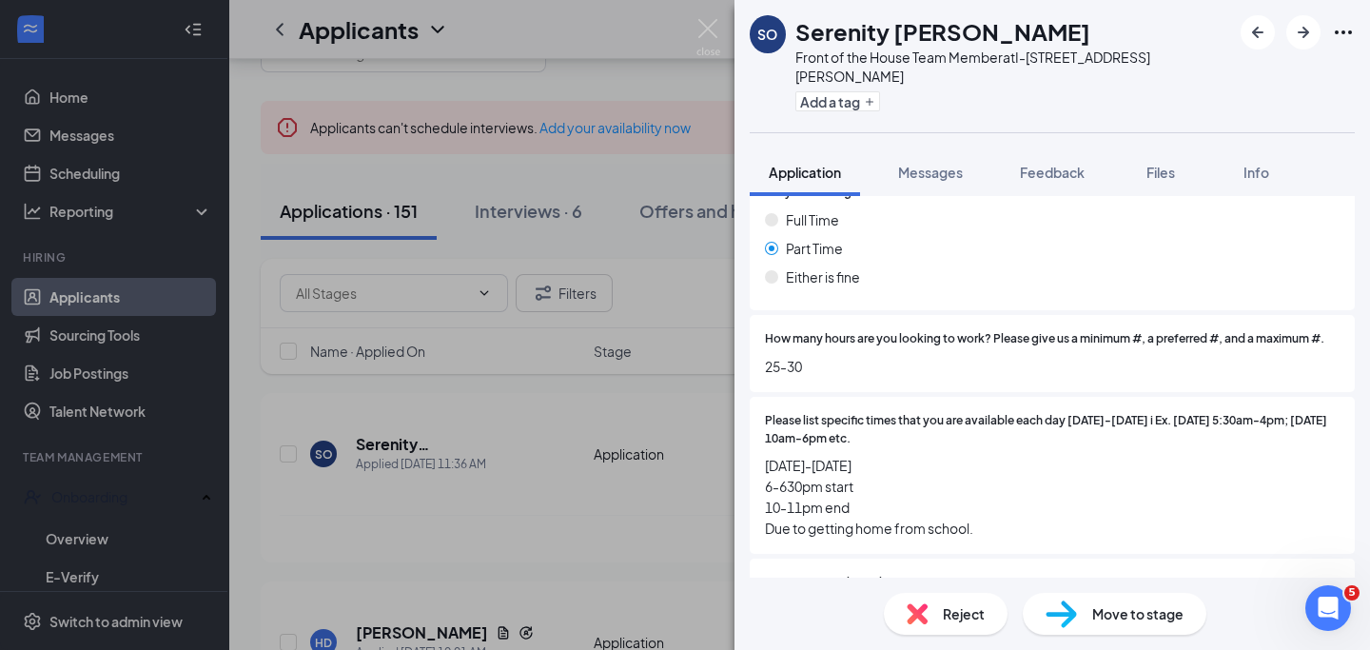
scroll to position [1288, 0]
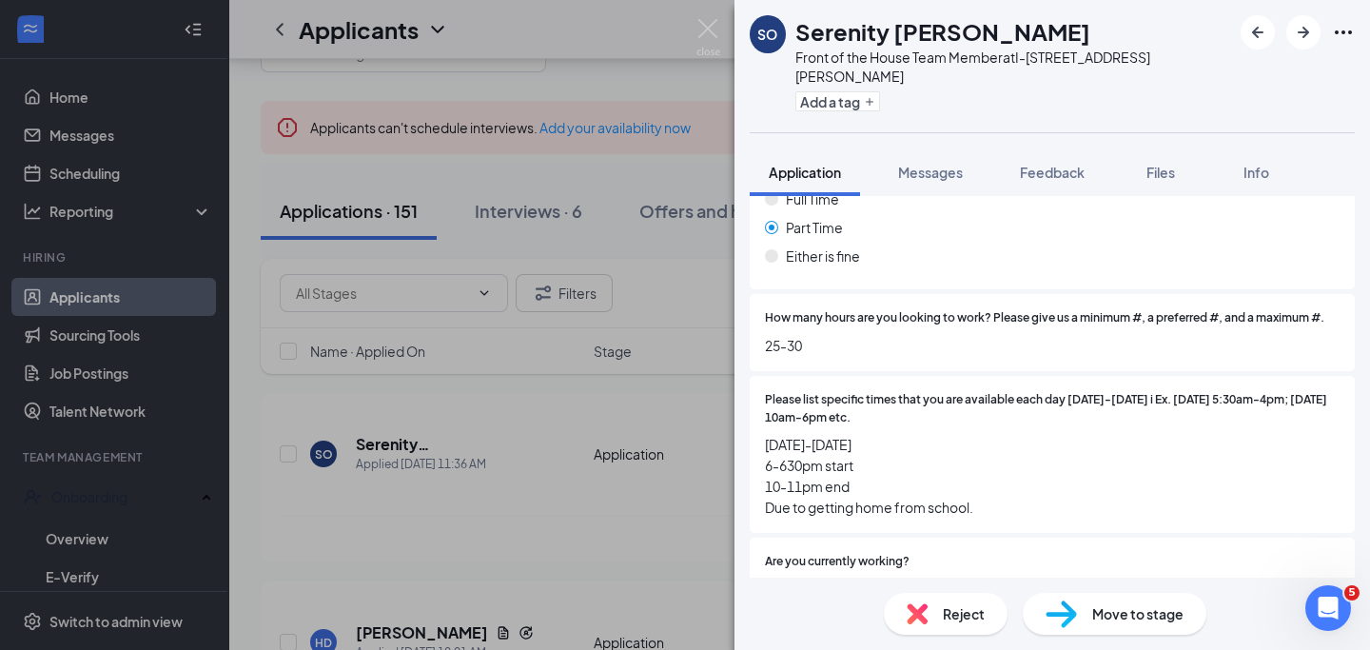
click at [966, 621] on span "Reject" at bounding box center [964, 613] width 42 height 21
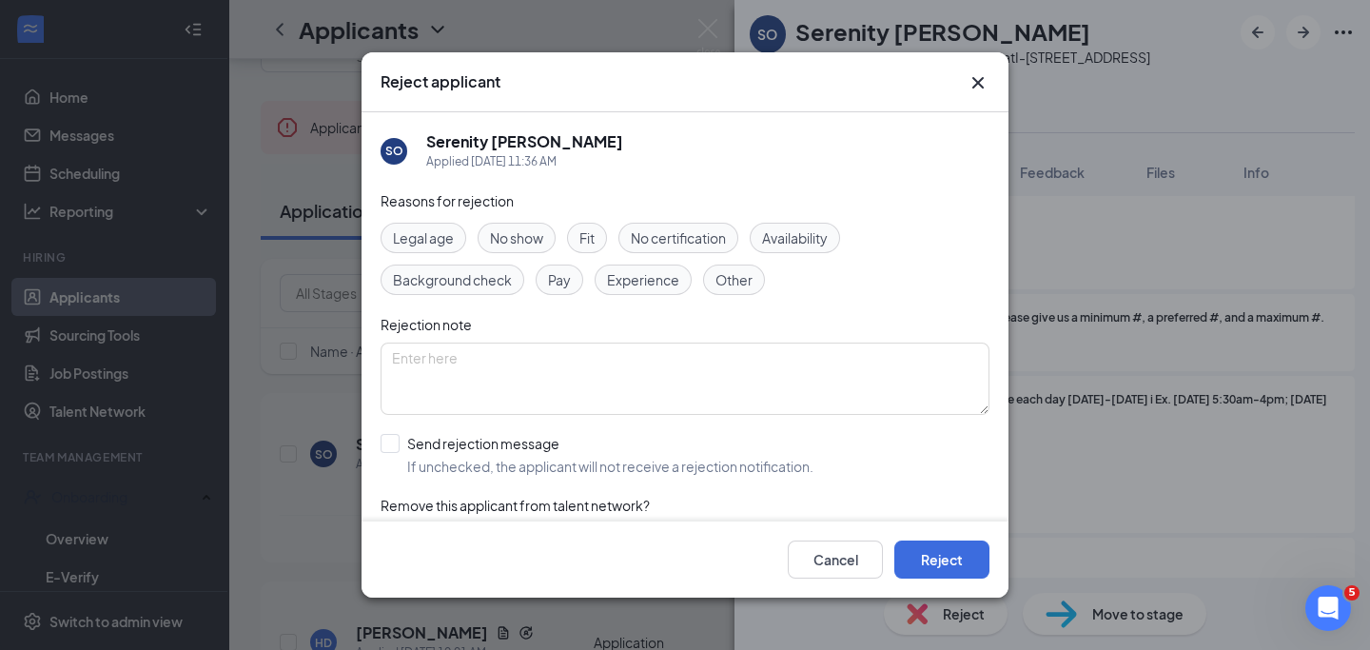
scroll to position [50, 0]
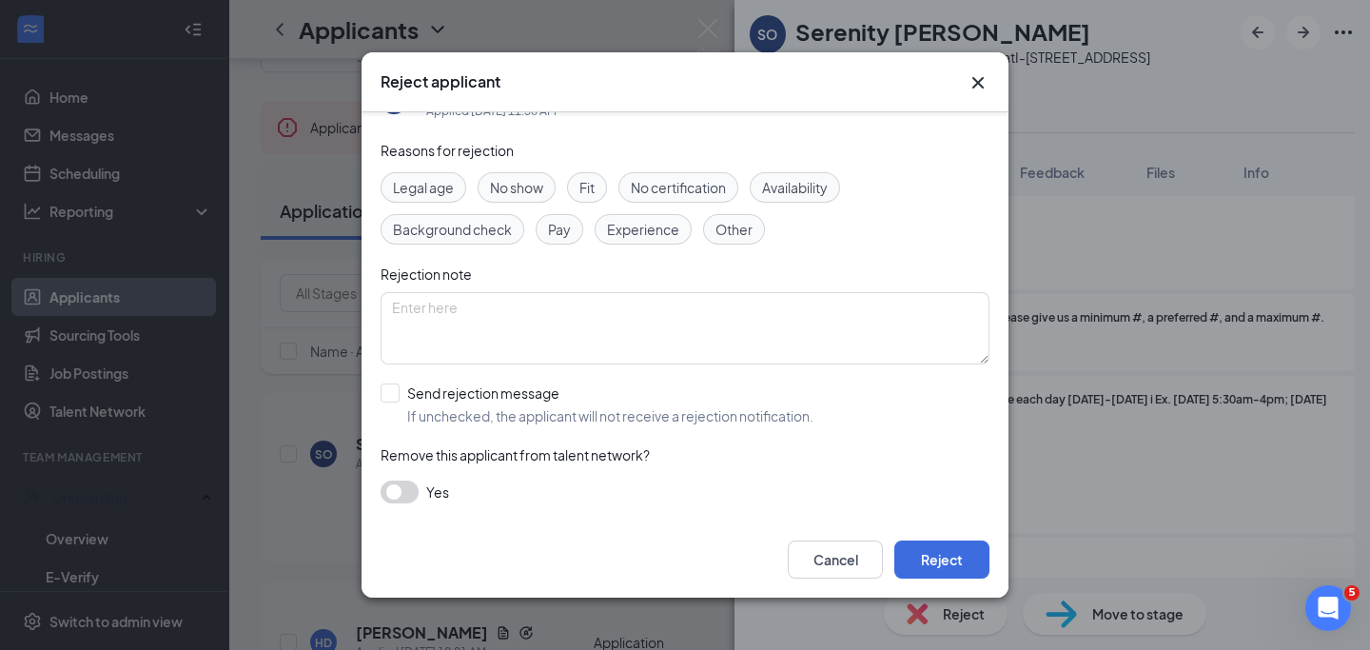
click at [419, 488] on div "Yes" at bounding box center [685, 491] width 609 height 23
click at [414, 493] on button "button" at bounding box center [400, 491] width 38 height 23
click at [954, 562] on button "Reject" at bounding box center [941, 559] width 95 height 38
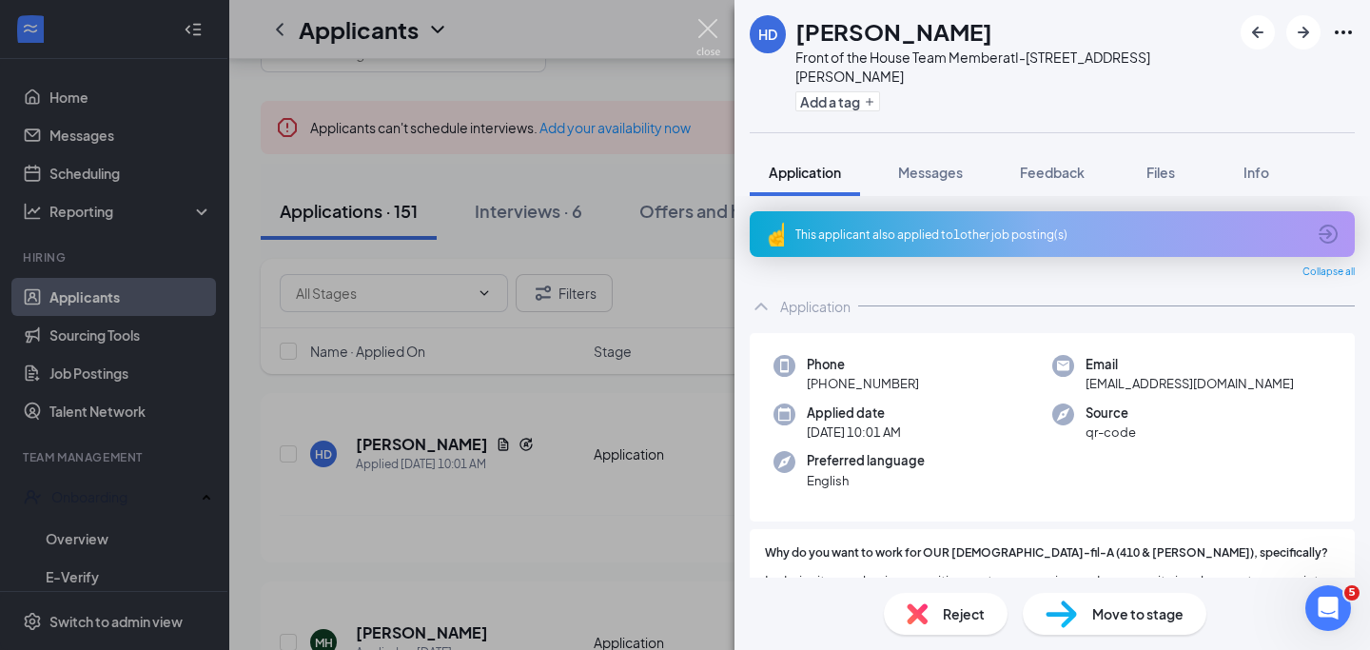
click at [708, 26] on img at bounding box center [708, 37] width 24 height 37
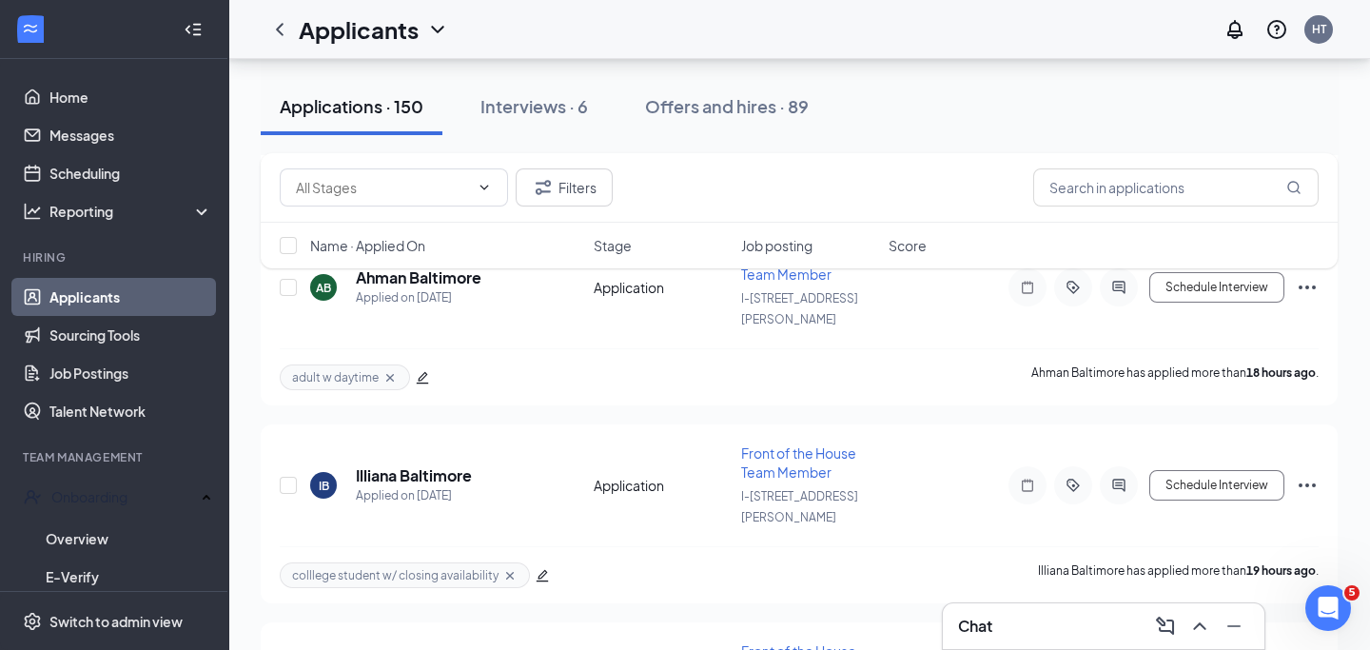
scroll to position [650, 0]
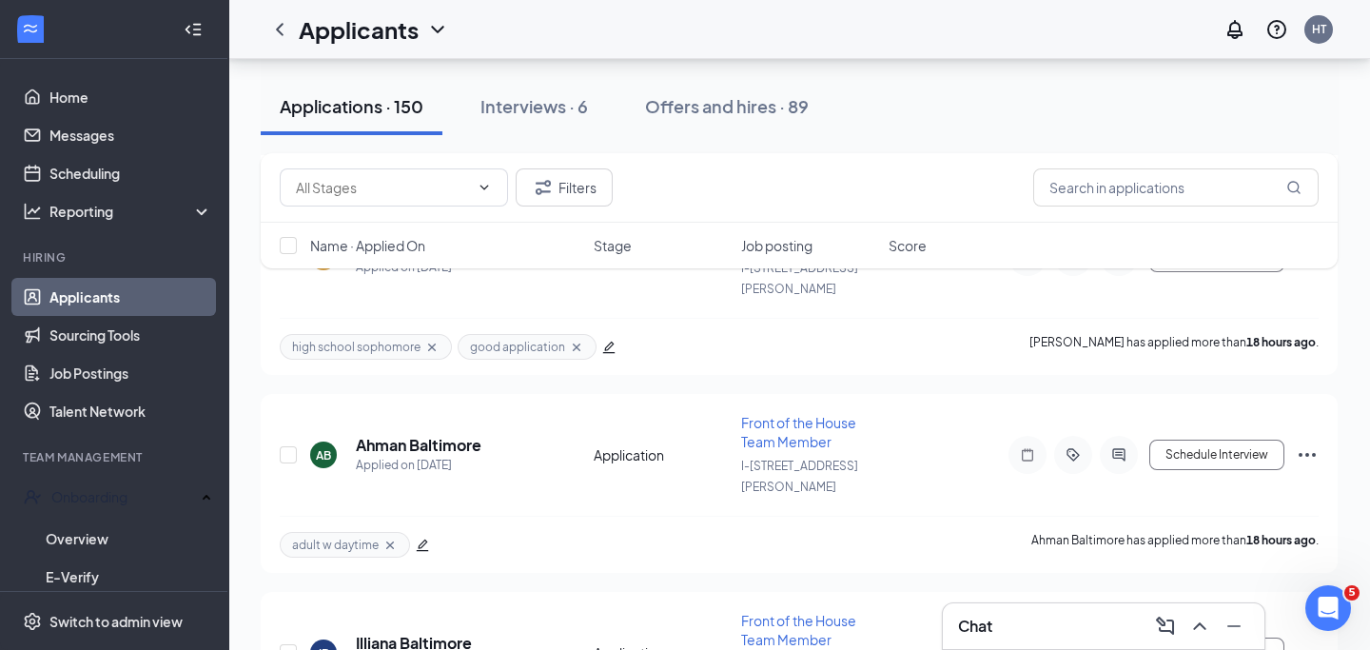
click at [98, 76] on ul "Home Messages Scheduling Reporting Hiring Applicants Sourcing Tools Job Posting…" at bounding box center [113, 426] width 227 height 735
click at [101, 83] on link "Home" at bounding box center [130, 97] width 163 height 38
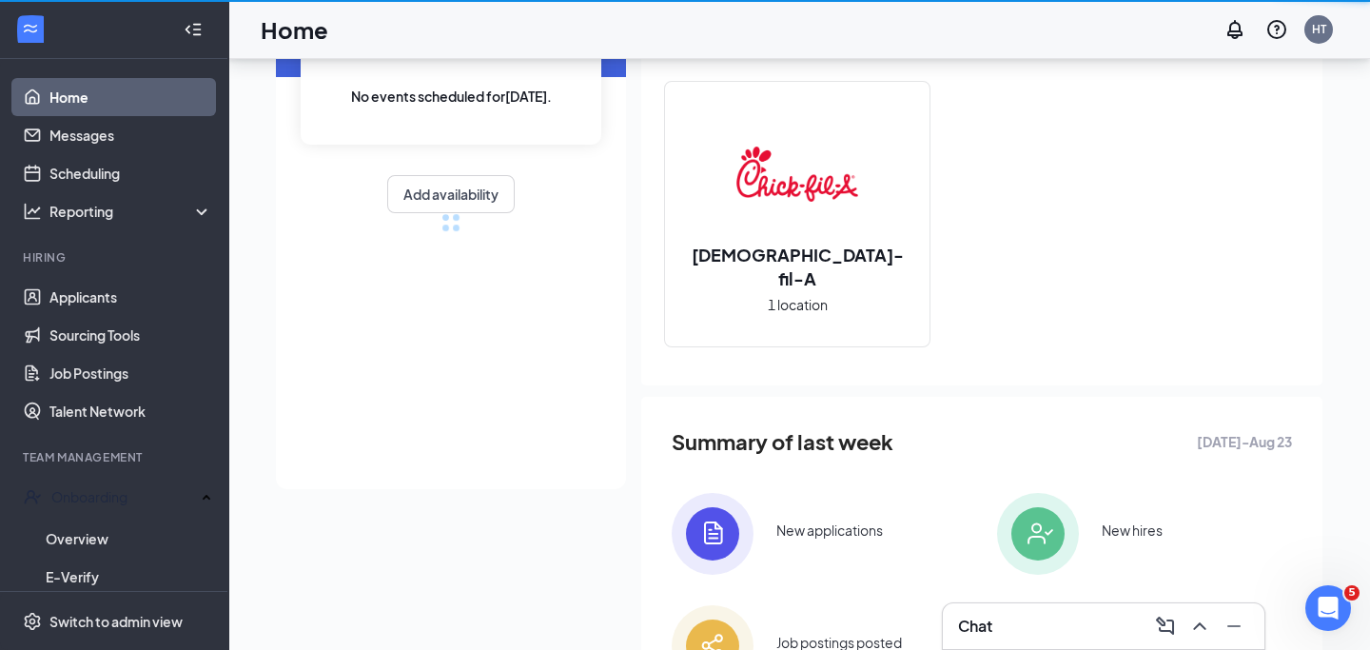
scroll to position [279, 0]
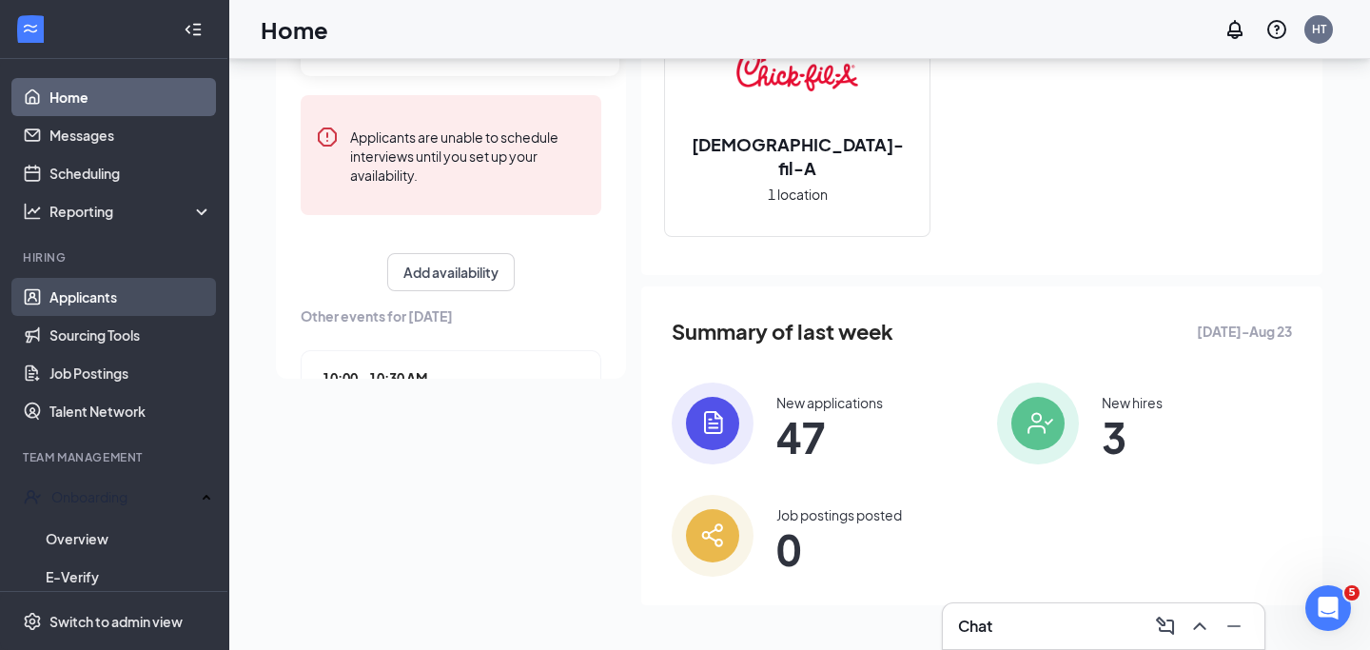
click at [71, 286] on link "Applicants" at bounding box center [130, 297] width 163 height 38
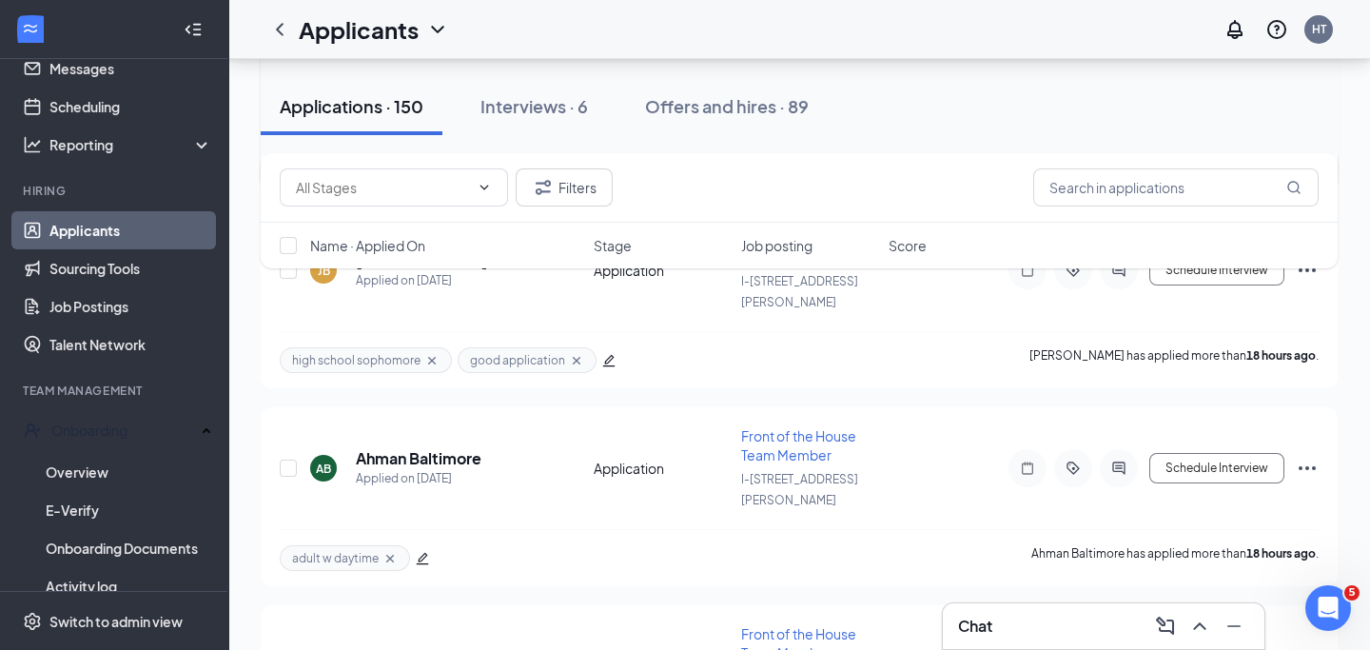
scroll to position [448, 0]
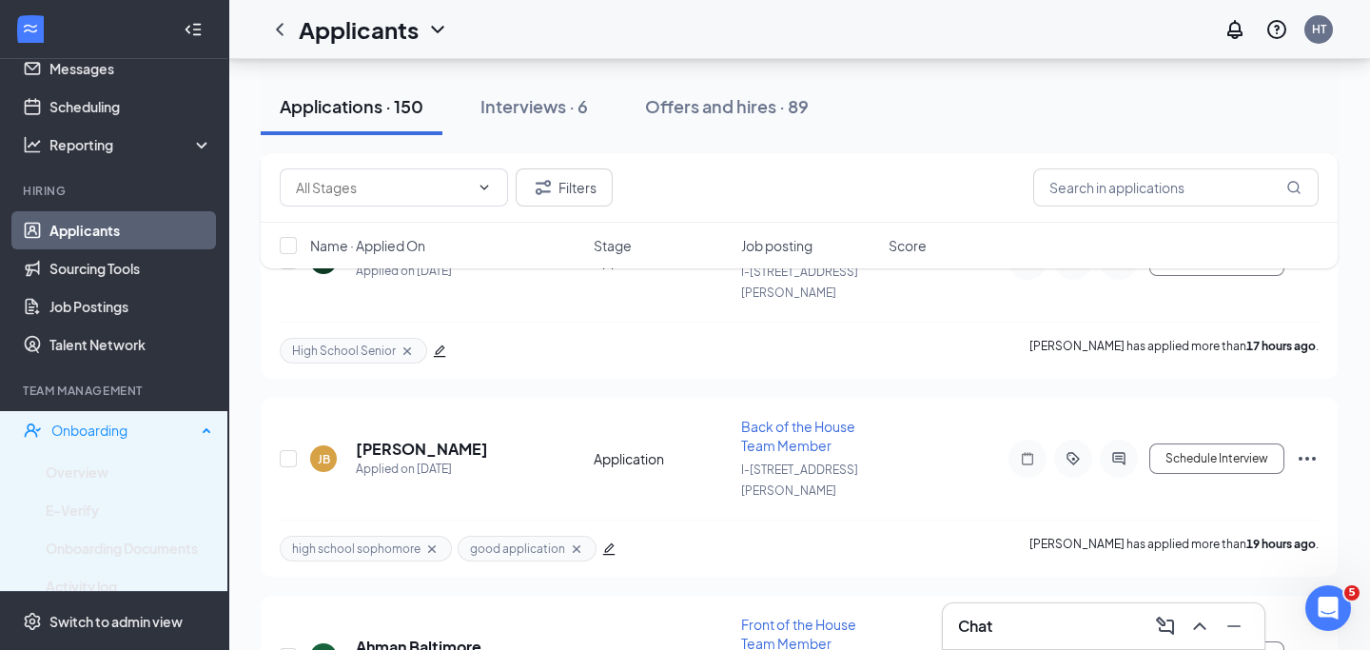
click at [119, 423] on div "Onboarding" at bounding box center [123, 430] width 145 height 19
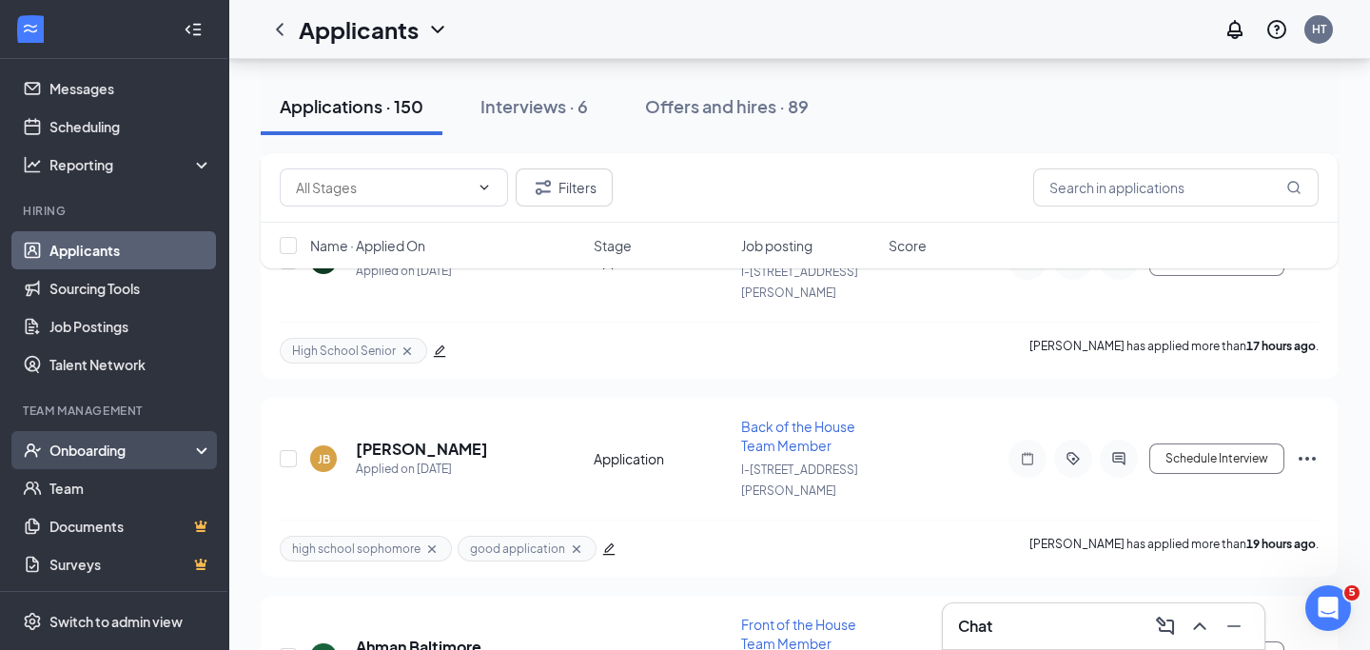
click at [118, 443] on div "Onboarding" at bounding box center [122, 450] width 147 height 19
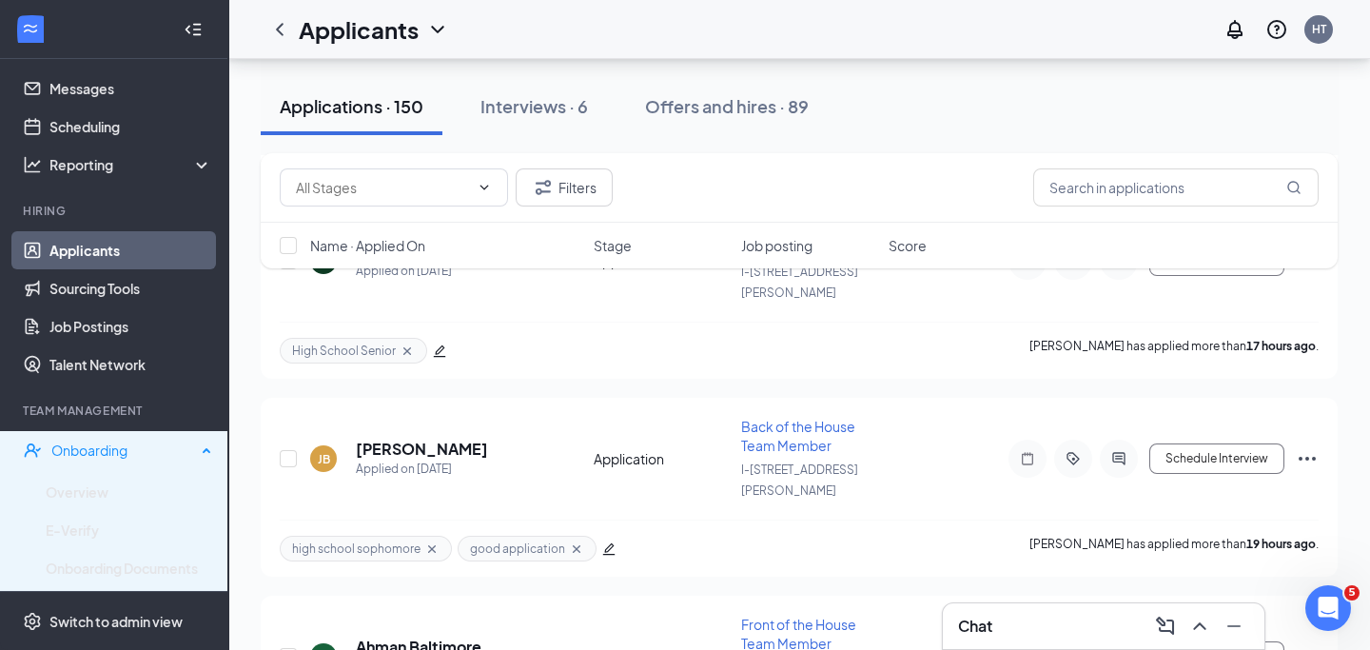
scroll to position [67, 0]
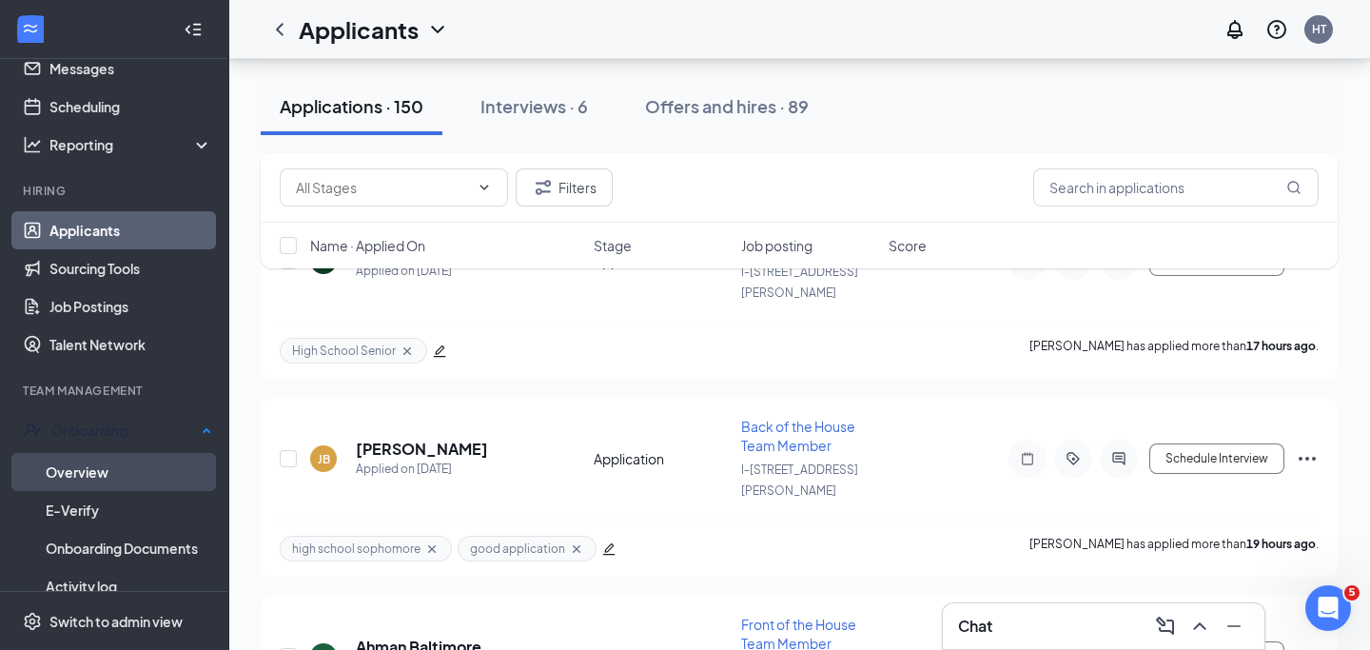
click at [116, 462] on link "Overview" at bounding box center [129, 472] width 167 height 38
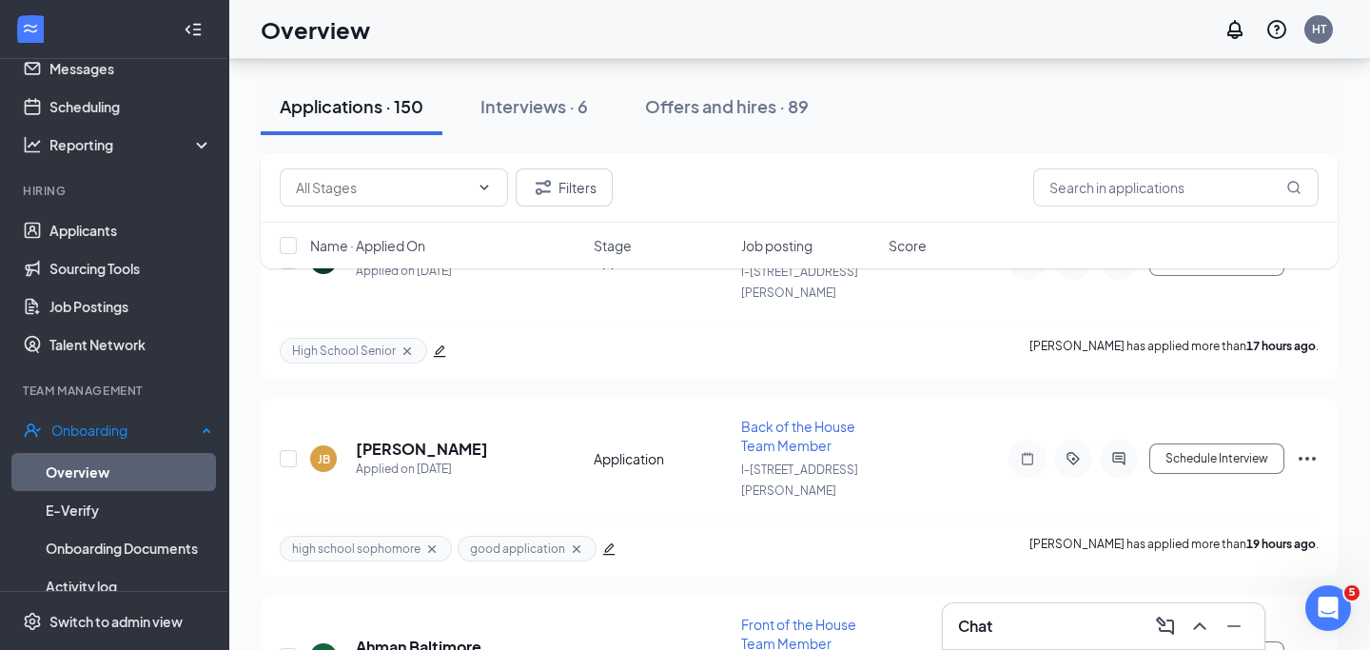
scroll to position [86, 0]
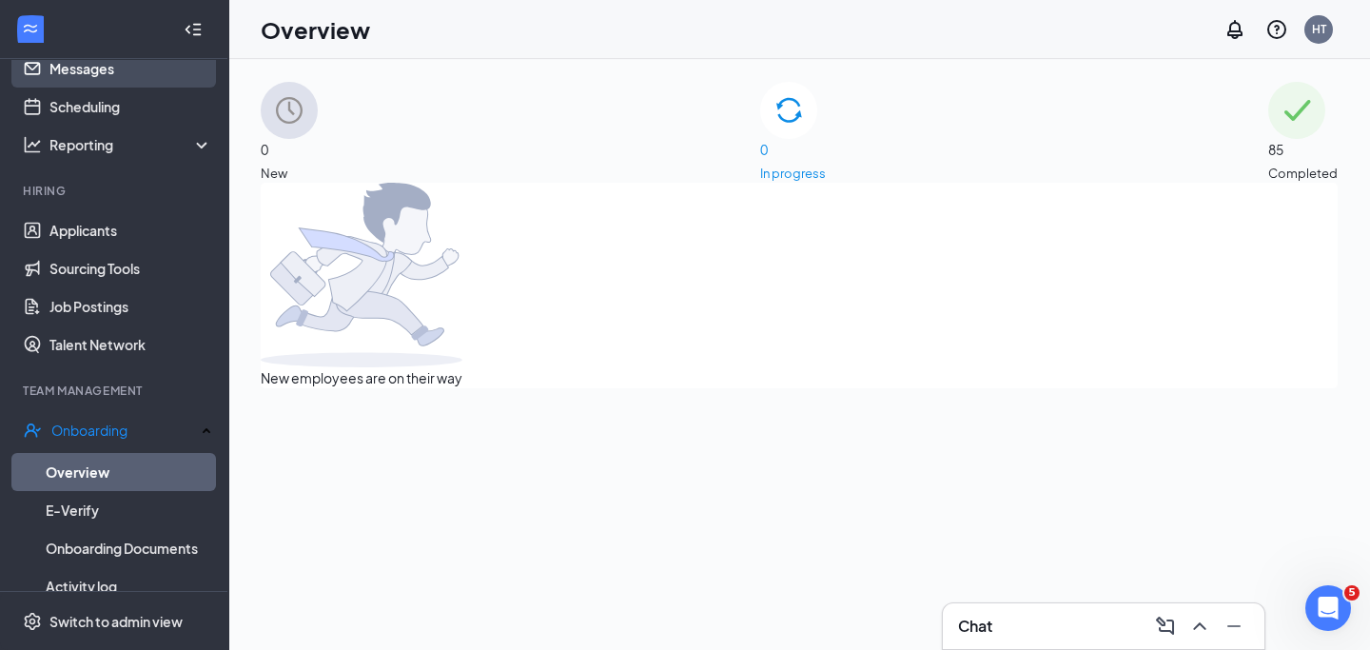
click at [118, 73] on link "Messages" at bounding box center [130, 68] width 163 height 38
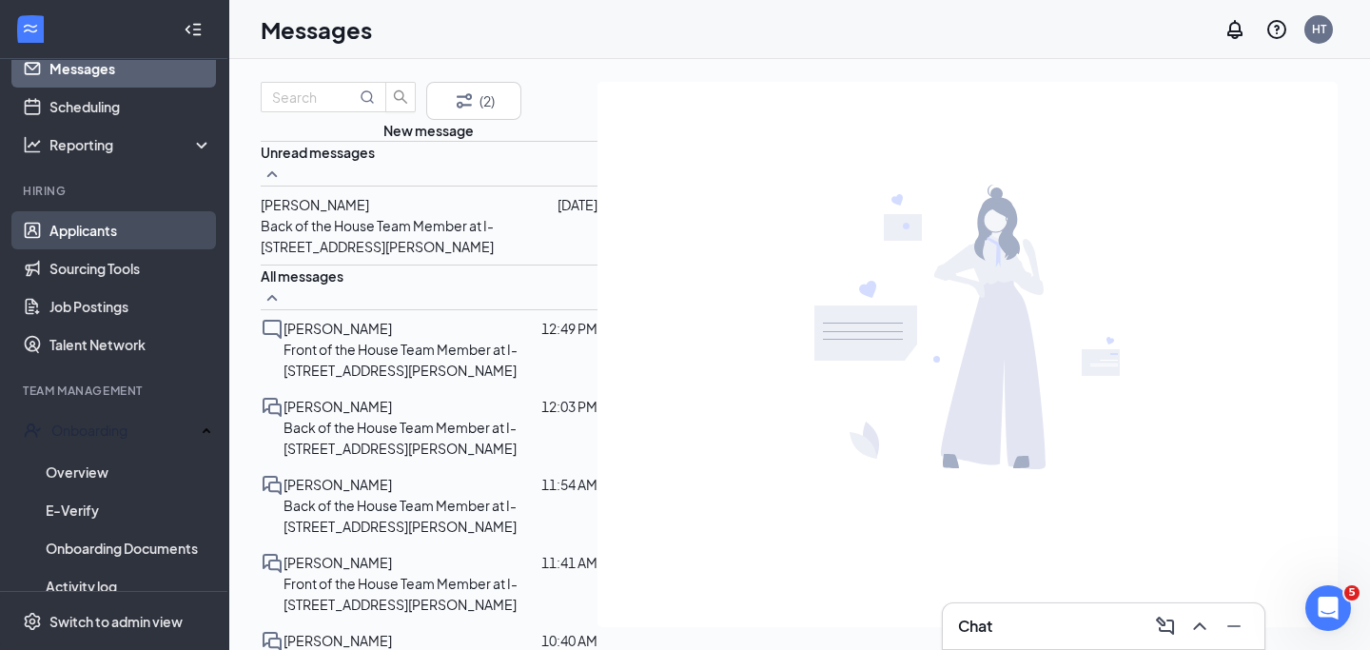
click at [119, 232] on link "Applicants" at bounding box center [130, 230] width 163 height 38
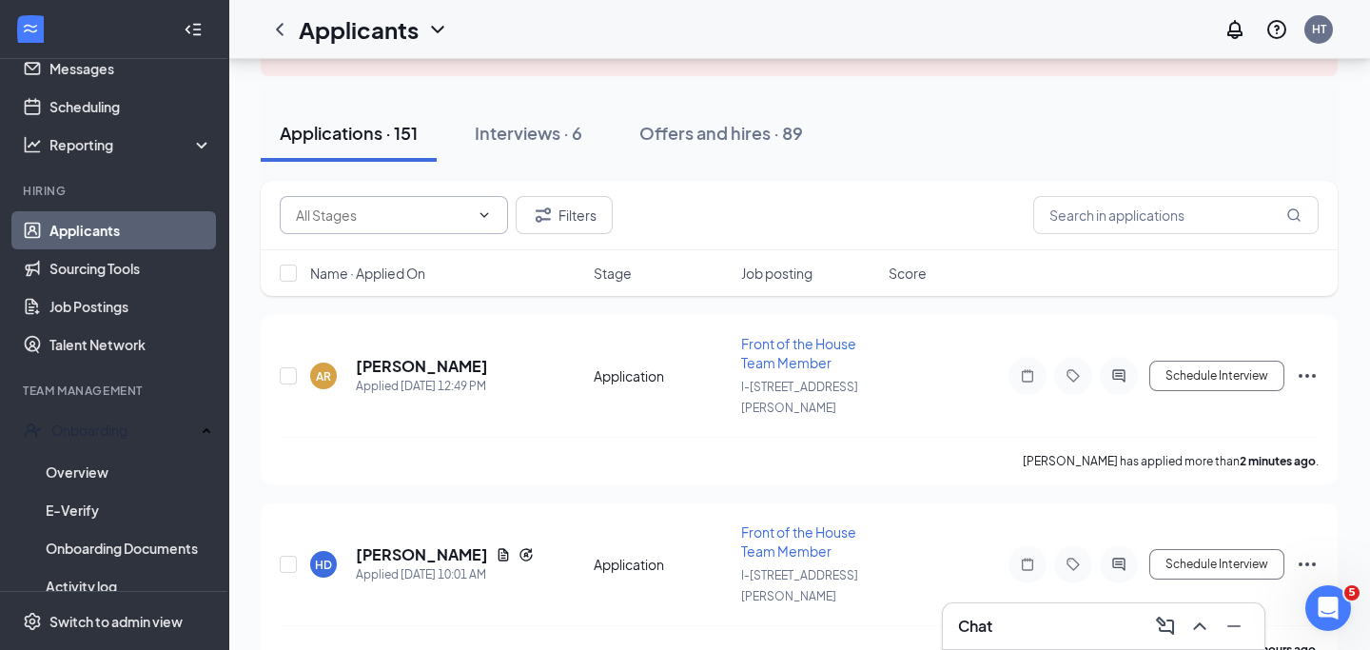
scroll to position [147, 0]
click at [408, 354] on h5 "Ashley Robledo" at bounding box center [422, 364] width 132 height 21
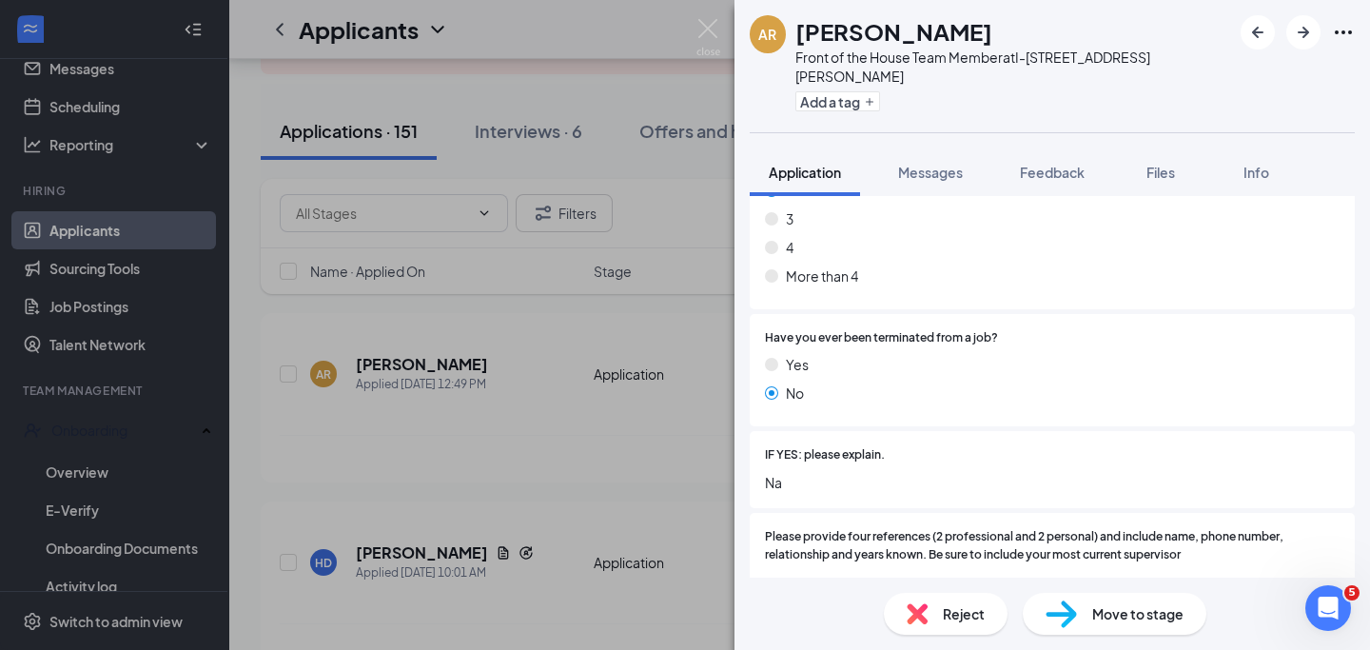
scroll to position [1784, 0]
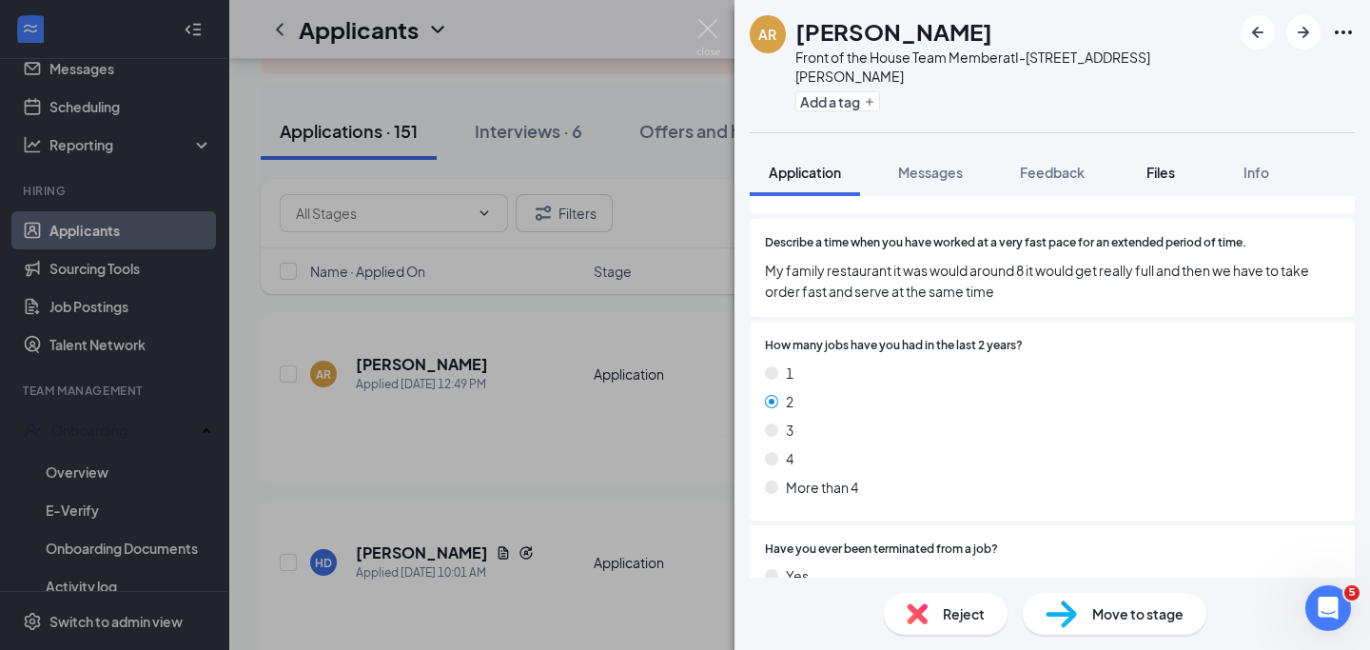
click at [1165, 164] on span "Files" at bounding box center [1161, 172] width 29 height 17
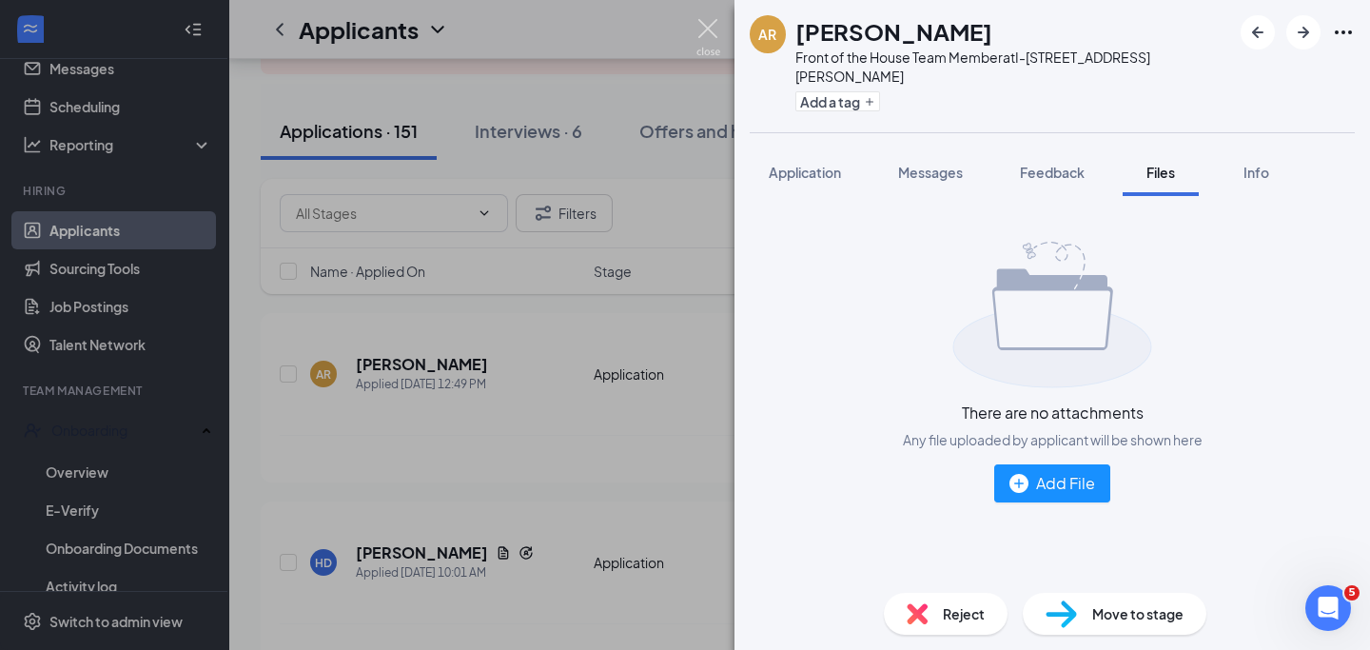
click at [705, 30] on img at bounding box center [708, 37] width 24 height 37
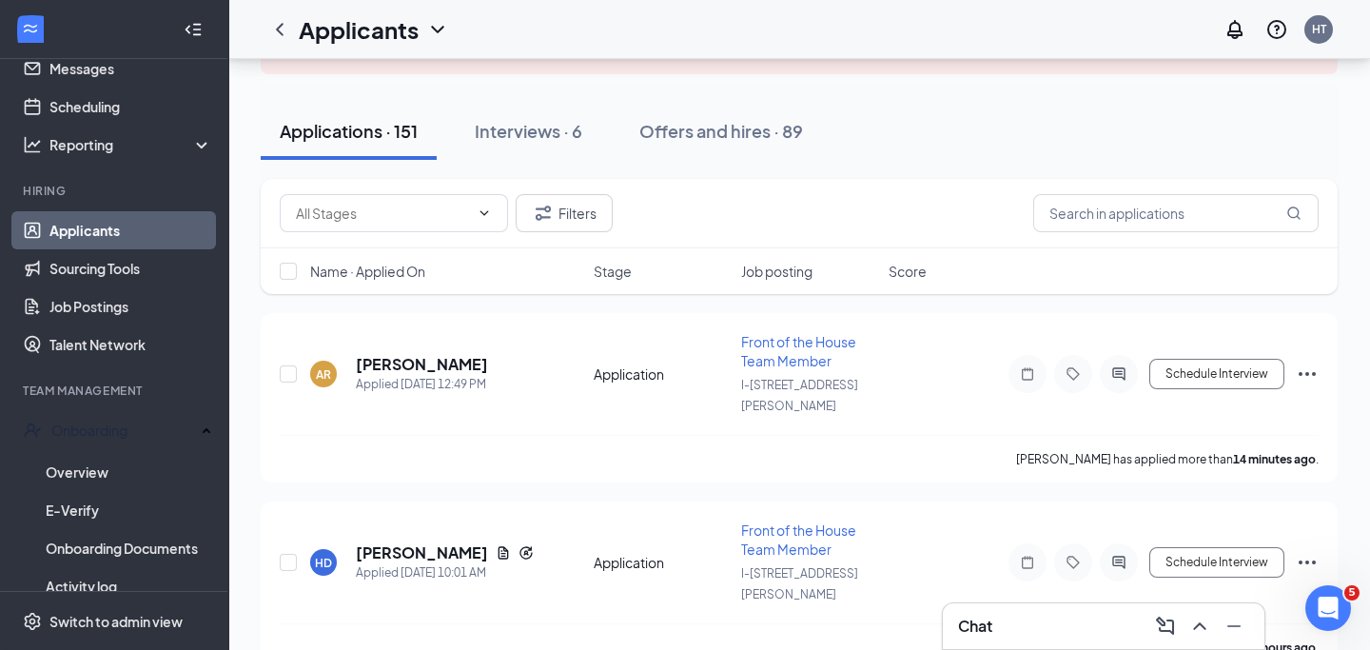
click at [119, 225] on link "Applicants" at bounding box center [130, 230] width 163 height 38
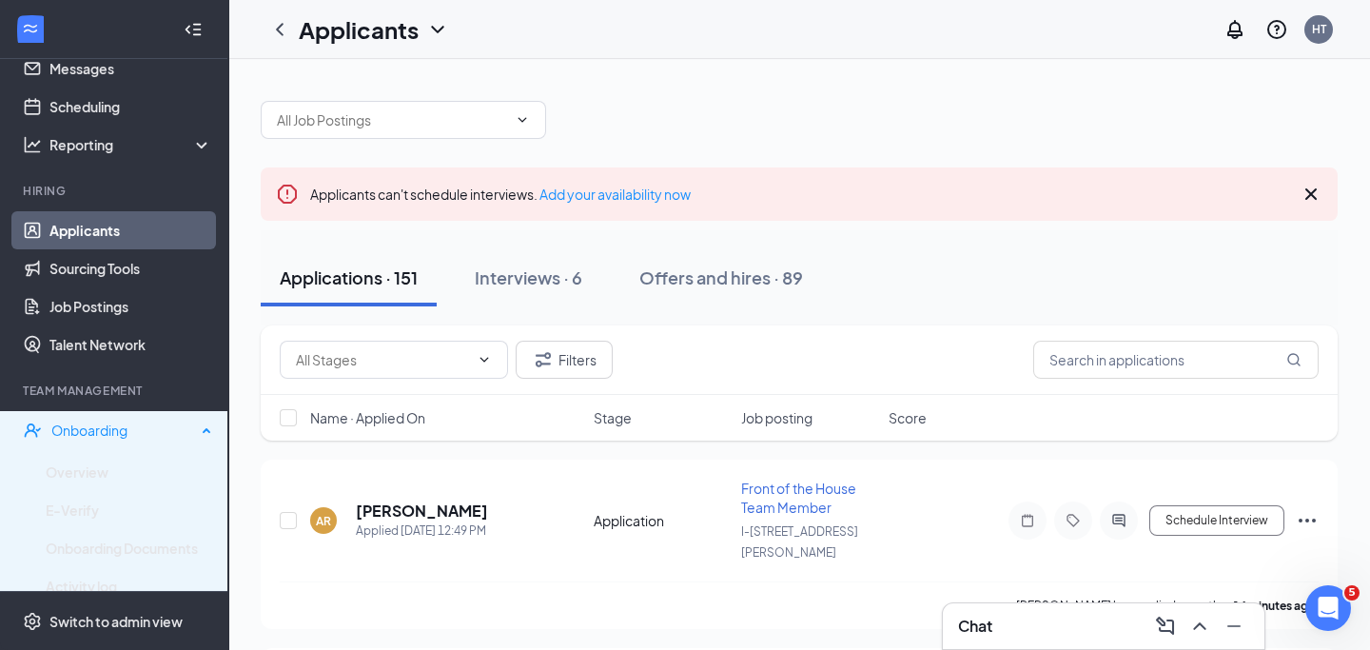
click at [77, 429] on div "Onboarding" at bounding box center [123, 430] width 145 height 19
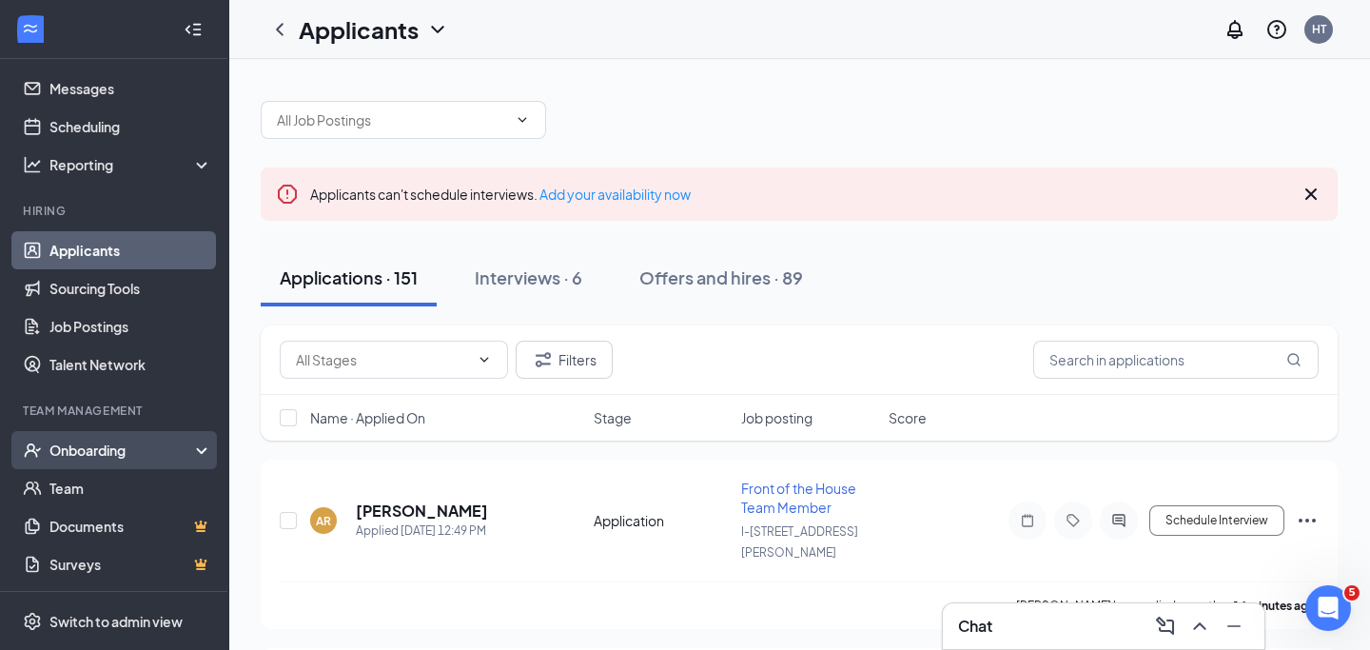
scroll to position [47, 0]
click at [81, 443] on div "Onboarding" at bounding box center [122, 450] width 147 height 19
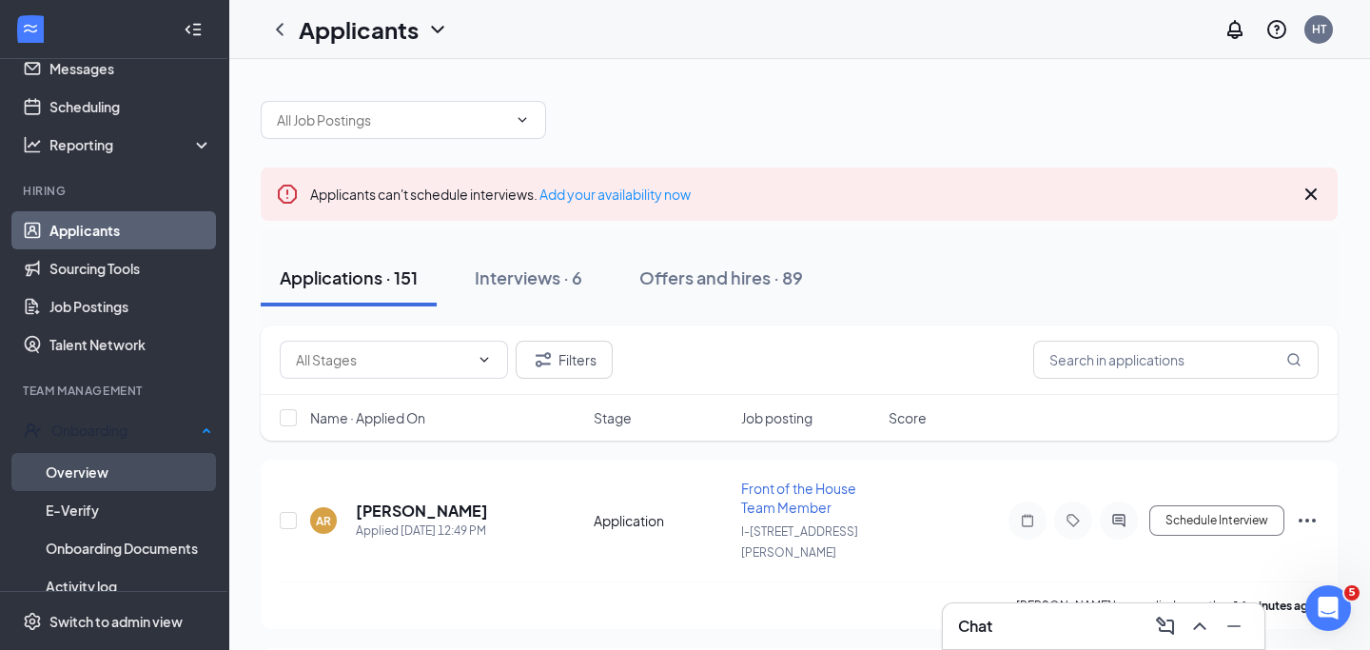
click at [84, 476] on link "Overview" at bounding box center [129, 472] width 167 height 38
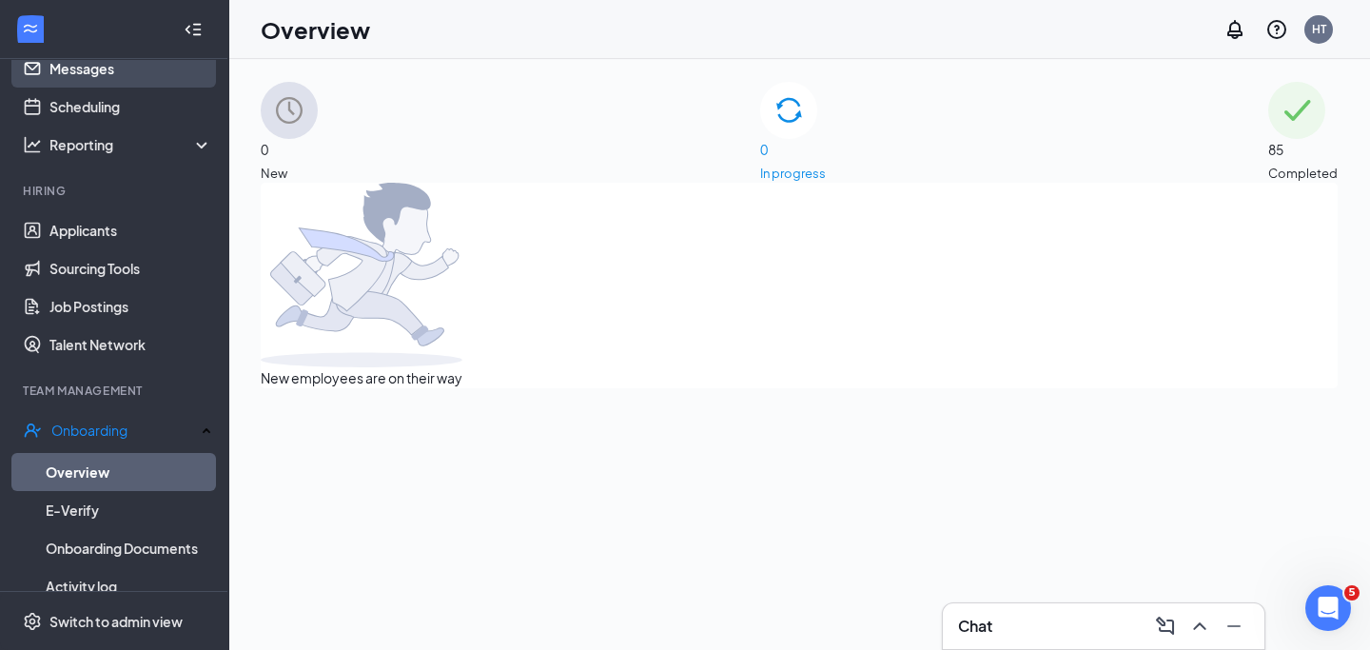
click at [100, 68] on link "Messages" at bounding box center [130, 68] width 163 height 38
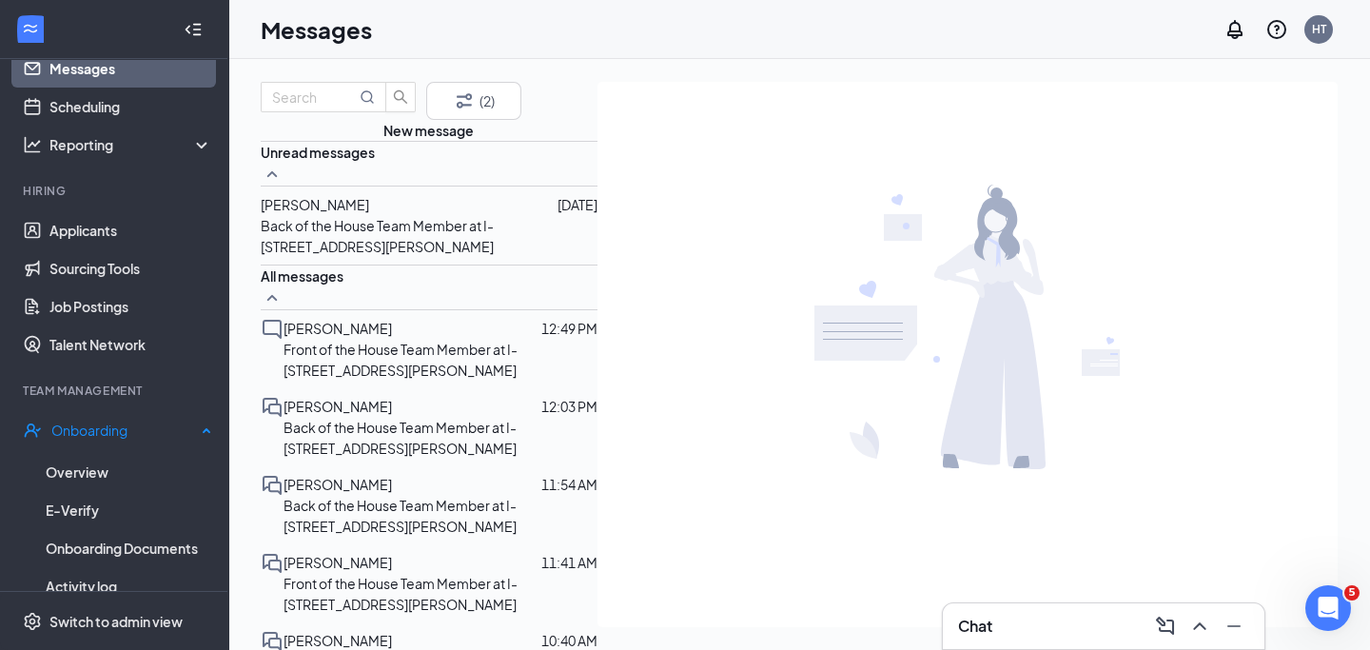
click at [103, 430] on div "Onboarding" at bounding box center [123, 430] width 145 height 19
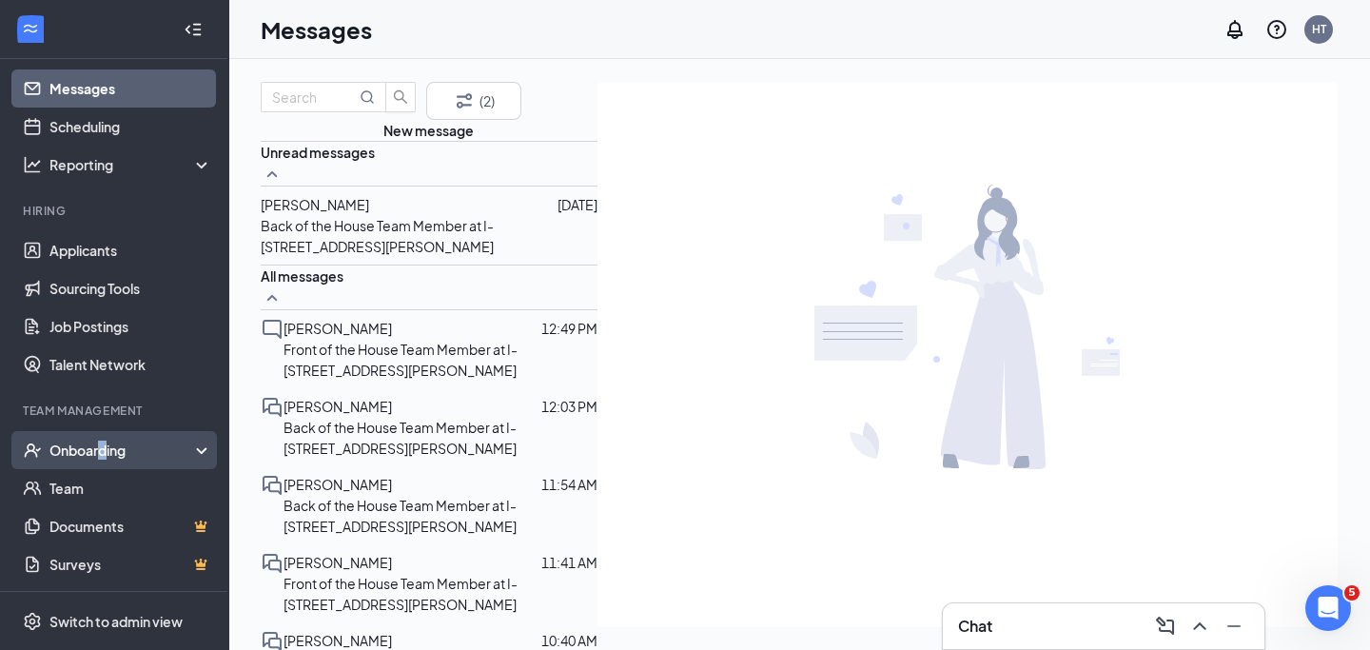
click at [104, 454] on div "Onboarding" at bounding box center [122, 450] width 147 height 19
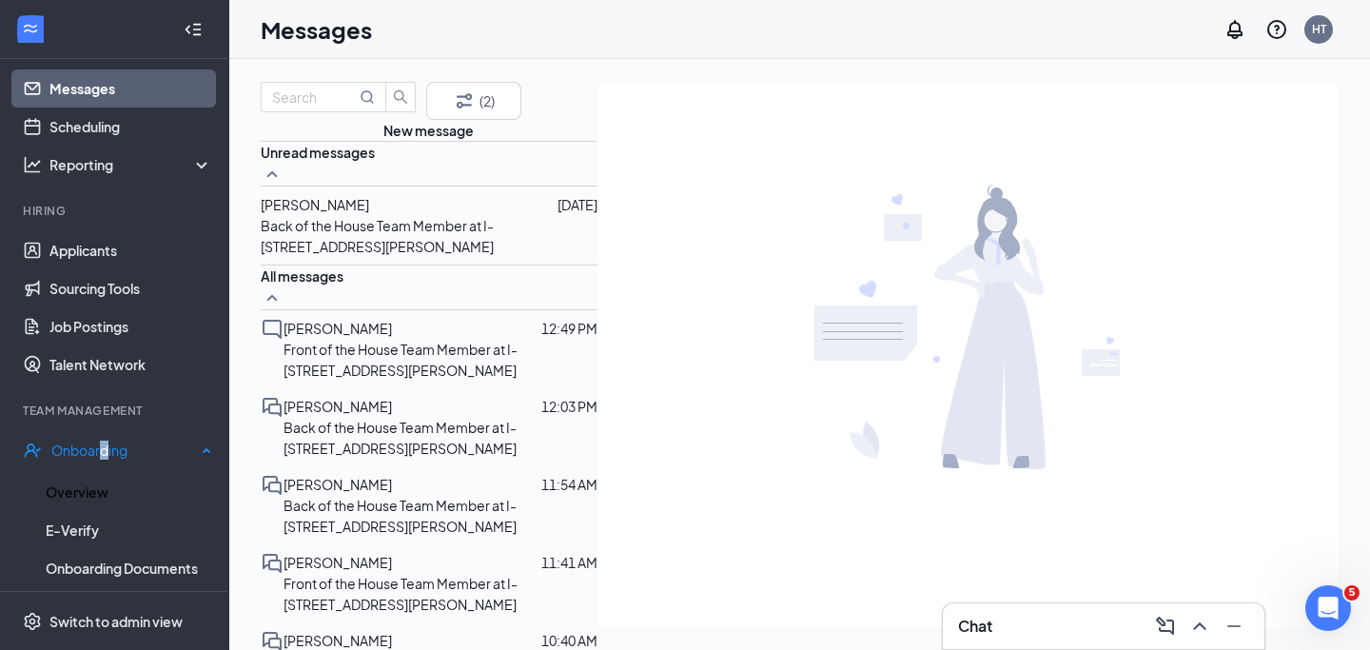
scroll to position [67, 0]
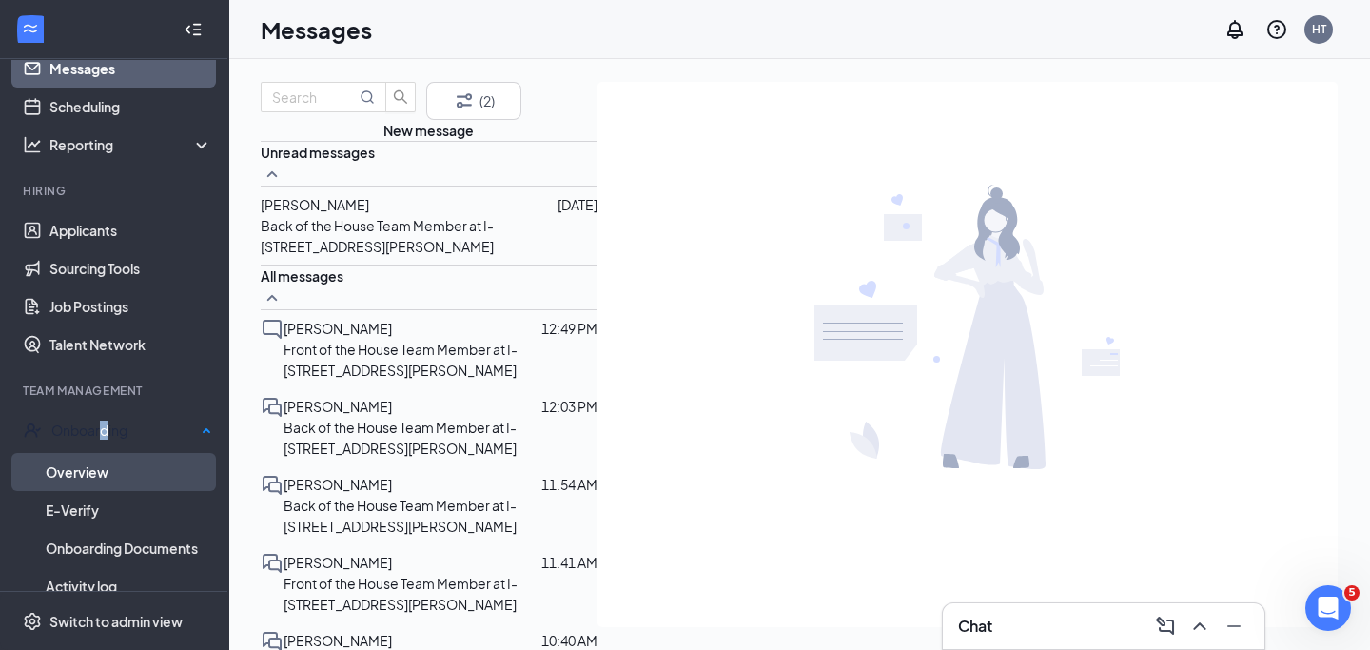
click at [104, 458] on link "Overview" at bounding box center [129, 472] width 167 height 38
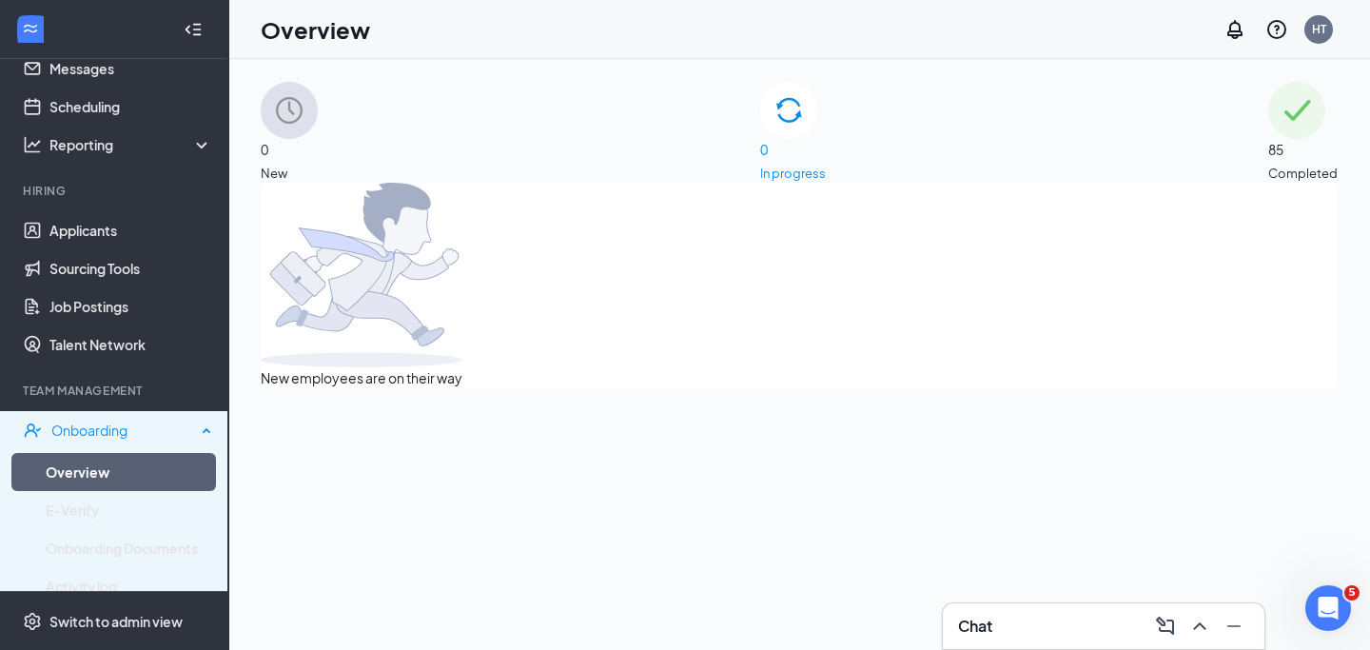
click at [62, 435] on div "Onboarding" at bounding box center [123, 430] width 145 height 19
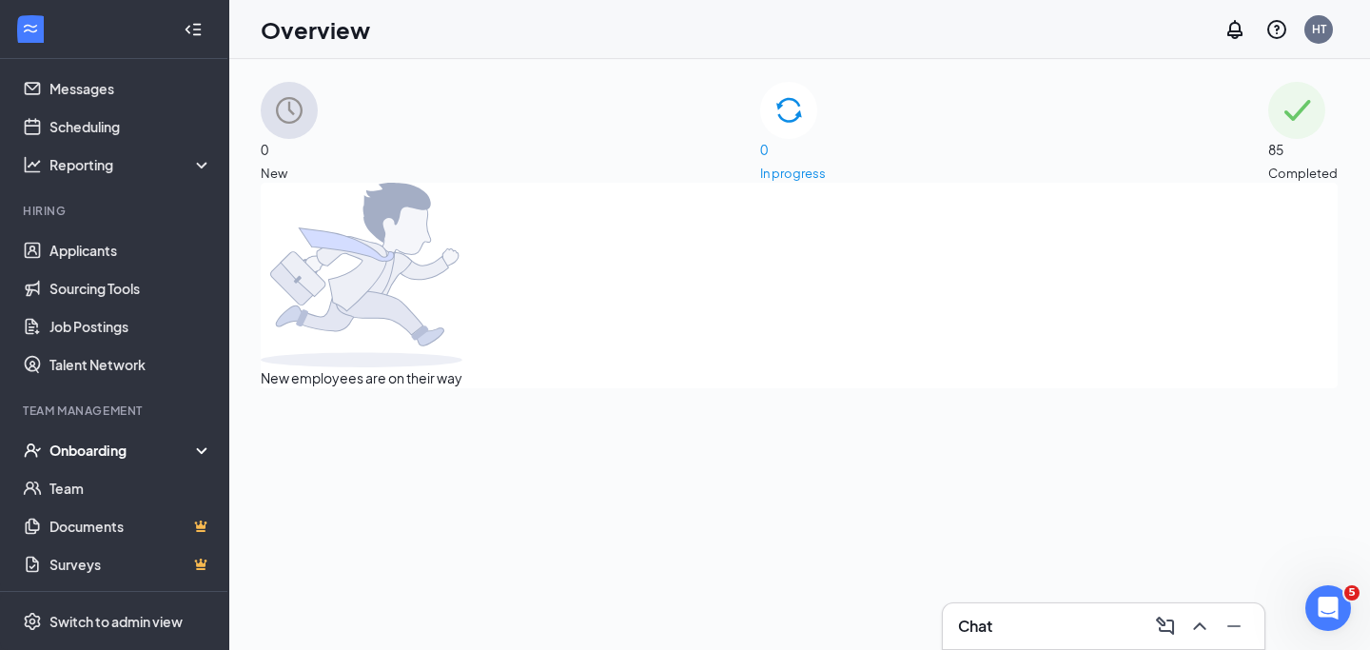
click at [62, 435] on div "Onboarding" at bounding box center [114, 450] width 228 height 38
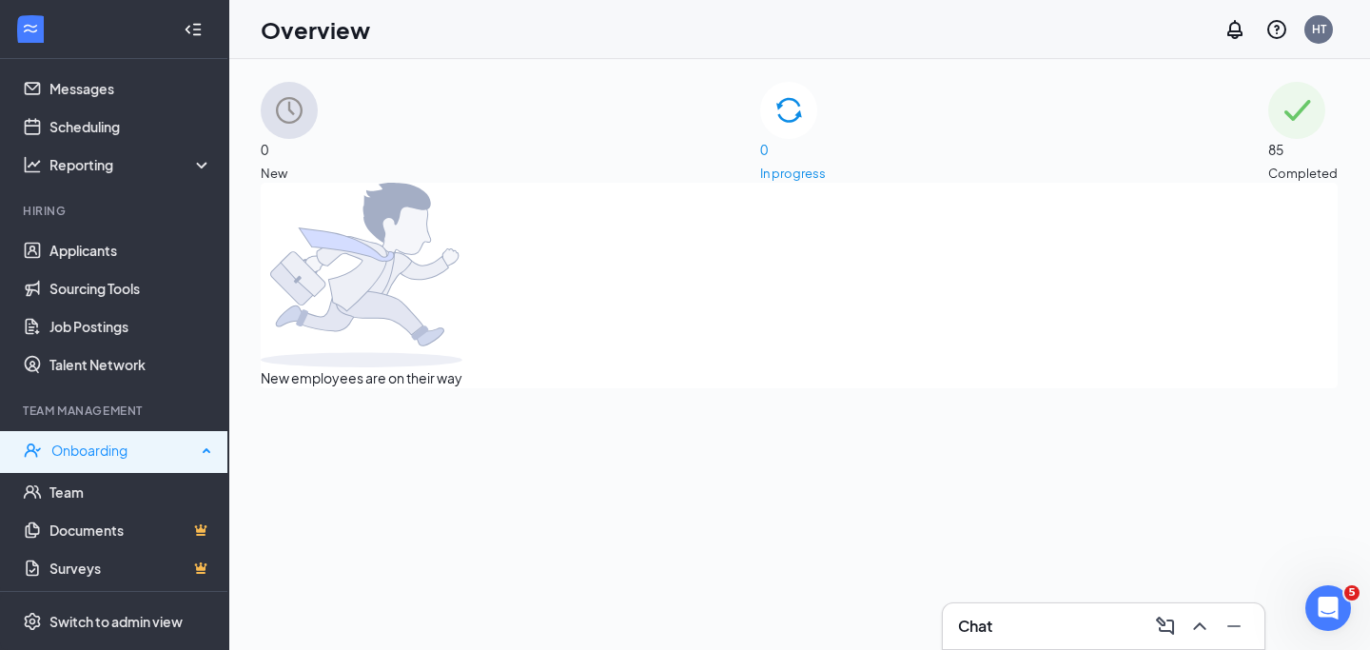
scroll to position [67, 0]
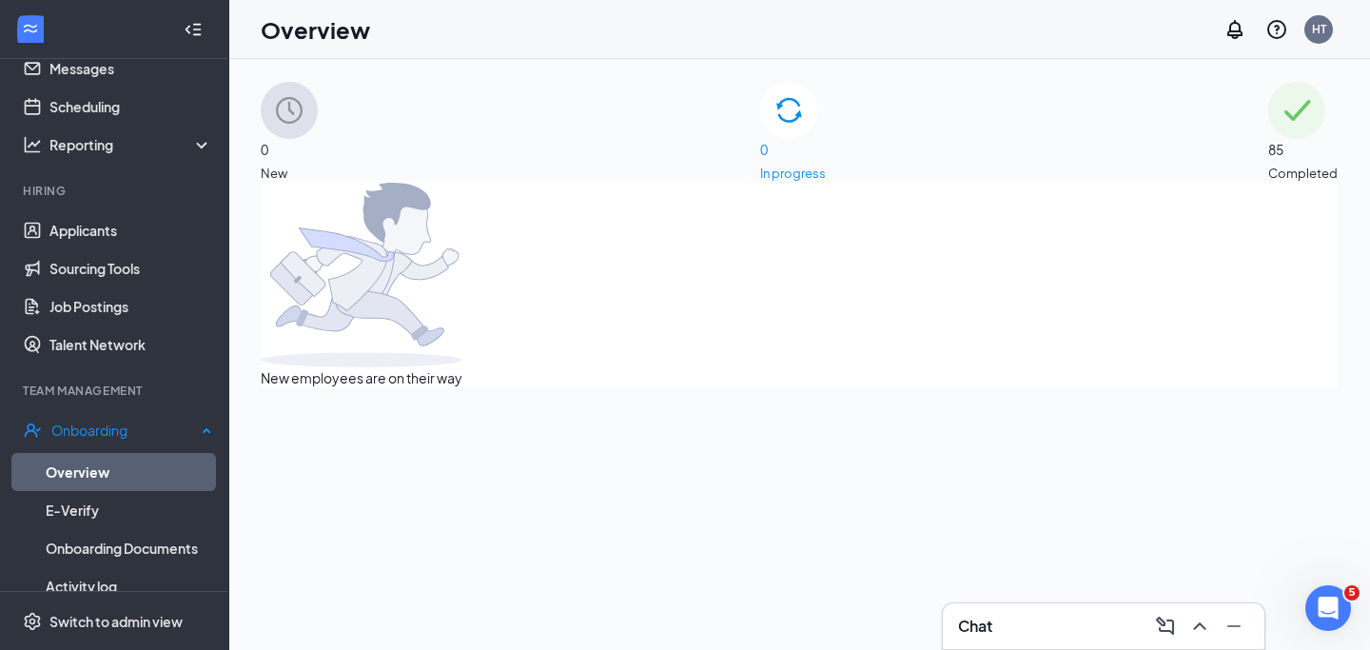
click at [64, 461] on link "Overview" at bounding box center [129, 472] width 167 height 38
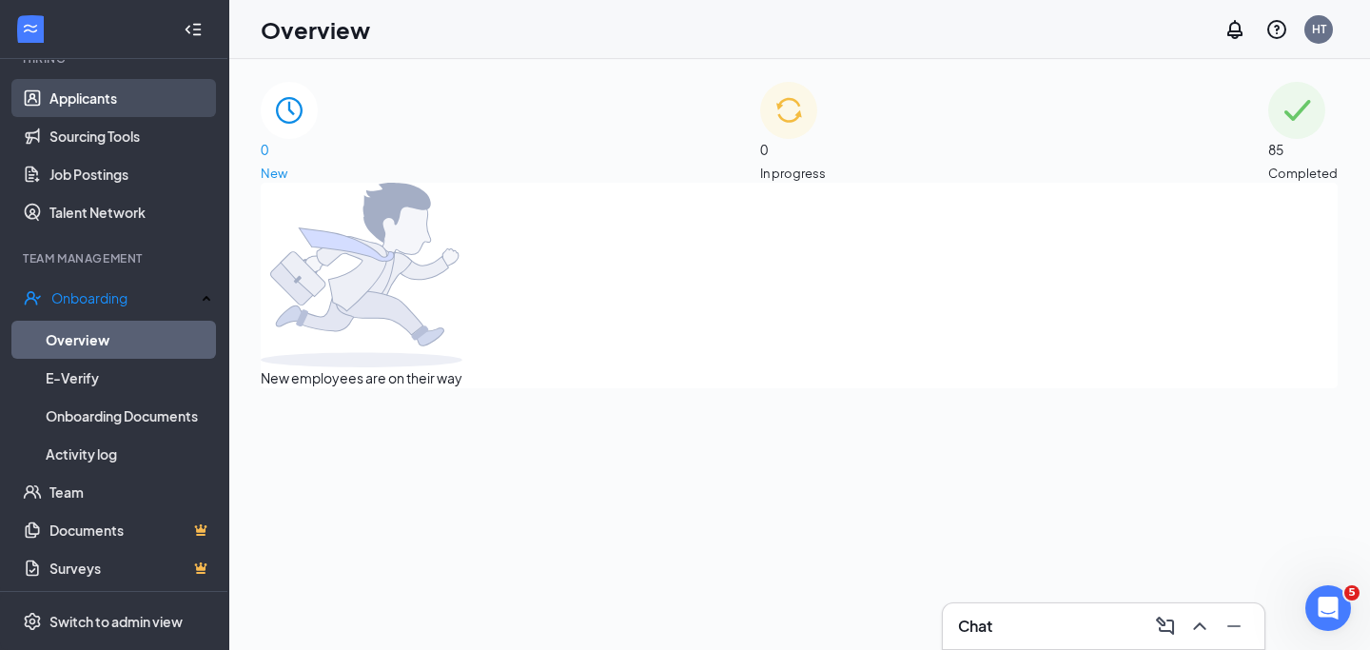
click at [61, 98] on link "Applicants" at bounding box center [130, 98] width 163 height 38
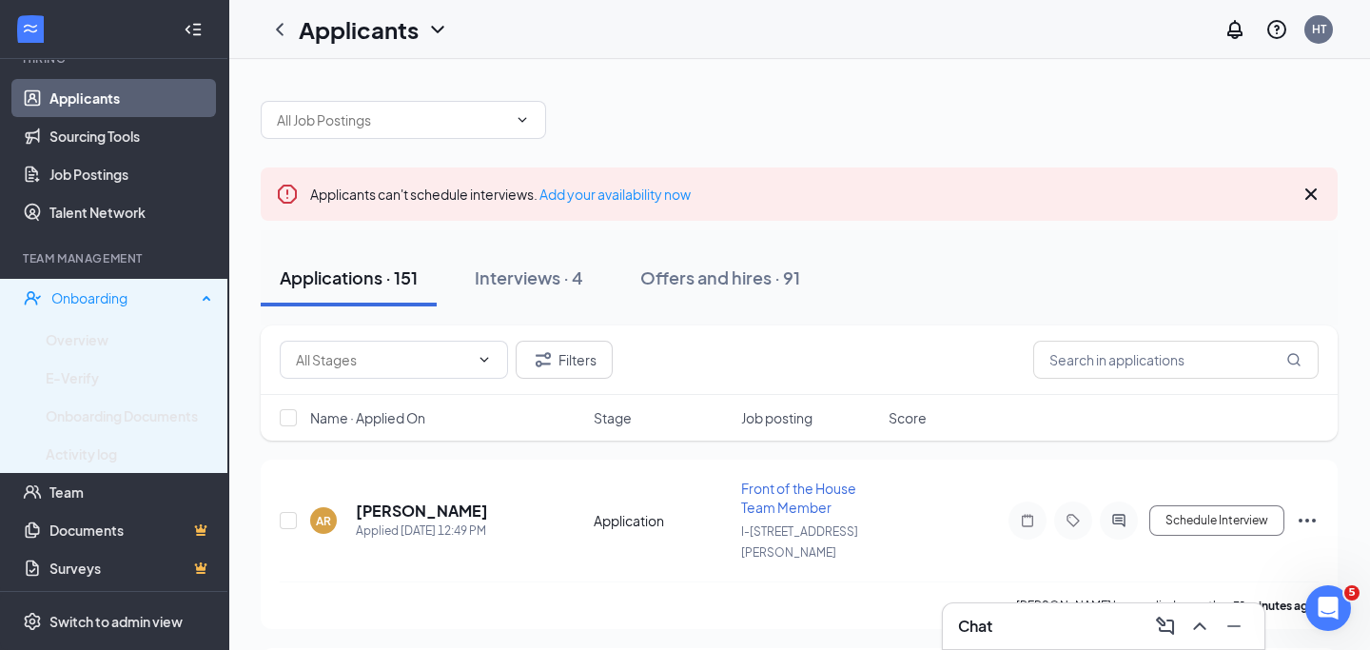
click at [128, 299] on div "Onboarding" at bounding box center [123, 297] width 145 height 19
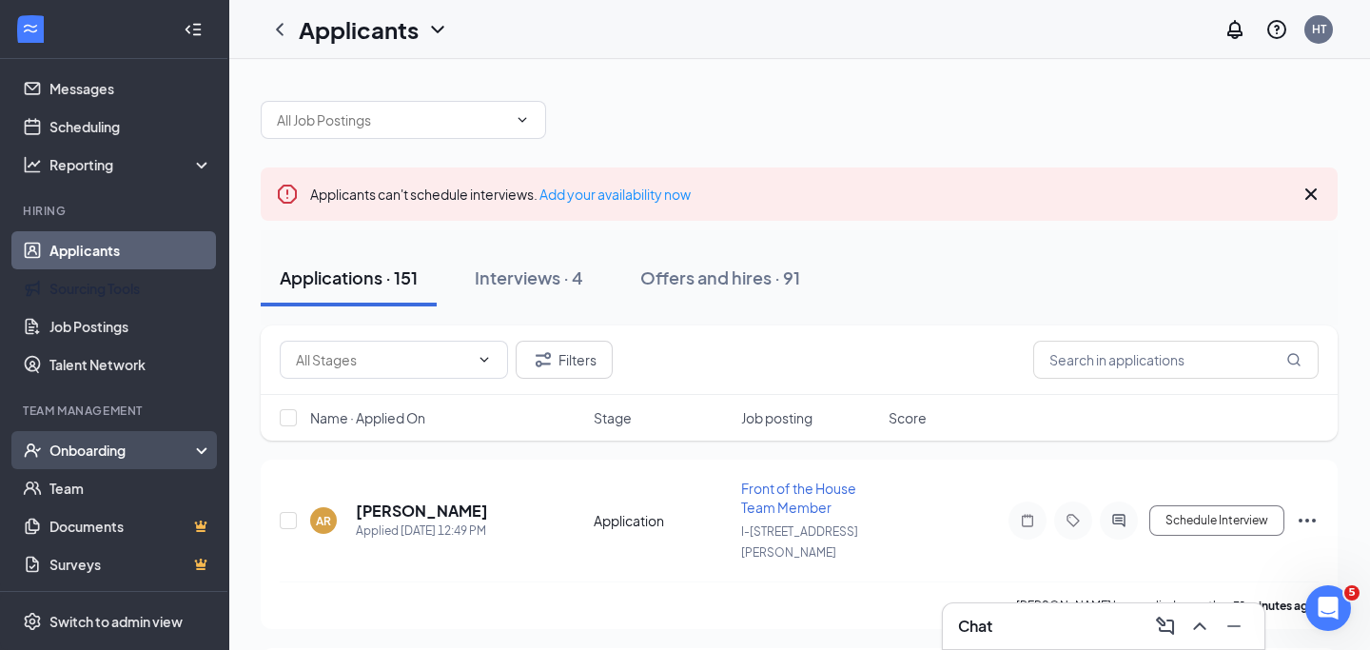
scroll to position [47, 0]
click at [106, 454] on div "Onboarding" at bounding box center [122, 450] width 147 height 19
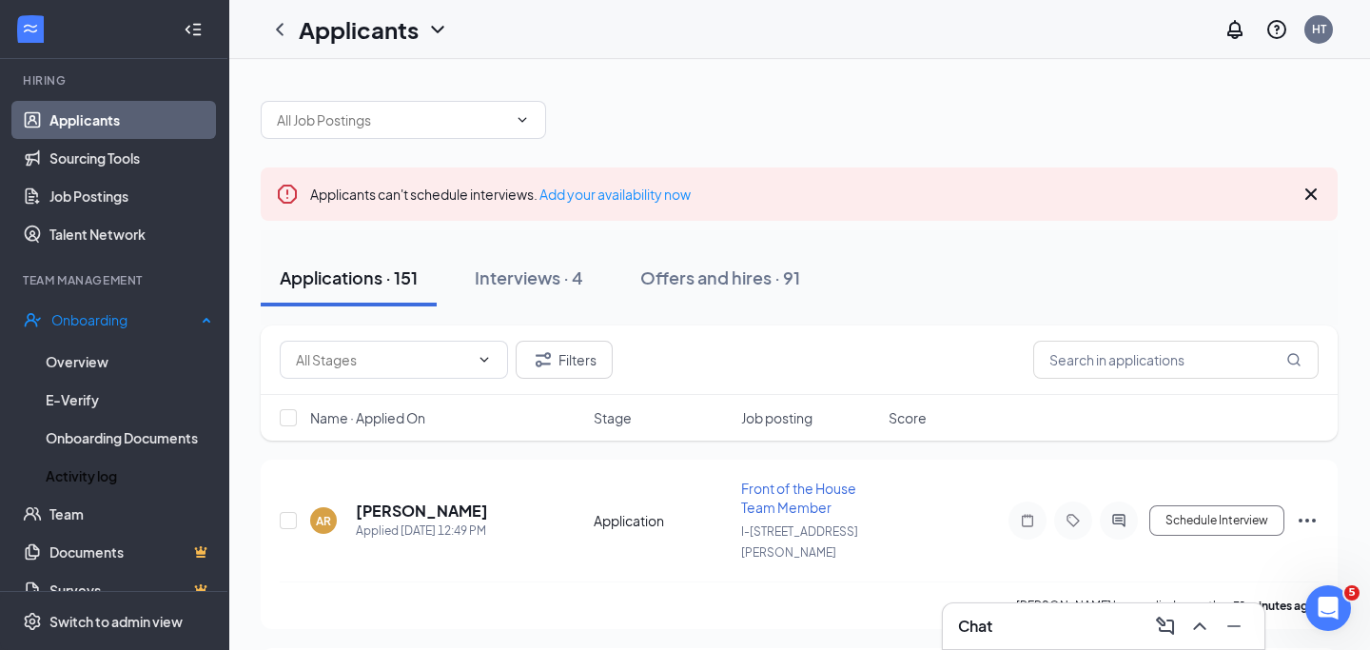
scroll to position [199, 0]
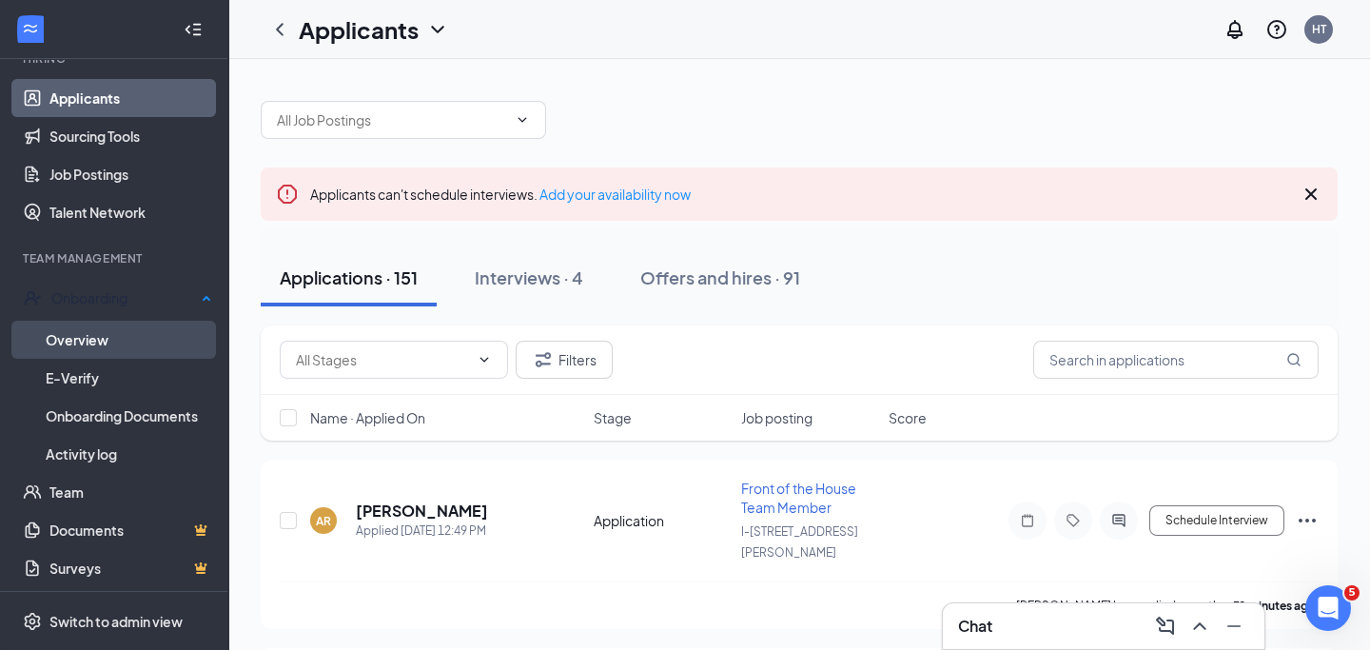
click at [111, 339] on link "Overview" at bounding box center [129, 340] width 167 height 38
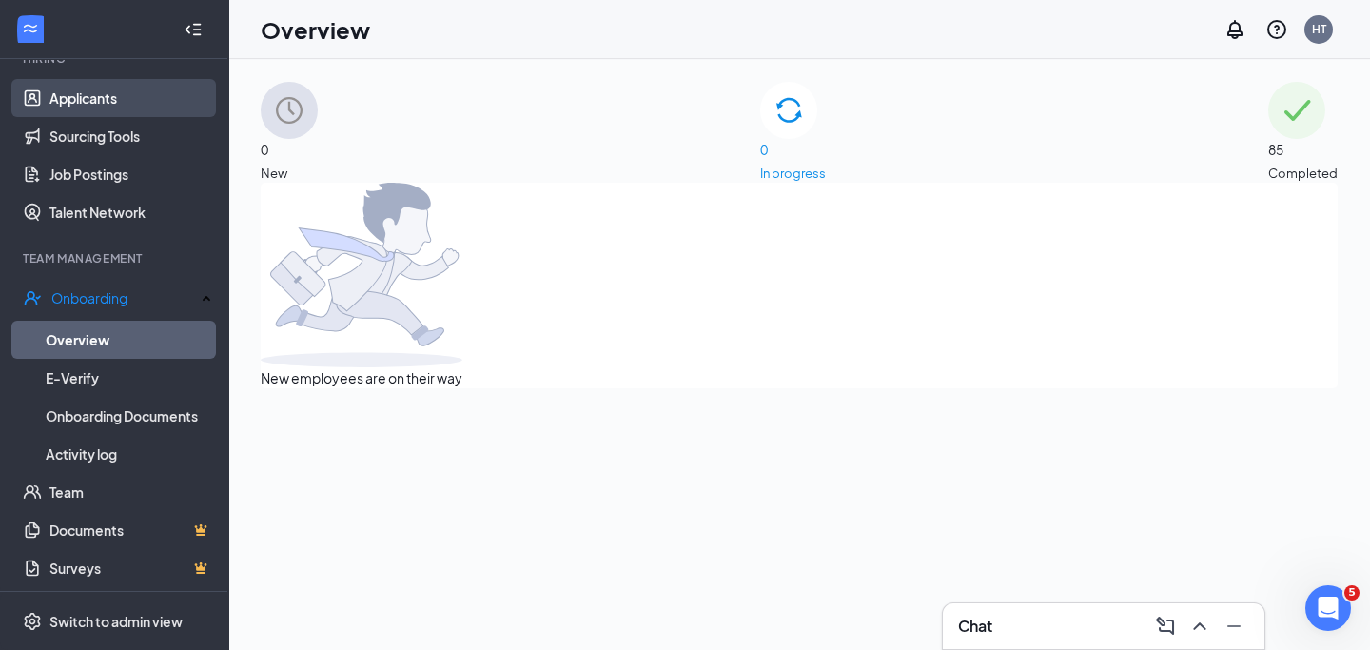
click at [146, 103] on link "Applicants" at bounding box center [130, 98] width 163 height 38
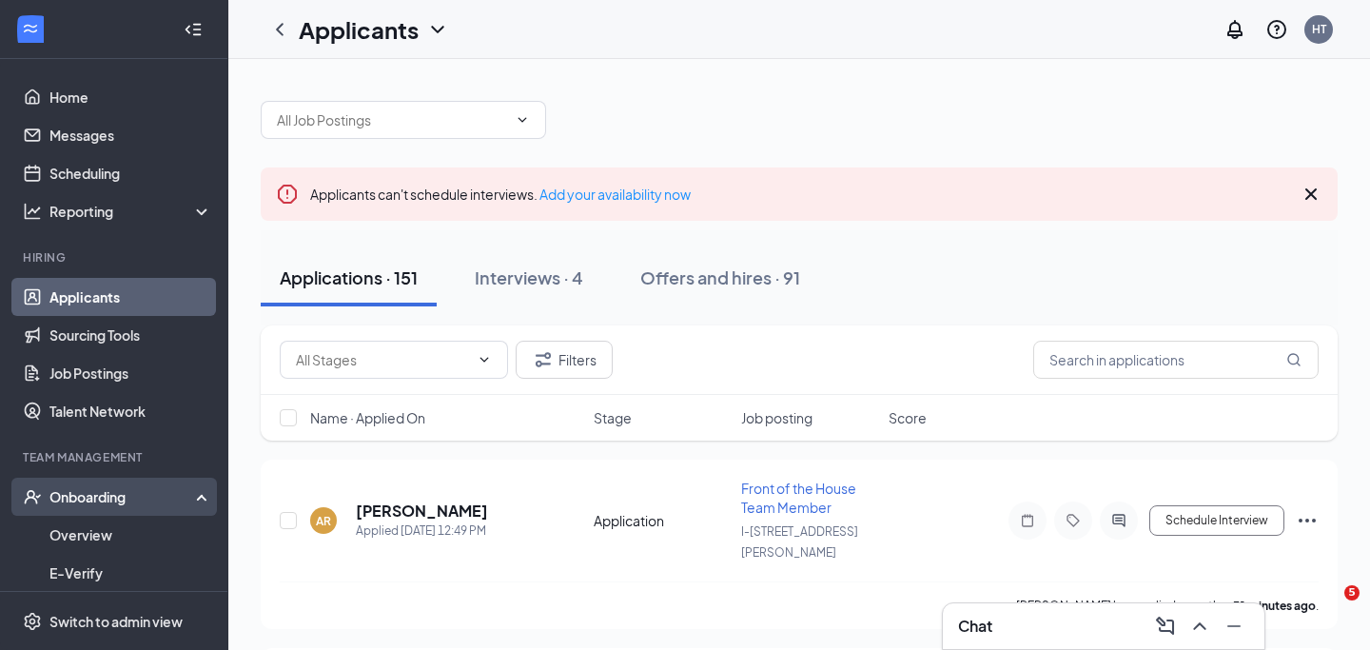
click at [137, 487] on div "Onboarding" at bounding box center [122, 496] width 147 height 19
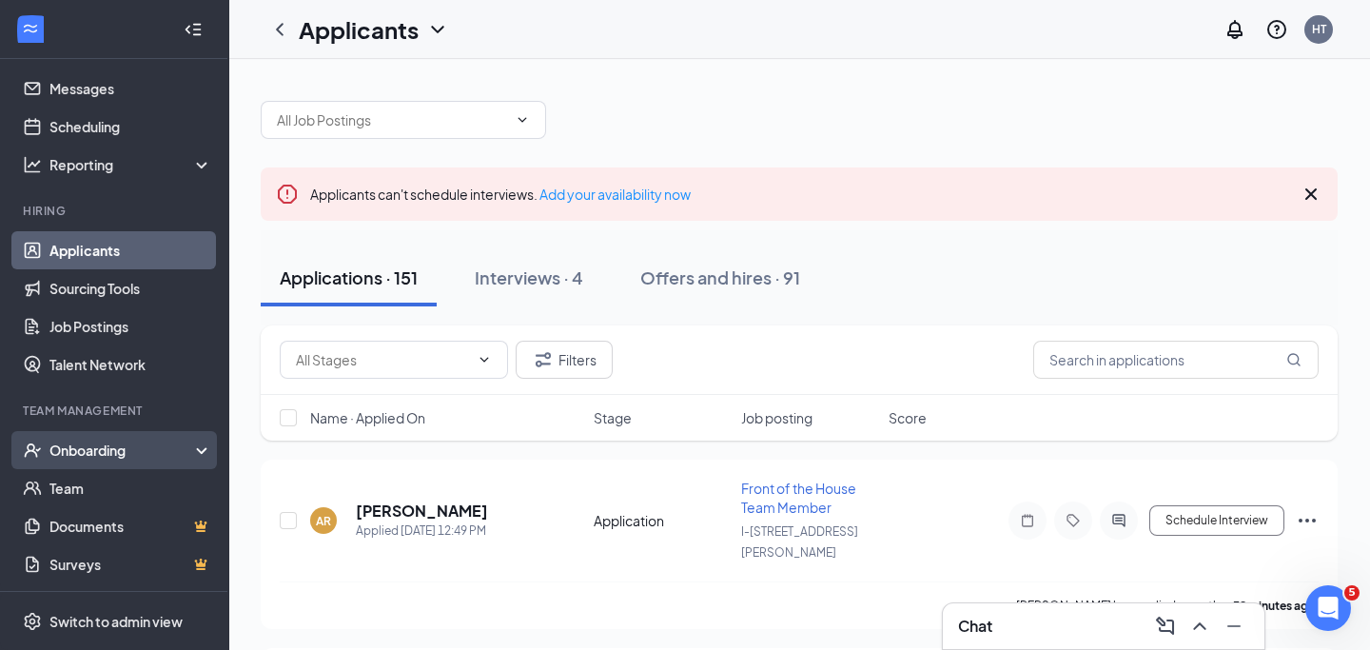
click at [110, 460] on div "Onboarding" at bounding box center [114, 450] width 228 height 38
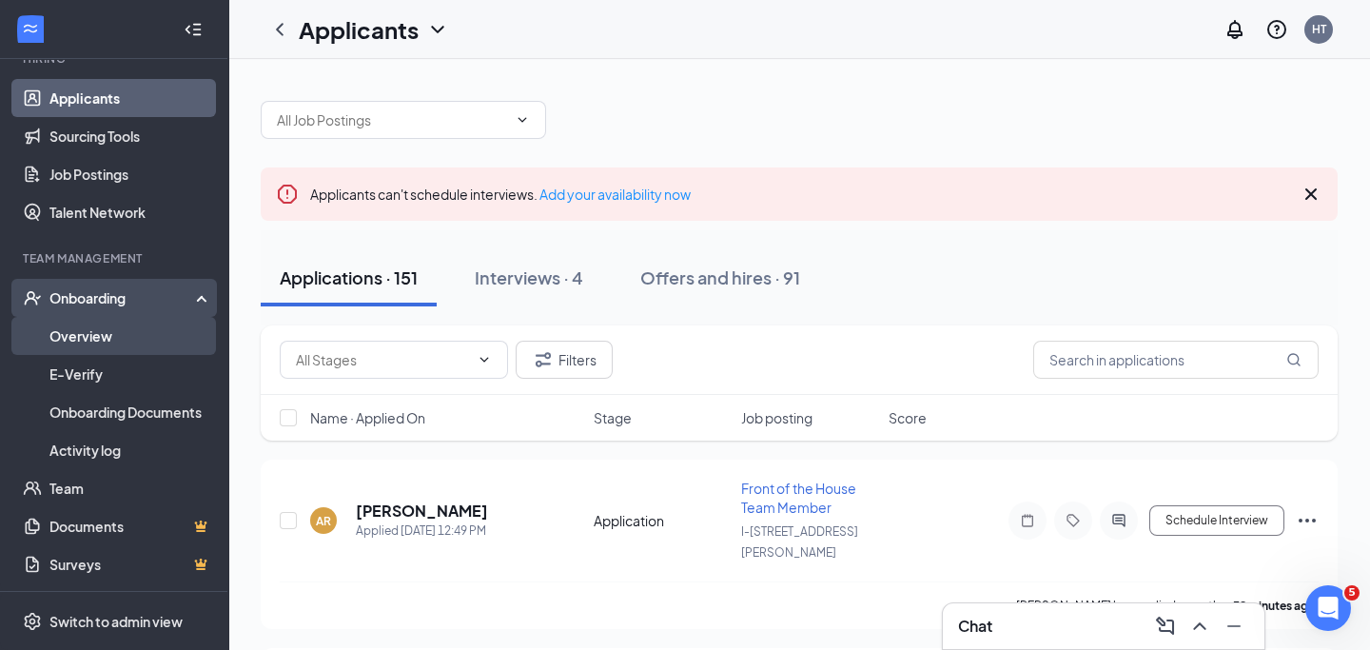
click at [119, 336] on link "Overview" at bounding box center [130, 336] width 163 height 38
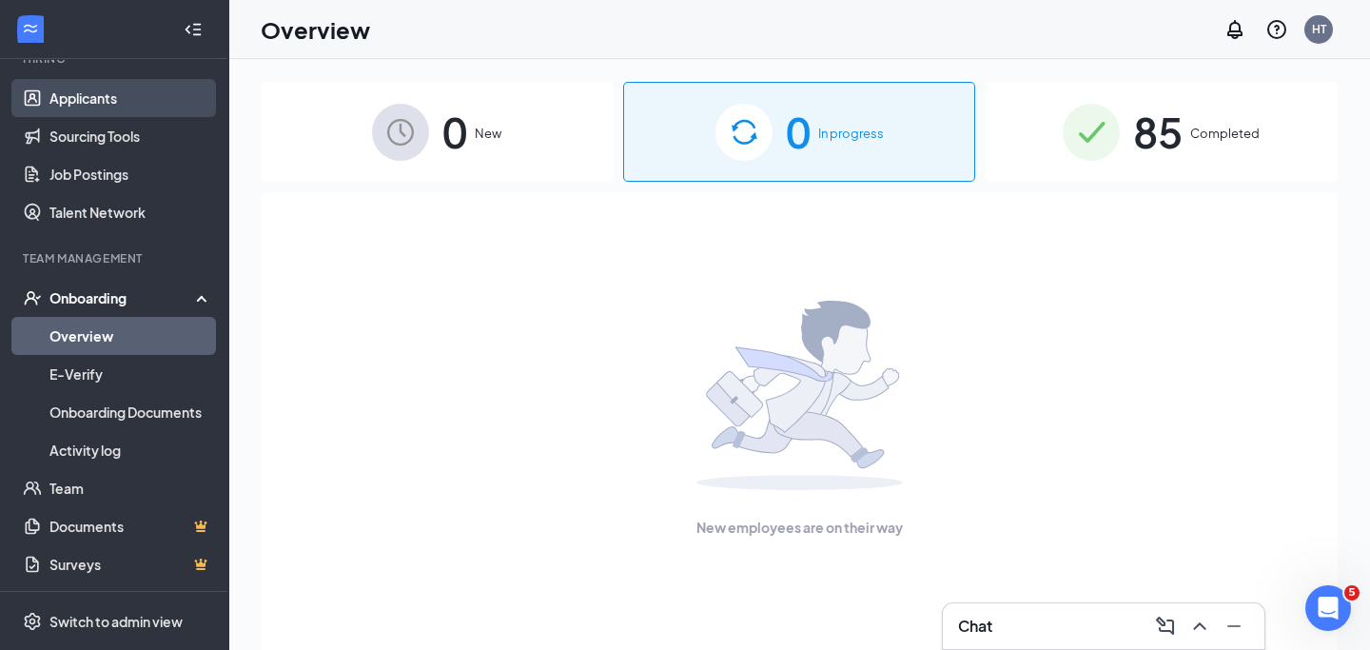
click at [106, 98] on link "Applicants" at bounding box center [130, 98] width 163 height 38
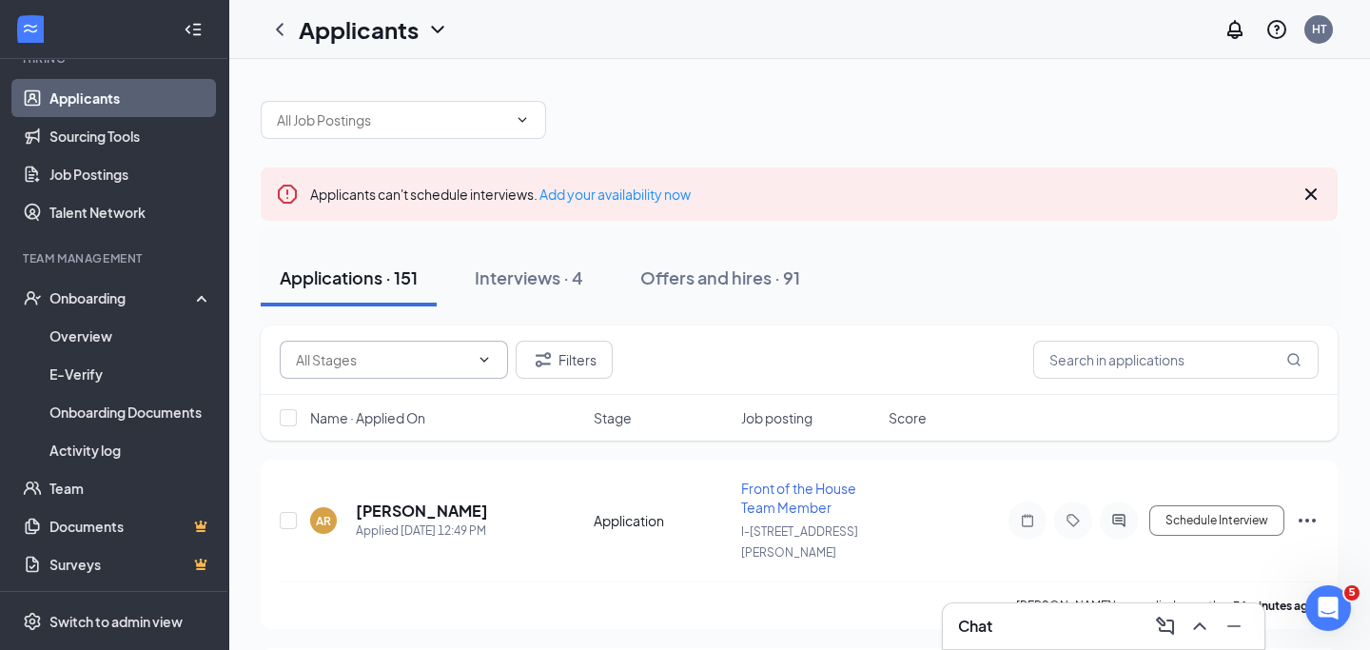
click at [458, 368] on input "text" at bounding box center [382, 359] width 173 height 21
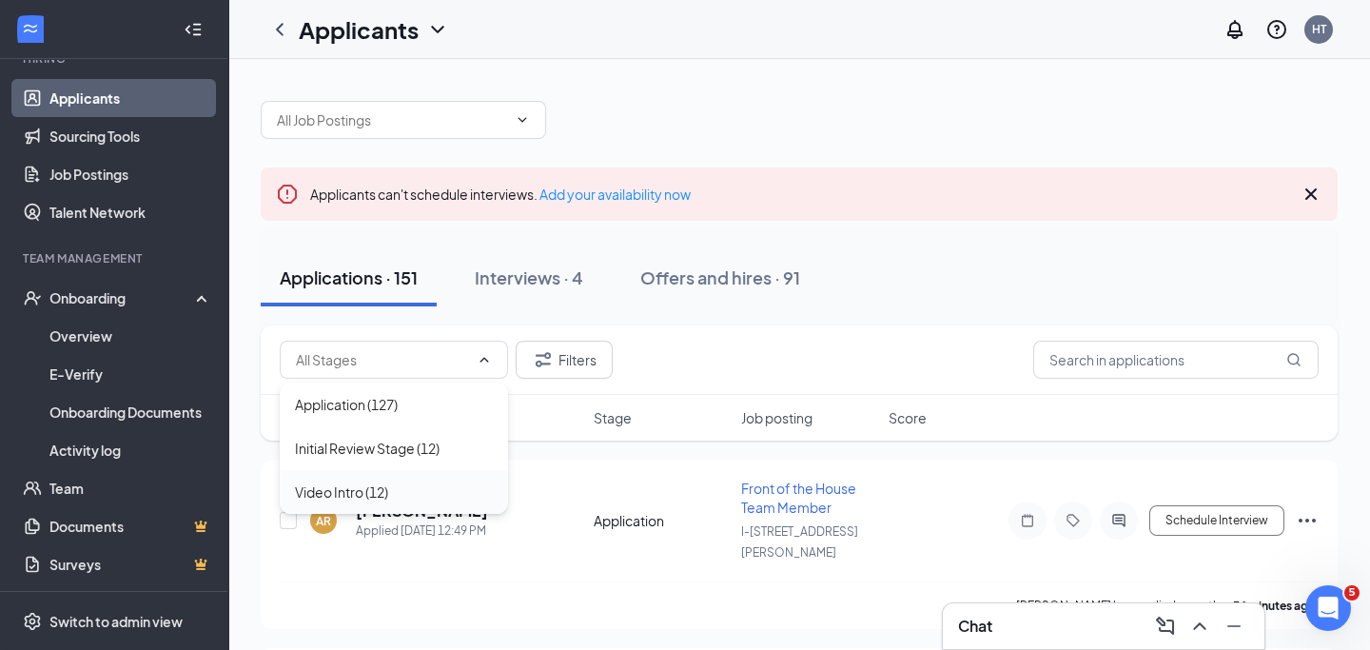
click at [425, 484] on div "Video Intro (12)" at bounding box center [394, 491] width 198 height 21
type input "Video Intro (12)"
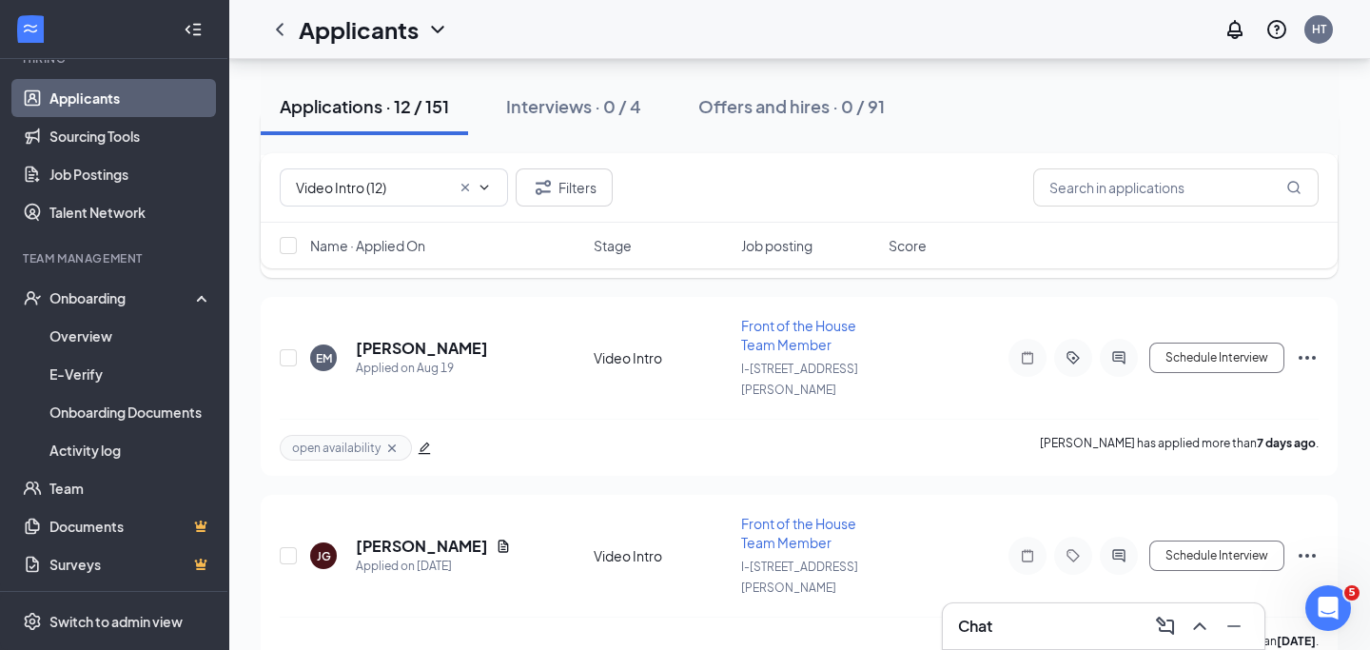
scroll to position [355, 0]
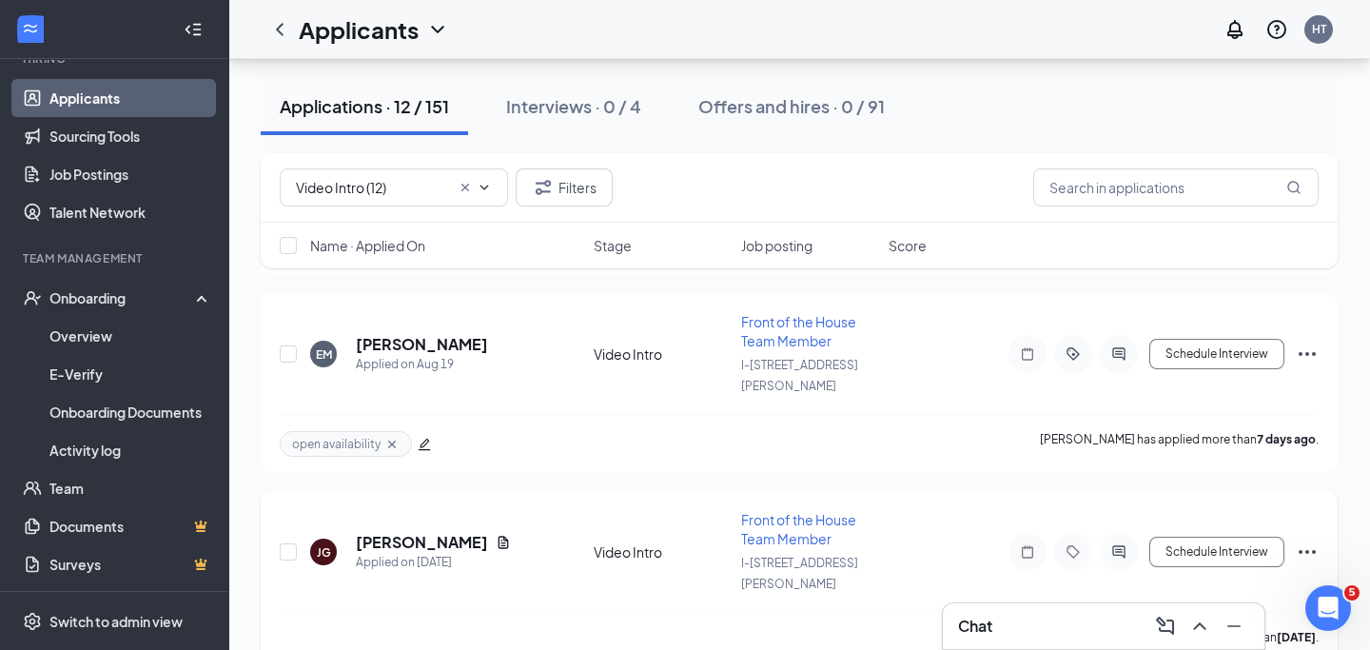
click at [1094, 533] on div at bounding box center [1073, 552] width 129 height 38
click at [1119, 544] on icon "ActiveChat" at bounding box center [1118, 551] width 23 height 15
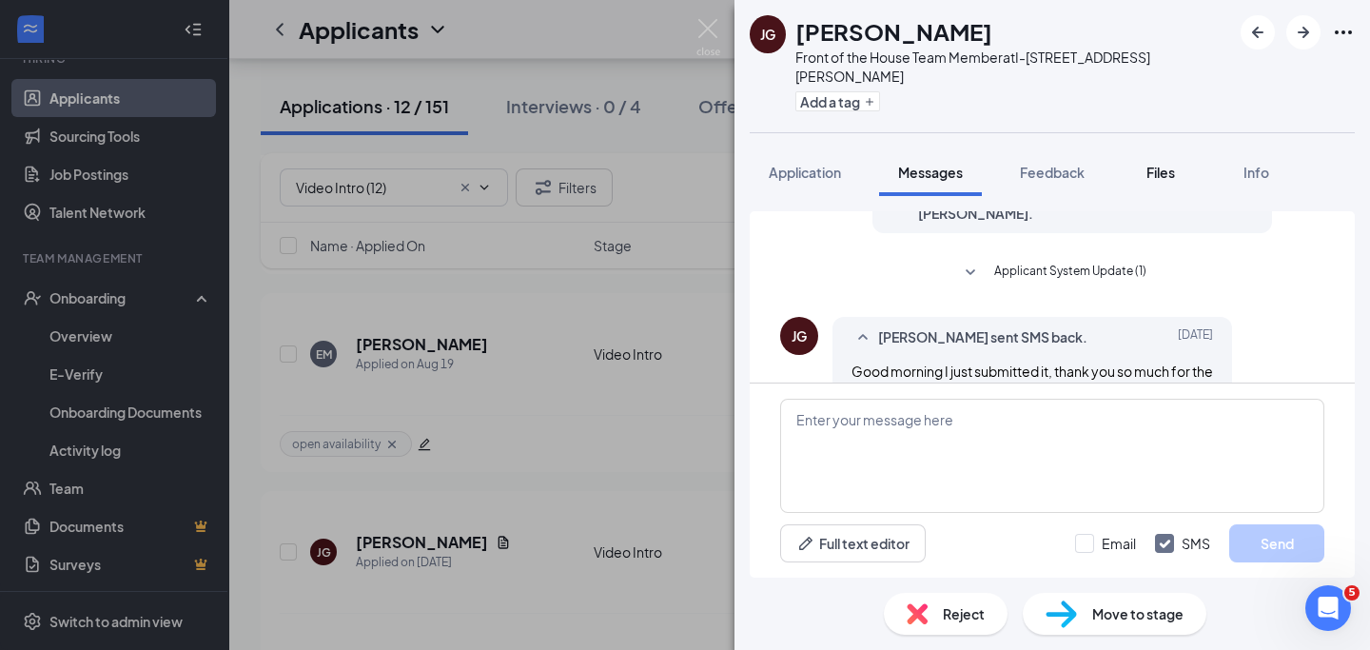
scroll to position [1210, 0]
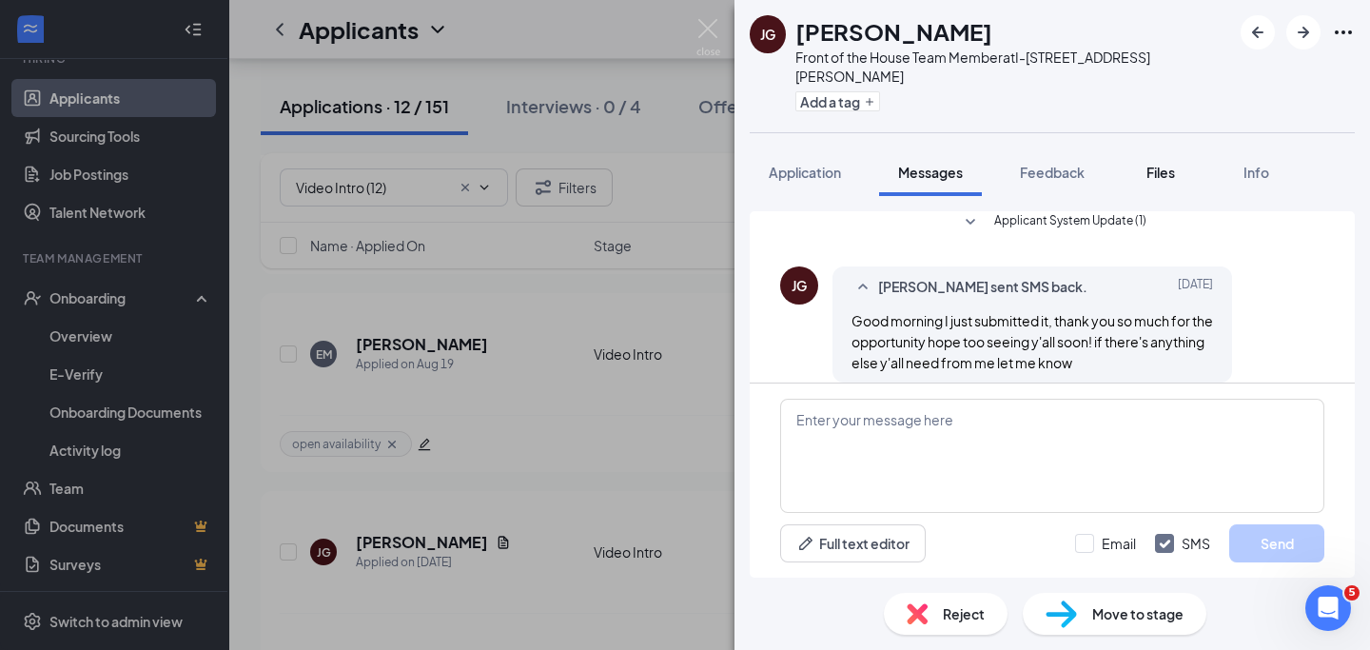
click at [1175, 164] on span "Files" at bounding box center [1161, 172] width 29 height 17
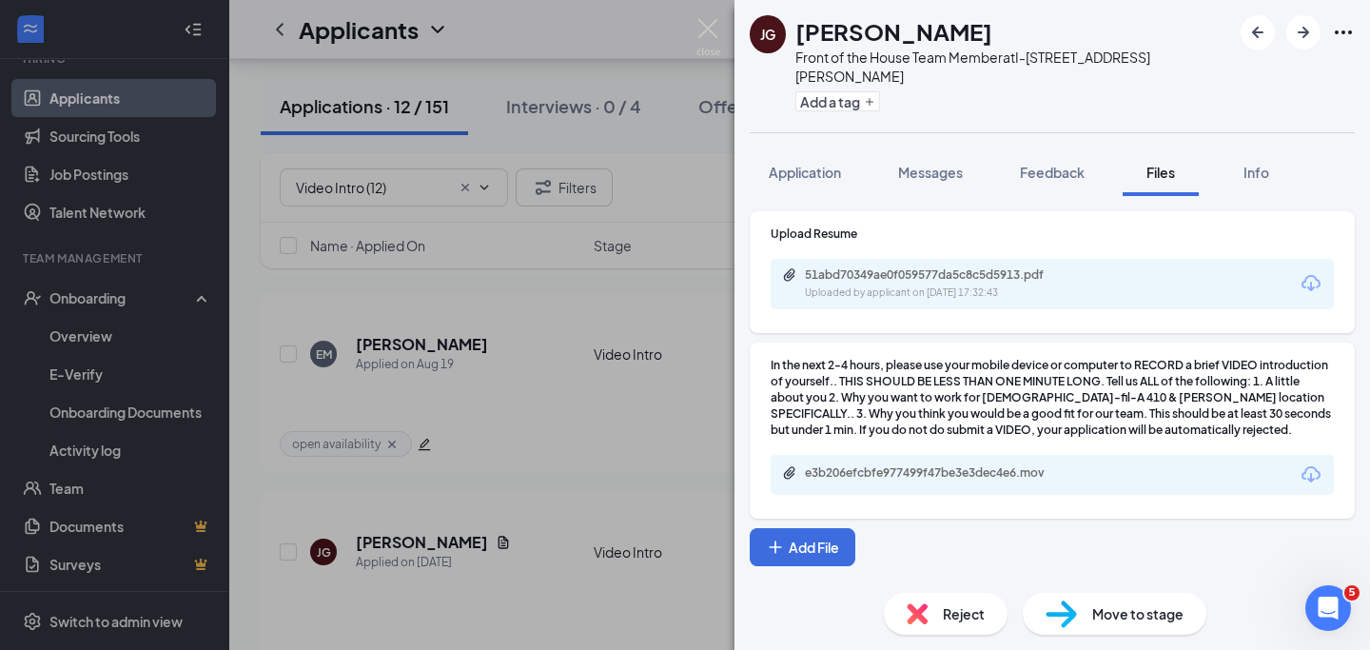
click at [1096, 457] on div "e3b206efcbfe977499f47be3e3dec4e6.mov" at bounding box center [1052, 475] width 563 height 40
click at [1310, 466] on icon "Download" at bounding box center [1311, 474] width 19 height 16
click at [716, 23] on img at bounding box center [708, 37] width 24 height 37
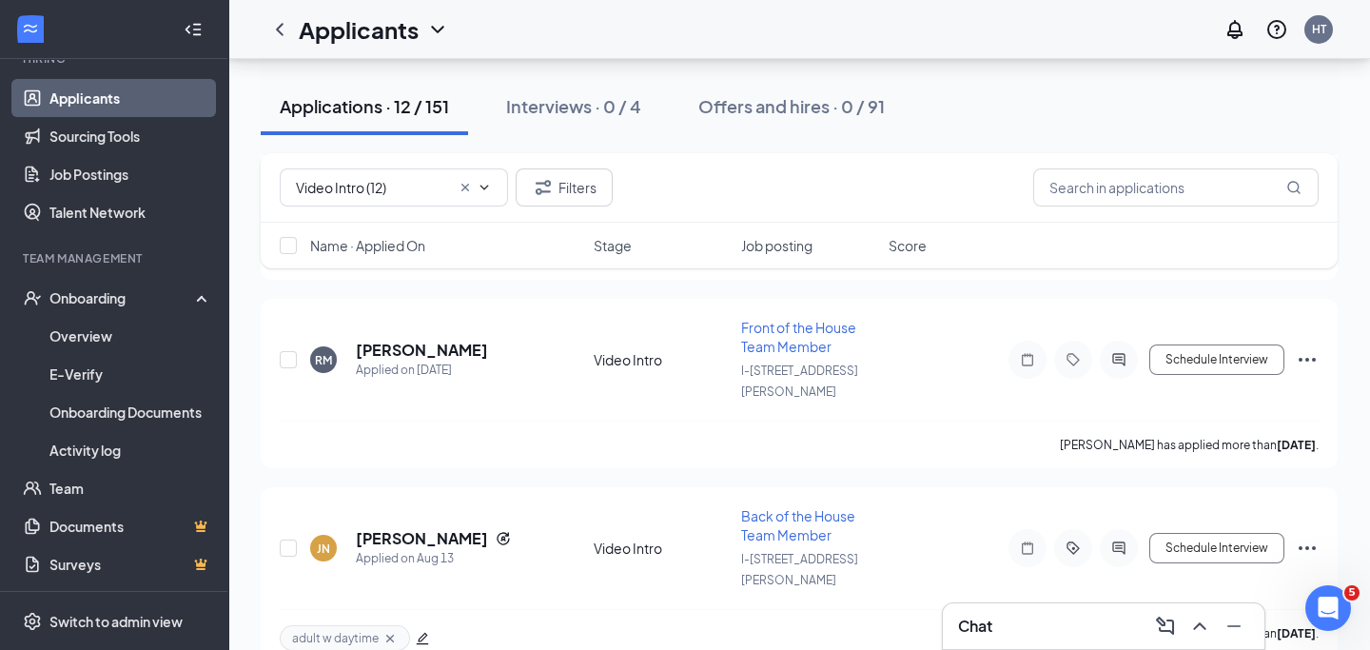
scroll to position [738, 0]
click at [1124, 539] on icon "ActiveChat" at bounding box center [1118, 545] width 12 height 12
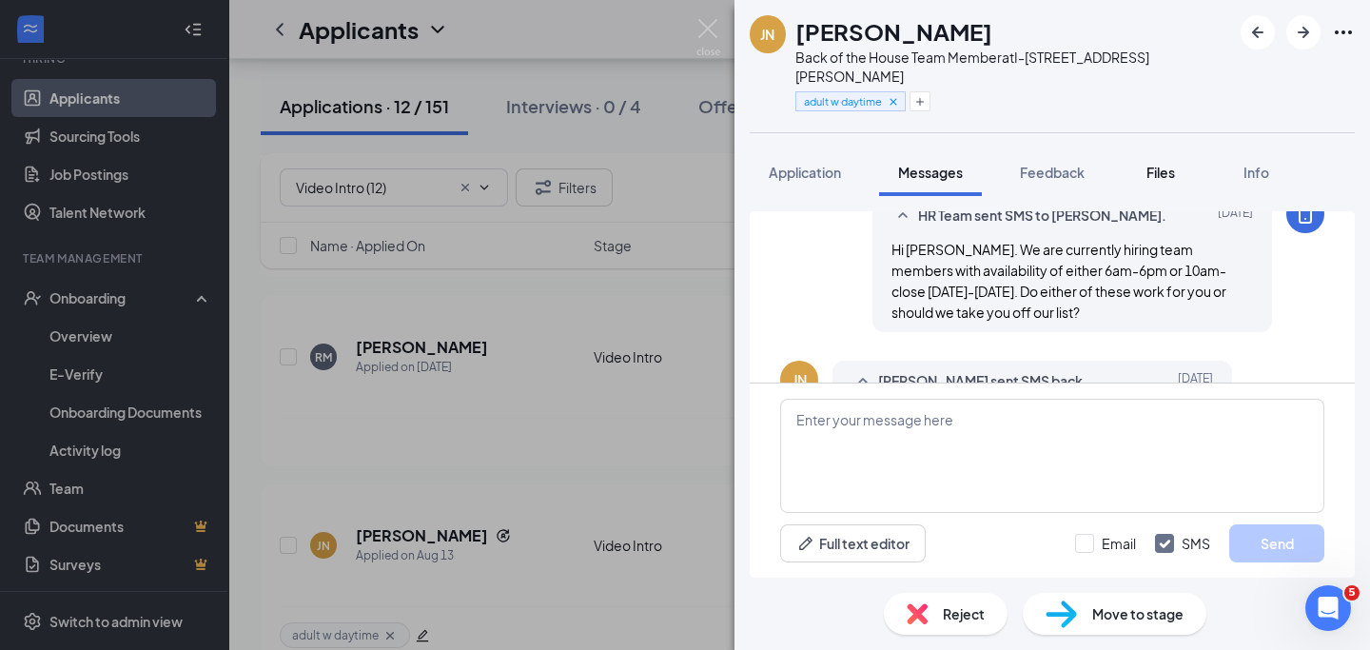
scroll to position [850, 0]
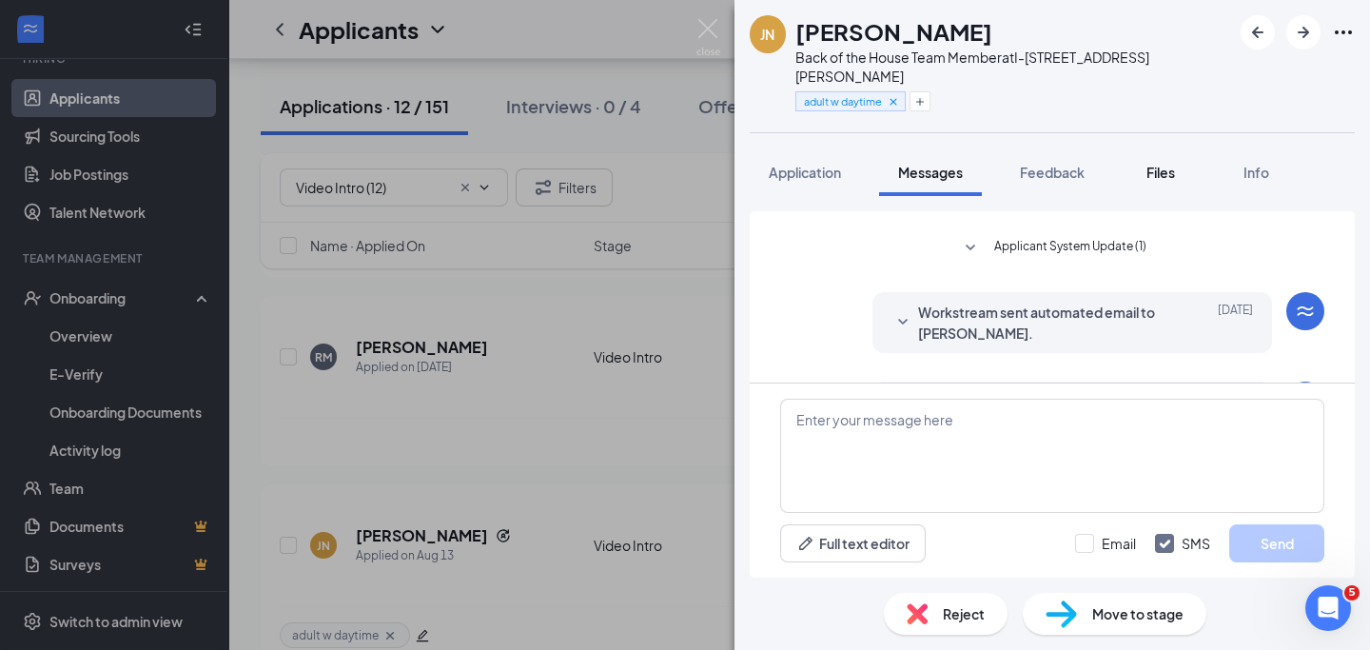
click at [1165, 164] on span "Files" at bounding box center [1161, 172] width 29 height 17
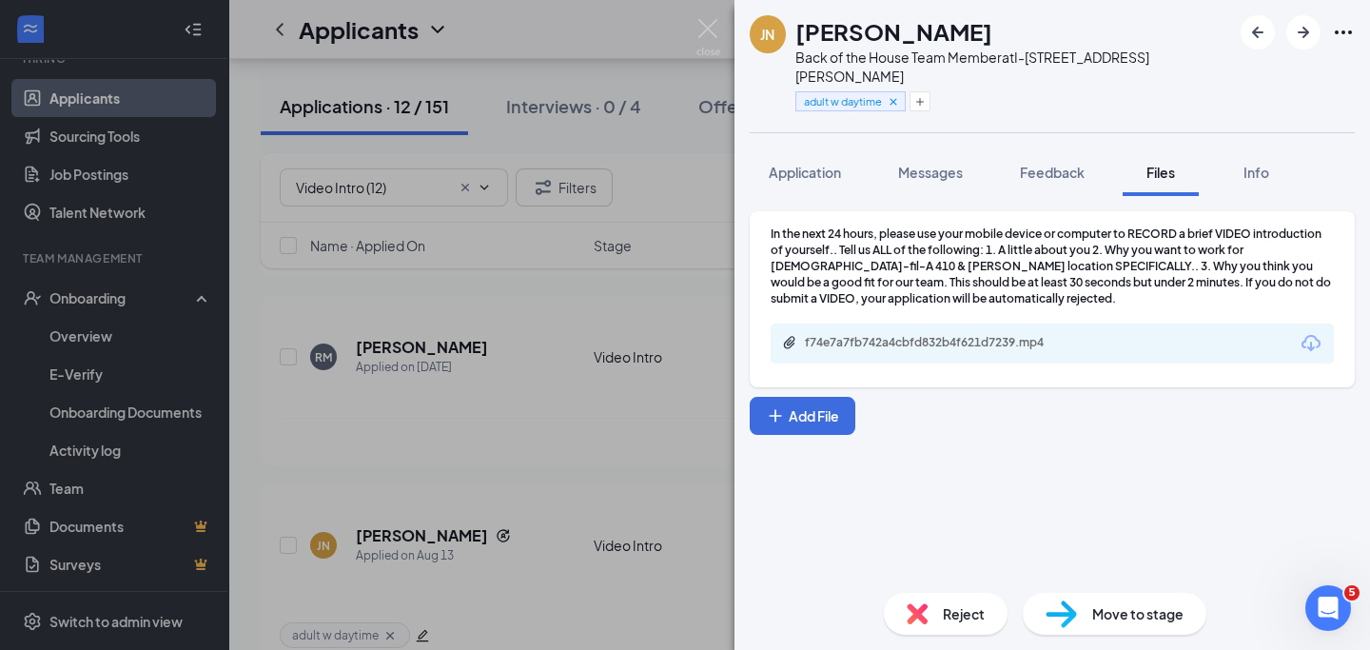
click at [1095, 323] on div "f74e7a7fb742a4cbfd832b4f621d7239.mp4" at bounding box center [1052, 343] width 563 height 40
click at [1310, 335] on icon "Download" at bounding box center [1311, 343] width 19 height 16
click at [716, 29] on img at bounding box center [708, 37] width 24 height 37
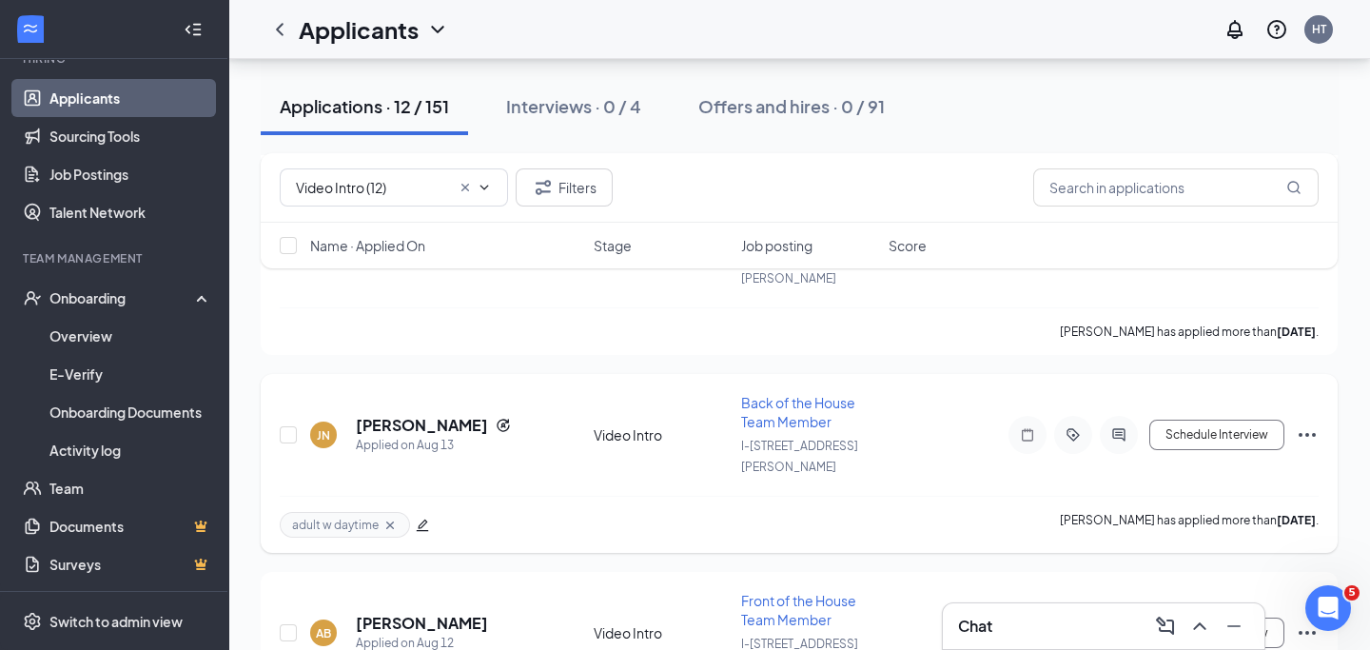
scroll to position [855, 0]
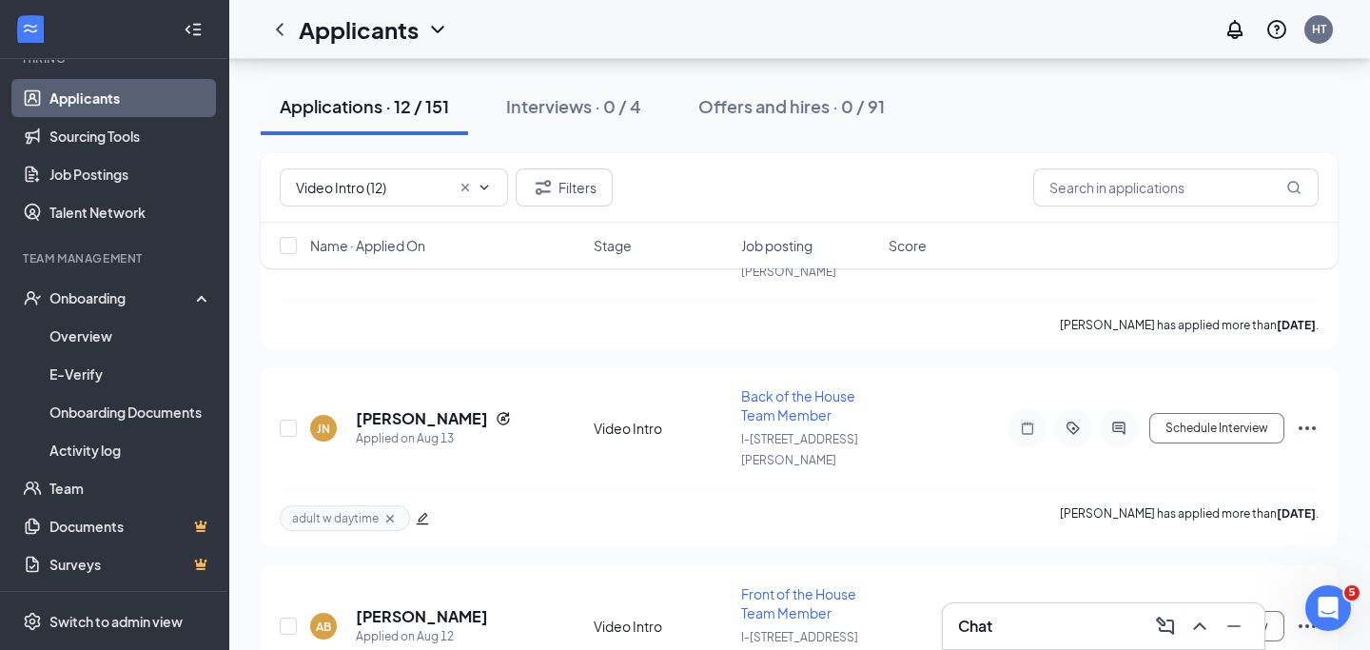
click at [1021, 634] on div "Chat" at bounding box center [1103, 626] width 291 height 30
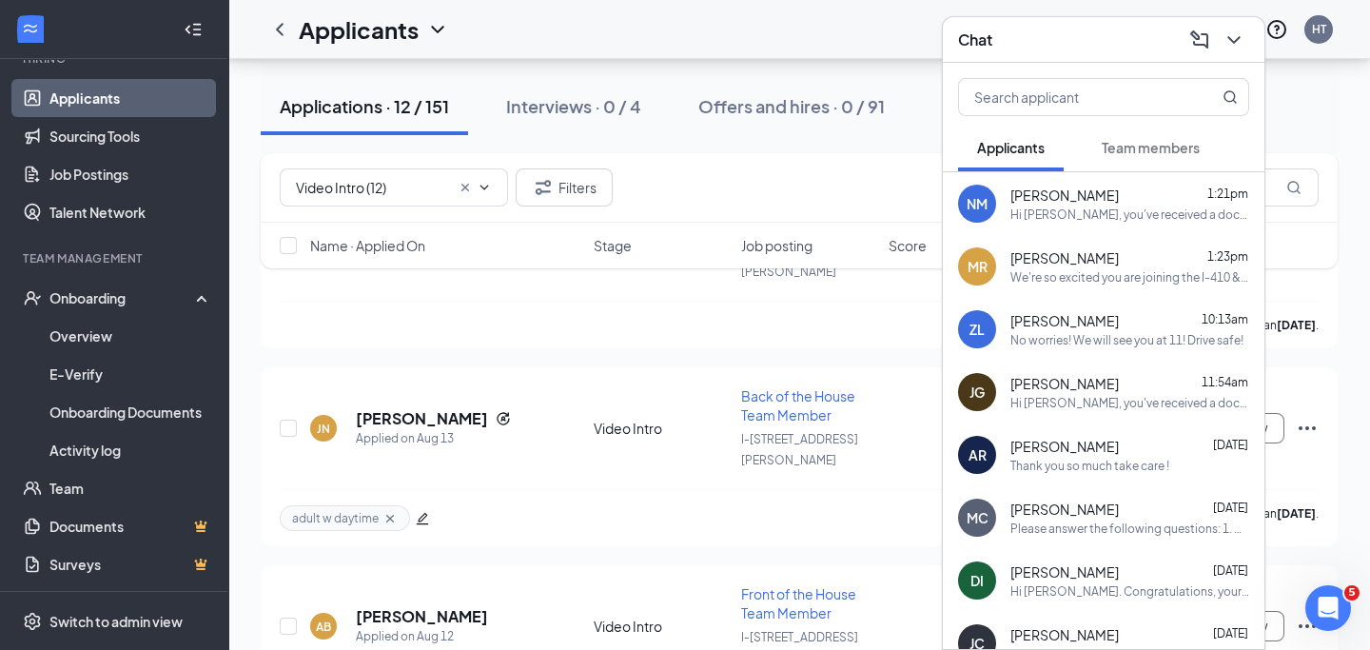
click at [1183, 152] on span "Team members" at bounding box center [1151, 147] width 98 height 17
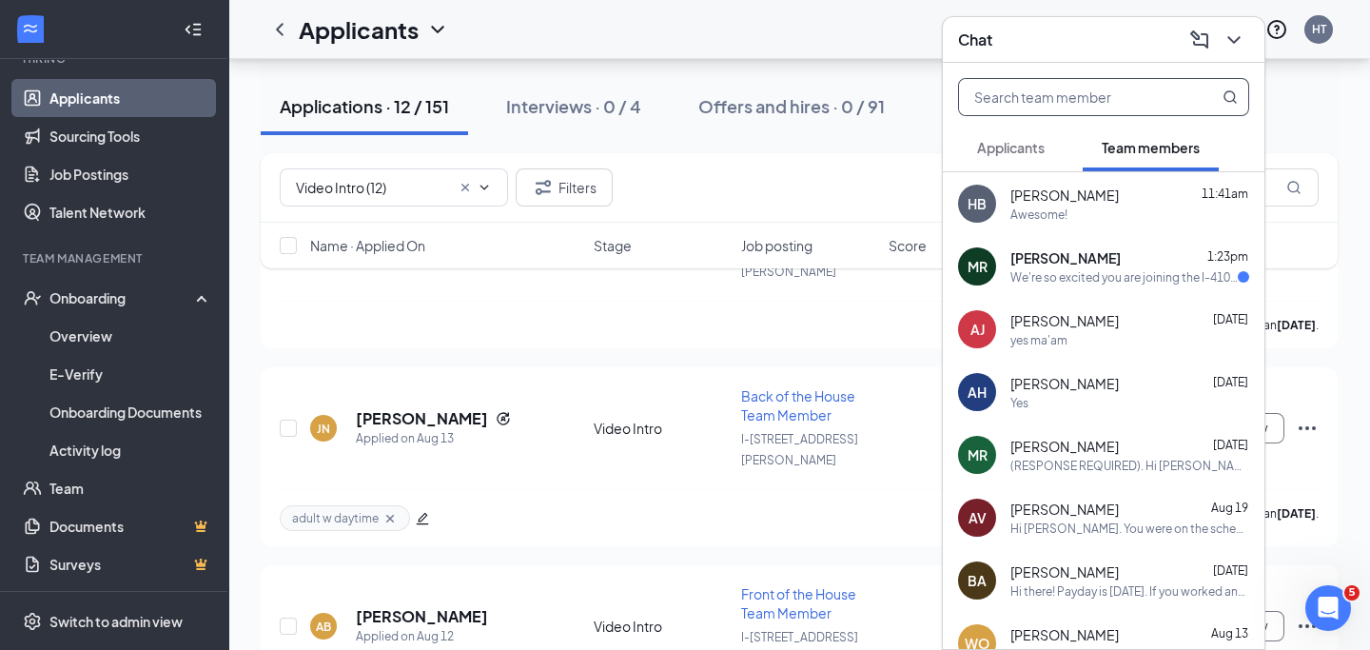
click at [1121, 100] on input "text" at bounding box center [1071, 97] width 225 height 36
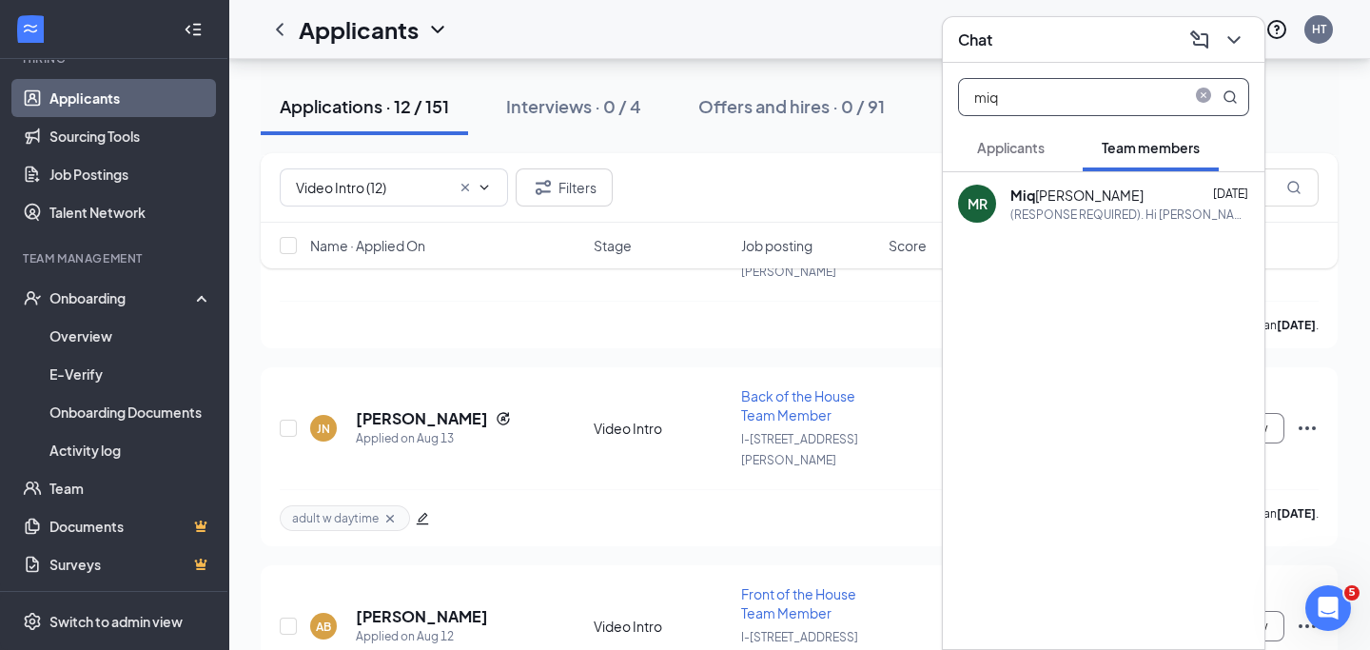
type input "miq"
click at [1102, 206] on div "(RESPONSE REQUIRED). Hi Miquel, we apologize for the confusion but due to sched…" at bounding box center [1129, 214] width 239 height 16
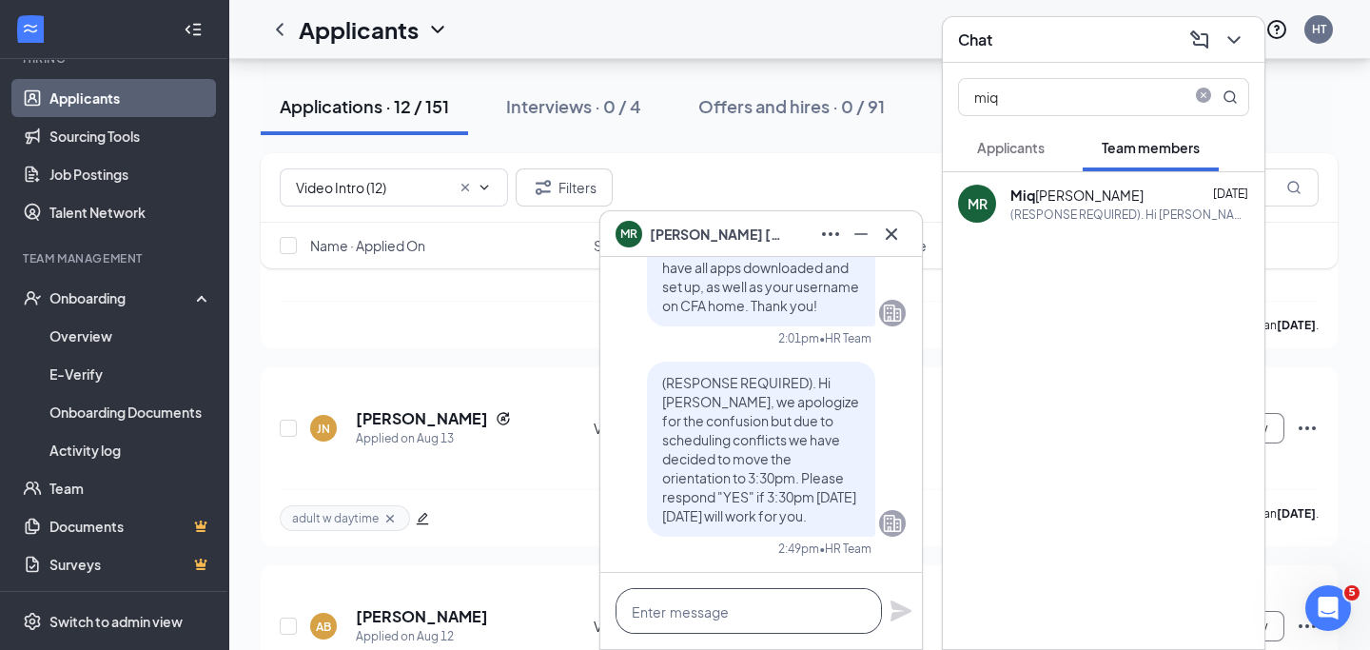
click at [778, 615] on textarea at bounding box center [749, 611] width 266 height 46
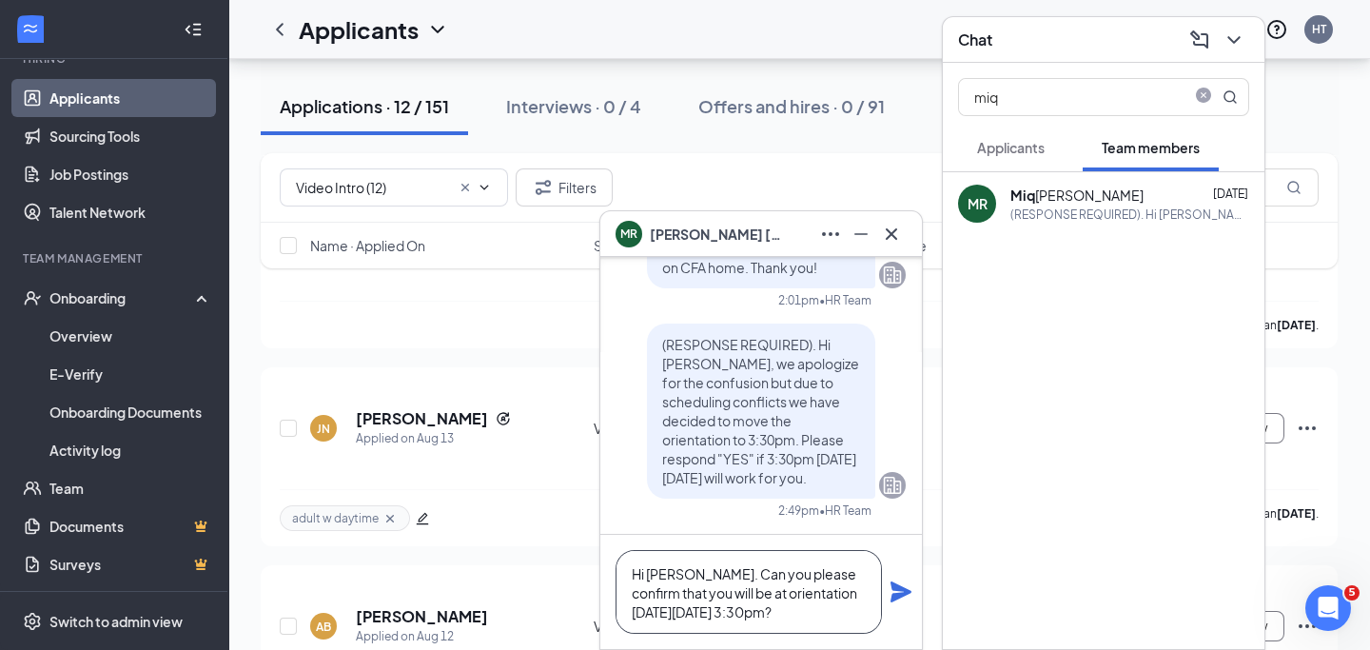
type textarea "Hi Angel. Can you please confirm that you will be at orientation on Tuesday 9/2…"
click at [902, 598] on icon "Plane" at bounding box center [901, 591] width 23 height 23
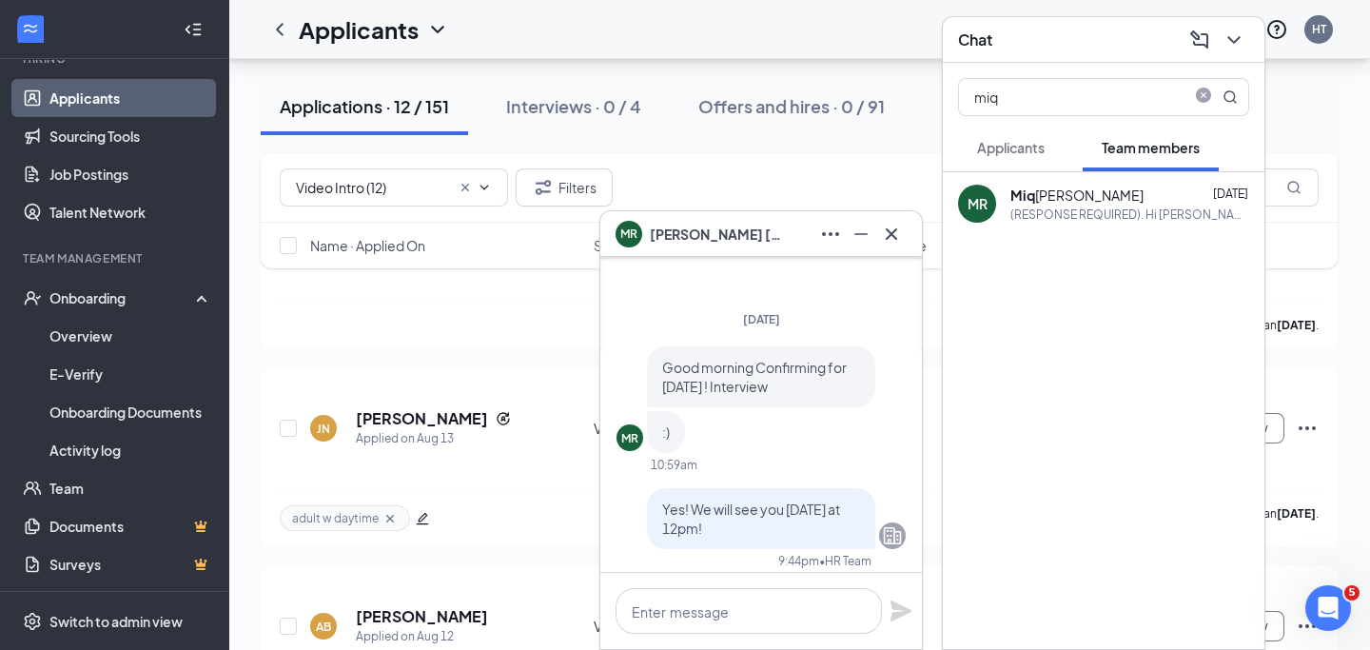
scroll to position [-4373, 0]
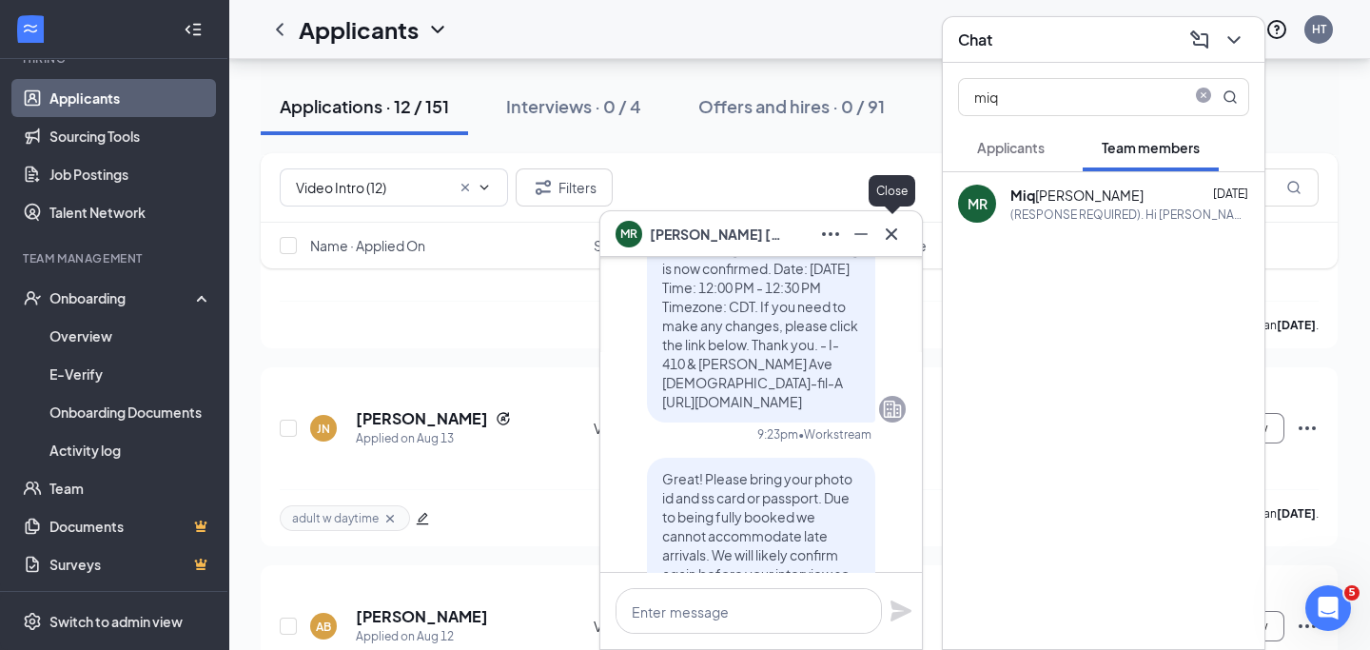
click at [895, 239] on icon "Cross" at bounding box center [891, 232] width 11 height 11
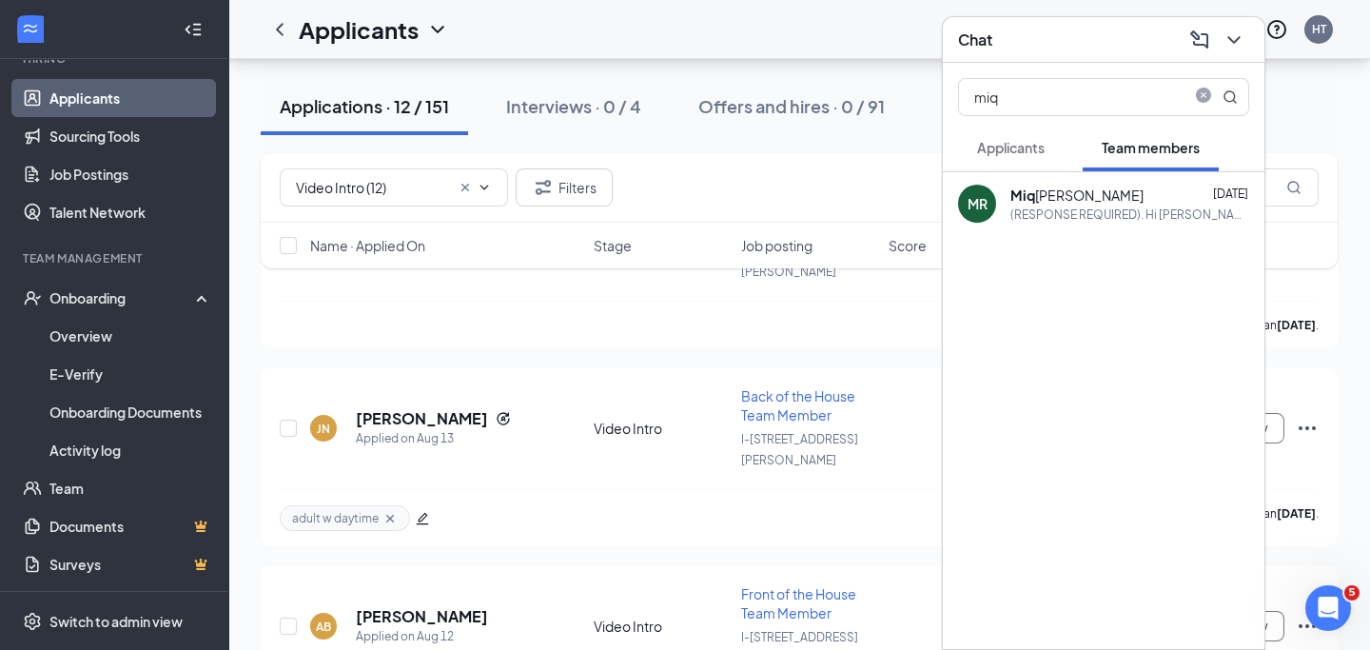
click at [1105, 206] on div "(RESPONSE REQUIRED). Hi Miquel, we apologize for the confusion but due to sched…" at bounding box center [1129, 214] width 239 height 16
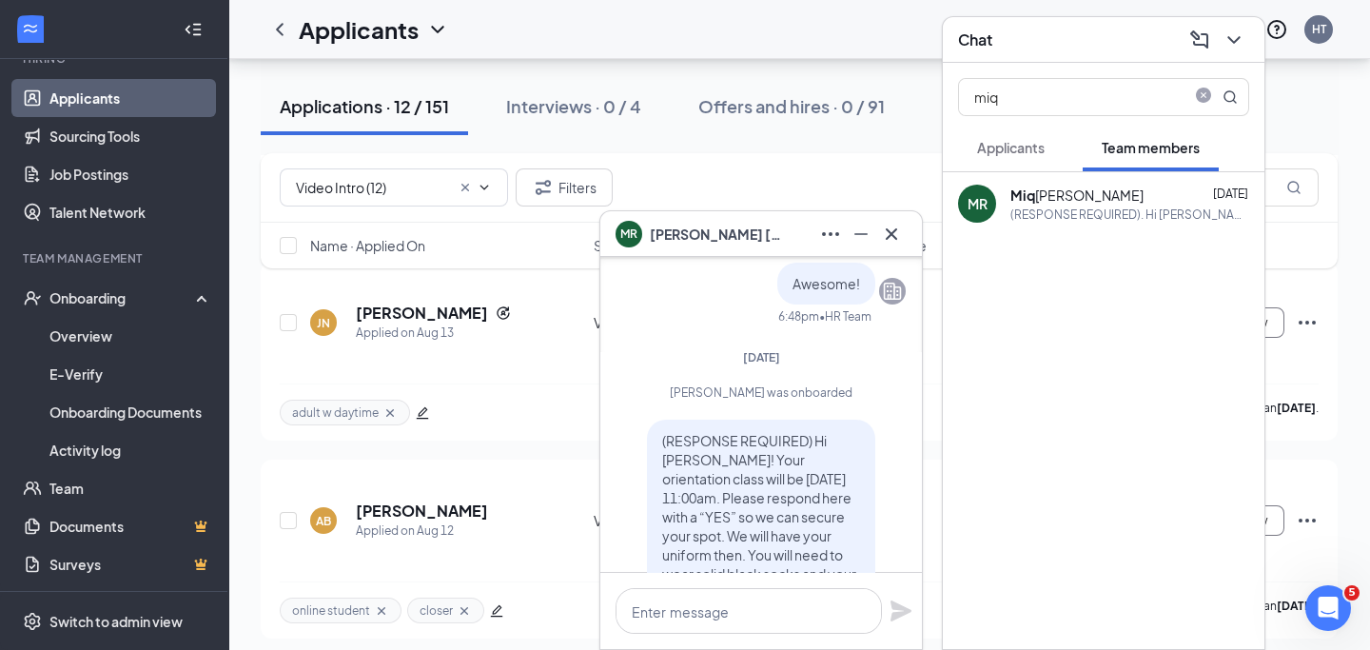
scroll to position [-753, 0]
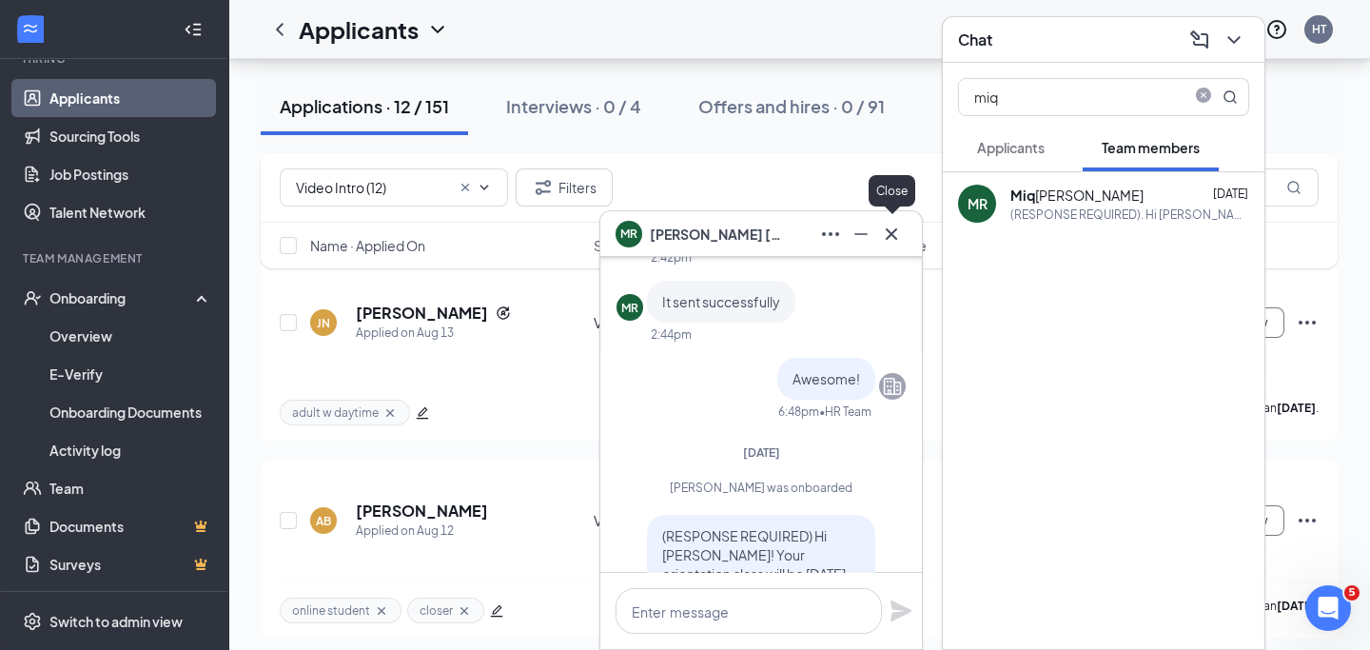
click at [892, 228] on icon "Cross" at bounding box center [891, 234] width 23 height 23
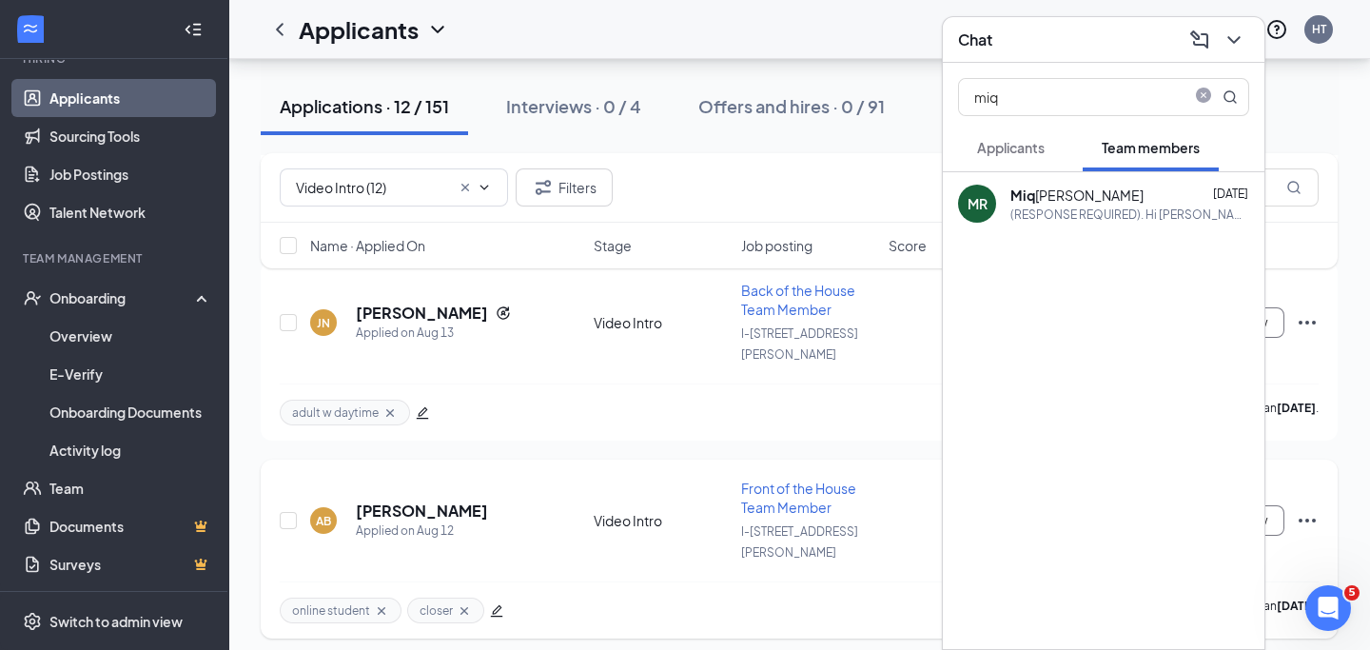
scroll to position [686, 0]
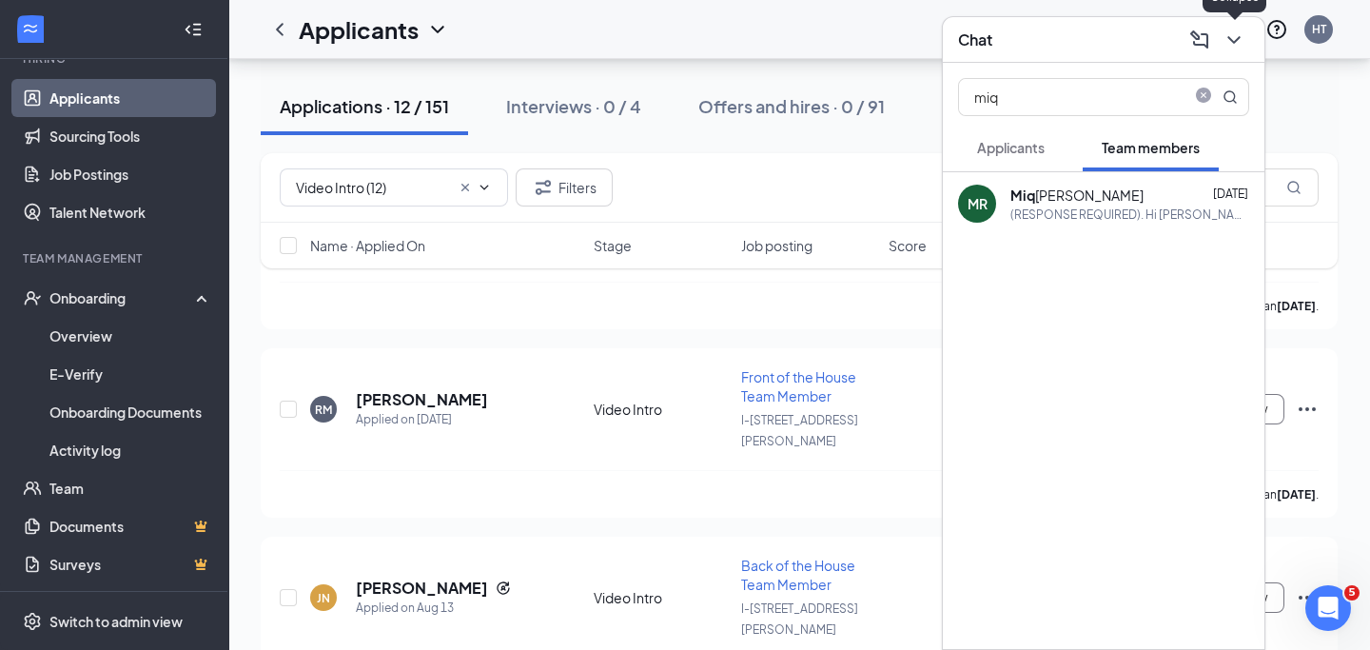
click at [1238, 41] on icon "ChevronDown" at bounding box center [1234, 40] width 23 height 23
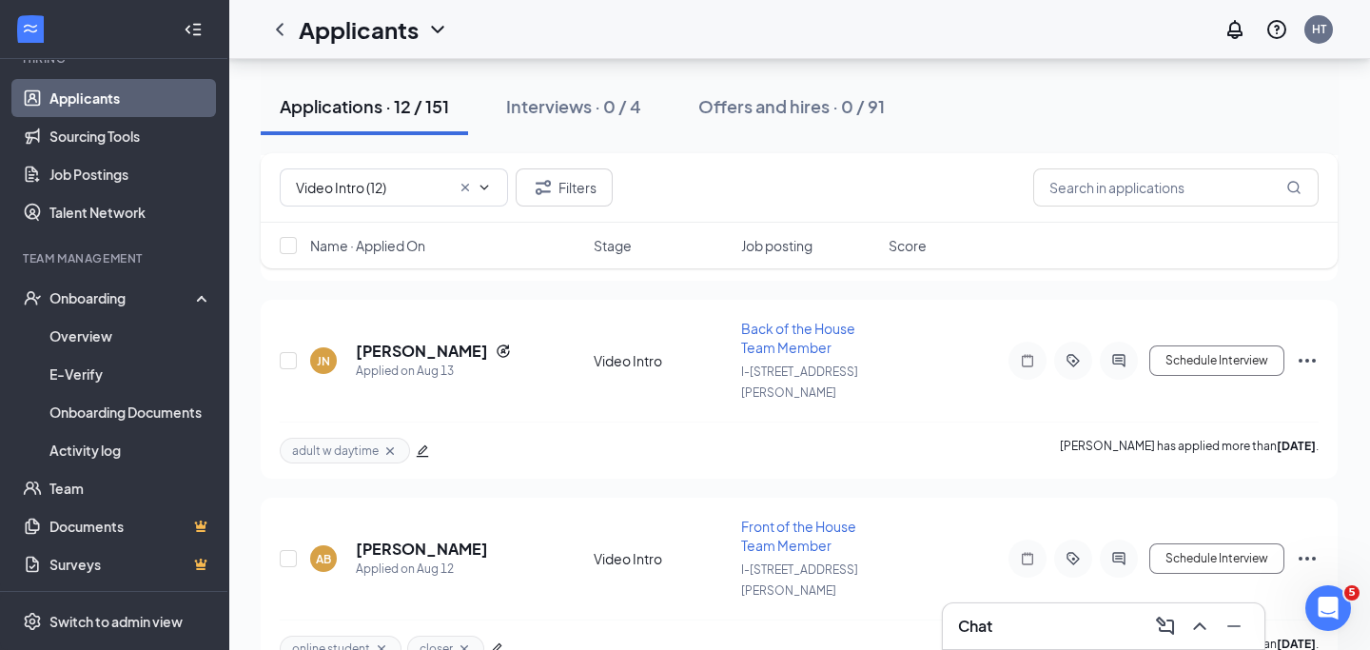
scroll to position [926, 0]
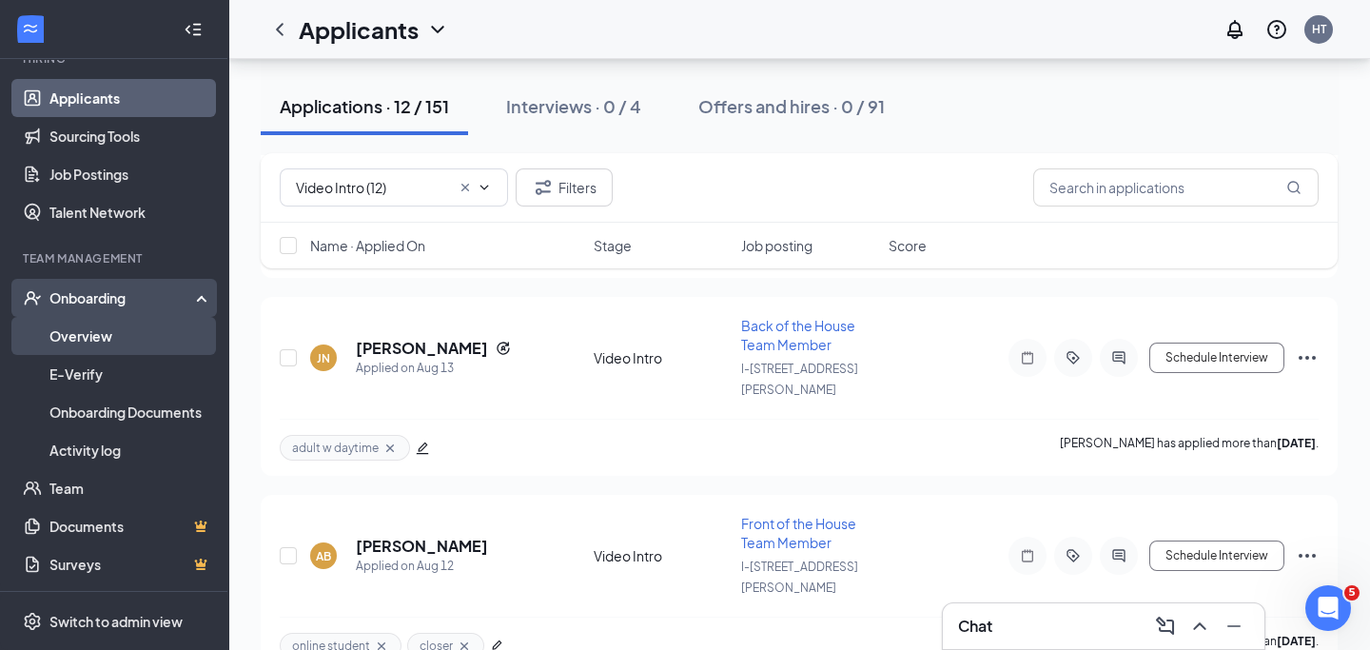
click at [66, 326] on link "Overview" at bounding box center [130, 336] width 163 height 38
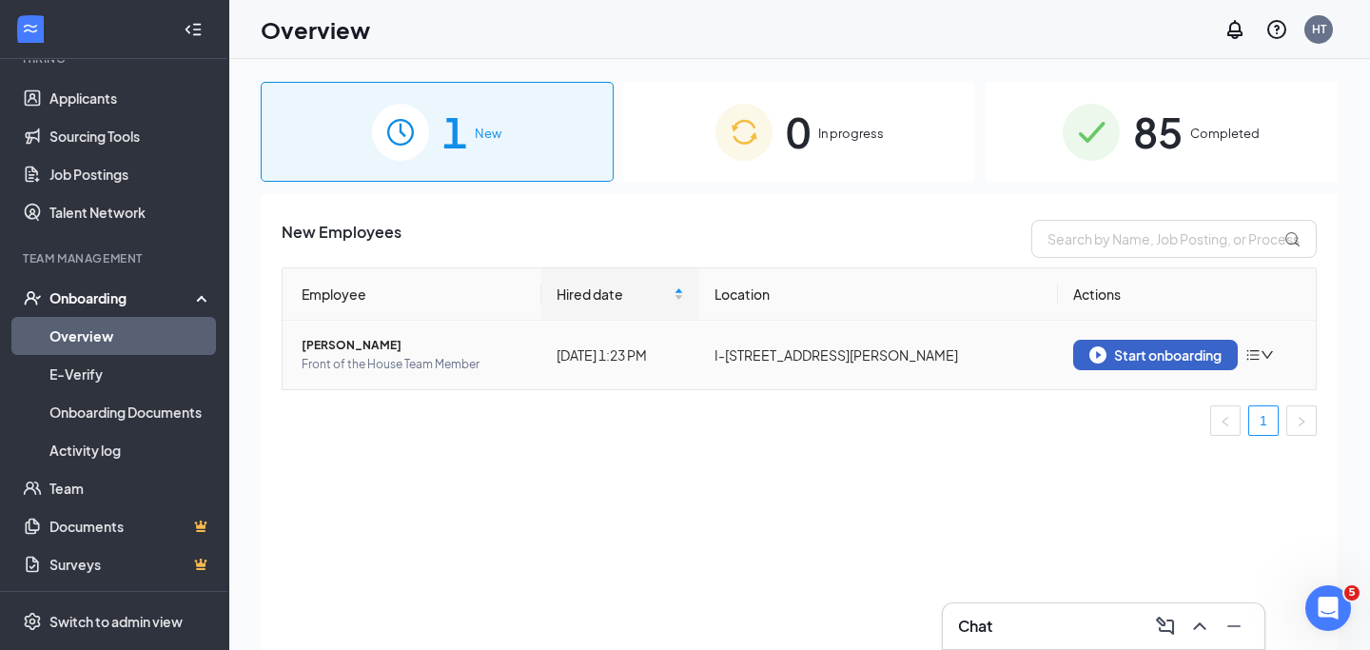
click at [1187, 363] on div "Start onboarding" at bounding box center [1155, 354] width 132 height 17
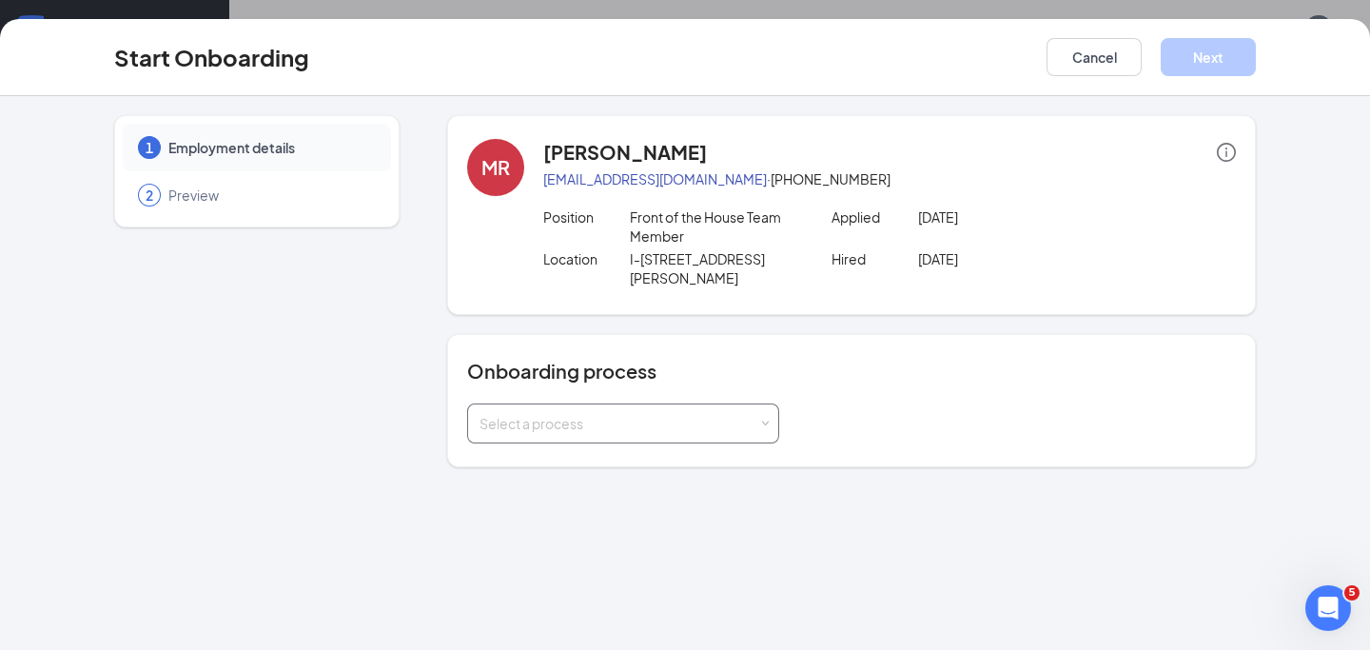
click at [719, 414] on div "Select a process" at bounding box center [619, 423] width 279 height 19
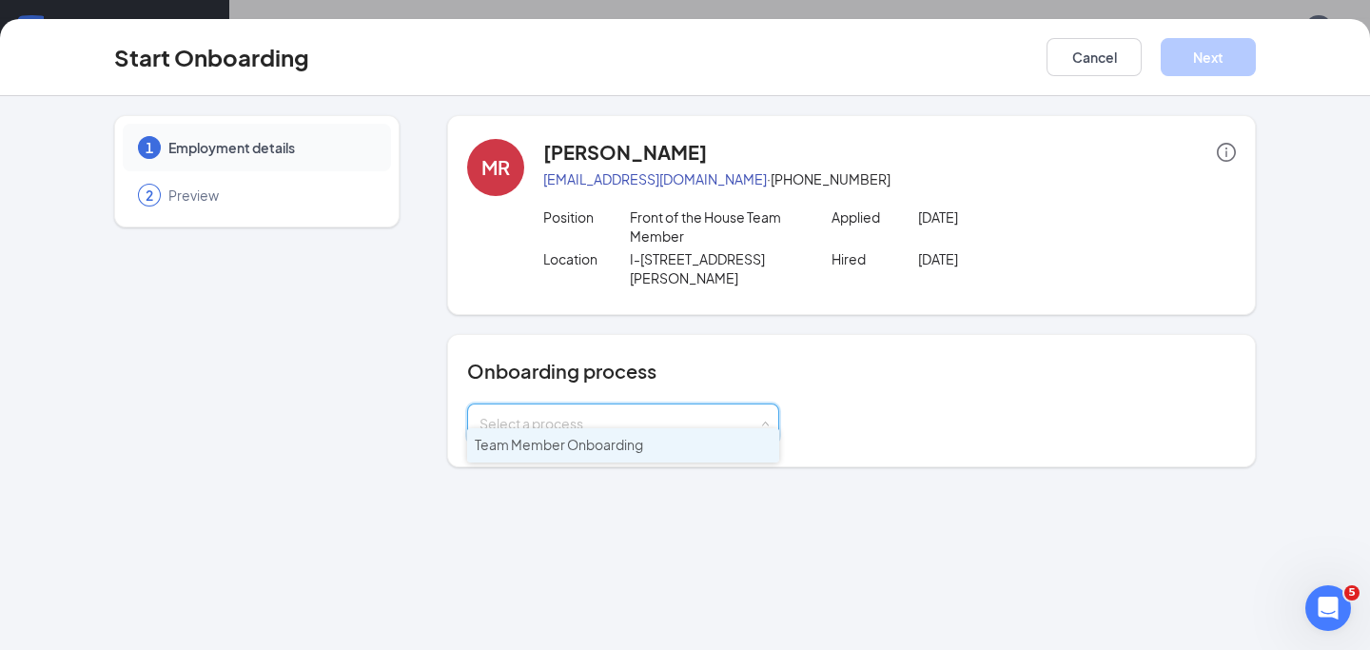
click at [683, 454] on li "Team Member Onboarding" at bounding box center [623, 445] width 312 height 34
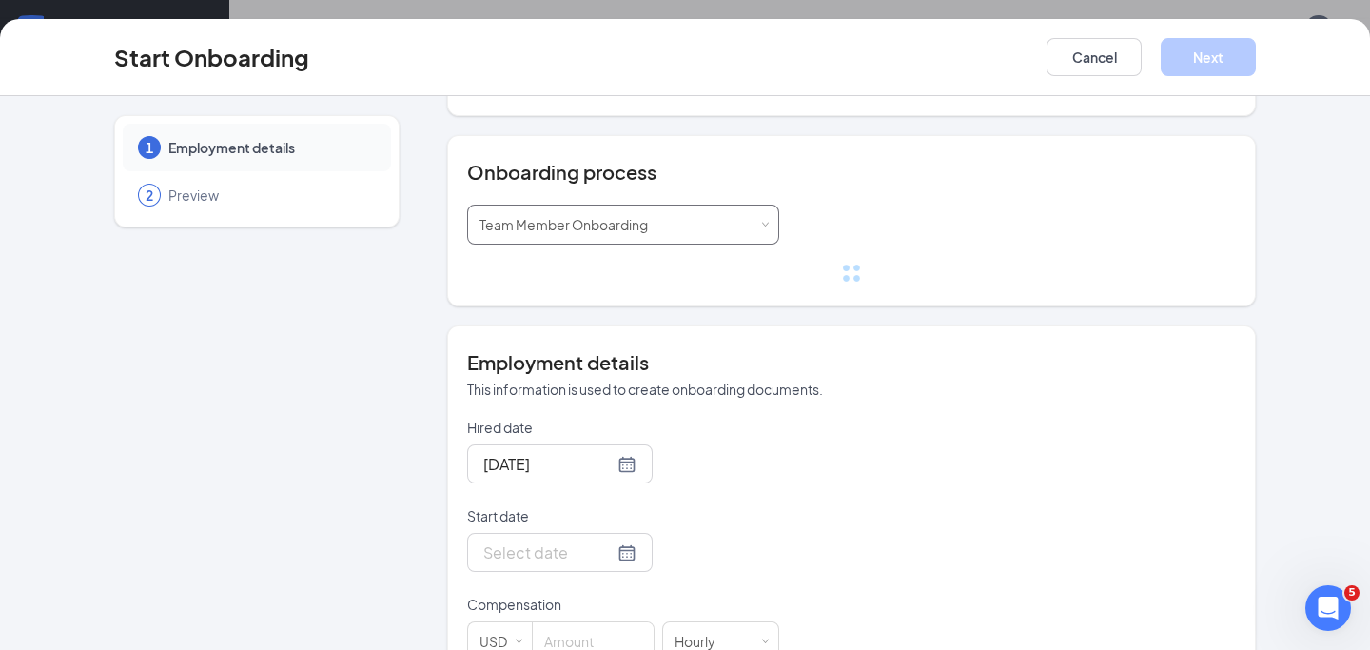
scroll to position [202, 0]
click at [600, 538] on div at bounding box center [559, 550] width 153 height 24
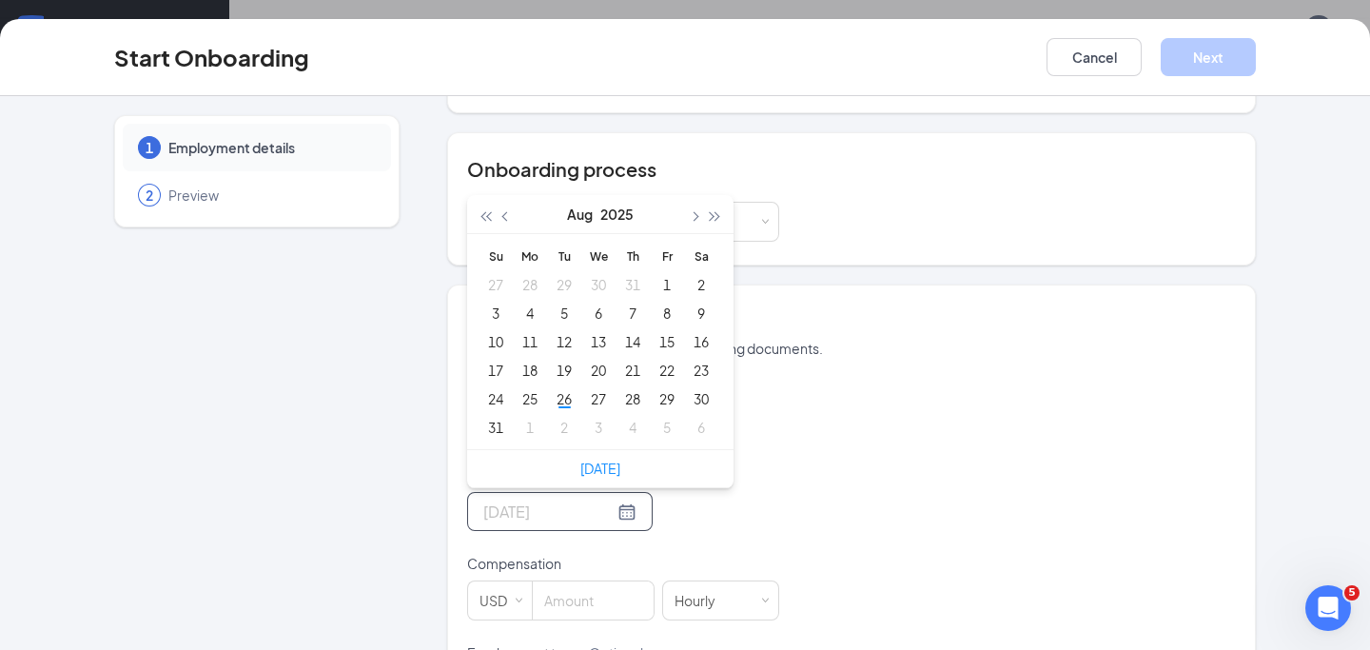
type input "Aug 2, 2025"
click at [699, 202] on button "button" at bounding box center [693, 214] width 21 height 38
type input "Sep 2, 2025"
click at [566, 273] on div "2" at bounding box center [564, 284] width 23 height 23
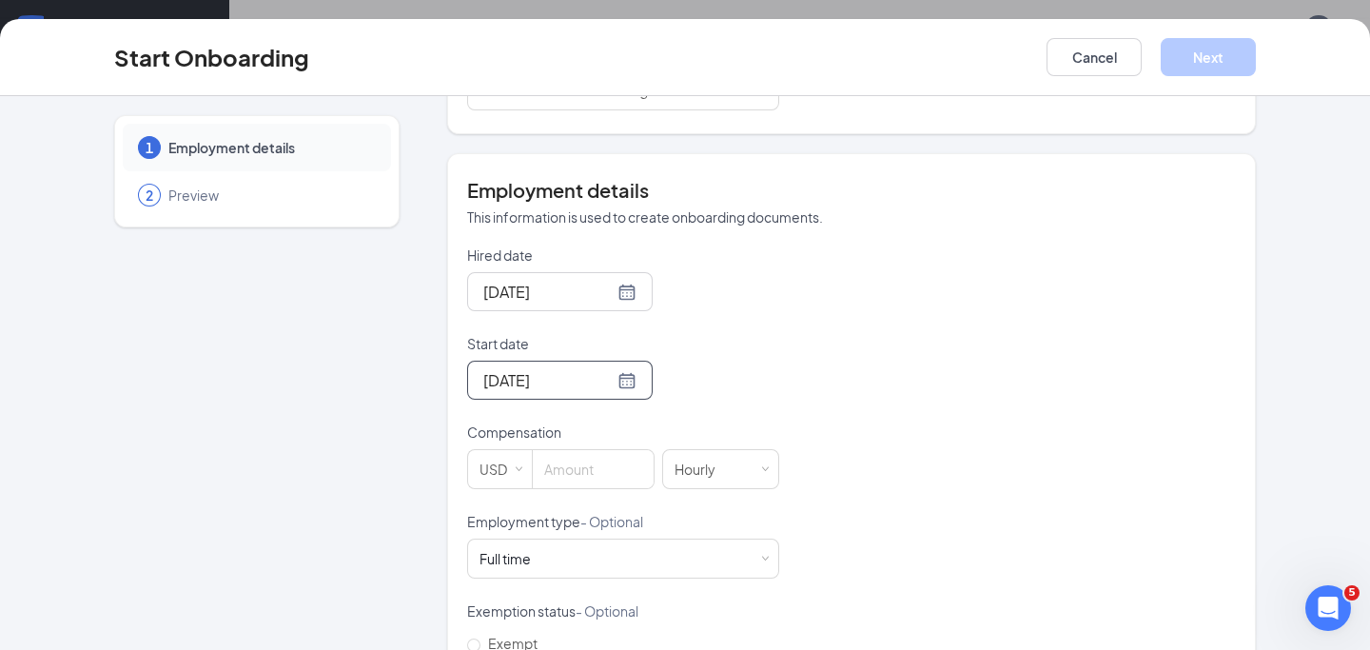
scroll to position [339, 0]
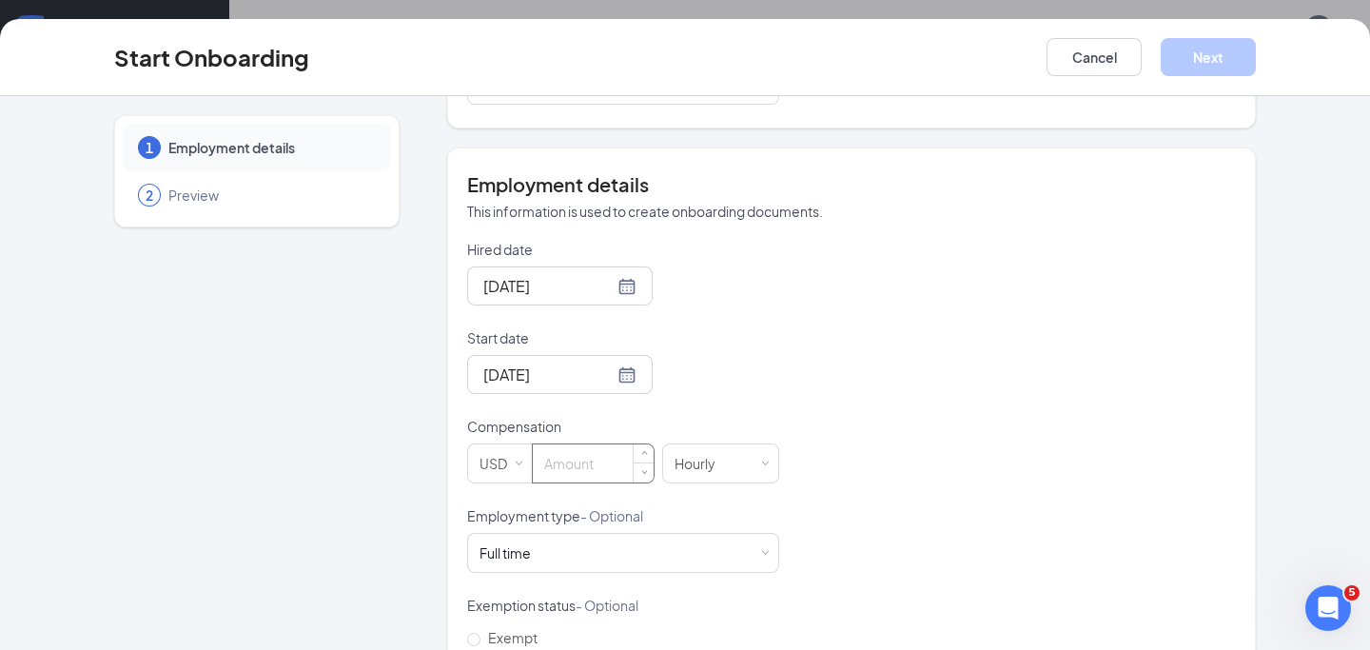
click at [583, 446] on input at bounding box center [593, 463] width 121 height 38
type input "15"
click at [679, 417] on p "Compensation" at bounding box center [623, 426] width 312 height 19
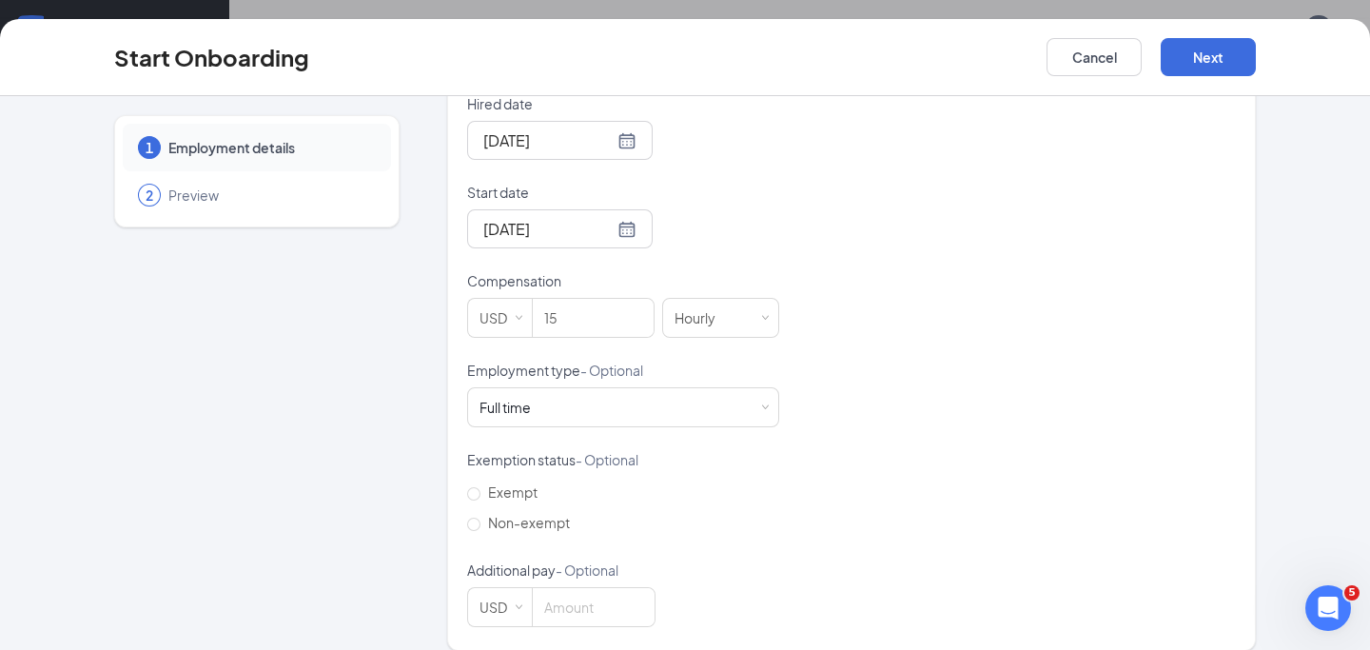
scroll to position [485, 0]
click at [763, 392] on div "Full time Works 30+ hours per week and is reasonably expected to work" at bounding box center [623, 406] width 287 height 38
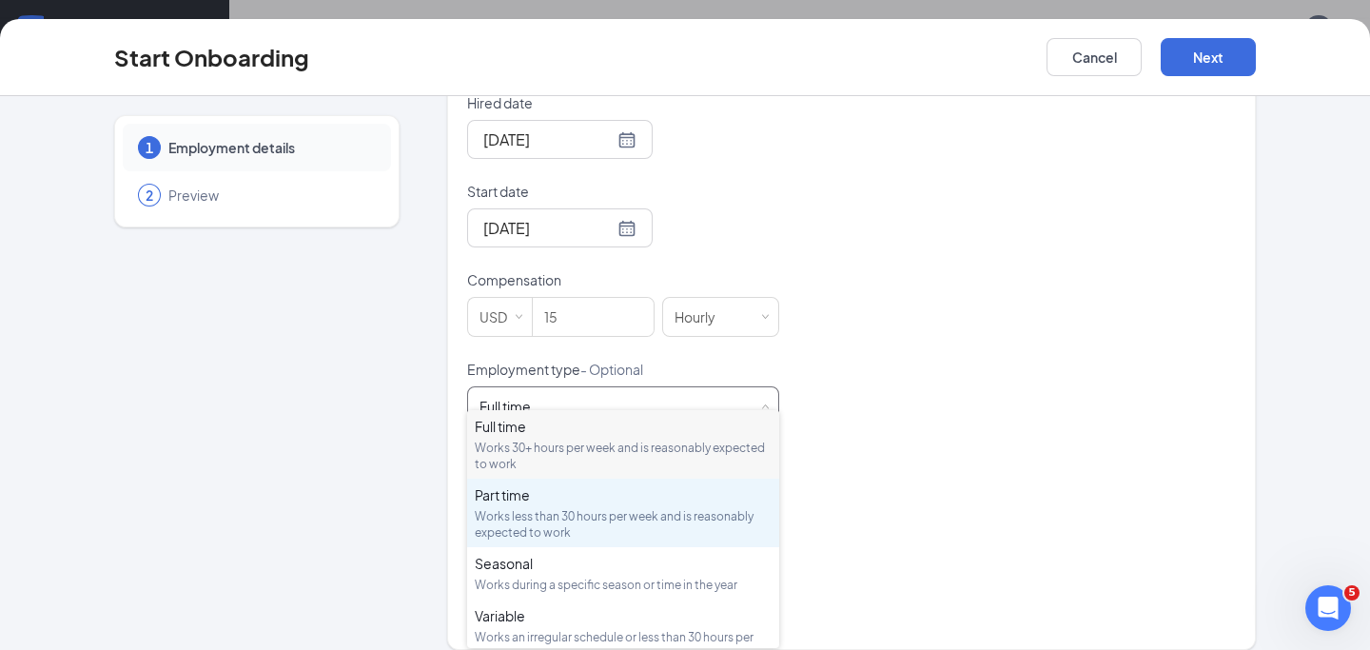
click at [673, 497] on div "Part time" at bounding box center [623, 494] width 297 height 19
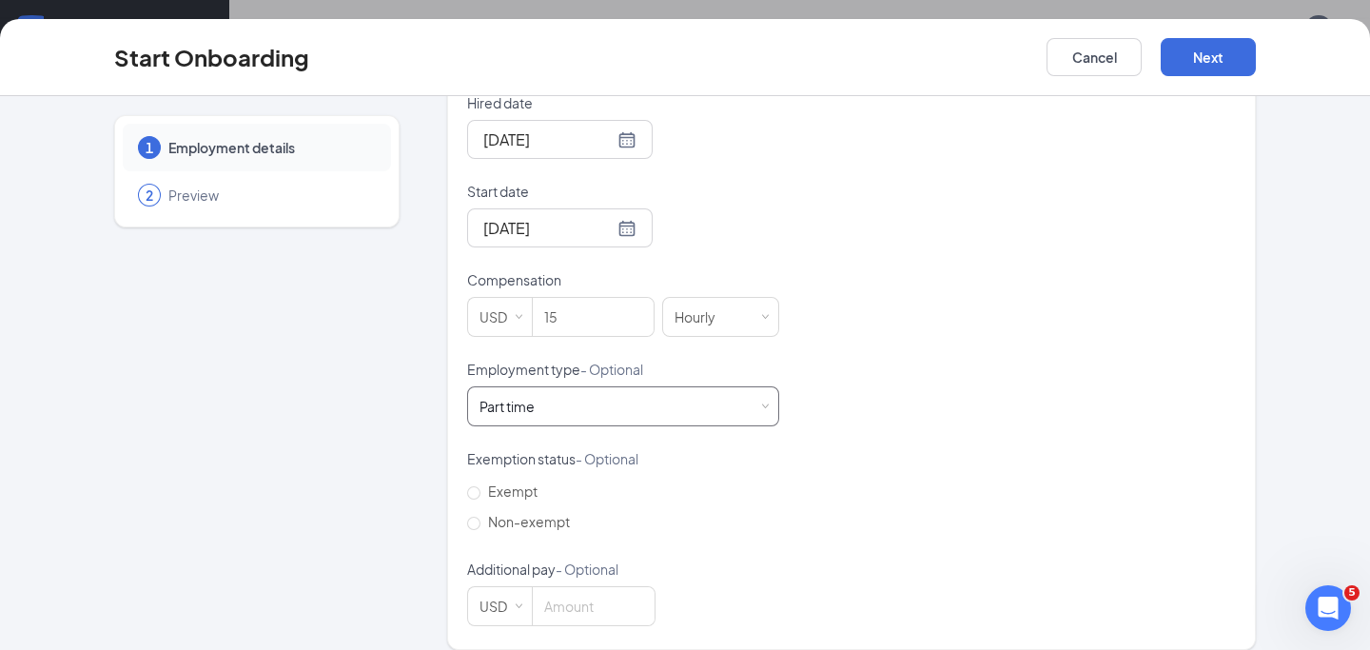
scroll to position [86, 0]
click at [475, 517] on input "Non-exempt" at bounding box center [473, 523] width 13 height 13
radio input "true"
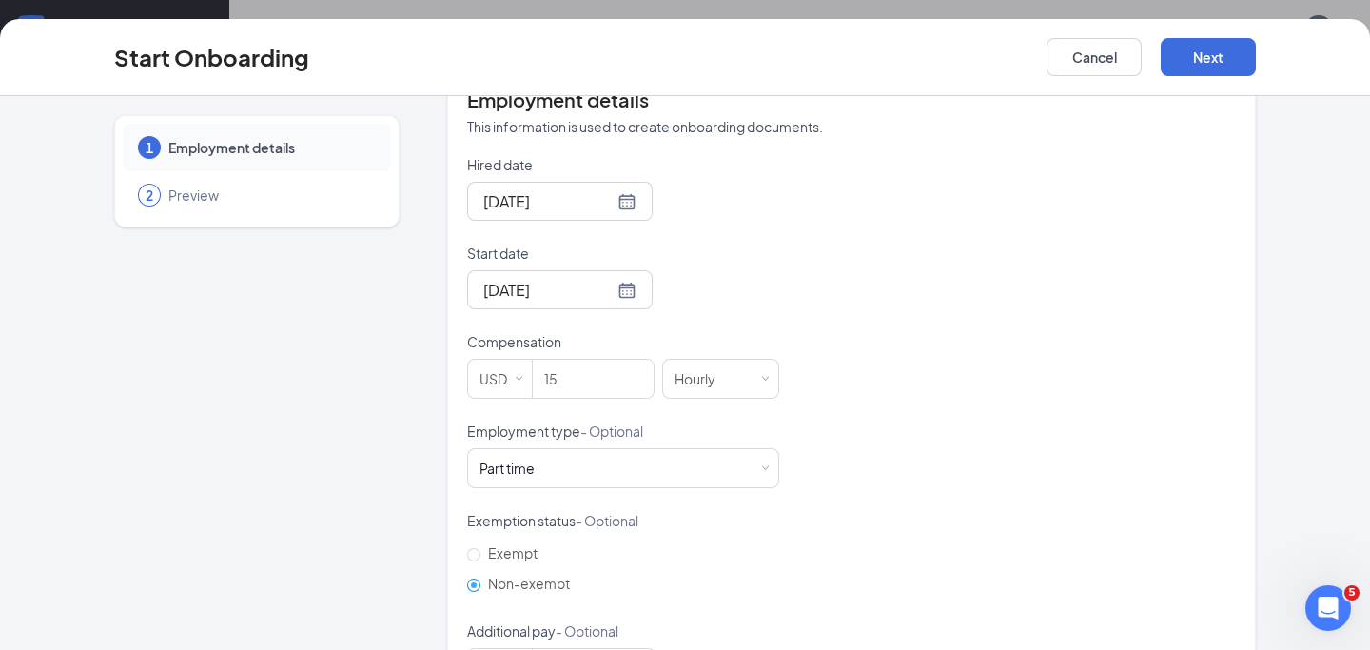
scroll to position [329, 0]
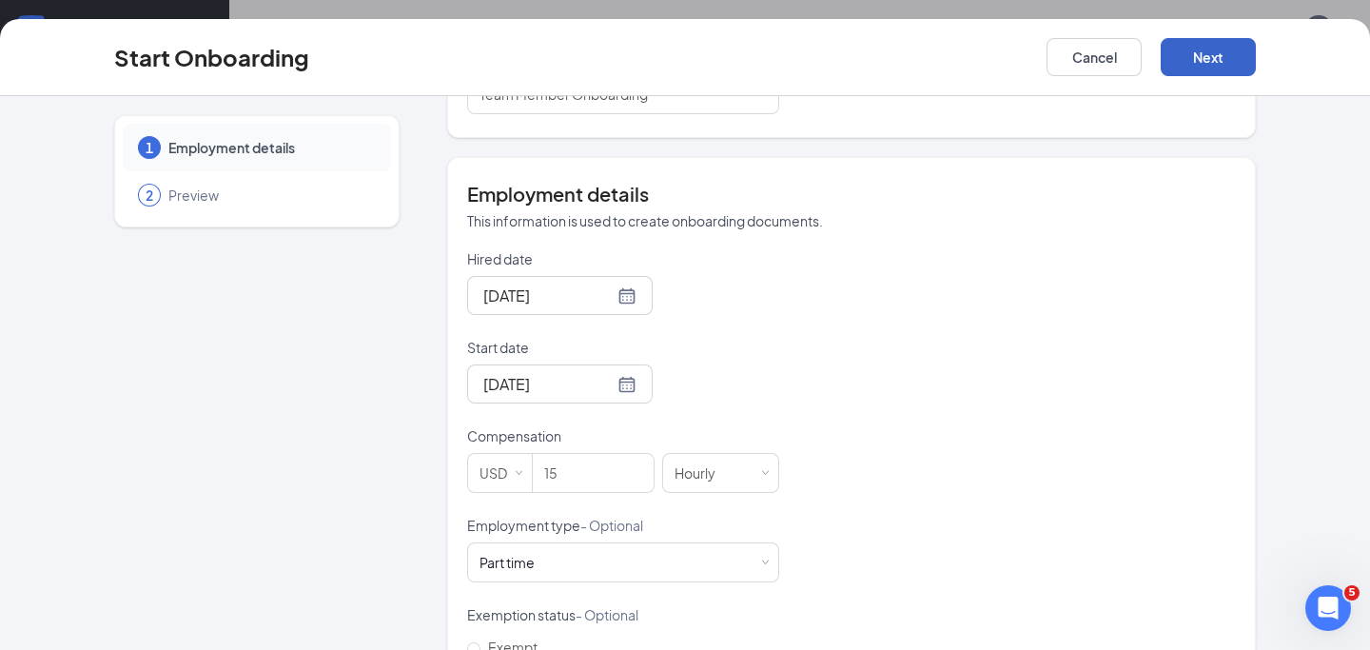
click at [1208, 64] on button "Next" at bounding box center [1208, 57] width 95 height 38
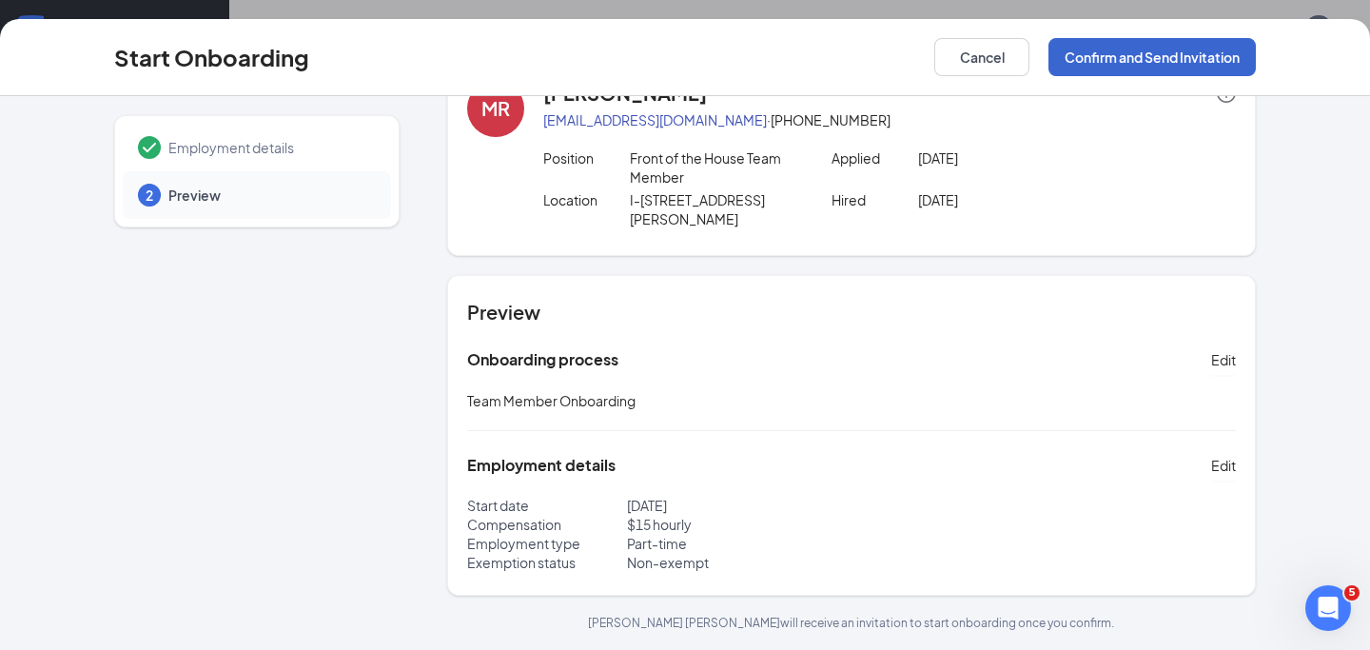
scroll to position [40, 0]
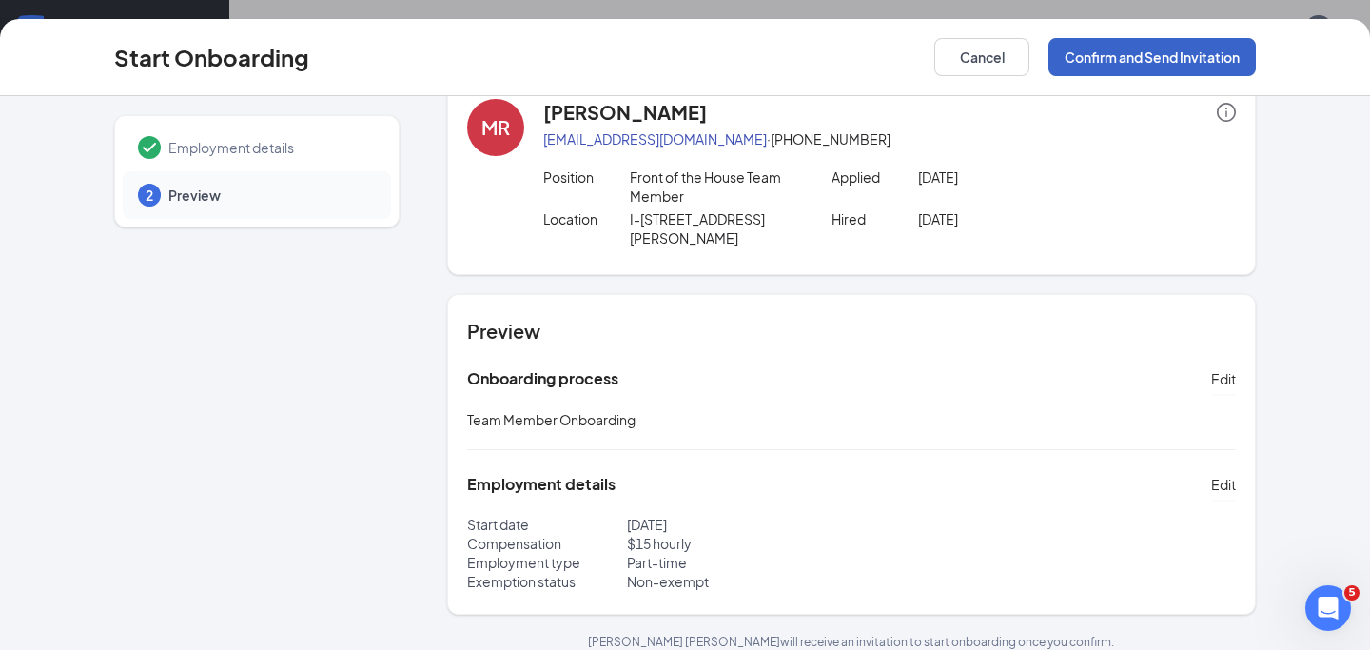
click at [1192, 54] on button "Confirm and Send Invitation" at bounding box center [1152, 57] width 207 height 38
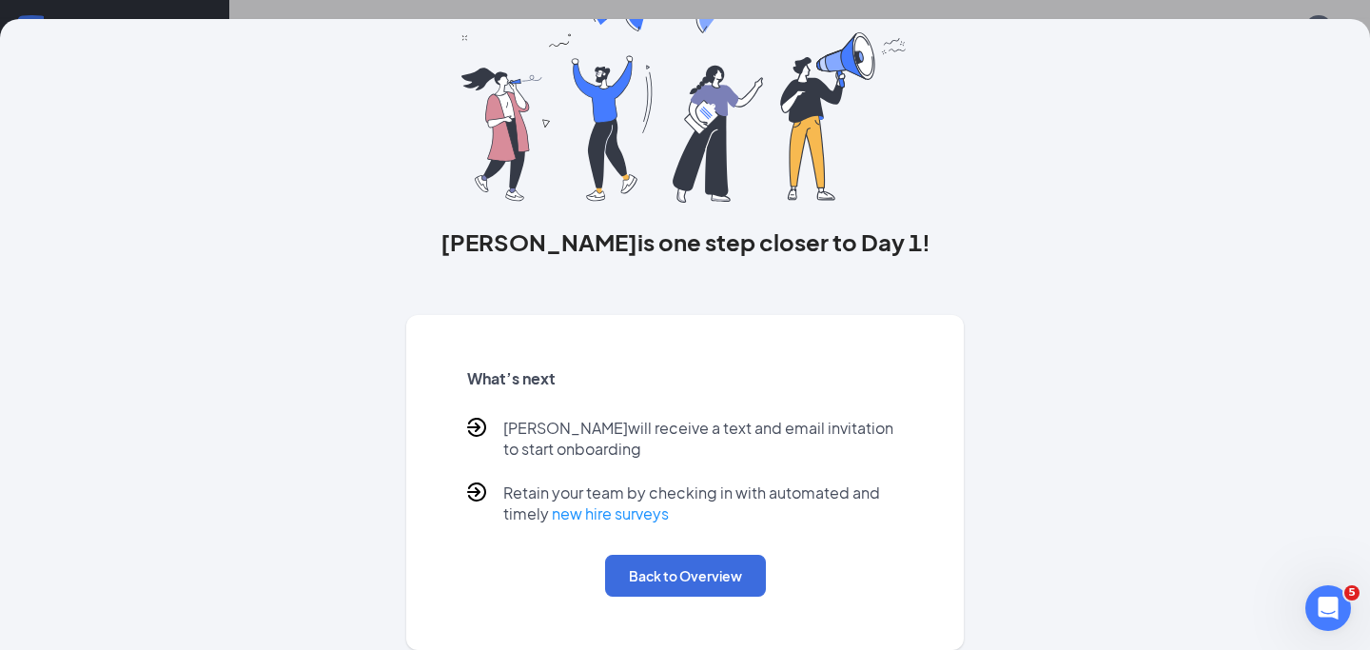
scroll to position [0, 0]
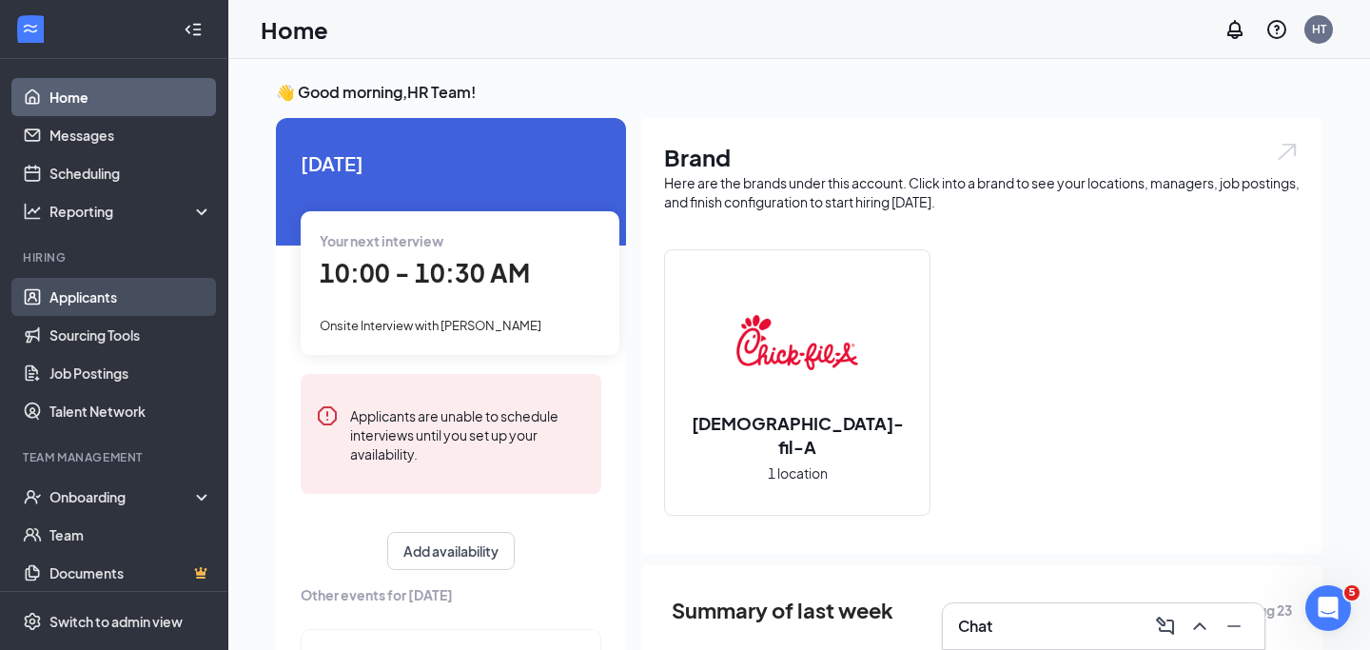
click at [172, 297] on link "Applicants" at bounding box center [130, 297] width 163 height 38
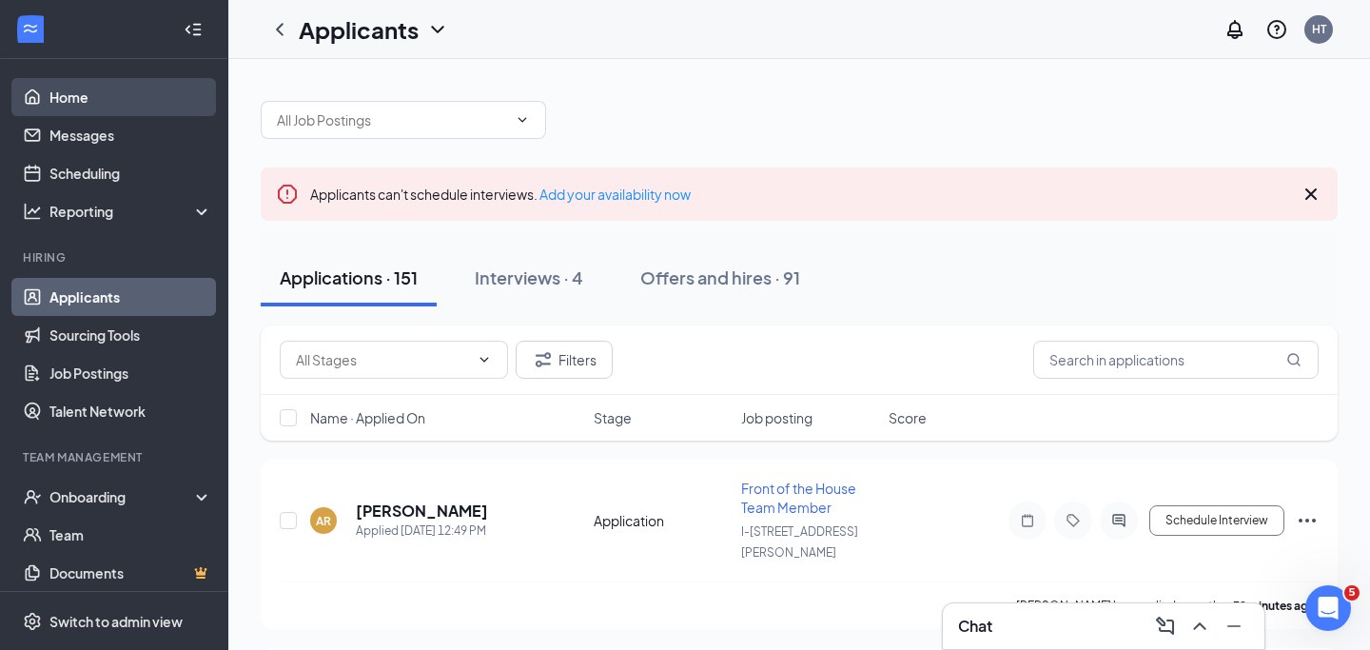
click at [93, 102] on link "Home" at bounding box center [130, 97] width 163 height 38
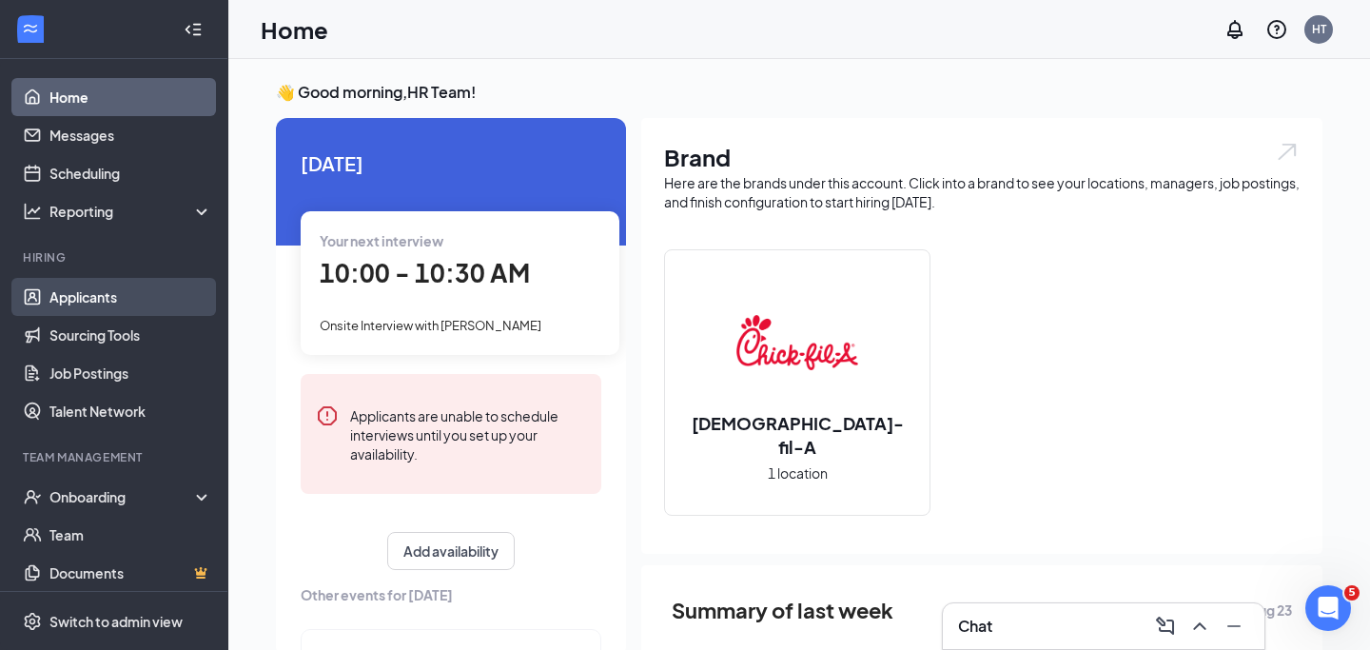
click at [158, 284] on link "Applicants" at bounding box center [130, 297] width 163 height 38
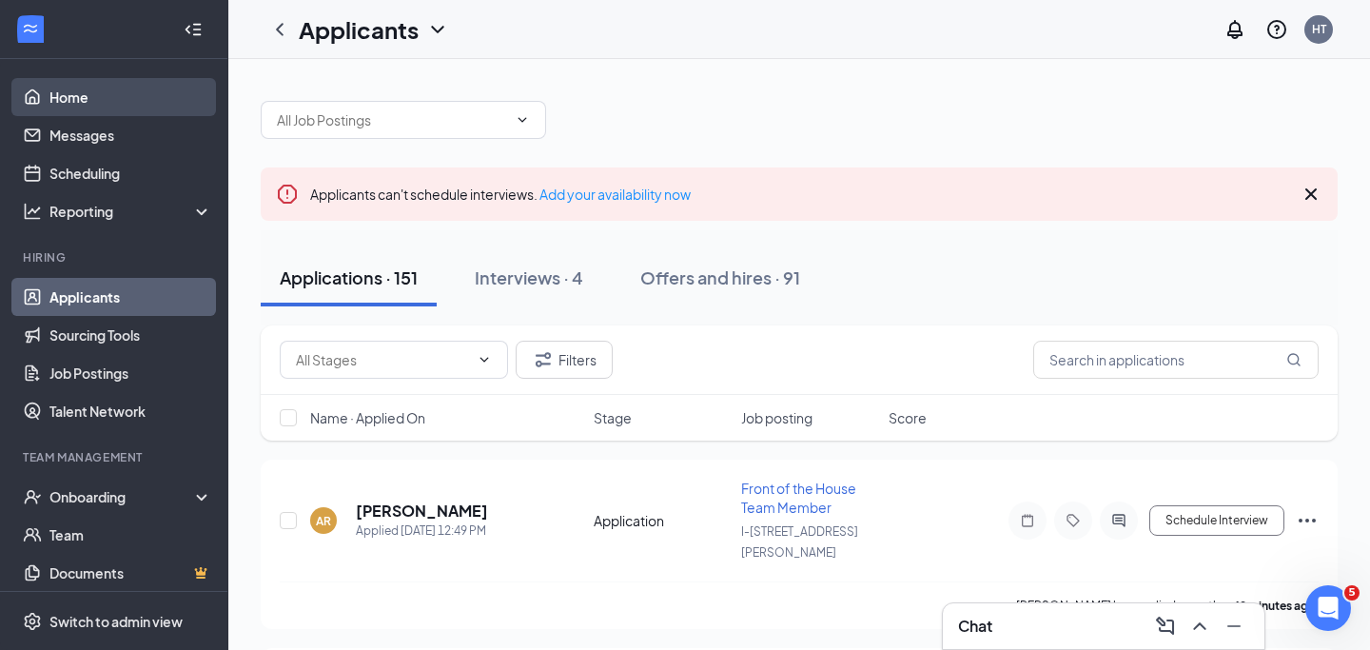
click at [94, 87] on link "Home" at bounding box center [130, 97] width 163 height 38
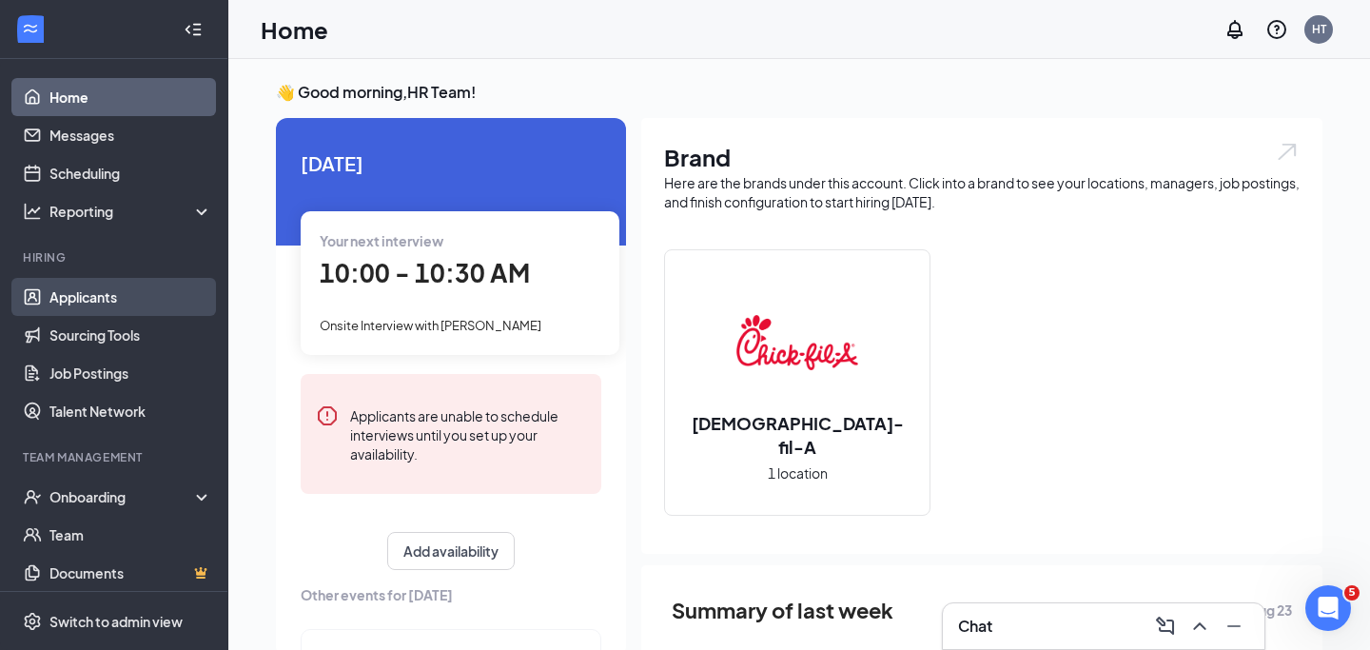
click at [110, 293] on link "Applicants" at bounding box center [130, 297] width 163 height 38
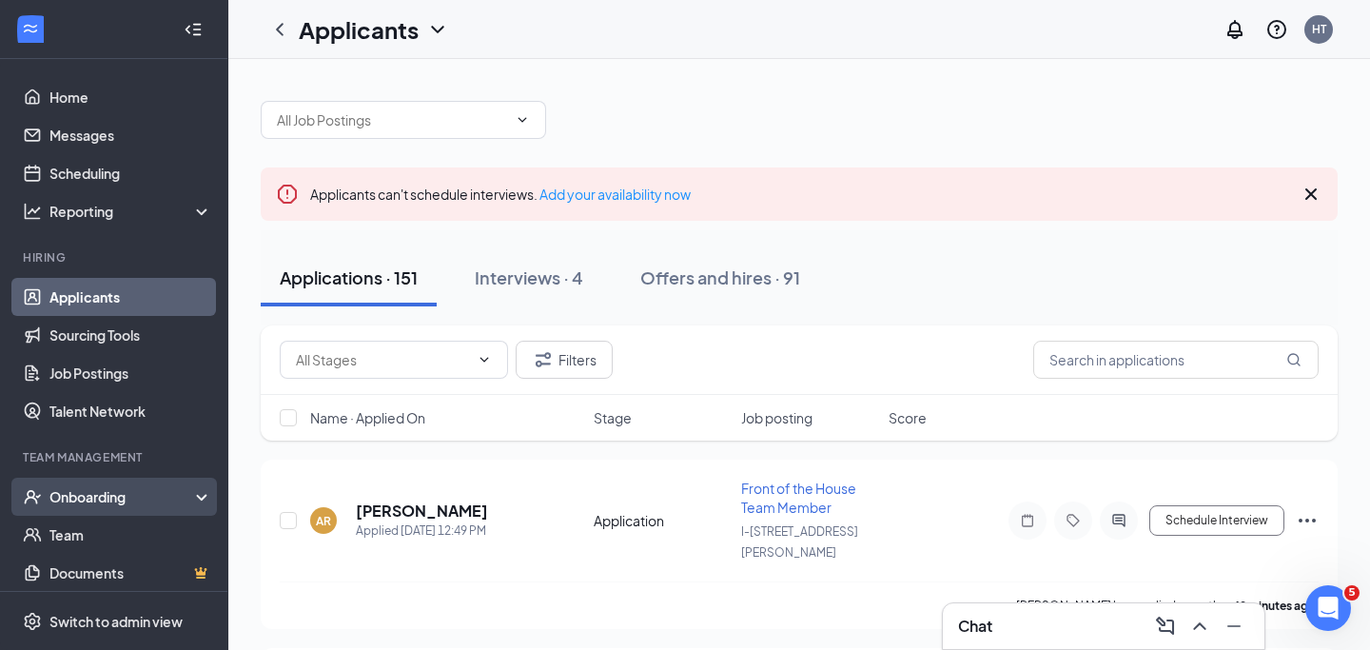
click at [111, 494] on div "Onboarding" at bounding box center [122, 496] width 147 height 19
click at [114, 534] on link "Overview" at bounding box center [130, 535] width 163 height 38
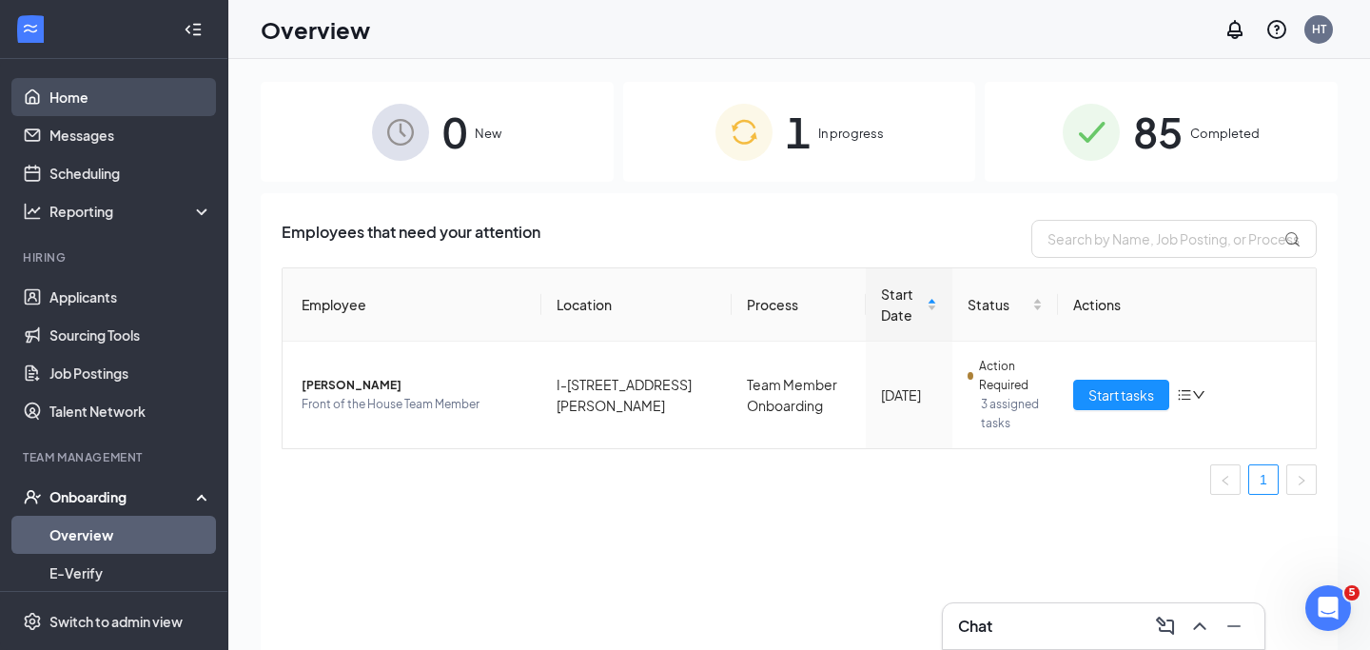
click at [84, 88] on link "Home" at bounding box center [130, 97] width 163 height 38
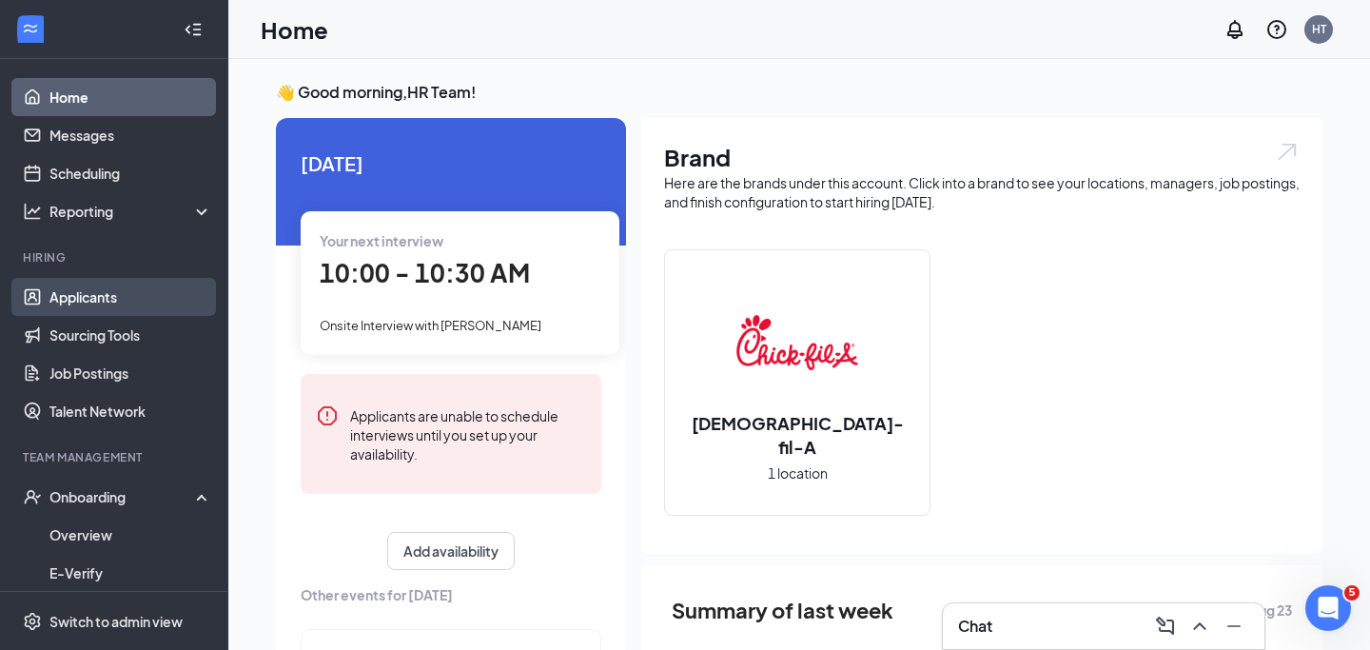
click at [121, 290] on link "Applicants" at bounding box center [130, 297] width 163 height 38
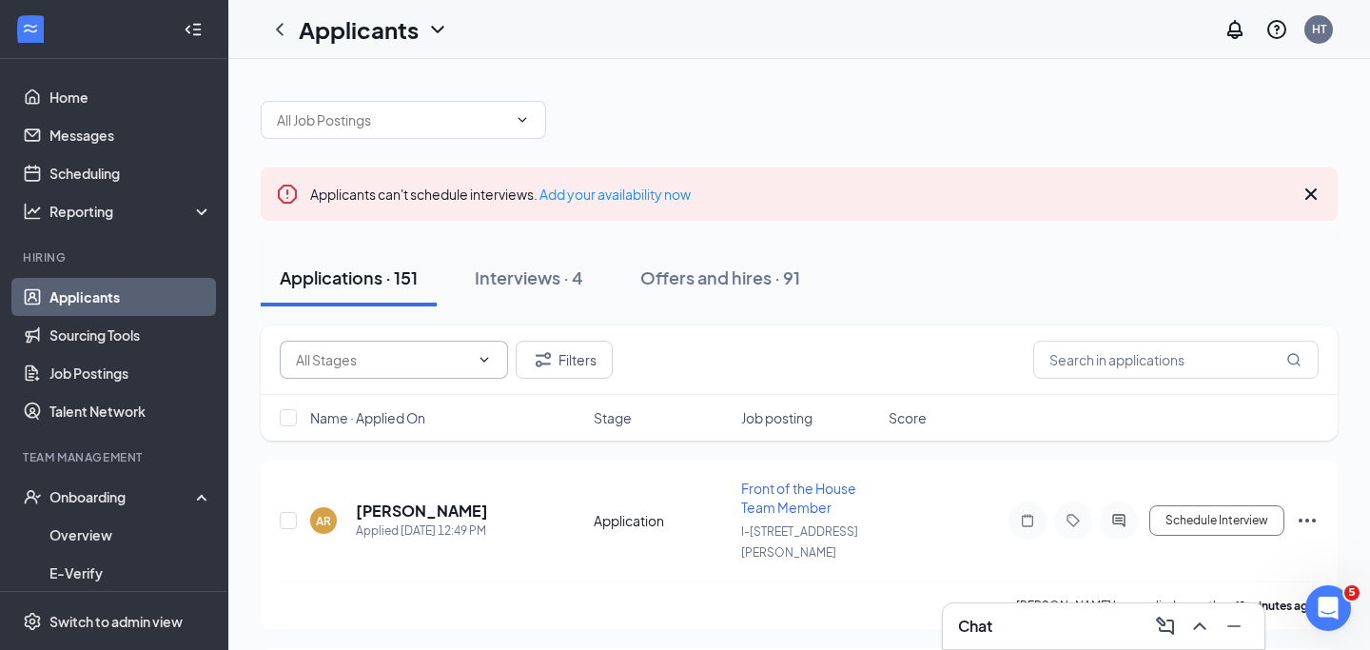
click at [353, 363] on input "text" at bounding box center [382, 359] width 173 height 21
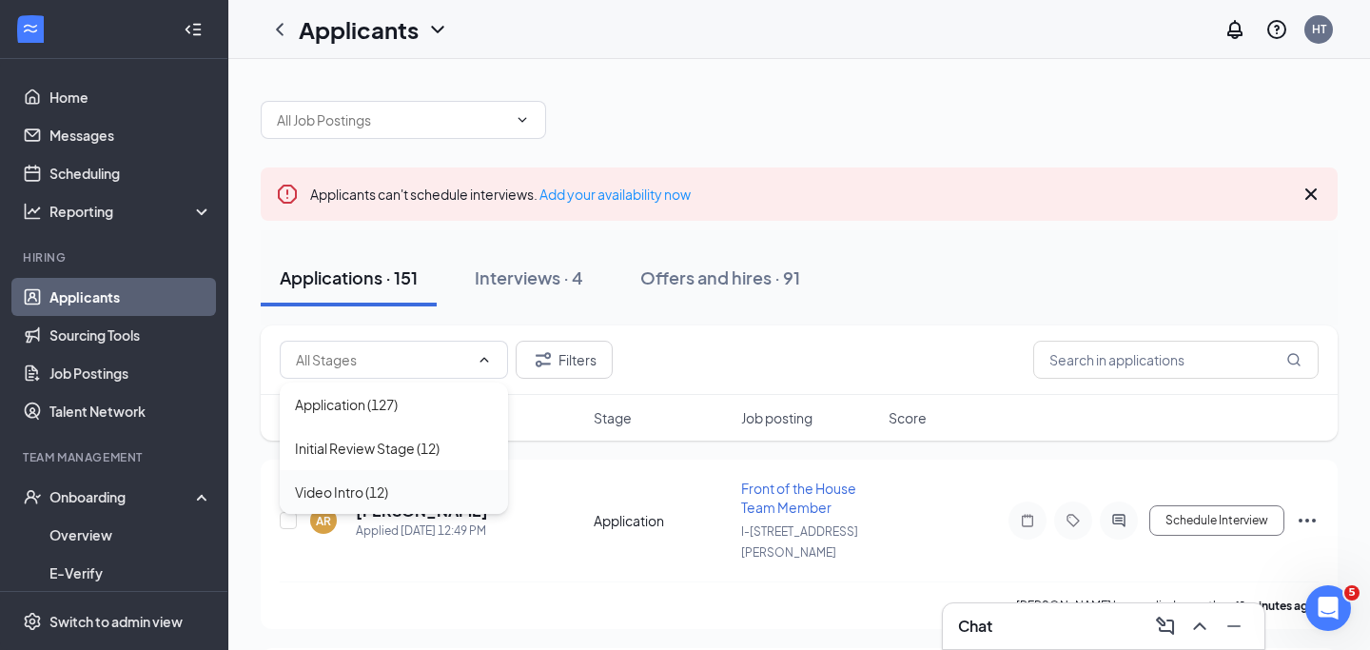
click at [386, 488] on div "Video Intro (12)" at bounding box center [341, 491] width 93 height 21
type input "Video Intro (12)"
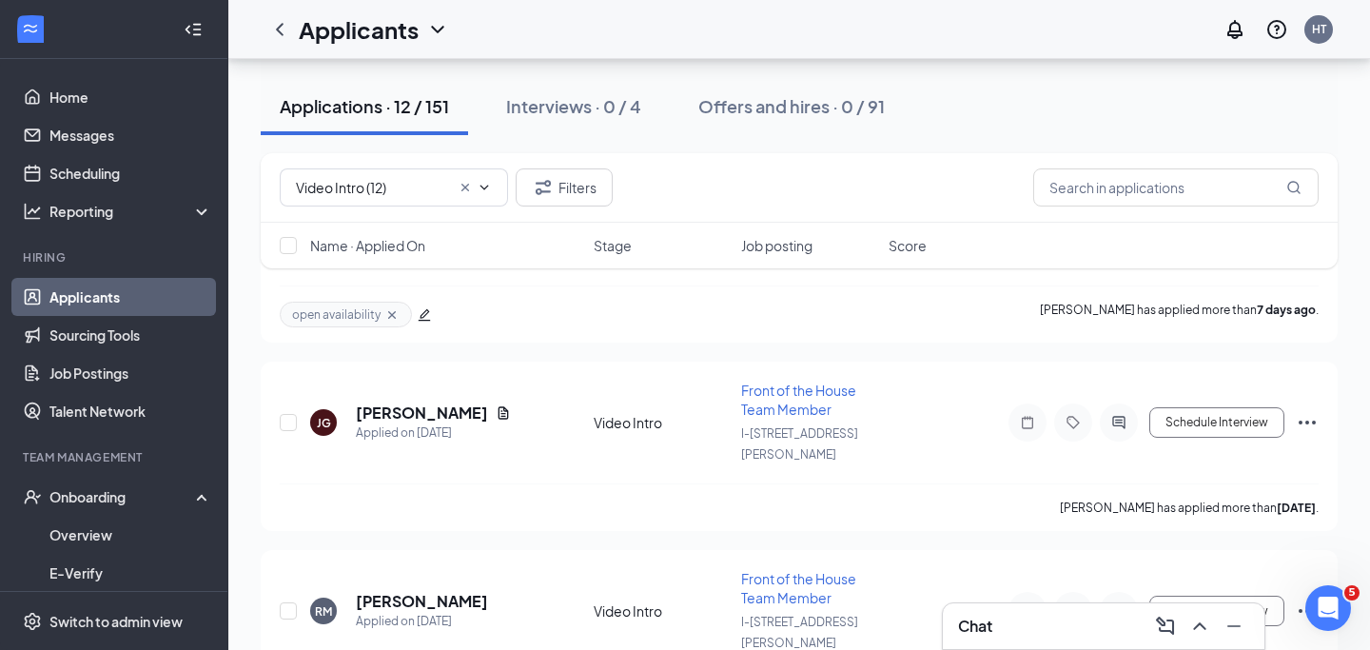
scroll to position [487, 0]
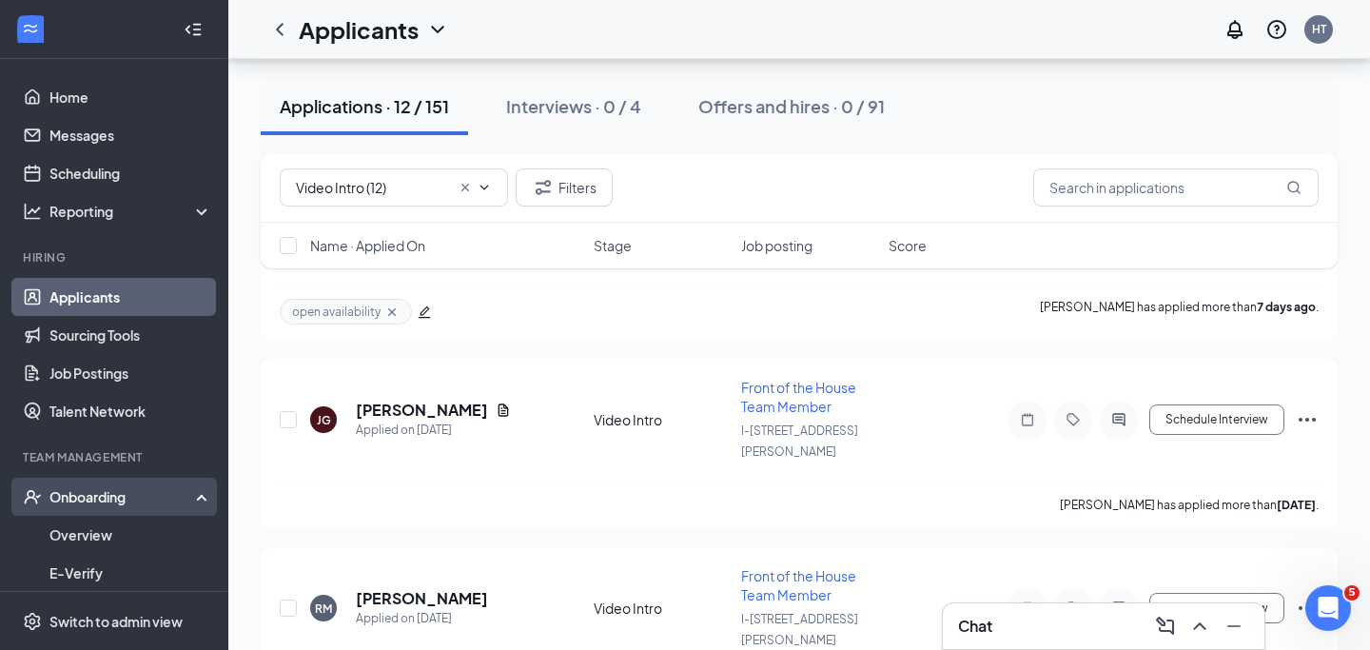
click at [131, 499] on div "Onboarding" at bounding box center [122, 496] width 147 height 19
click at [133, 527] on link "Overview" at bounding box center [130, 535] width 163 height 38
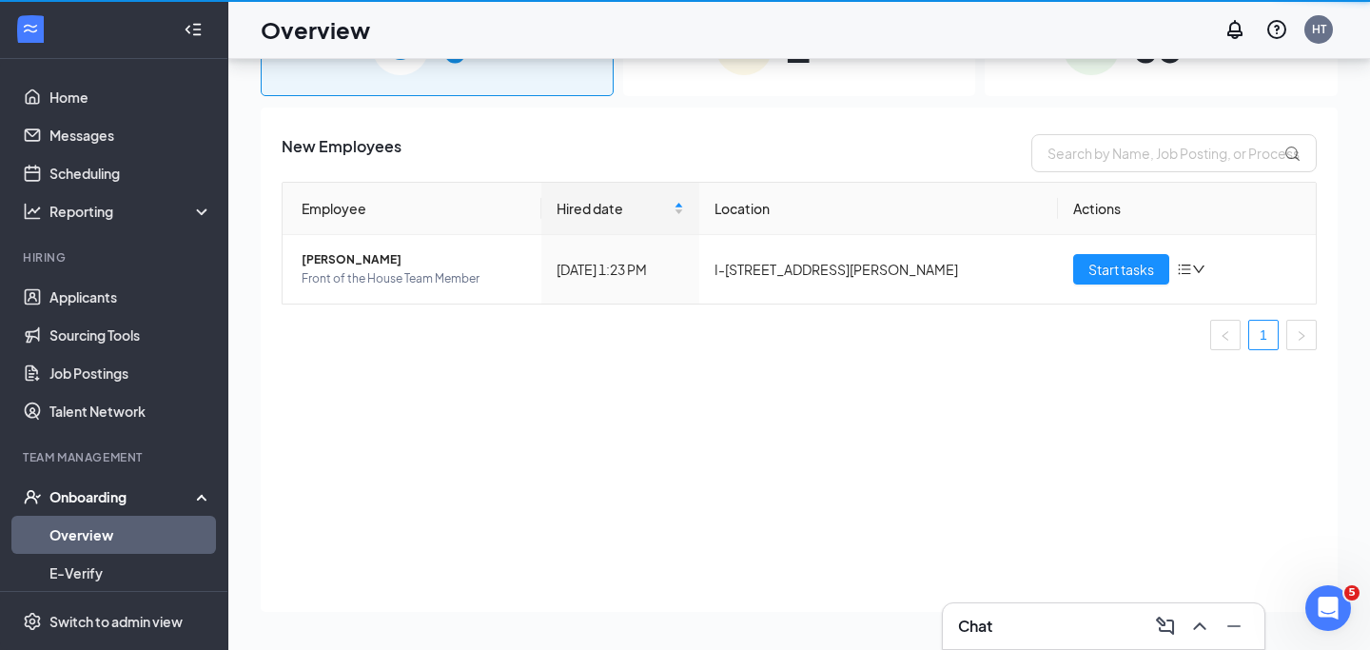
scroll to position [86, 0]
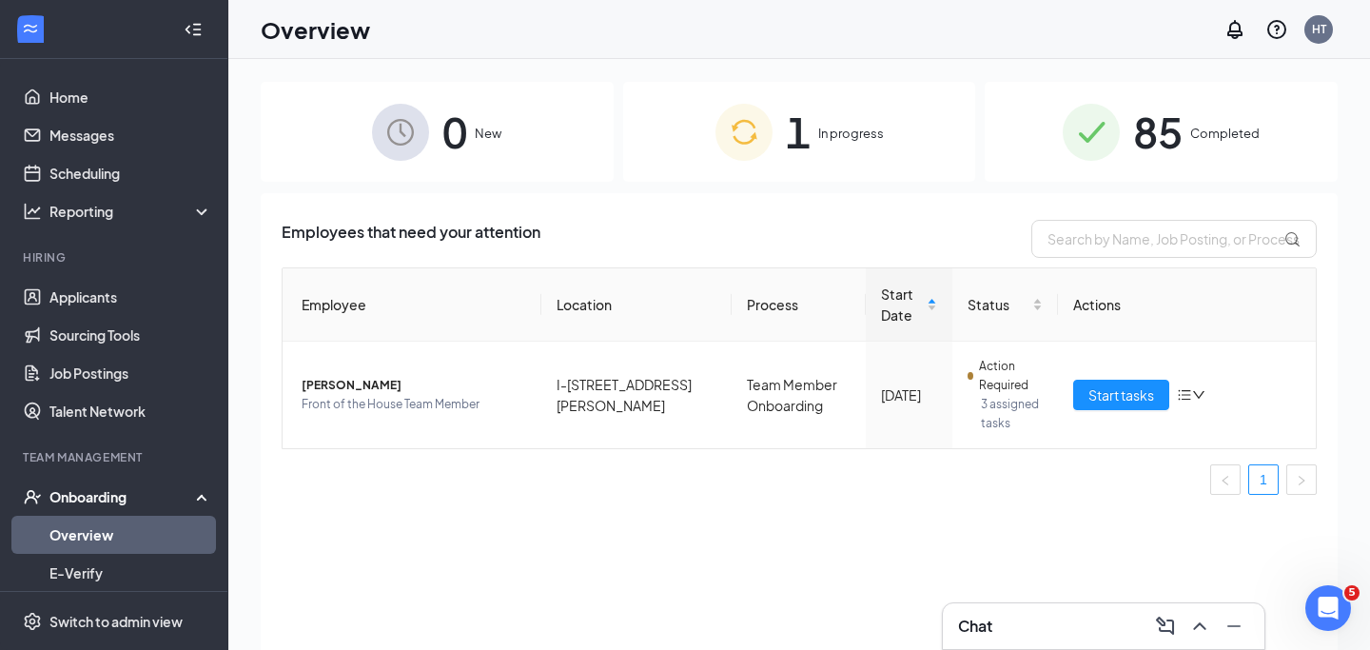
click at [1015, 623] on div "Chat" at bounding box center [1103, 626] width 291 height 30
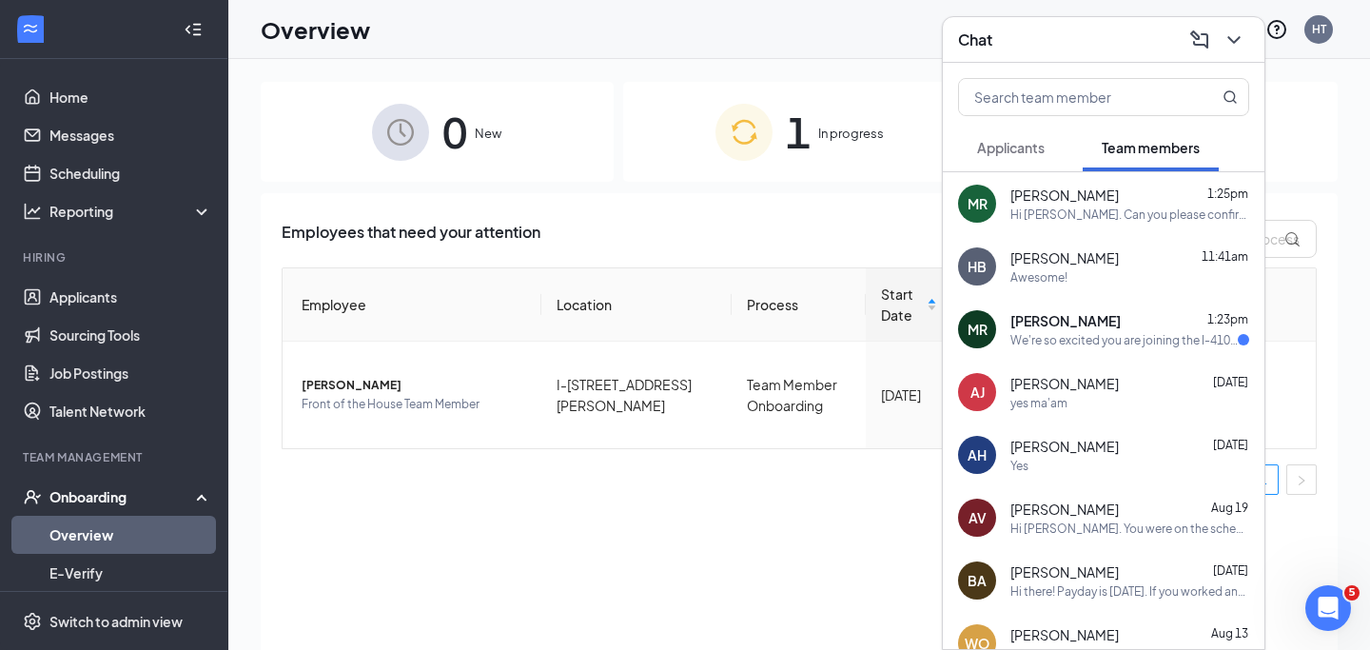
click at [1029, 325] on span "[PERSON_NAME]" at bounding box center [1065, 320] width 110 height 19
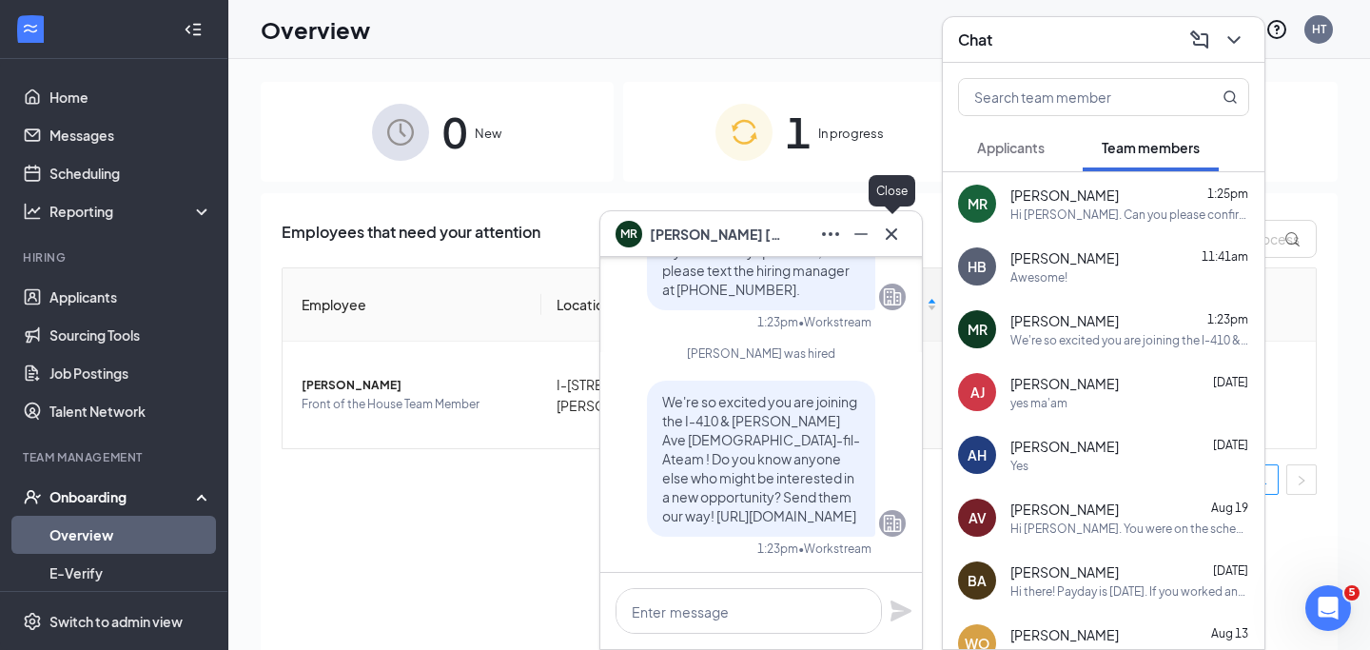
click at [889, 233] on icon "Cross" at bounding box center [891, 234] width 23 height 23
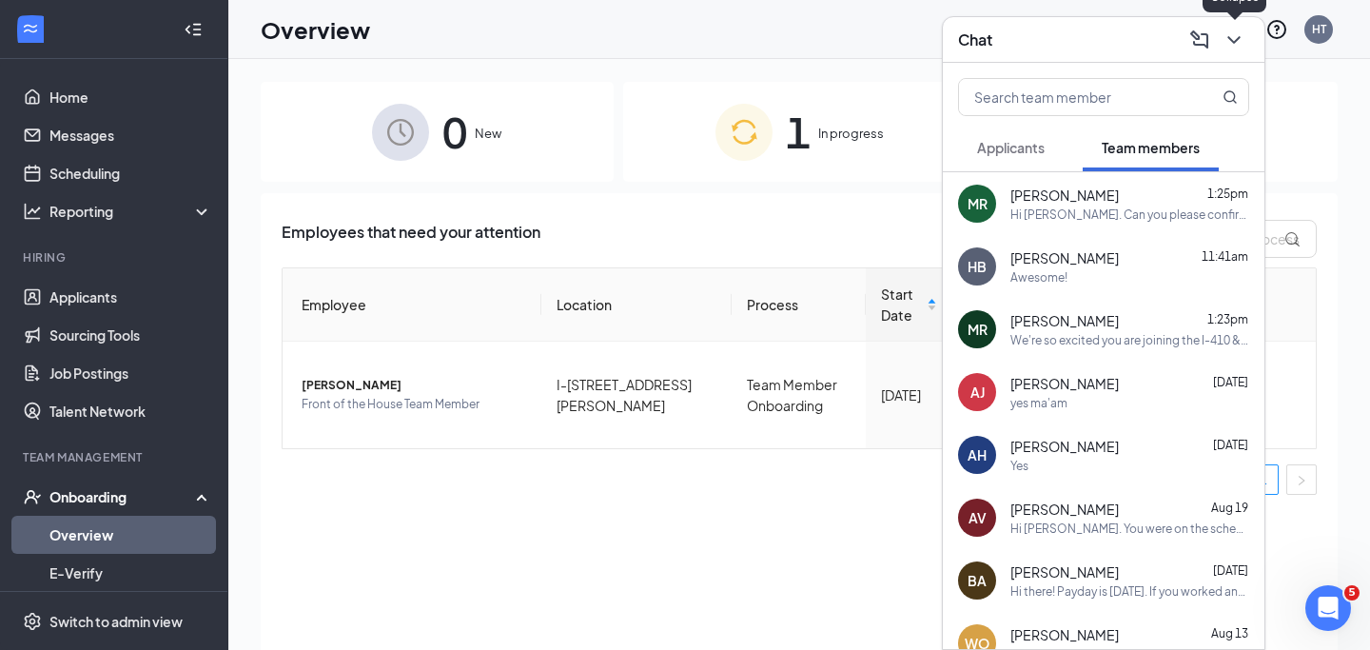
click at [1232, 40] on icon "ChevronDown" at bounding box center [1233, 40] width 12 height 8
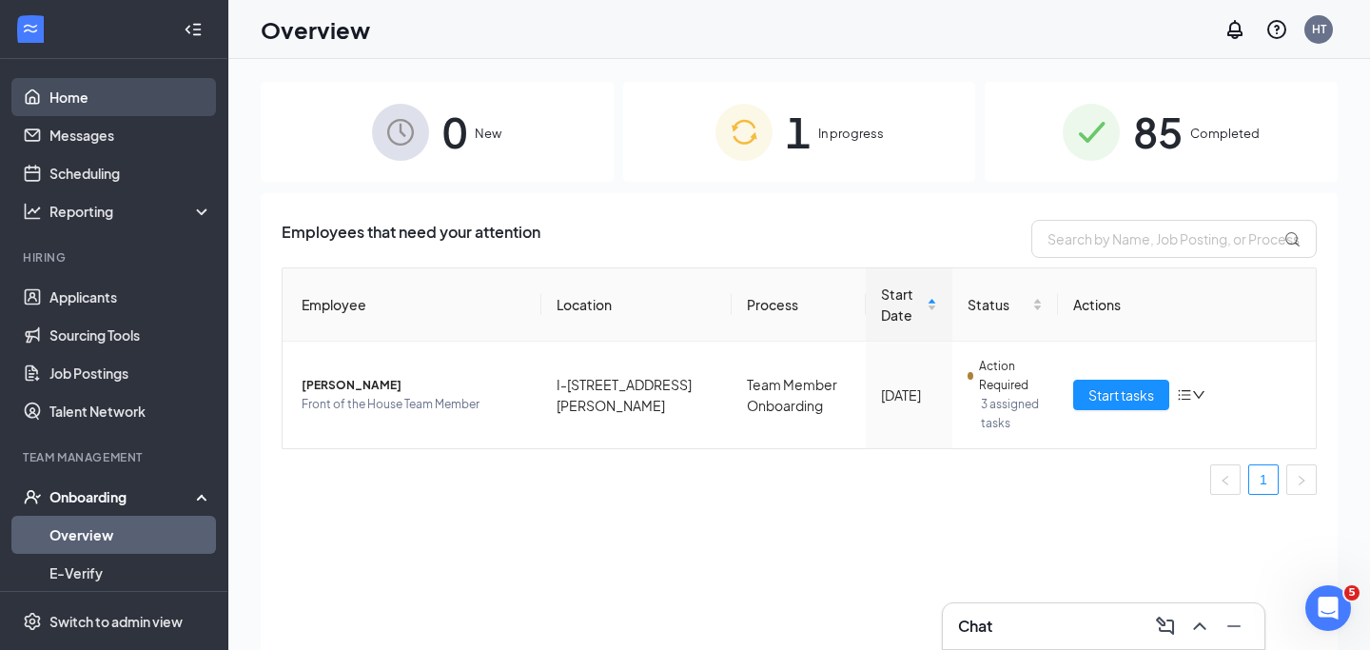
click at [136, 94] on link "Home" at bounding box center [130, 97] width 163 height 38
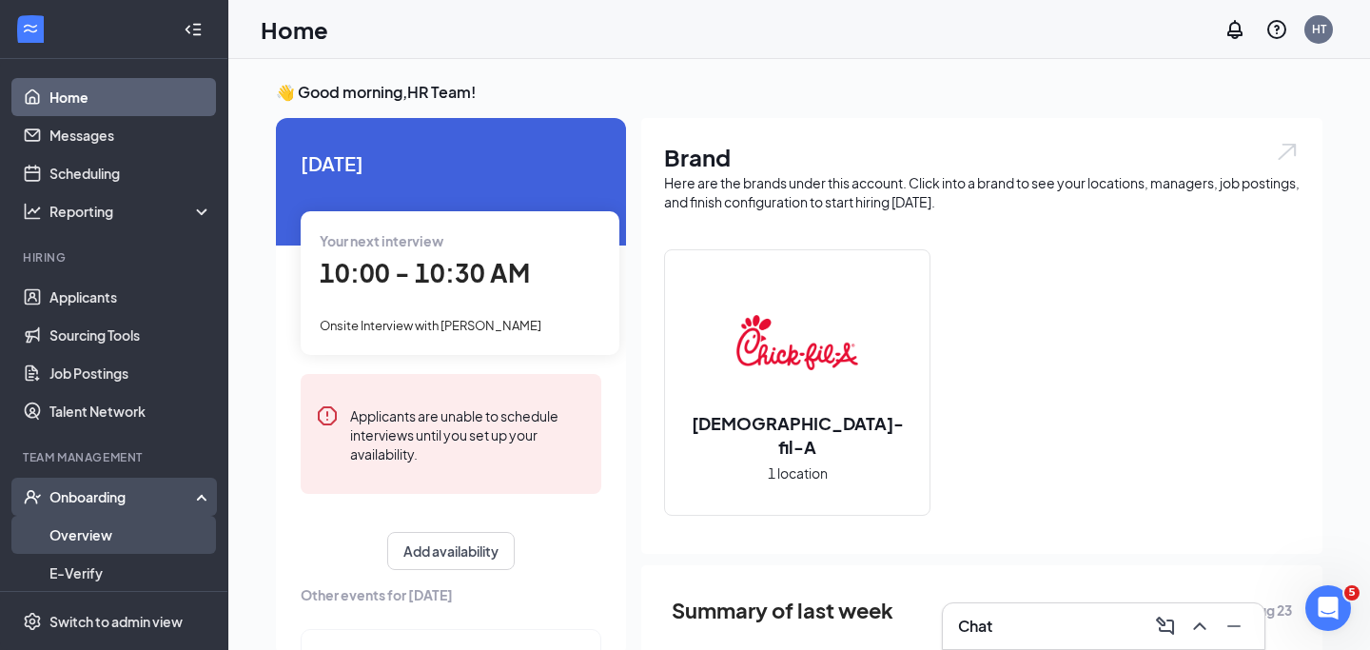
click at [148, 532] on link "Overview" at bounding box center [130, 535] width 163 height 38
